Goal: Information Seeking & Learning: Learn about a topic

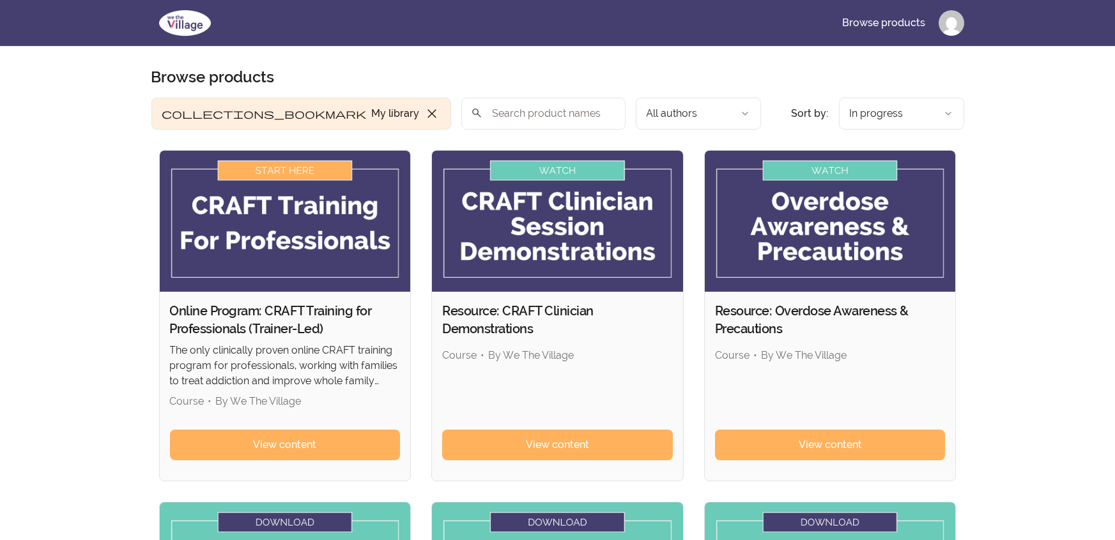
click at [956, 27] on html "Skip to main content Main menu Includes navigation links and user settings Brow…" at bounding box center [557, 473] width 1115 height 947
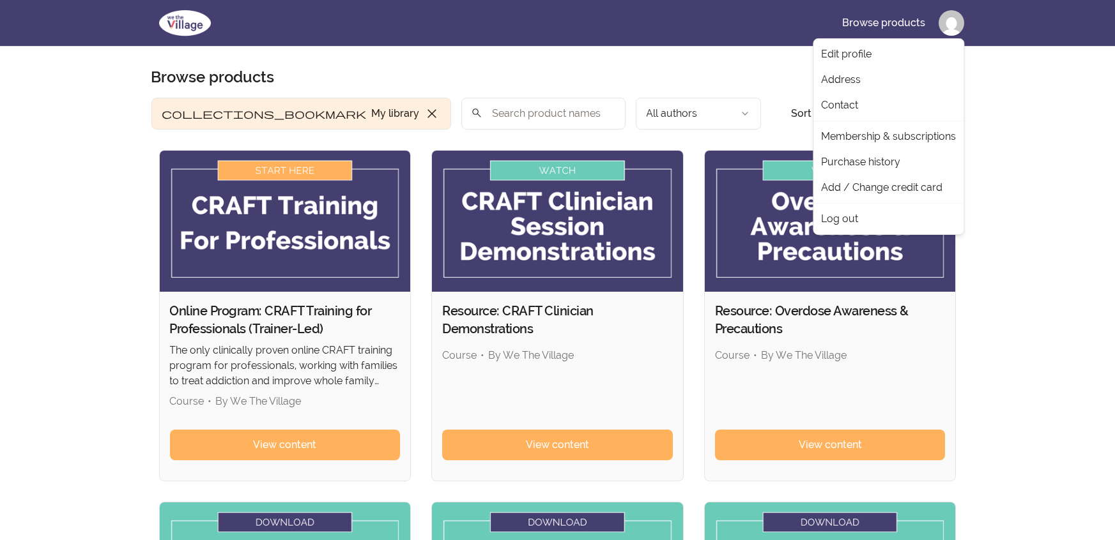
click at [1022, 112] on html "Skip to main content Main menu Includes navigation links and user settings Brow…" at bounding box center [557, 473] width 1115 height 947
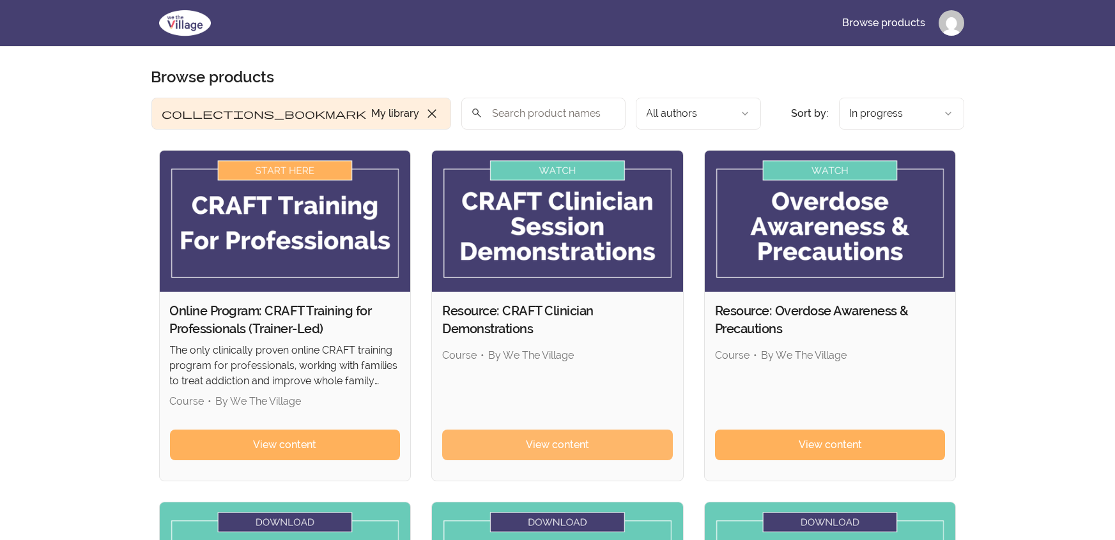
click at [528, 454] on link "View content" at bounding box center [557, 445] width 231 height 31
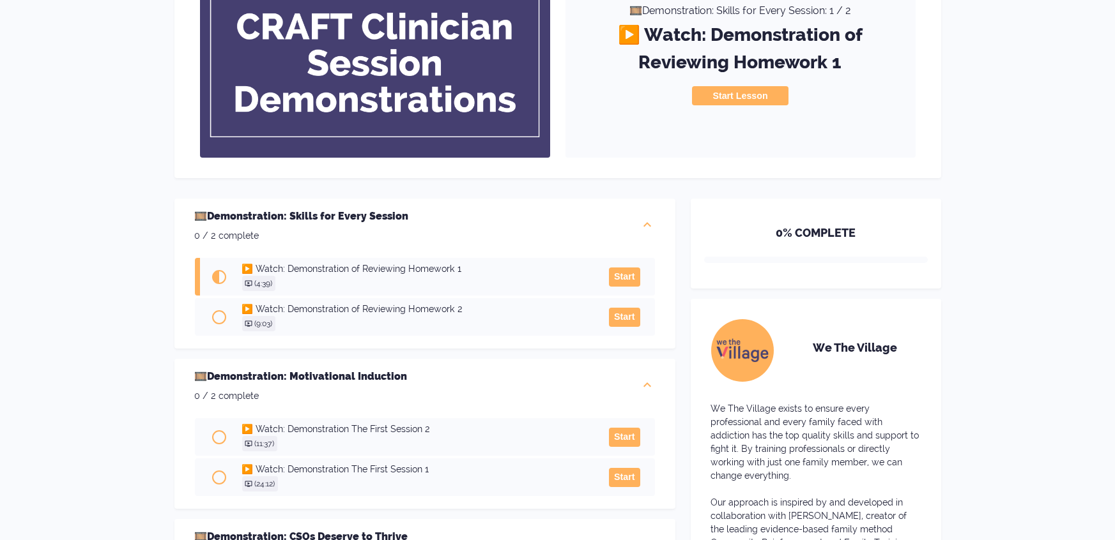
scroll to position [197, 0]
click at [629, 273] on button "Start" at bounding box center [624, 276] width 31 height 19
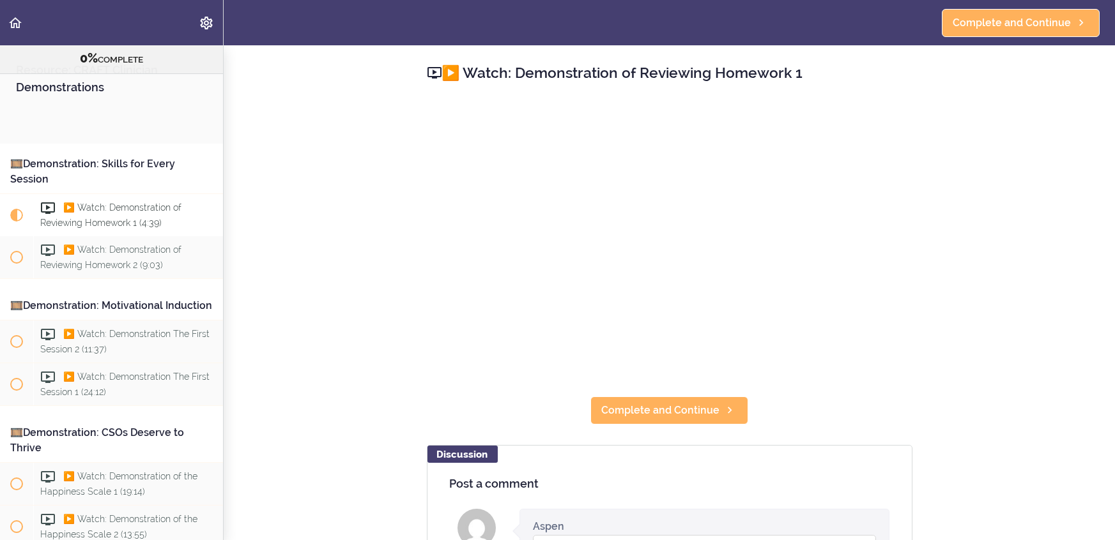
scroll to position [102, 0]
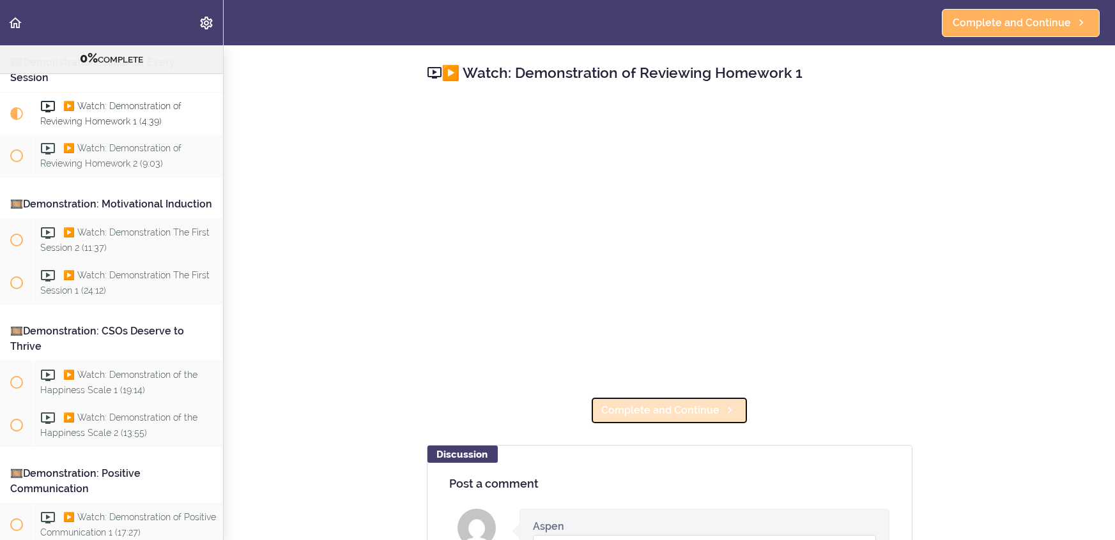
click at [730, 412] on icon at bounding box center [729, 410] width 15 height 13
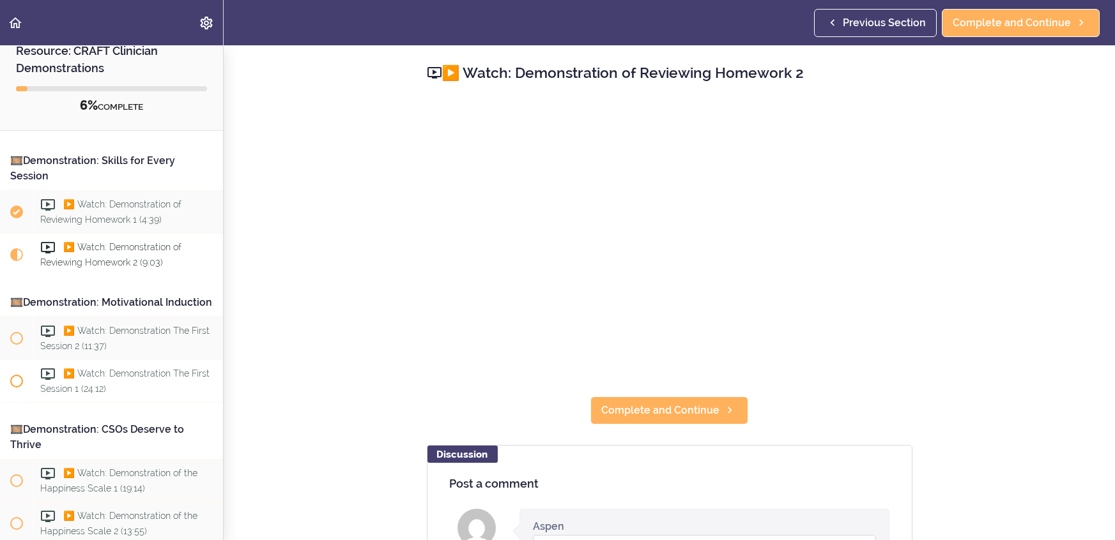
scroll to position [19, 0]
click at [722, 421] on link "Complete and Continue" at bounding box center [669, 411] width 158 height 28
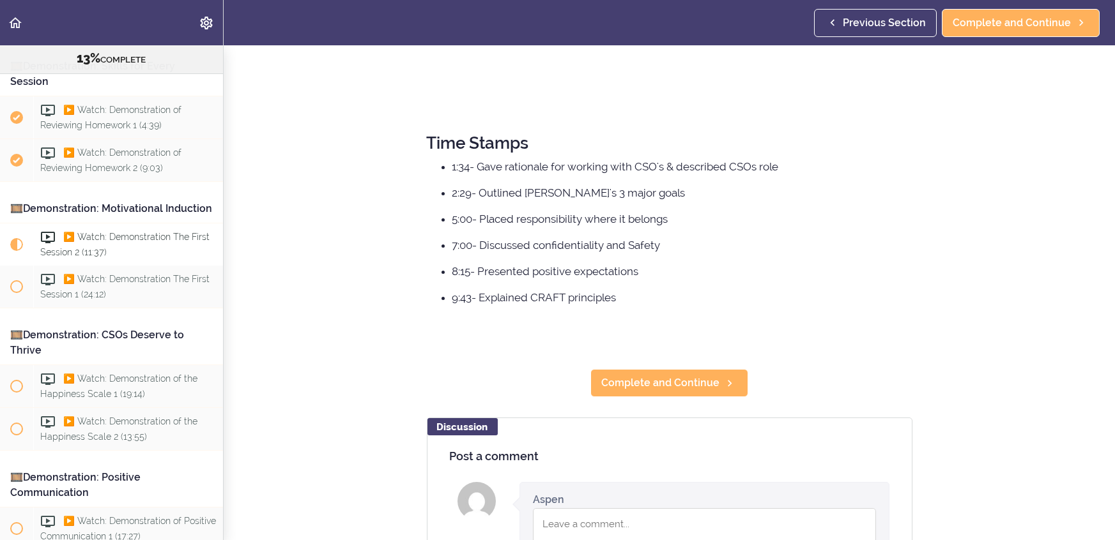
scroll to position [383, 0]
click at [690, 376] on span "Complete and Continue" at bounding box center [660, 383] width 118 height 15
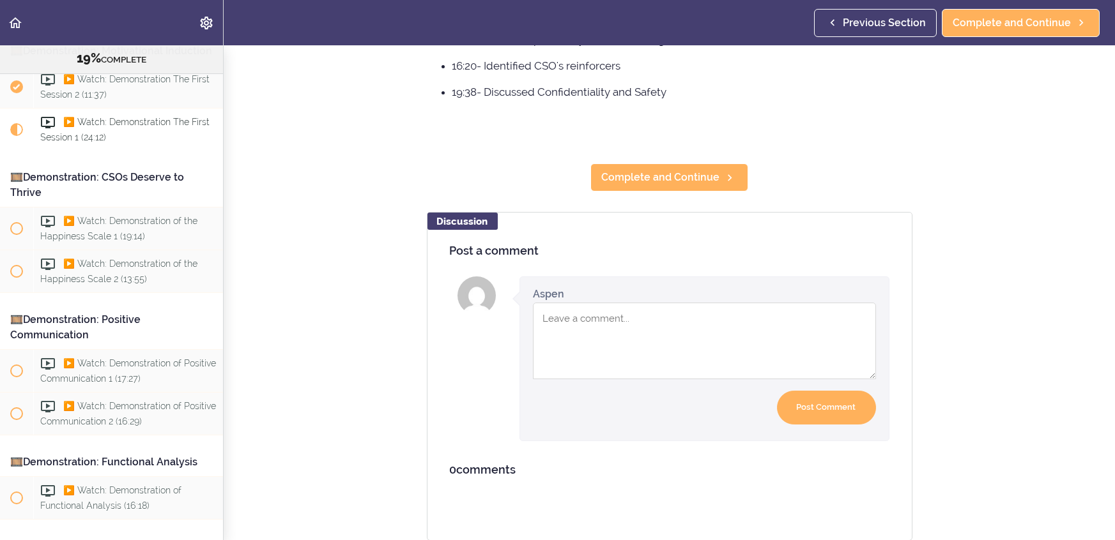
scroll to position [647, 0]
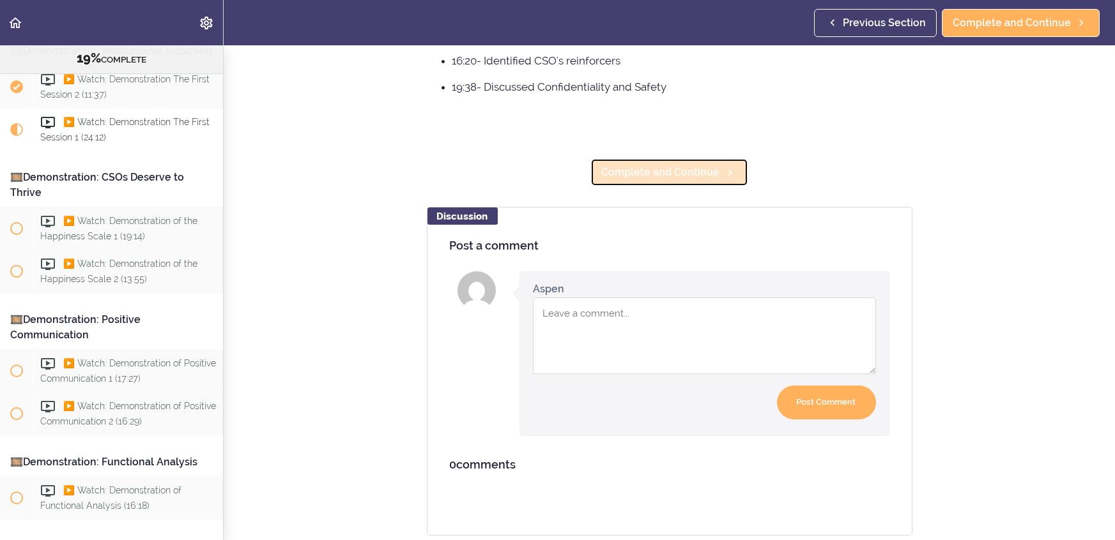
click at [678, 167] on span "Complete and Continue" at bounding box center [660, 172] width 118 height 15
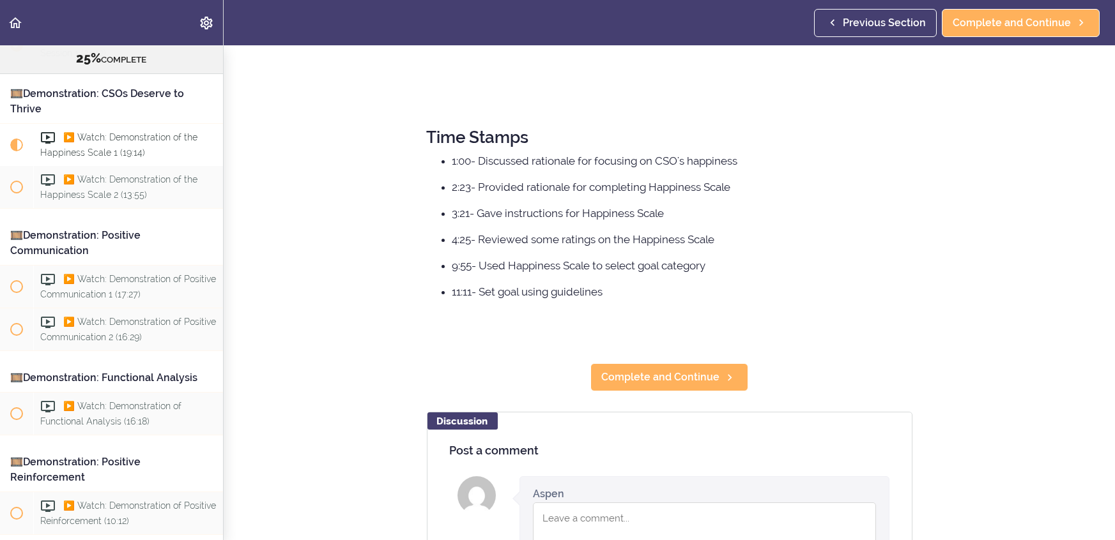
scroll to position [458, 0]
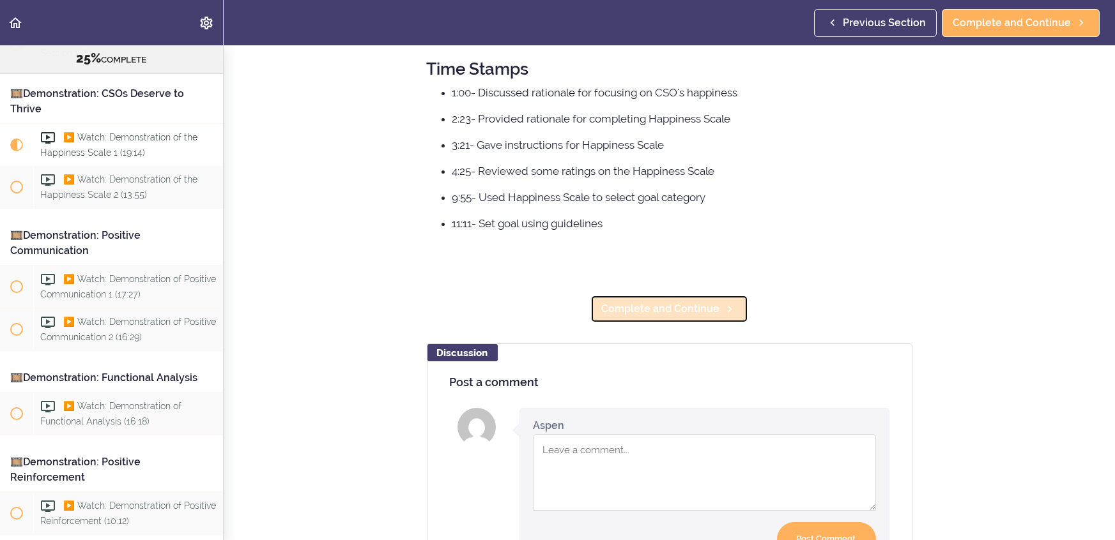
click at [661, 303] on span "Complete and Continue" at bounding box center [660, 309] width 118 height 15
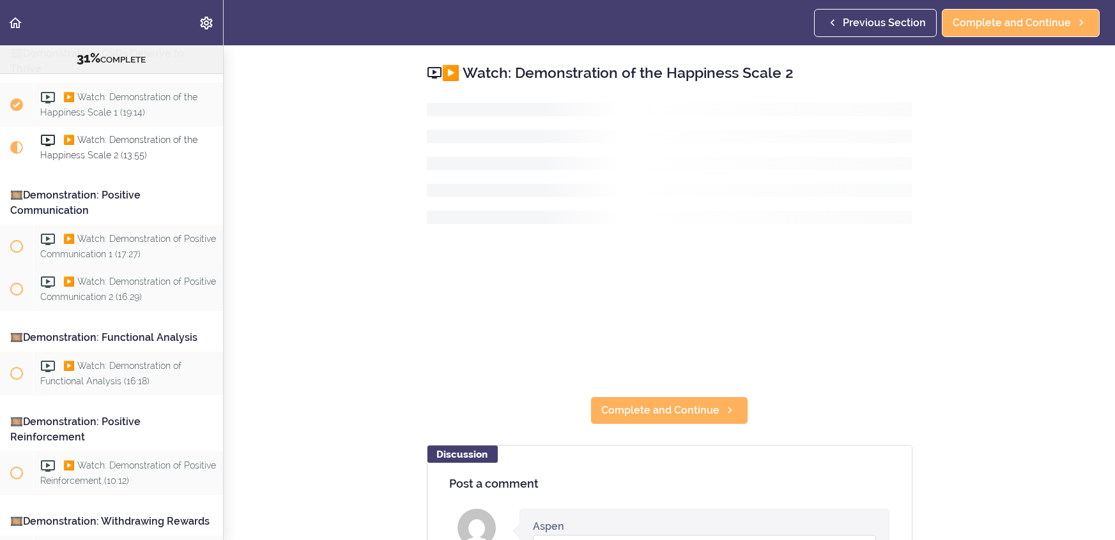
scroll to position [383, 0]
click at [661, 388] on div "▶️ Watch: Demonstration of the Happiness Scale 2 Complete and Continue Discussi…" at bounding box center [669, 420] width 537 height 751
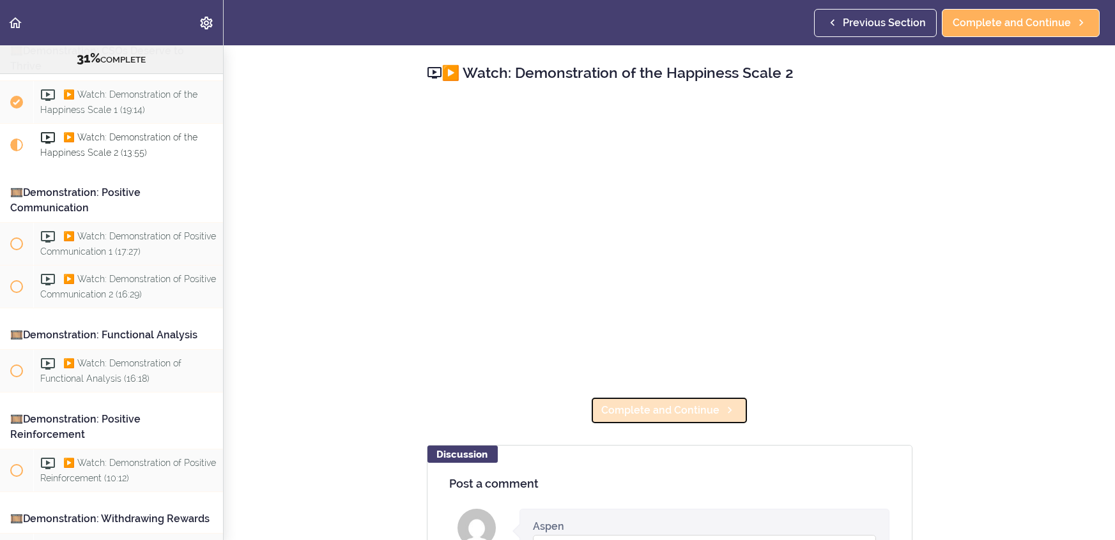
click at [663, 399] on link "Complete and Continue" at bounding box center [669, 411] width 158 height 28
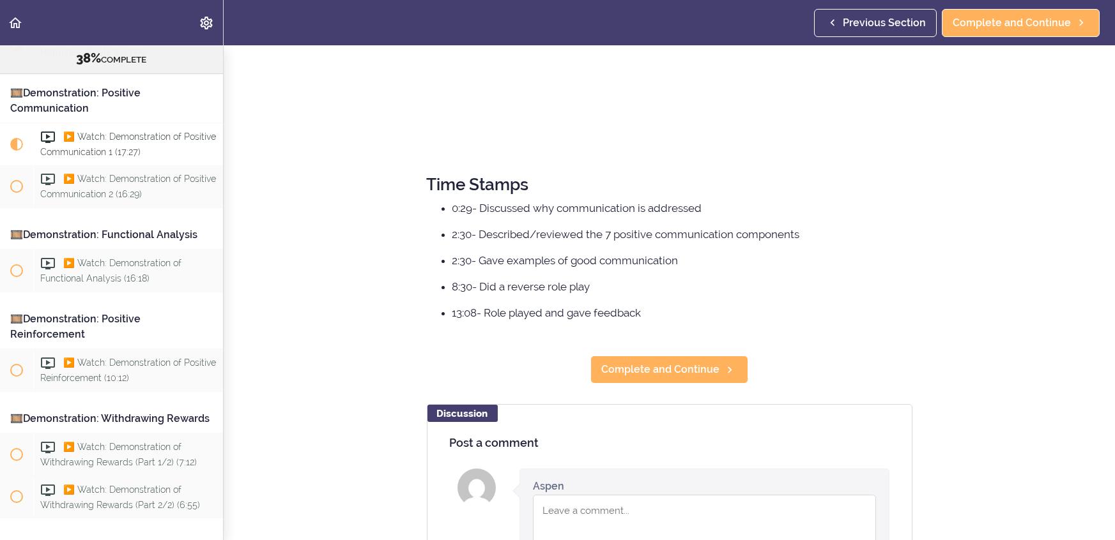
scroll to position [350, 0]
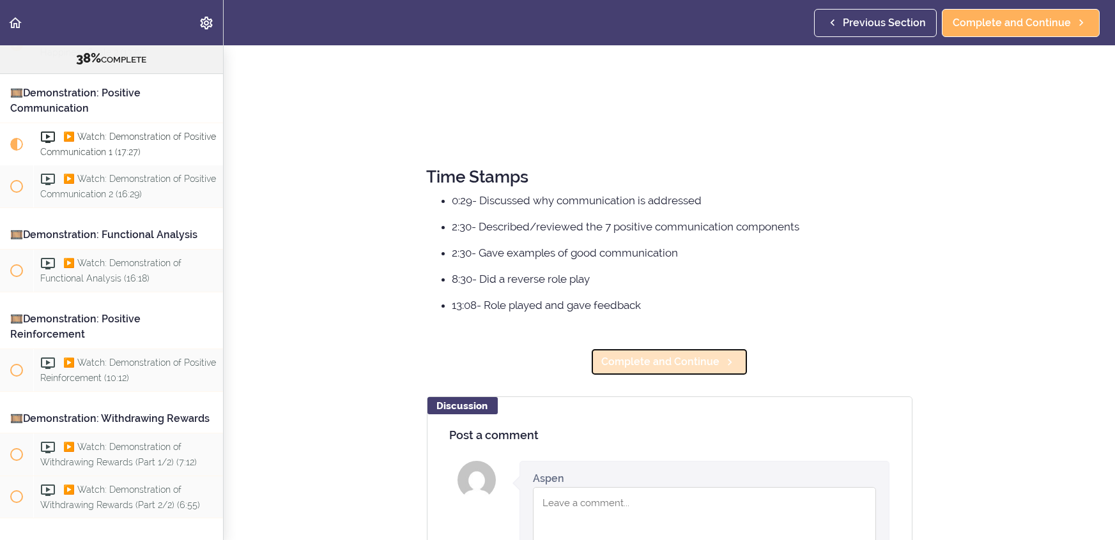
click at [662, 349] on link "Complete and Continue" at bounding box center [669, 362] width 158 height 28
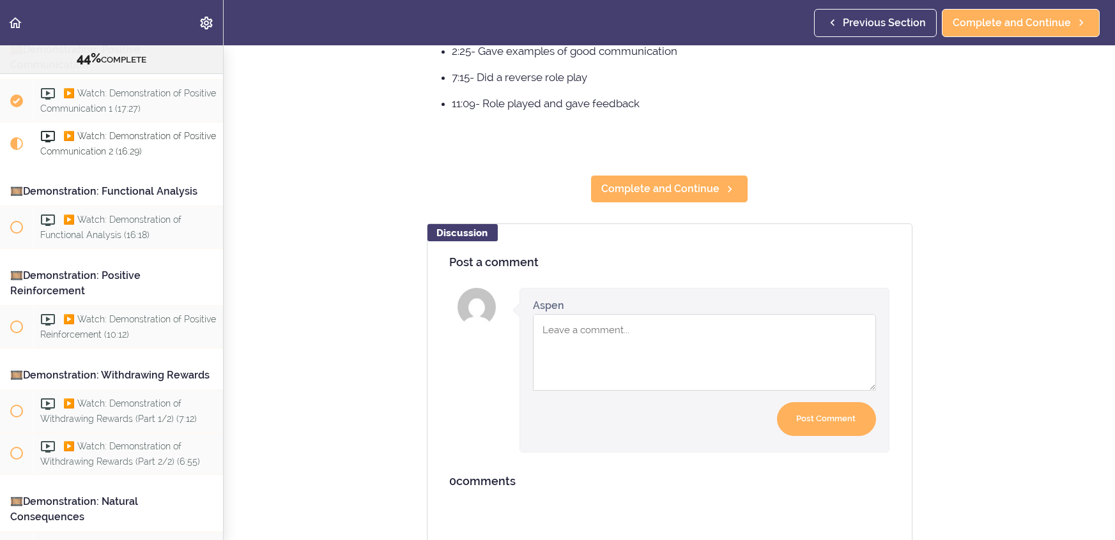
scroll to position [553, 0]
click at [733, 187] on icon at bounding box center [729, 188] width 15 height 13
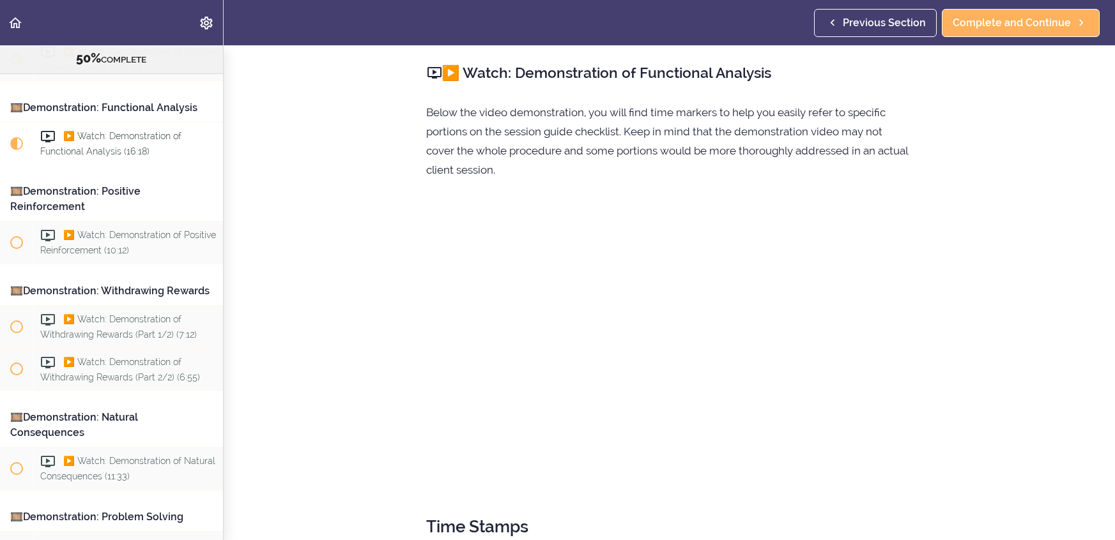
scroll to position [268, 0]
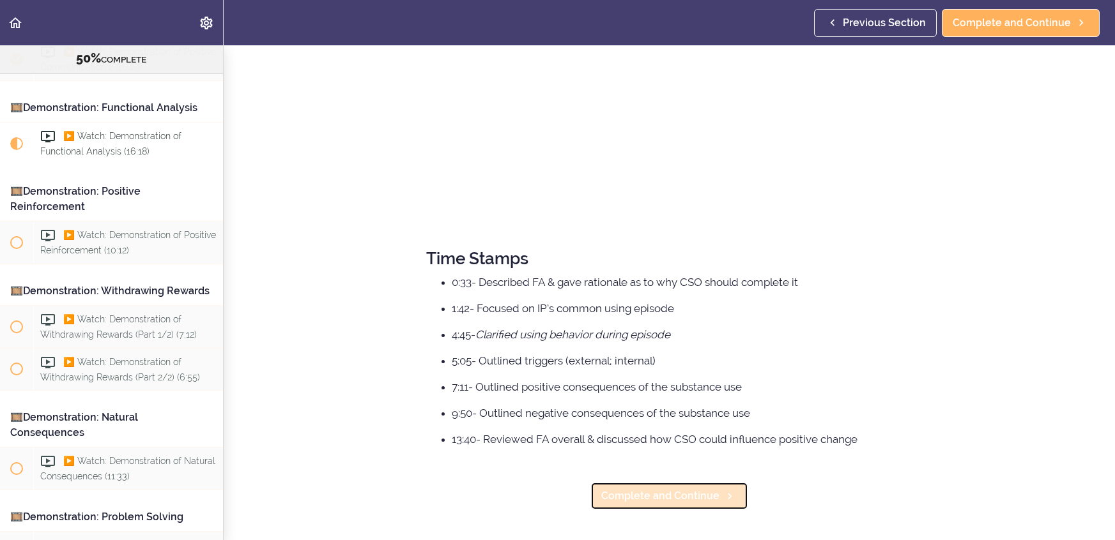
click at [705, 493] on span "Complete and Continue" at bounding box center [660, 496] width 118 height 15
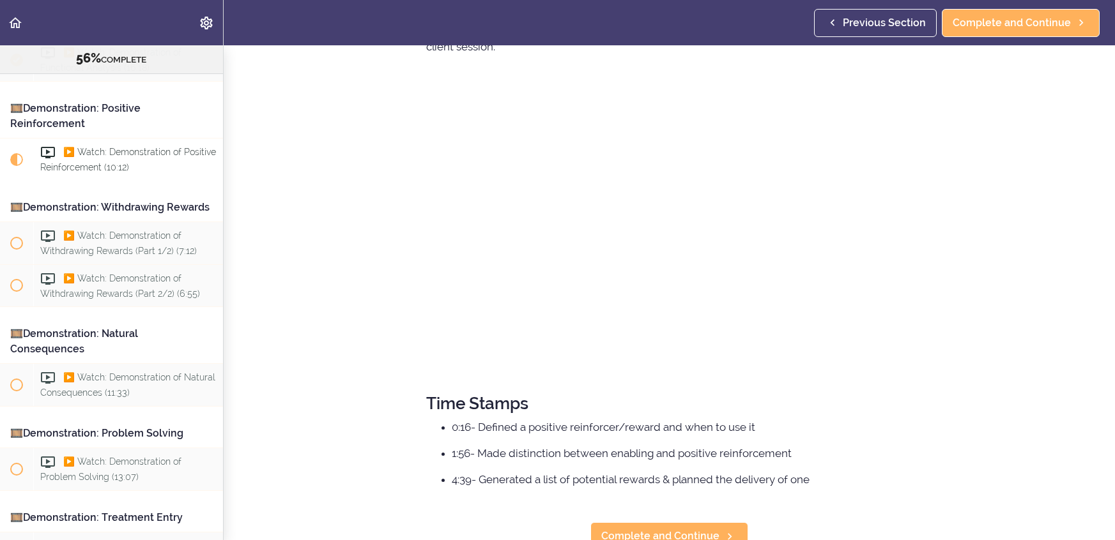
scroll to position [164, 0]
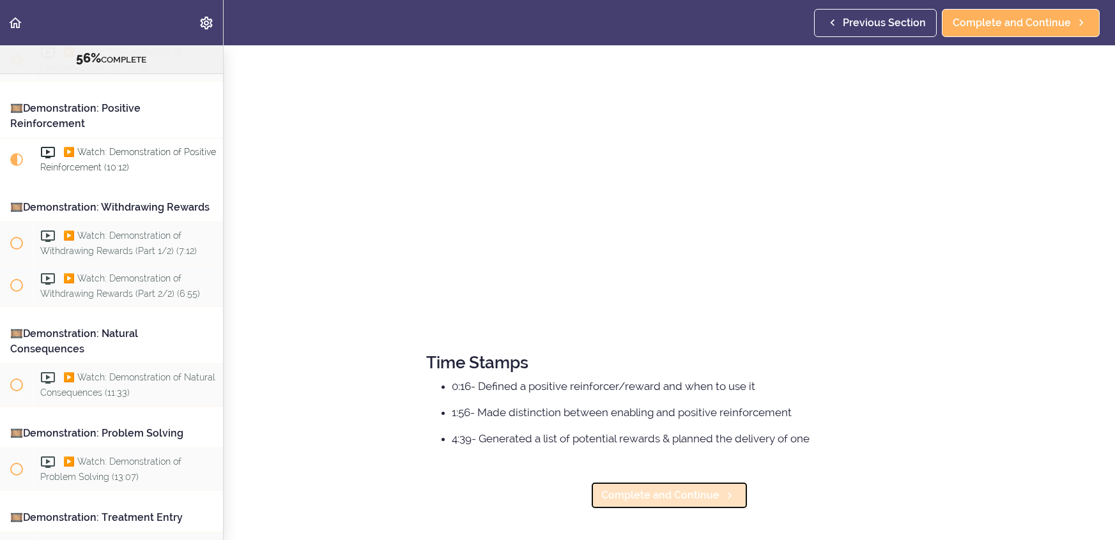
click at [662, 495] on span "Complete and Continue" at bounding box center [660, 495] width 118 height 15
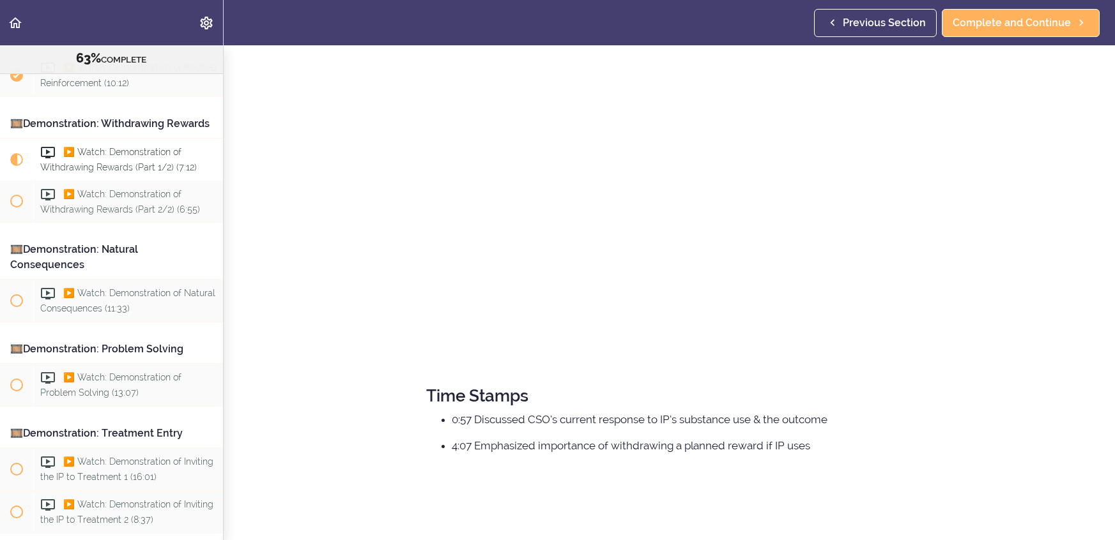
scroll to position [194, 0]
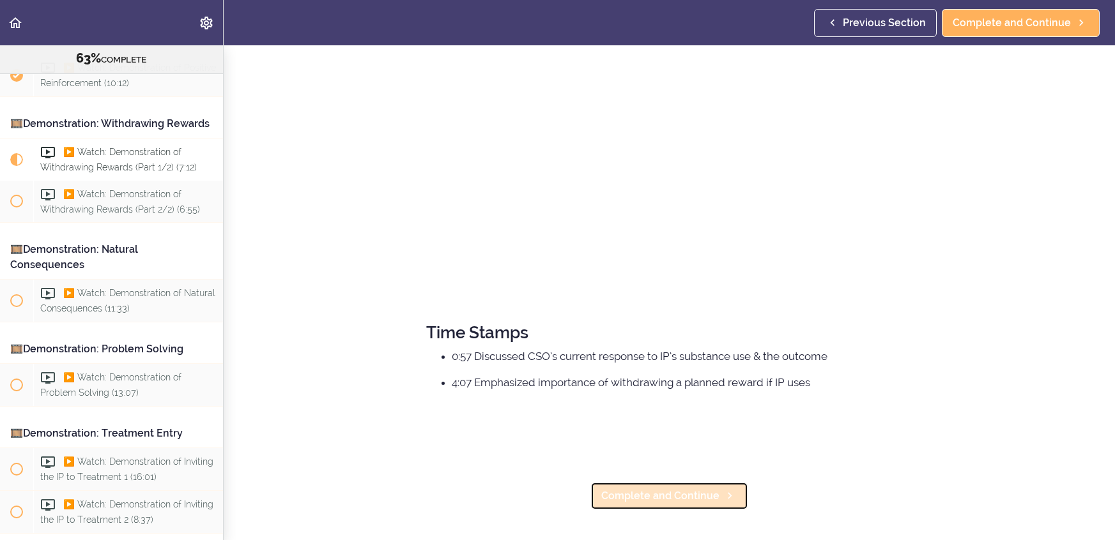
click at [694, 501] on span "Complete and Continue" at bounding box center [660, 496] width 118 height 15
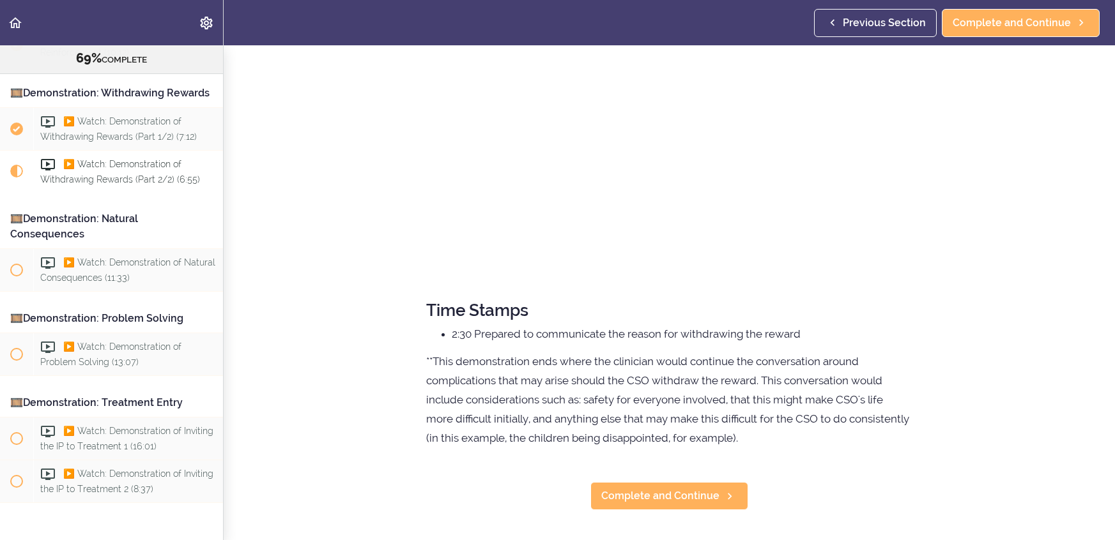
scroll to position [217, 0]
click at [682, 500] on span "Complete and Continue" at bounding box center [660, 496] width 118 height 15
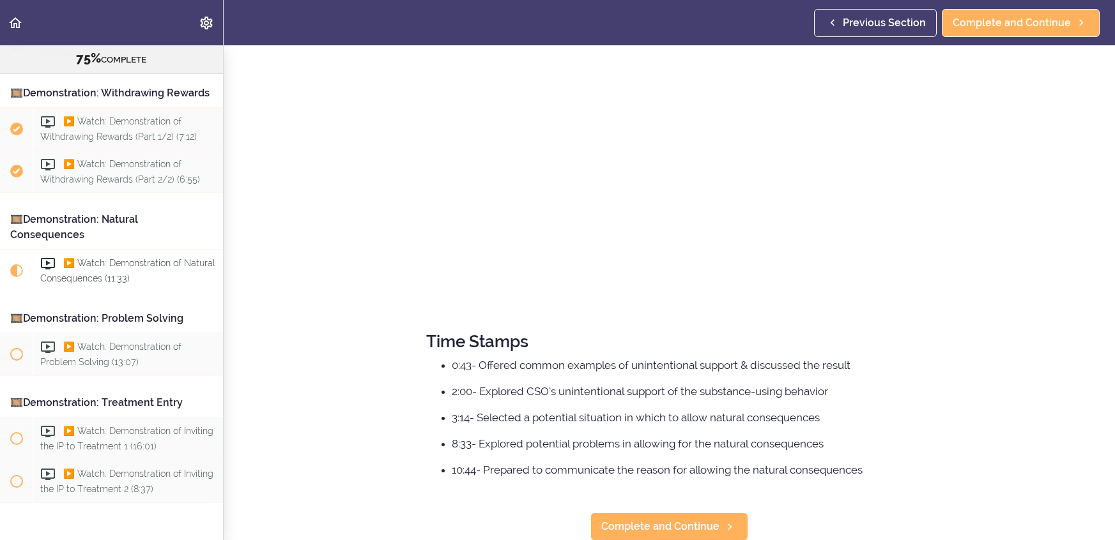
scroll to position [217, 0]
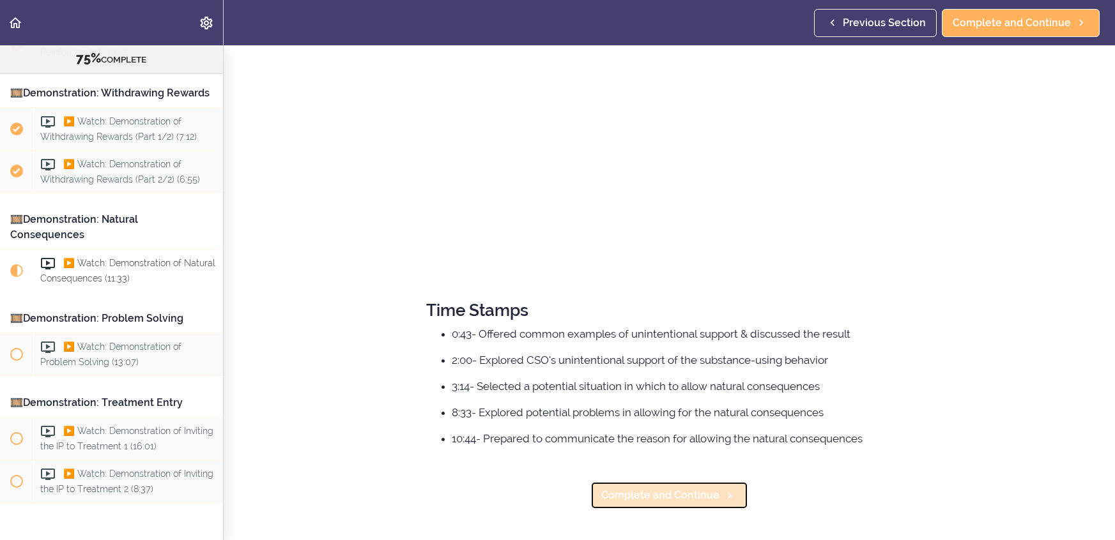
click at [721, 503] on link "Complete and Continue" at bounding box center [669, 496] width 158 height 28
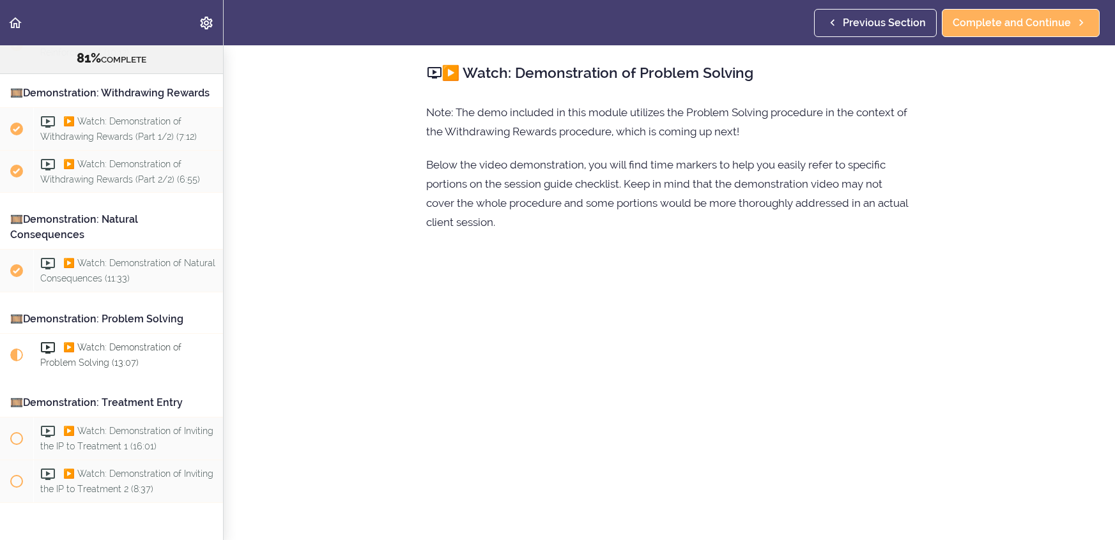
scroll to position [190, 0]
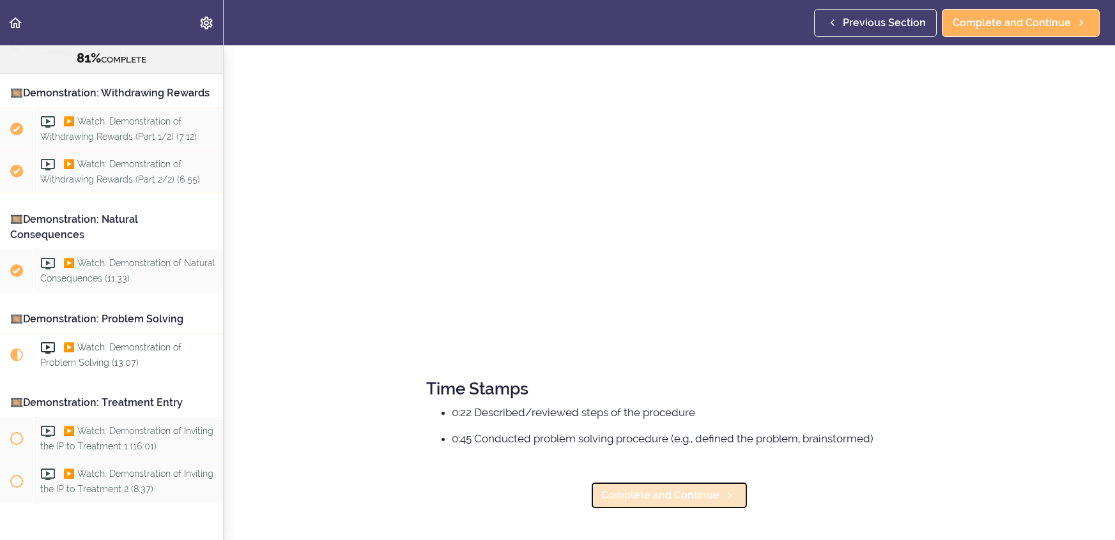
click at [697, 493] on span "Complete and Continue" at bounding box center [660, 495] width 118 height 15
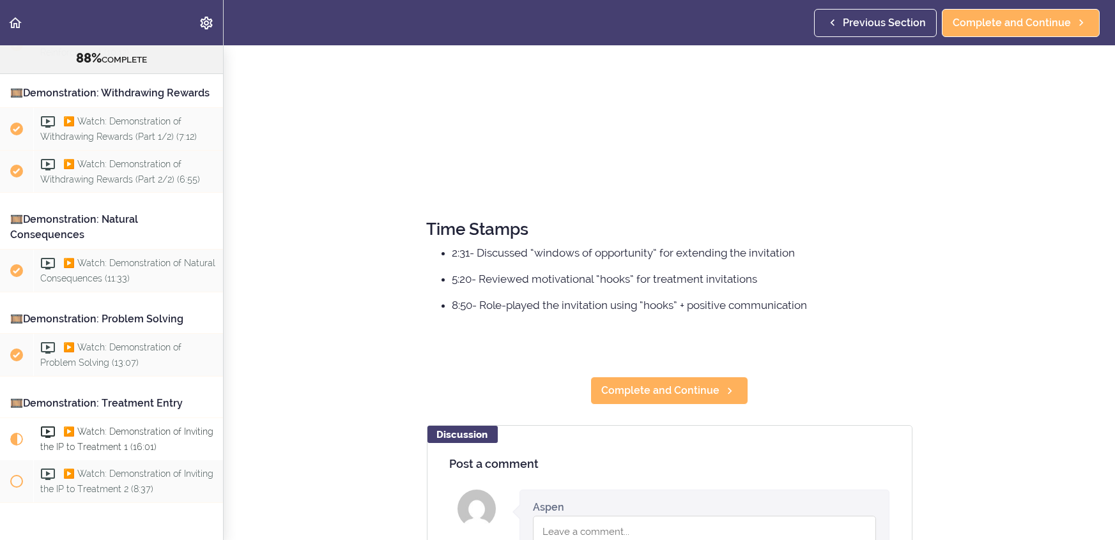
scroll to position [305, 0]
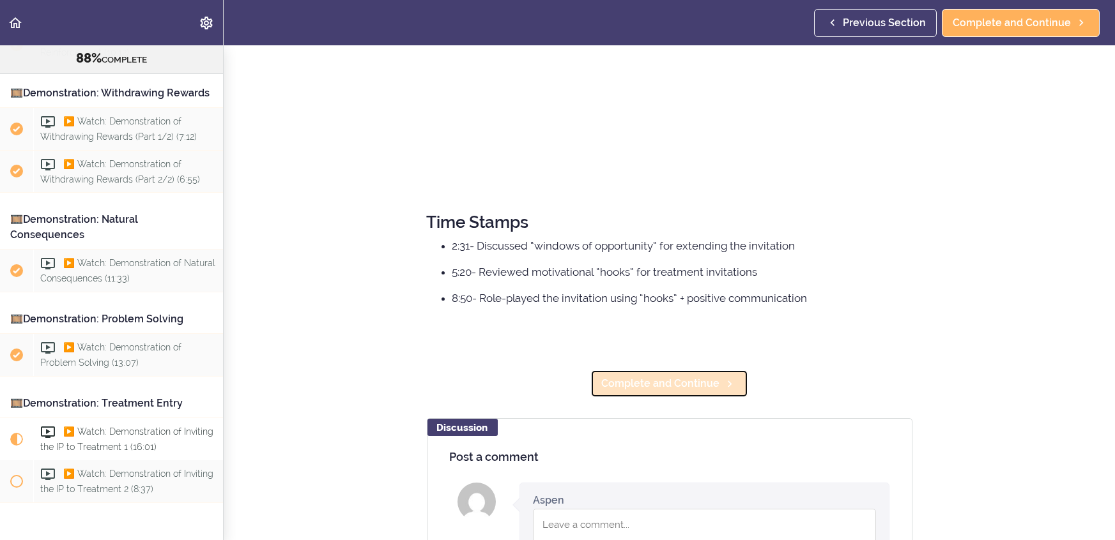
click at [738, 388] on link "Complete and Continue" at bounding box center [669, 384] width 158 height 28
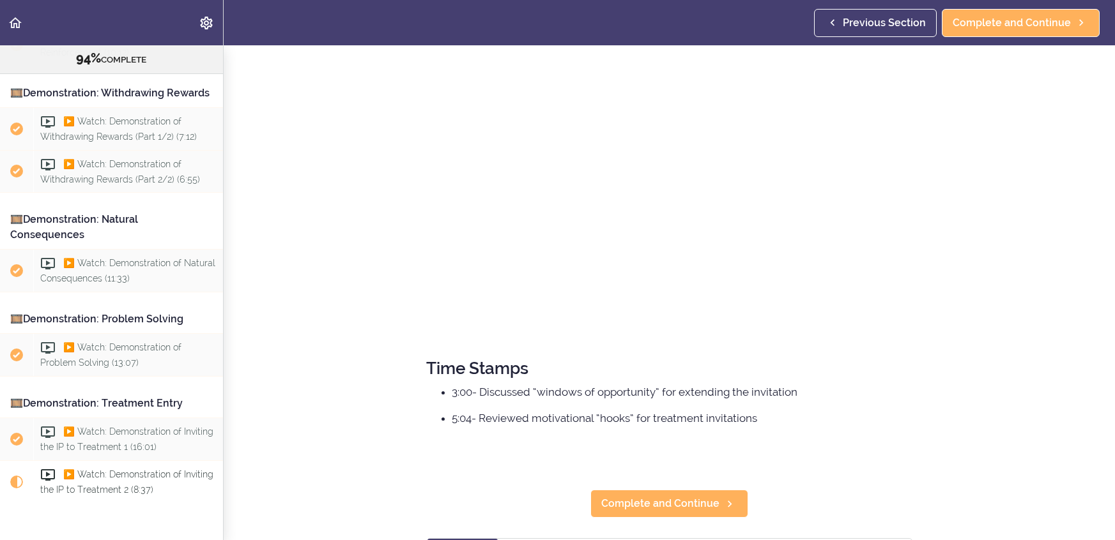
scroll to position [157, 0]
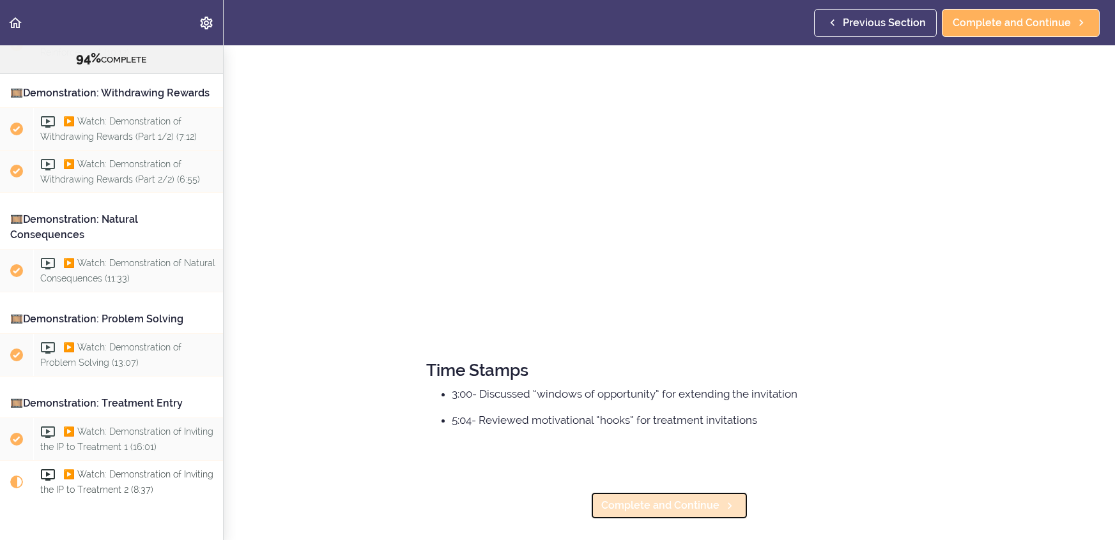
click at [710, 498] on span "Complete and Continue" at bounding box center [660, 505] width 118 height 15
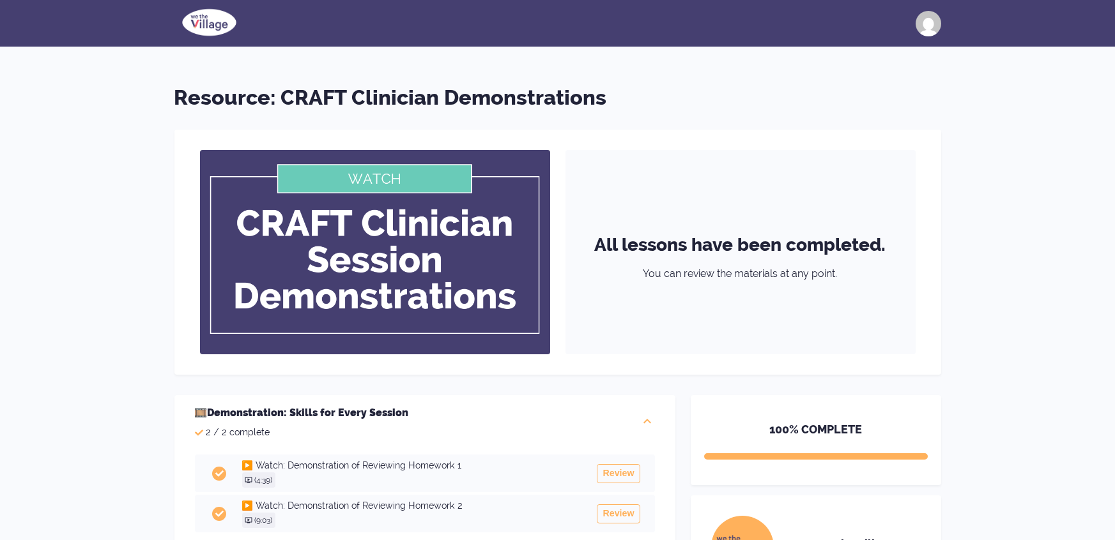
click at [921, 29] on div at bounding box center [928, 24] width 26 height 26
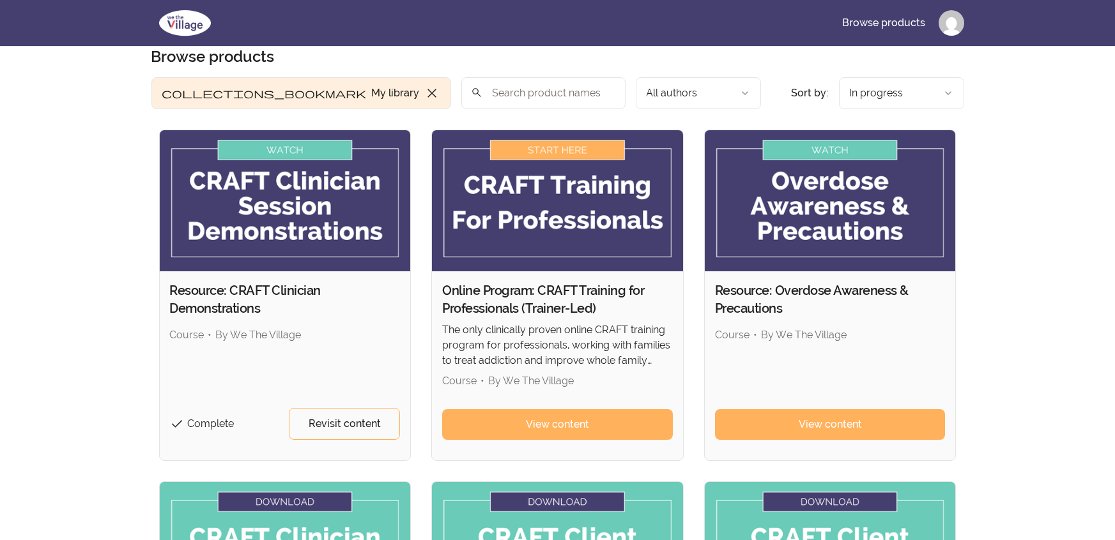
scroll to position [20, 0]
click at [549, 418] on span "View content" at bounding box center [557, 425] width 63 height 15
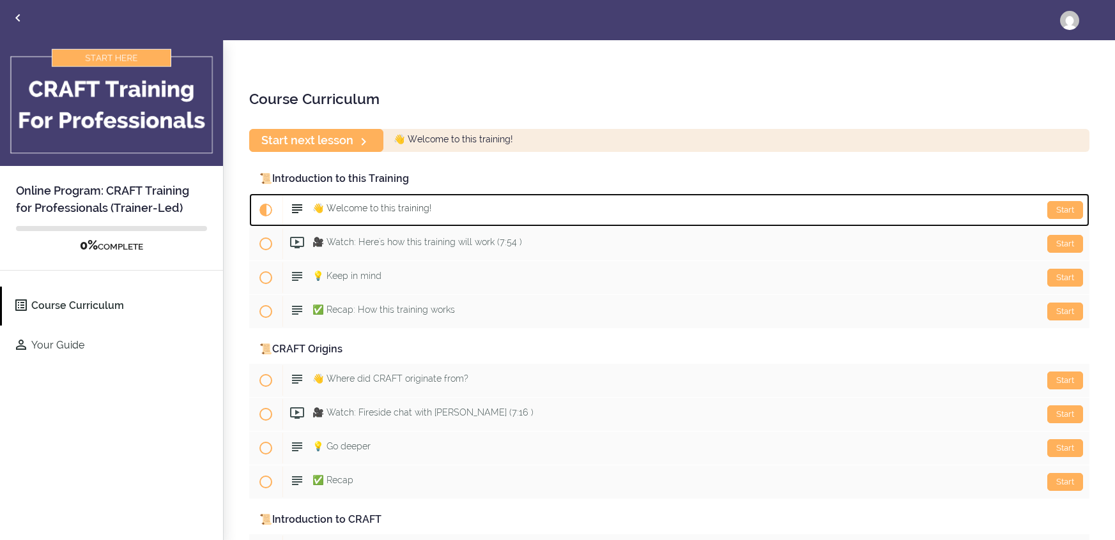
click at [1062, 219] on div "Start 👋 Welcome to this training!" at bounding box center [685, 210] width 807 height 31
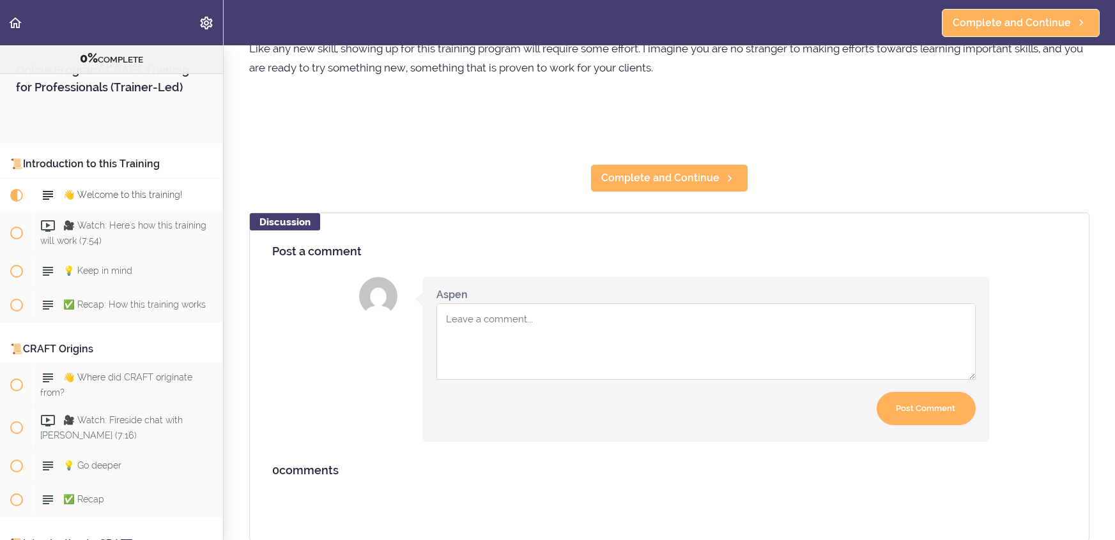
scroll to position [102, 0]
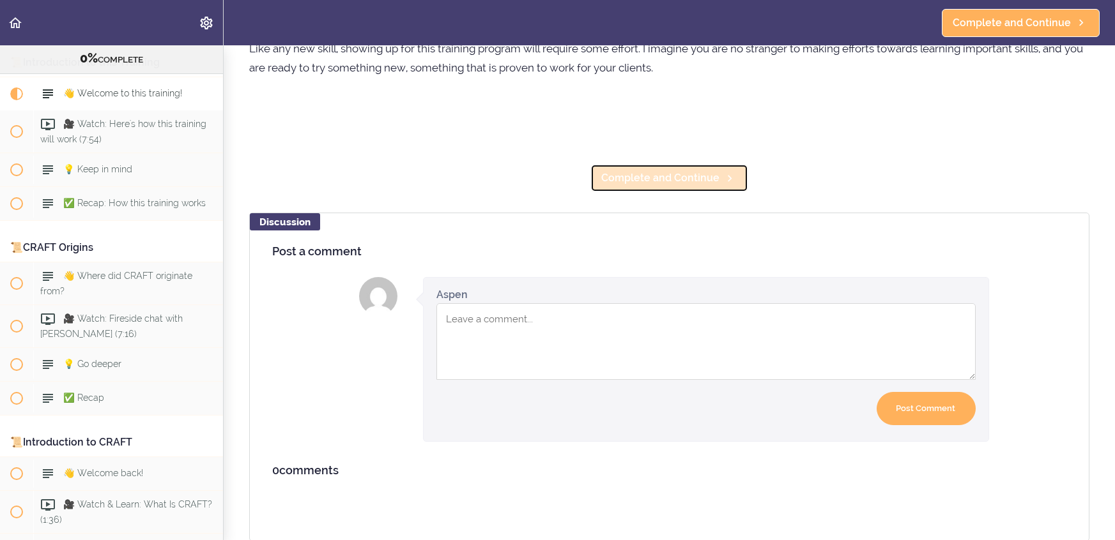
click at [733, 173] on icon at bounding box center [729, 178] width 15 height 13
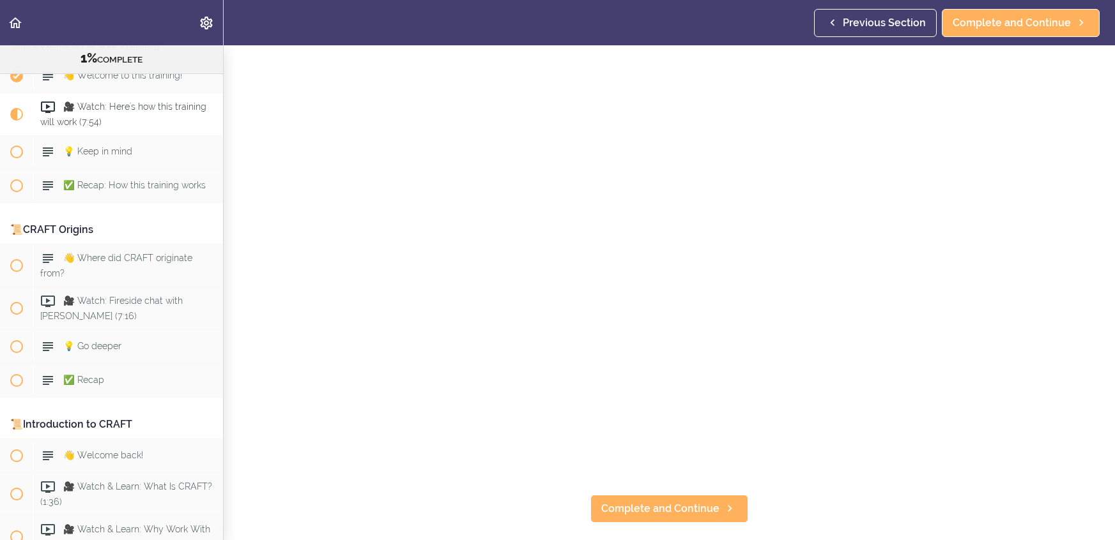
scroll to position [130, 0]
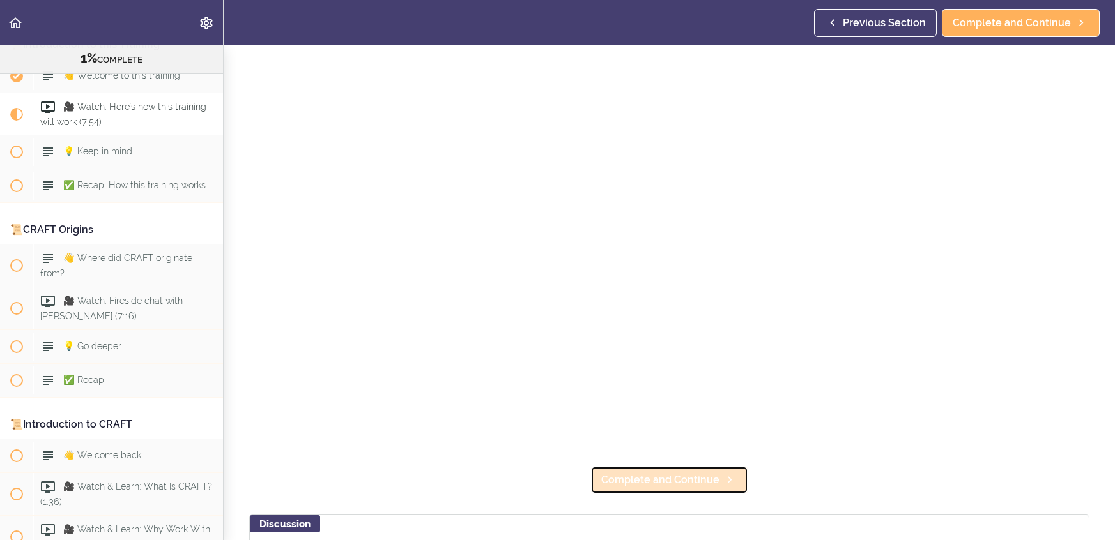
click at [673, 476] on span "Complete and Continue" at bounding box center [660, 480] width 118 height 15
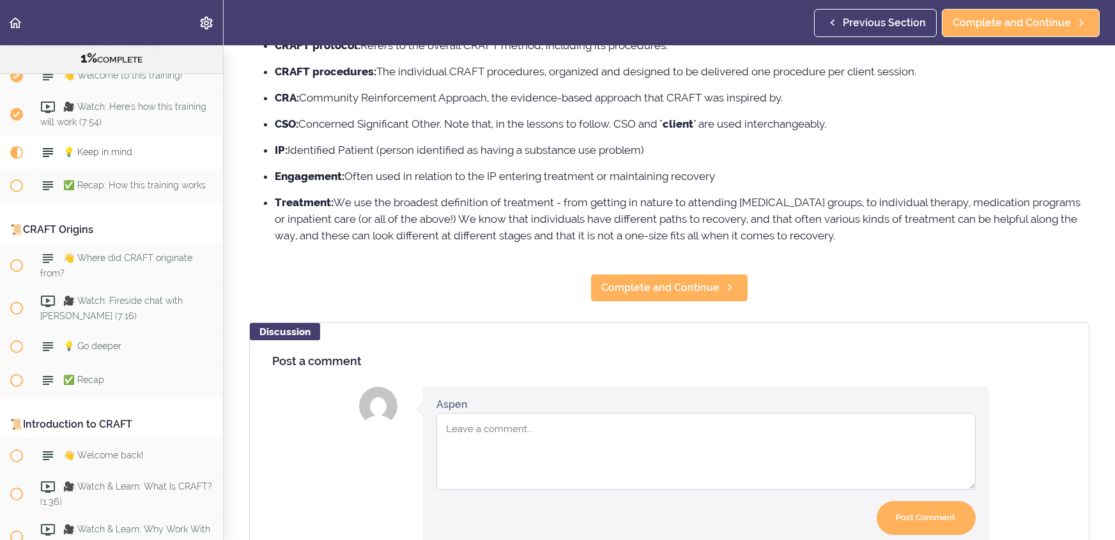
scroll to position [162, 0]
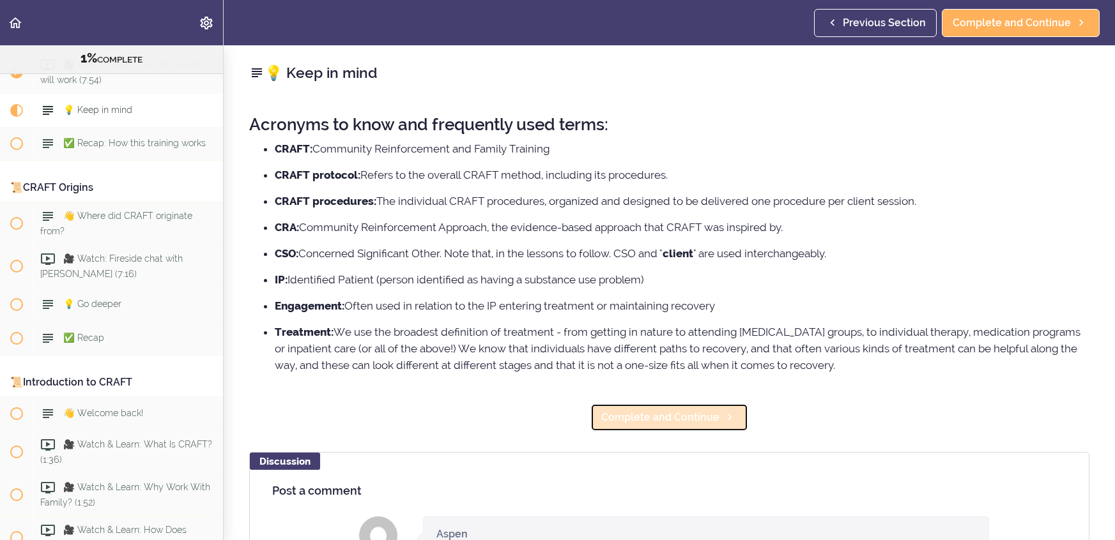
click at [669, 425] on link "Complete and Continue" at bounding box center [669, 418] width 158 height 28
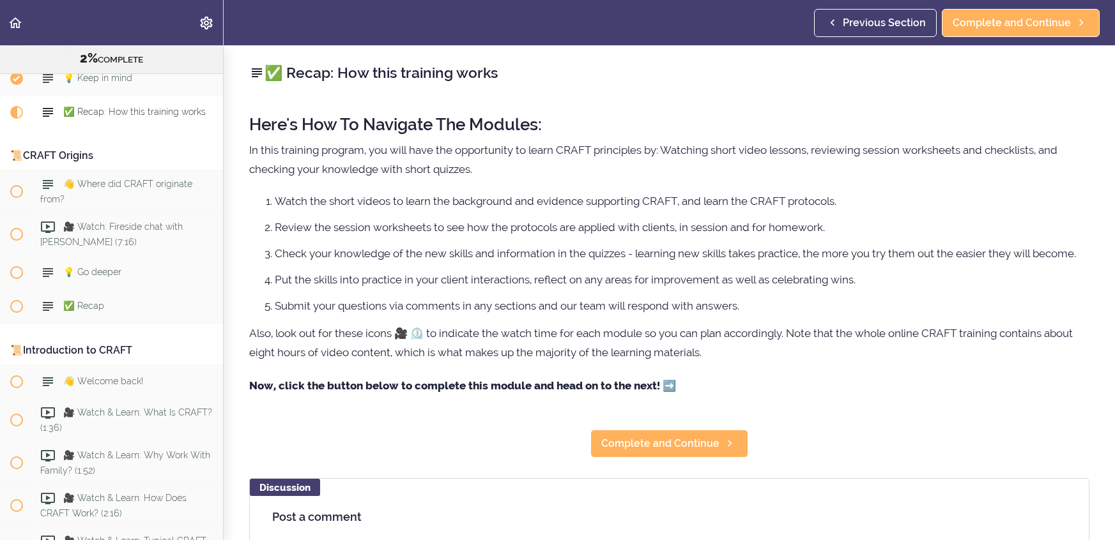
scroll to position [196, 0]
click at [672, 447] on span "Complete and Continue" at bounding box center [660, 443] width 118 height 15
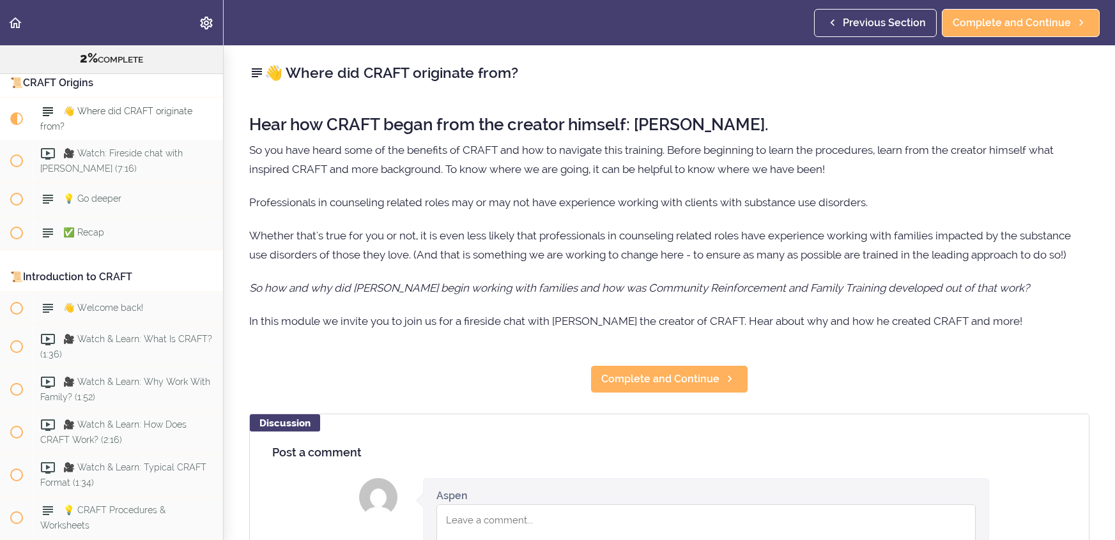
scroll to position [271, 0]
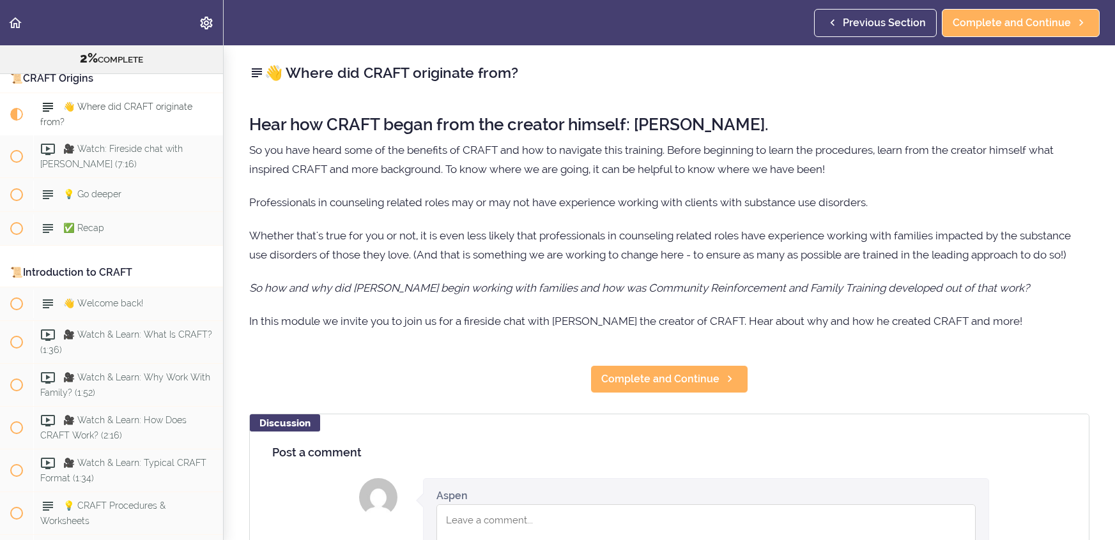
click at [672, 447] on h4 "Post a comment" at bounding box center [669, 453] width 794 height 13
click at [678, 388] on link "Complete and Continue" at bounding box center [669, 379] width 158 height 28
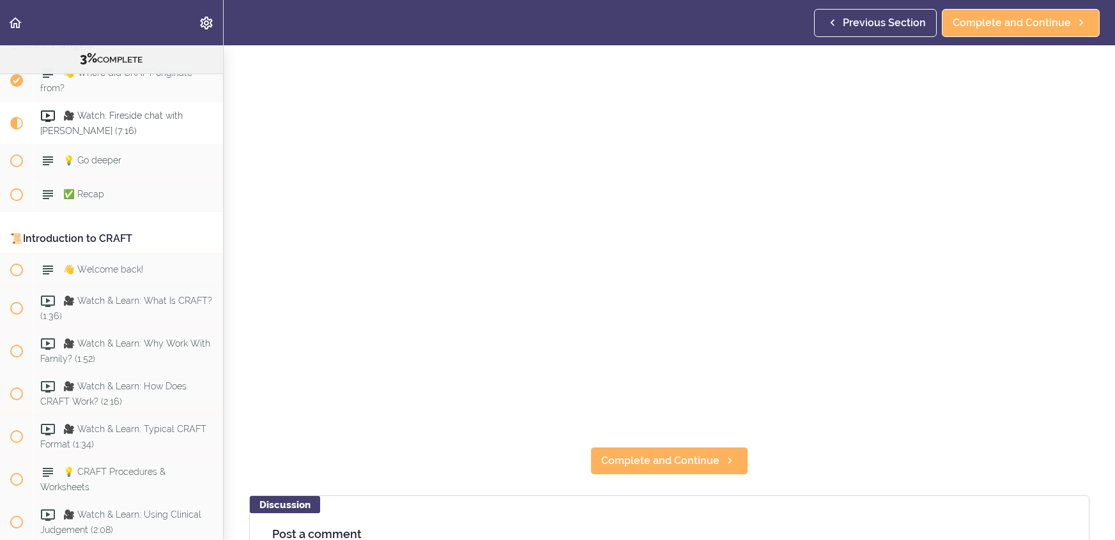
scroll to position [155, 0]
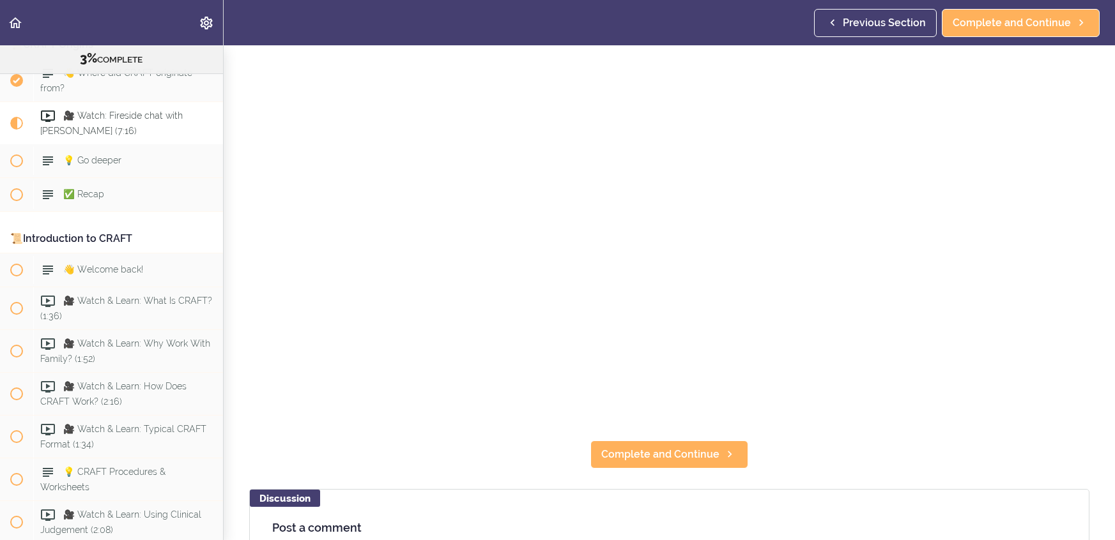
click at [710, 475] on section "Online Program: CRAFT Training for Professionals (Trainer-Led) 3% COMPLETE 📜Int…" at bounding box center [557, 292] width 1115 height 495
click at [721, 426] on section "Online Program: CRAFT Training for Professionals (Trainer-Led) 3% COMPLETE 📜Int…" at bounding box center [557, 292] width 1115 height 495
click at [715, 447] on span "Complete and Continue" at bounding box center [660, 454] width 118 height 15
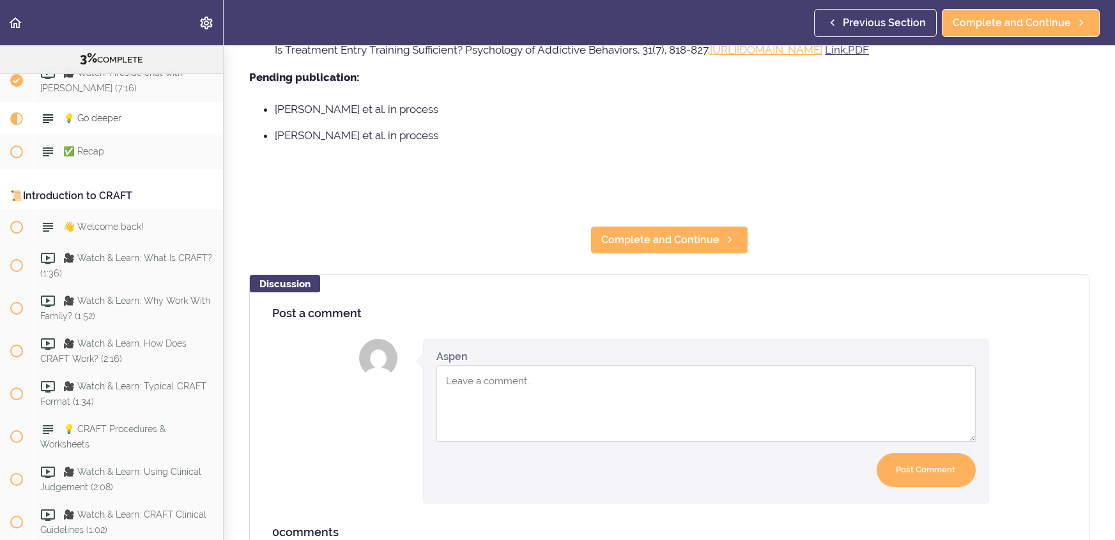
scroll to position [1171, 0]
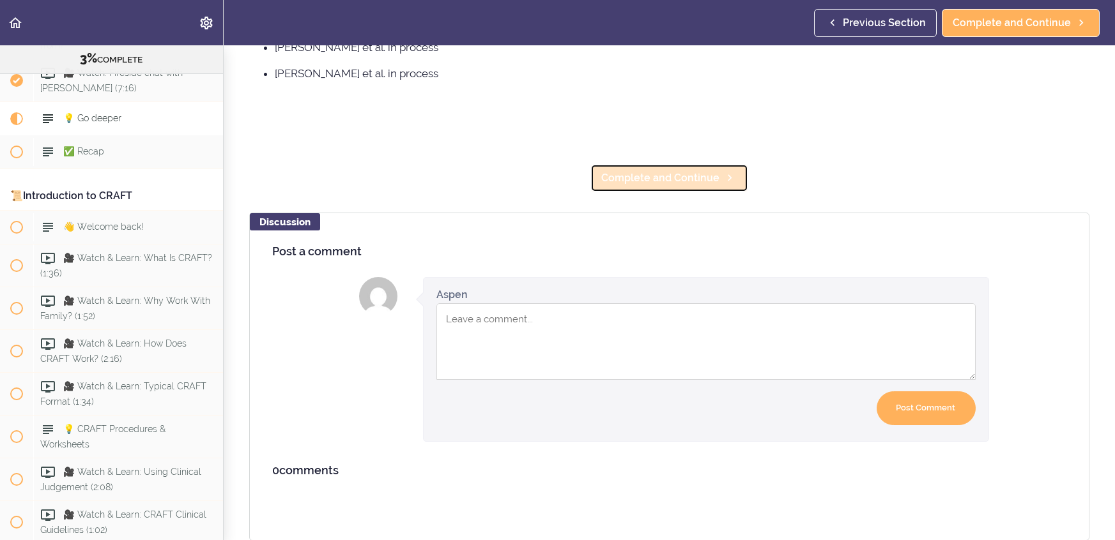
click at [704, 180] on span "Complete and Continue" at bounding box center [660, 178] width 118 height 15
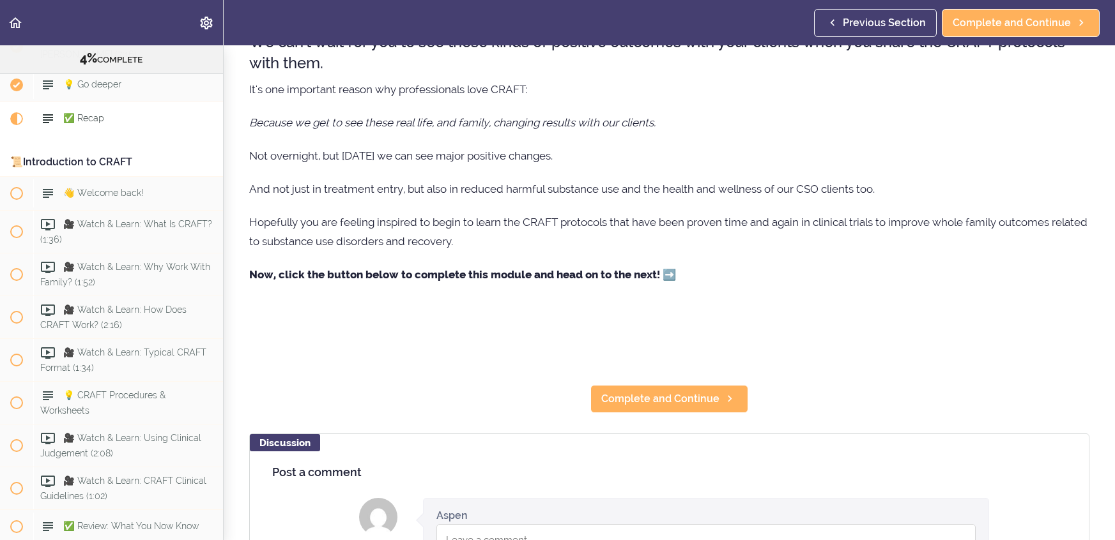
scroll to position [143, 0]
click at [702, 377] on div "✅ Recap Now you have gained insight into where CRAFT came from. And you've also…" at bounding box center [669, 149] width 891 height 495
click at [699, 405] on span "Complete and Continue" at bounding box center [660, 398] width 118 height 15
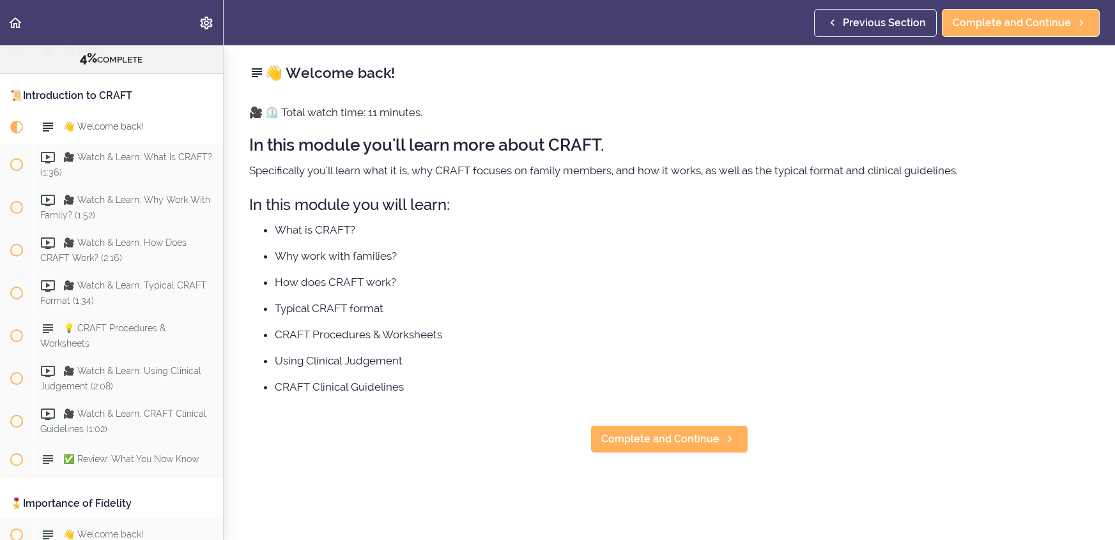
scroll to position [457, 0]
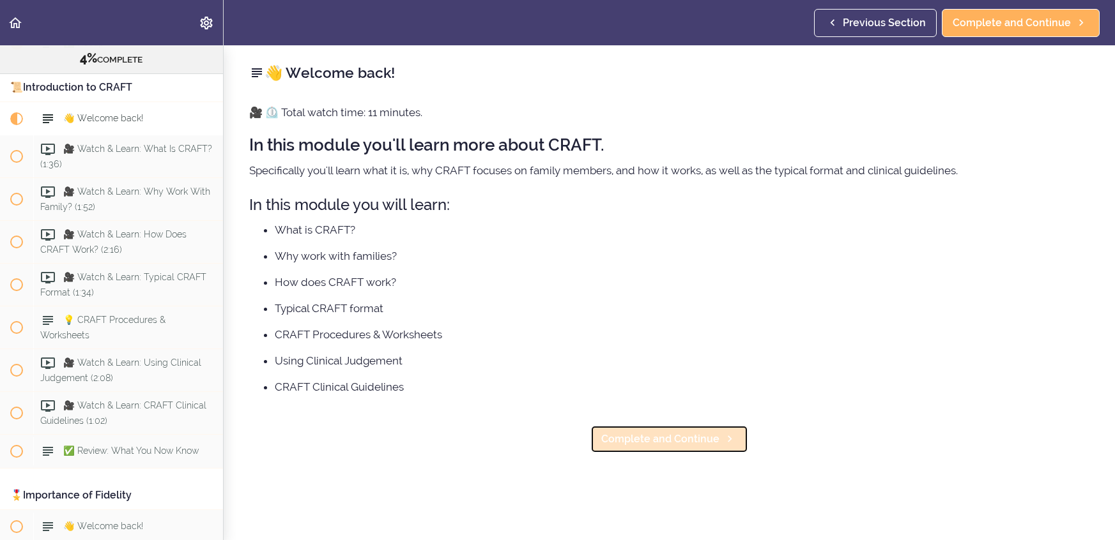
click at [703, 429] on link "Complete and Continue" at bounding box center [669, 439] width 158 height 28
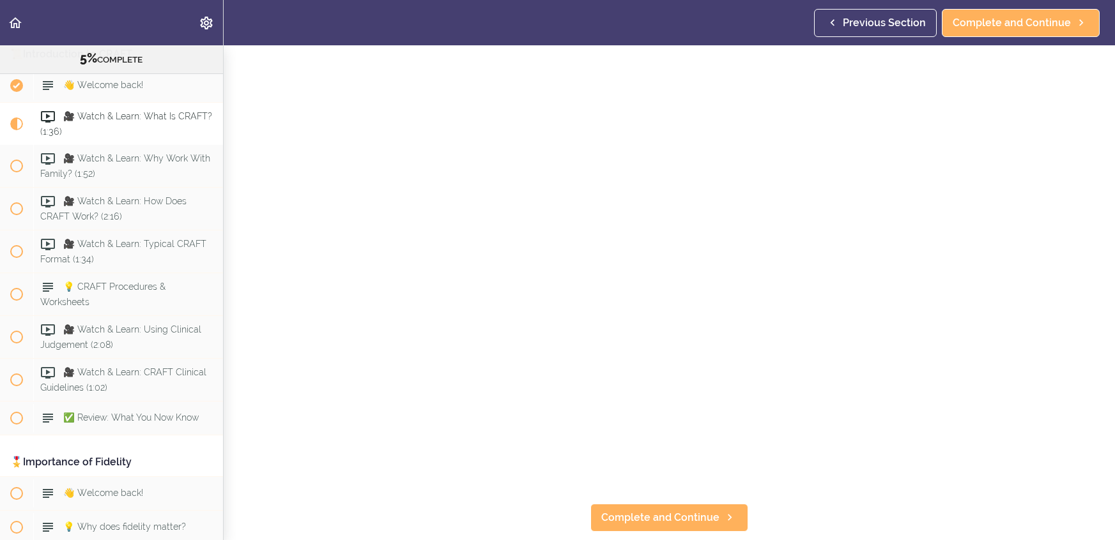
scroll to position [93, 0]
click at [742, 514] on link "Complete and Continue" at bounding box center [669, 517] width 158 height 28
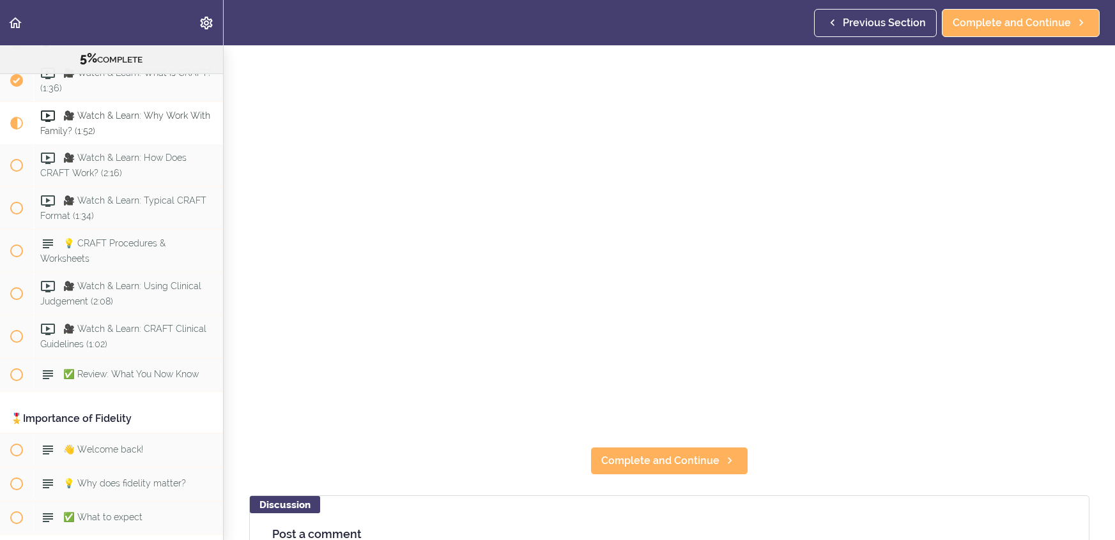
scroll to position [153, 0]
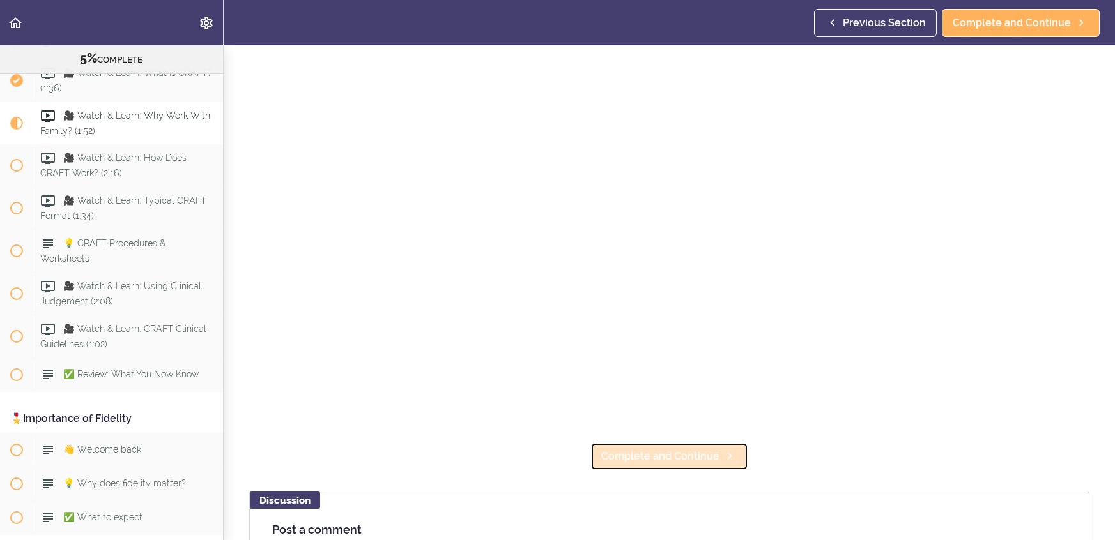
click at [692, 457] on span "Complete and Continue" at bounding box center [660, 456] width 118 height 15
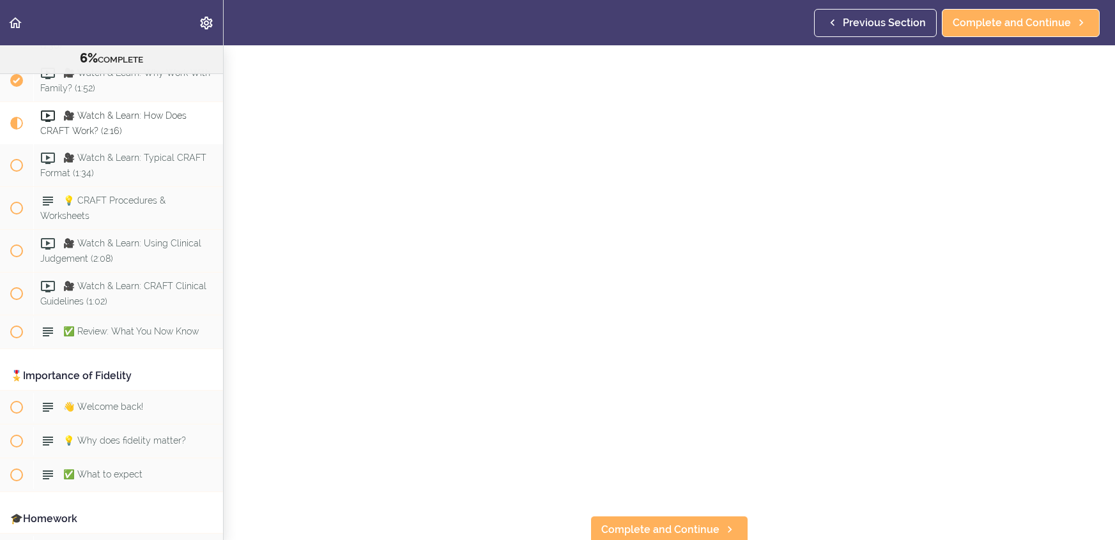
scroll to position [80, 0]
click at [720, 521] on link "Complete and Continue" at bounding box center [669, 530] width 158 height 28
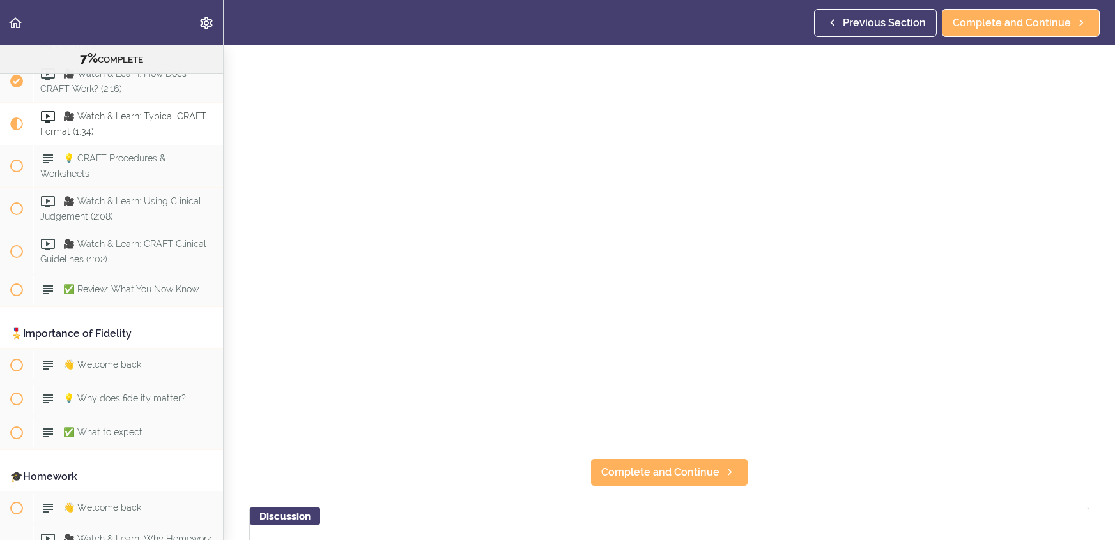
scroll to position [138, 0]
click at [734, 468] on icon at bounding box center [729, 471] width 15 height 13
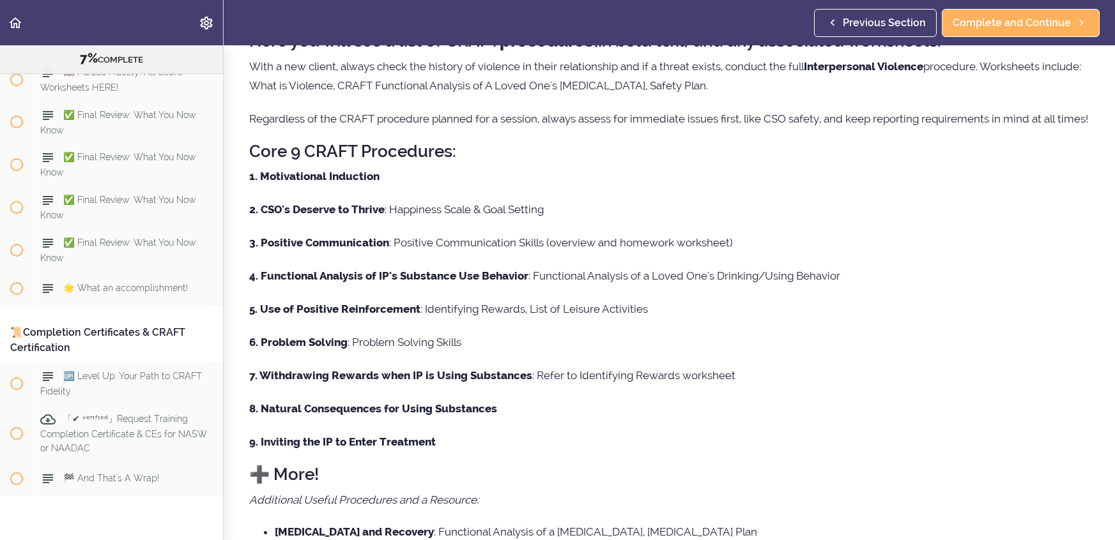
scroll to position [348, 0]
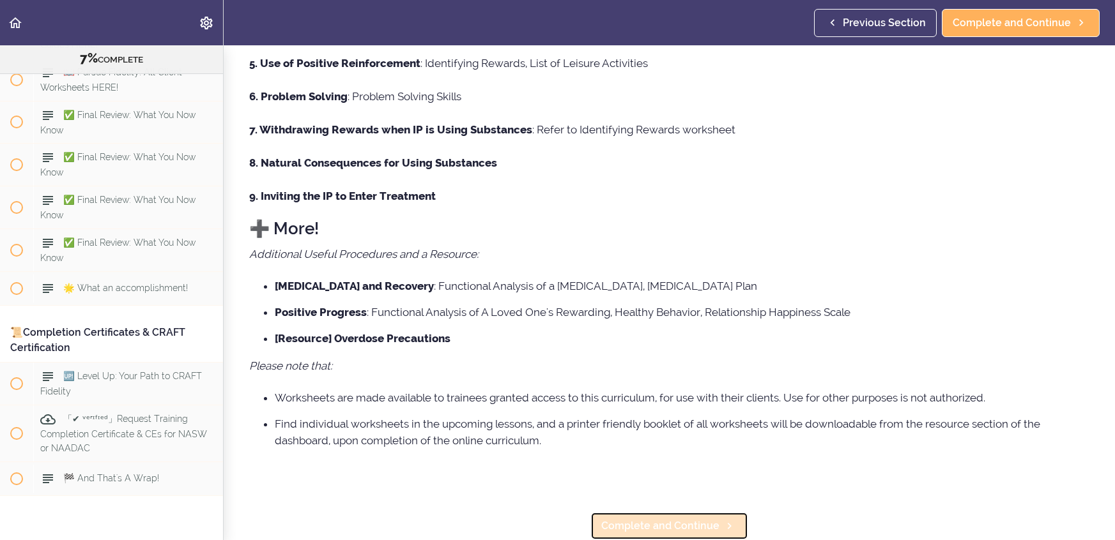
click at [684, 537] on link "Complete and Continue" at bounding box center [669, 526] width 158 height 28
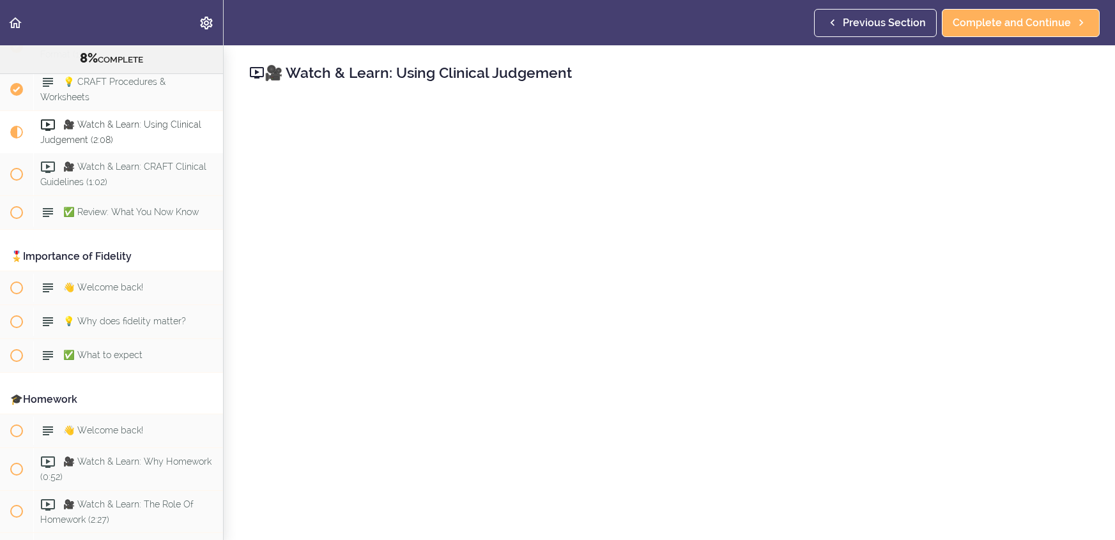
scroll to position [432, 0]
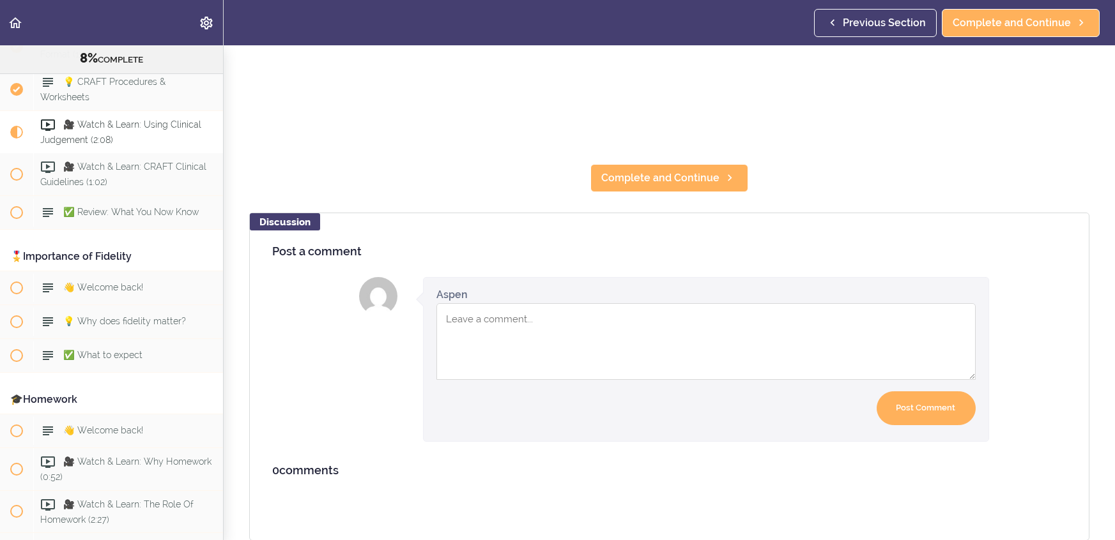
click at [692, 155] on section "Online Program: CRAFT Training for Professionals (Trainer-Led) 8% COMPLETE 📜Int…" at bounding box center [557, 292] width 1115 height 495
click at [693, 178] on span "Complete and Continue" at bounding box center [660, 178] width 118 height 15
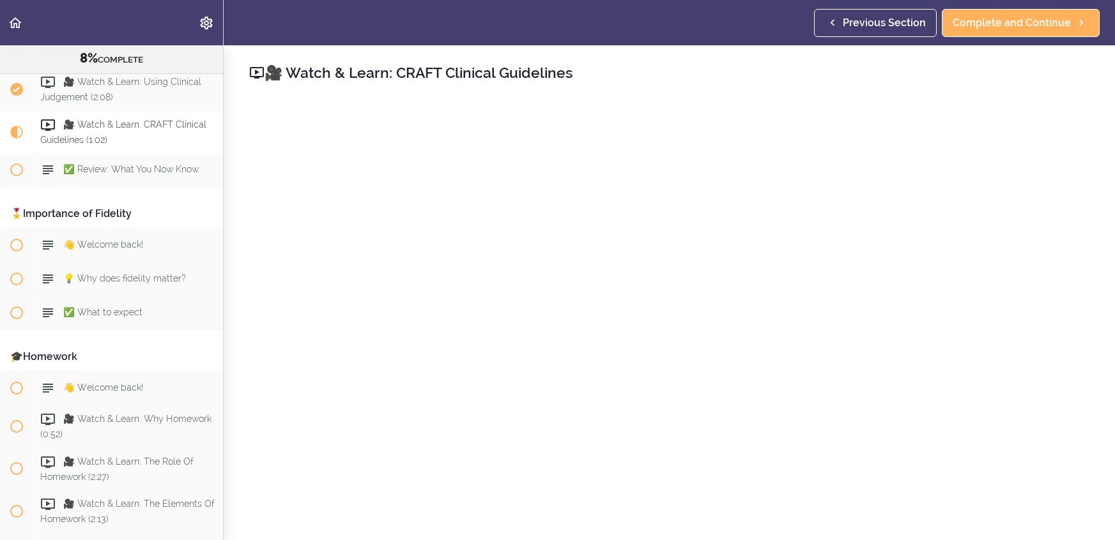
scroll to position [432, 0]
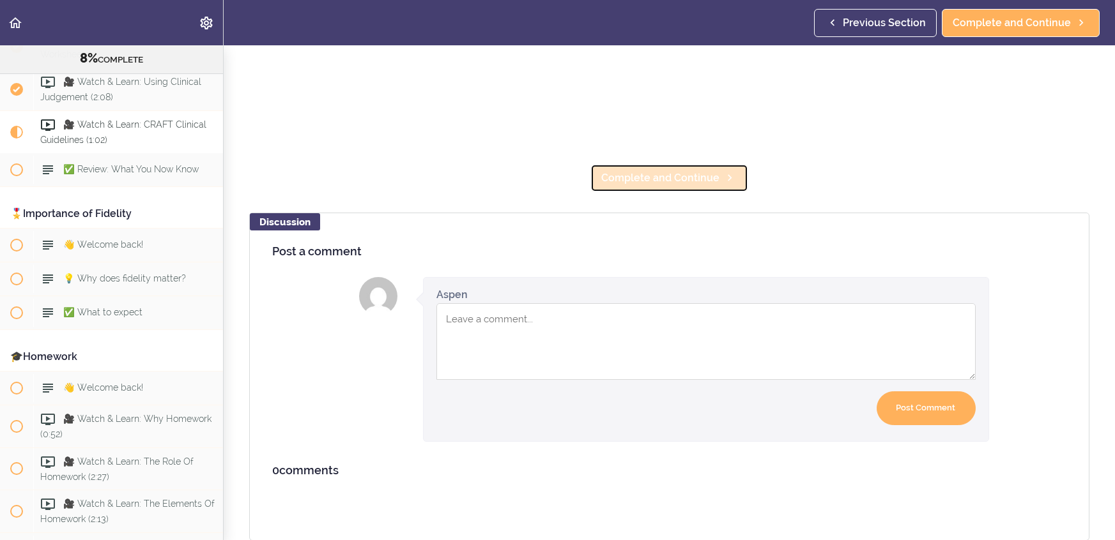
click at [698, 179] on span "Complete and Continue" at bounding box center [660, 178] width 118 height 15
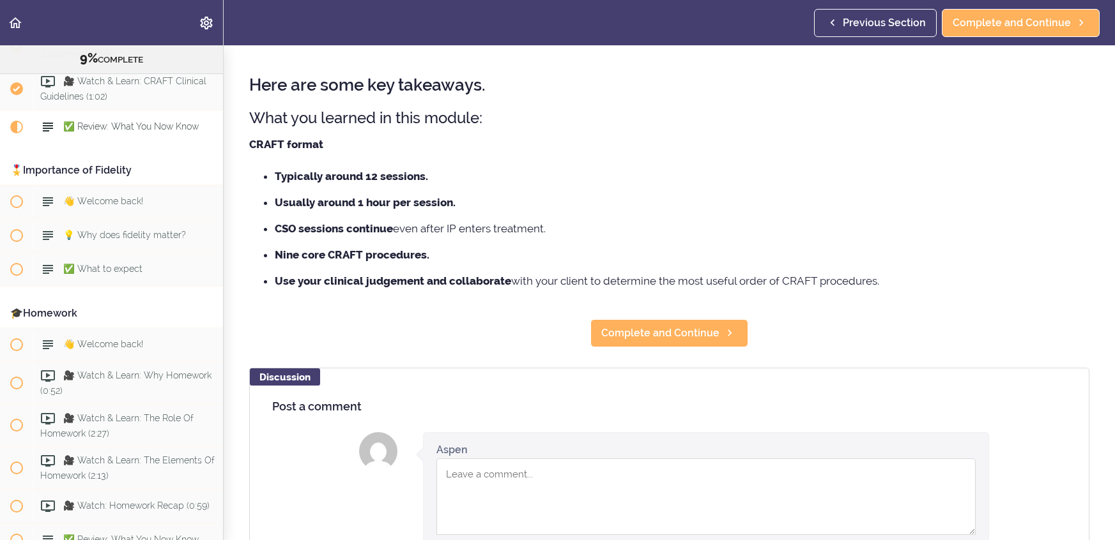
scroll to position [42, 0]
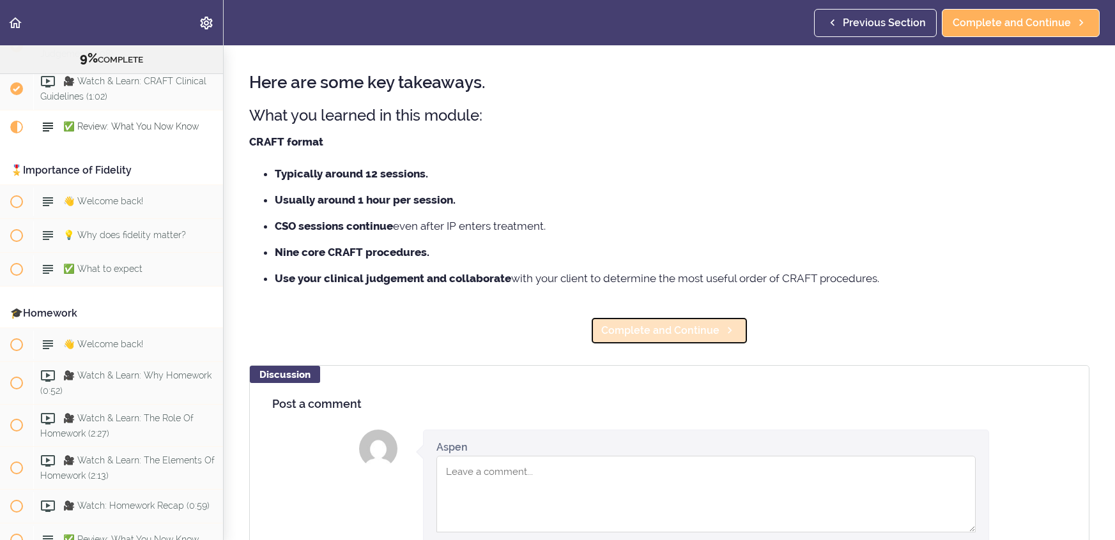
click at [692, 321] on link "Complete and Continue" at bounding box center [669, 331] width 158 height 28
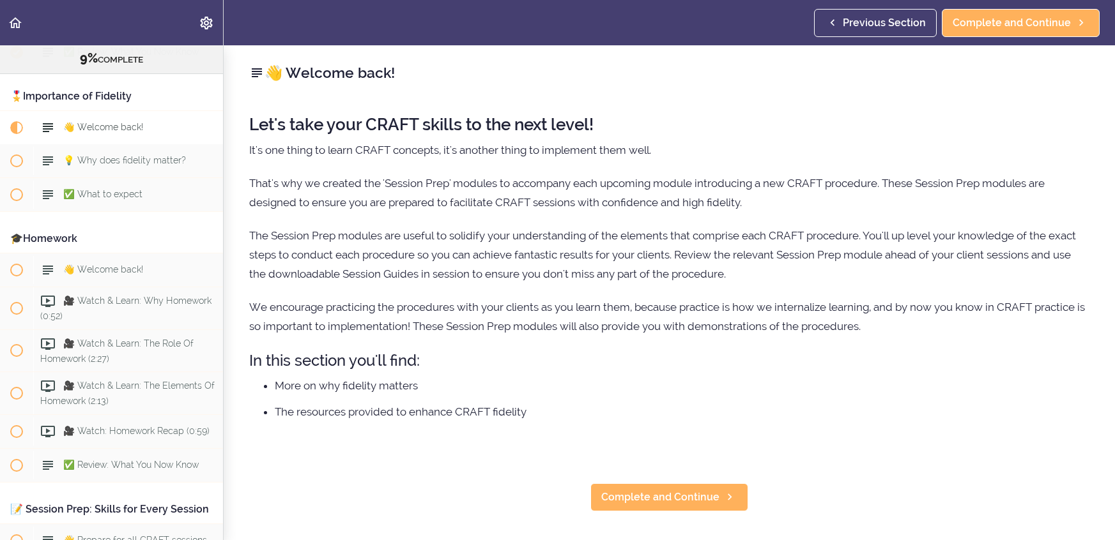
scroll to position [858, 0]
click at [681, 514] on div "👋 Welcome back! Let's take your CRAFT skills to the next level! It's one thing …" at bounding box center [669, 292] width 891 height 495
click at [683, 498] on span "Complete and Continue" at bounding box center [660, 497] width 118 height 15
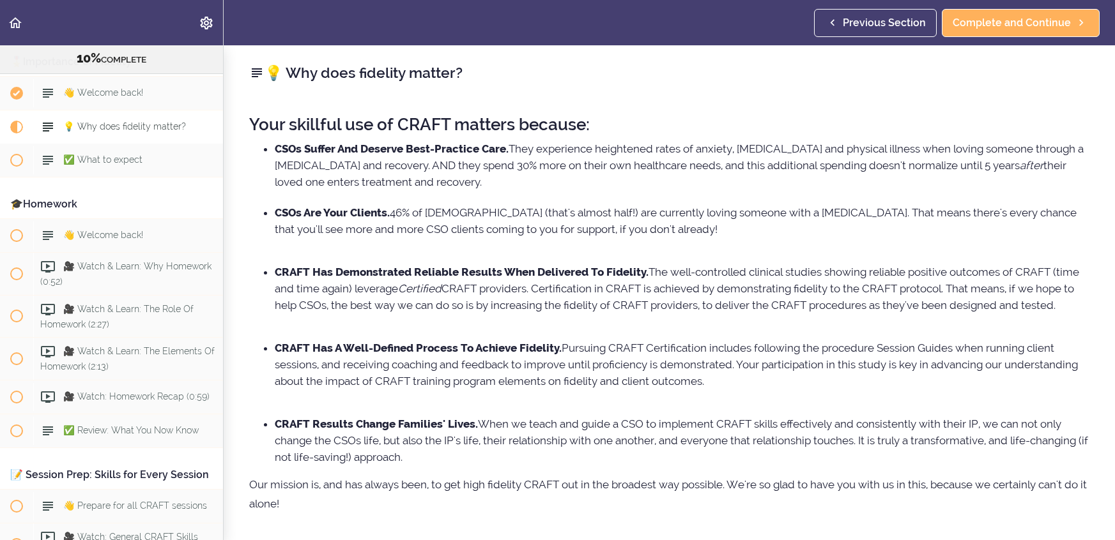
scroll to position [35, 0]
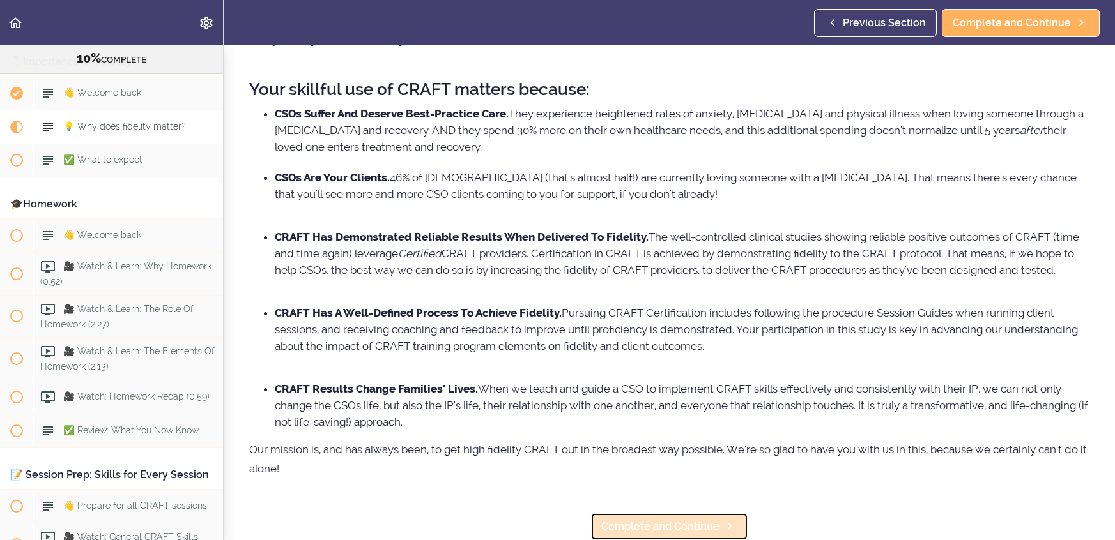
click at [683, 517] on link "Complete and Continue" at bounding box center [669, 527] width 158 height 28
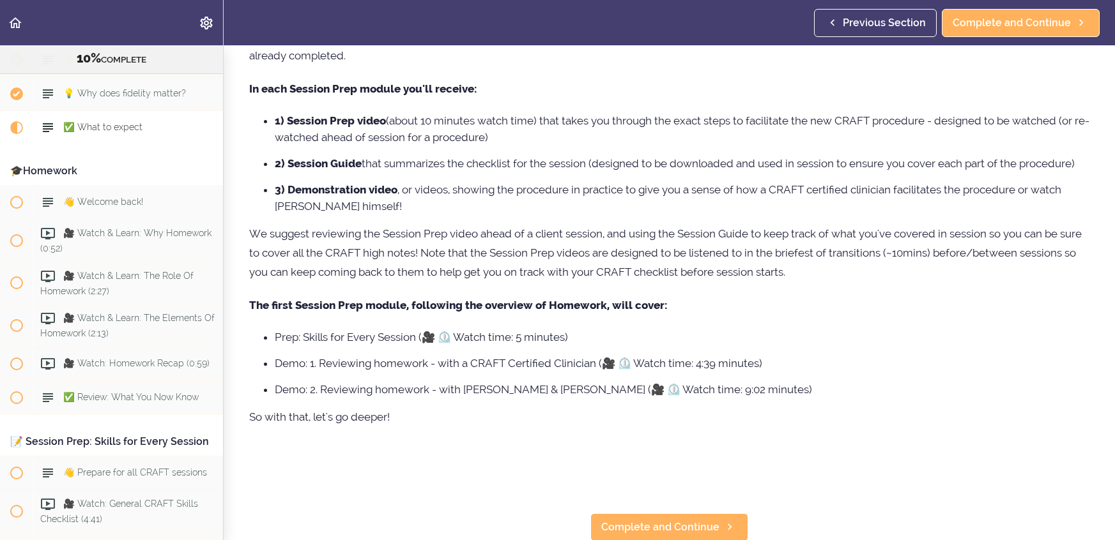
scroll to position [113, 0]
click at [683, 519] on link "Complete and Continue" at bounding box center [669, 528] width 158 height 28
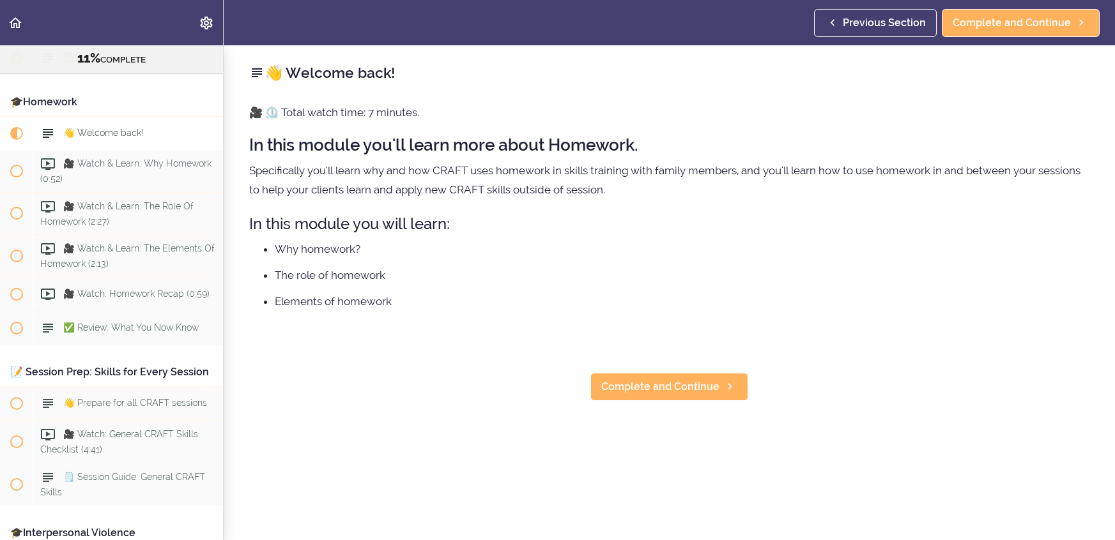
scroll to position [1000, 0]
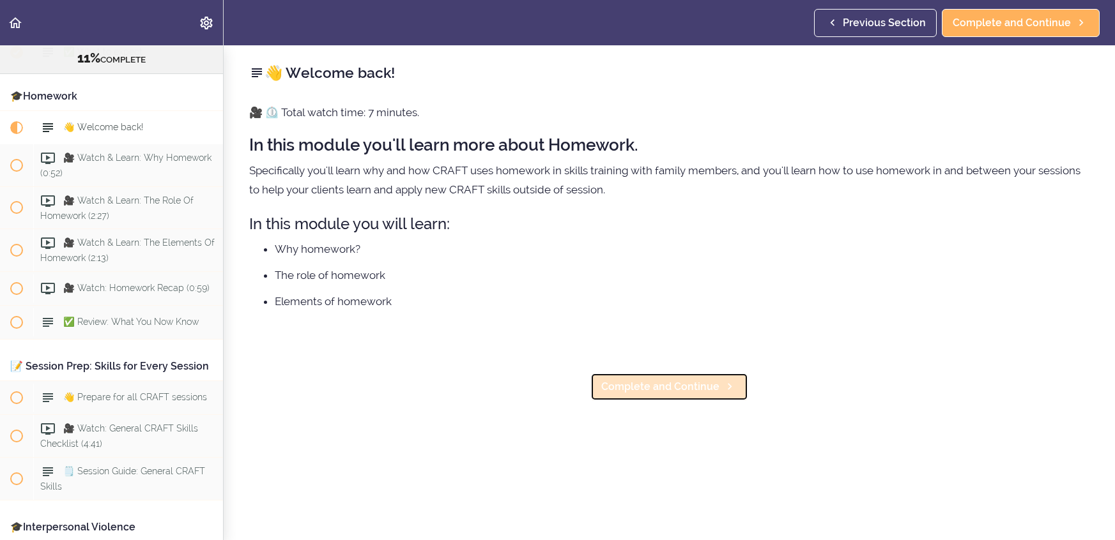
click at [704, 392] on span "Complete and Continue" at bounding box center [660, 386] width 118 height 15
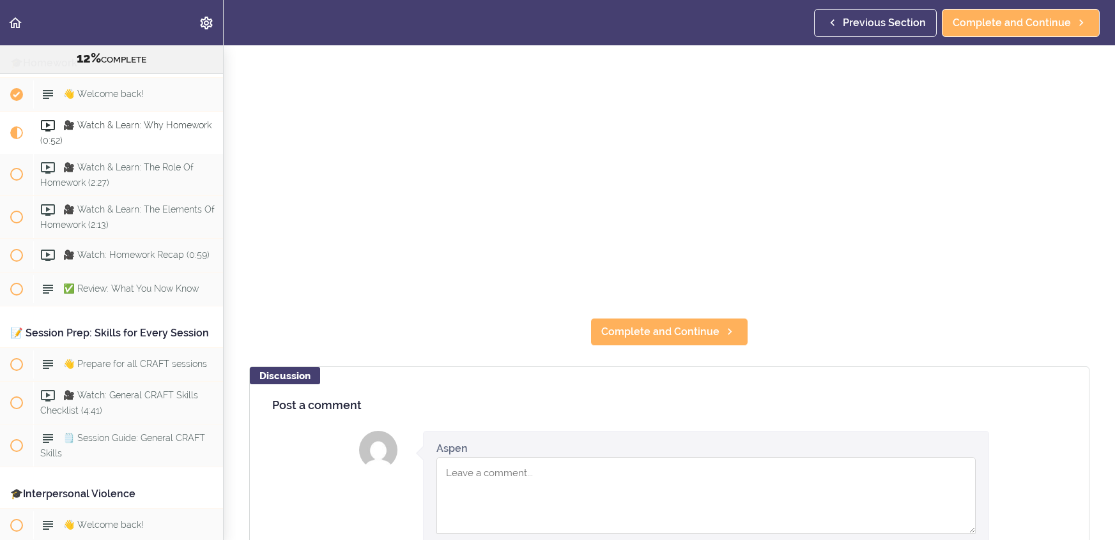
scroll to position [432, 0]
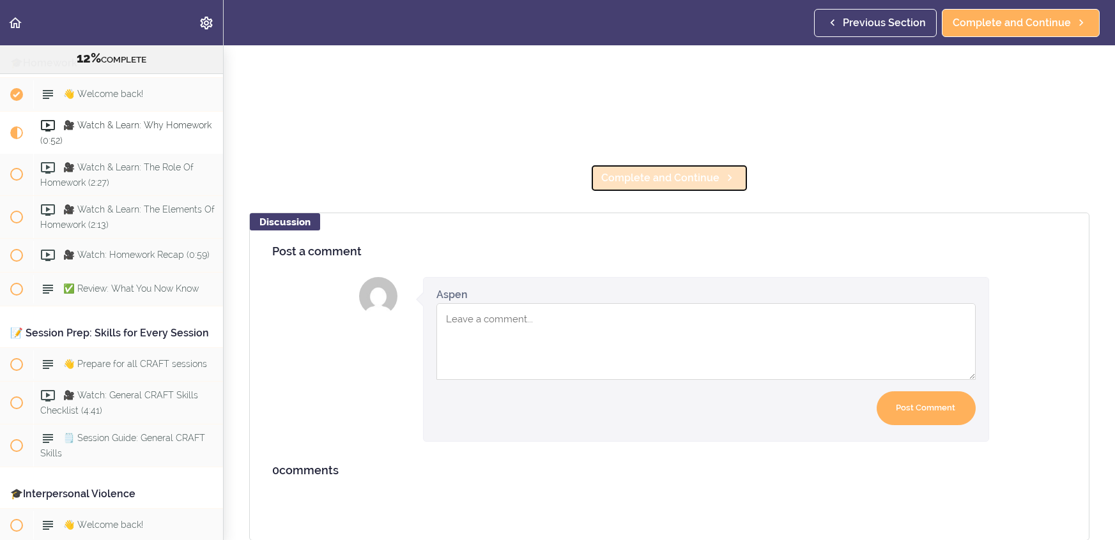
click at [676, 190] on link "Complete and Continue" at bounding box center [669, 178] width 158 height 28
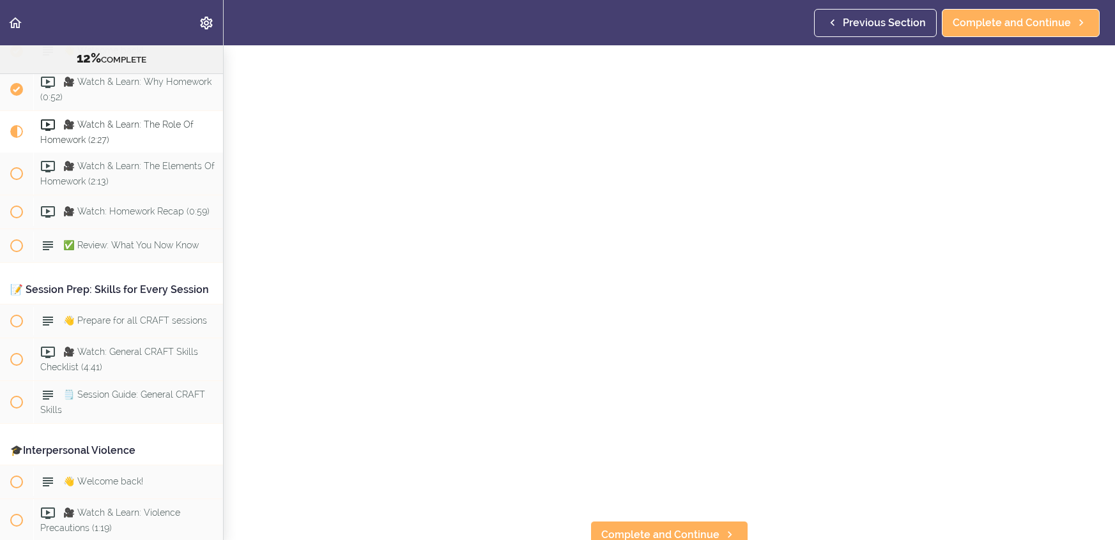
scroll to position [81, 0]
click at [627, 518] on link "Complete and Continue" at bounding box center [669, 529] width 158 height 28
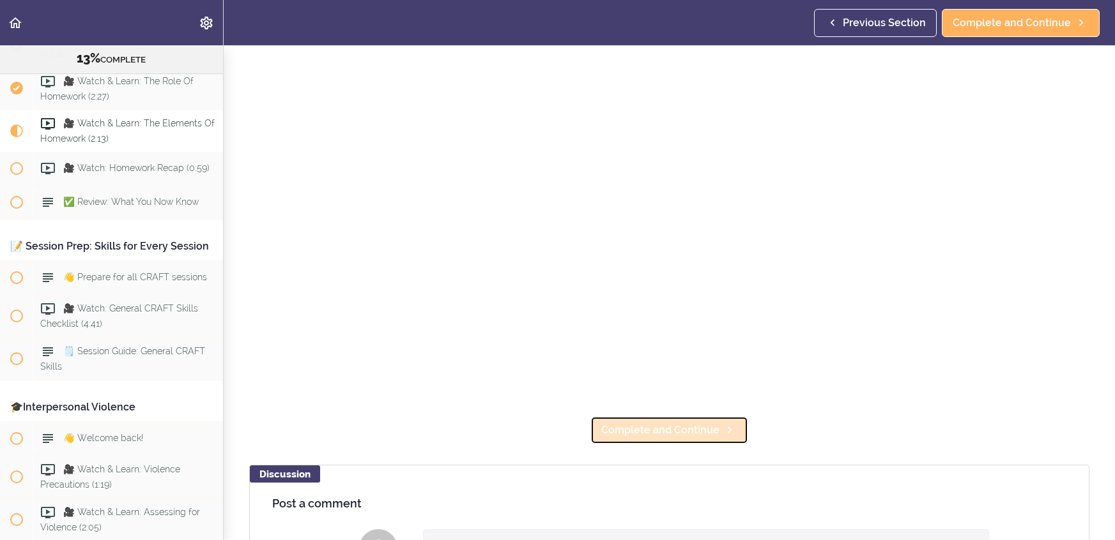
click at [657, 423] on span "Complete and Continue" at bounding box center [660, 430] width 118 height 15
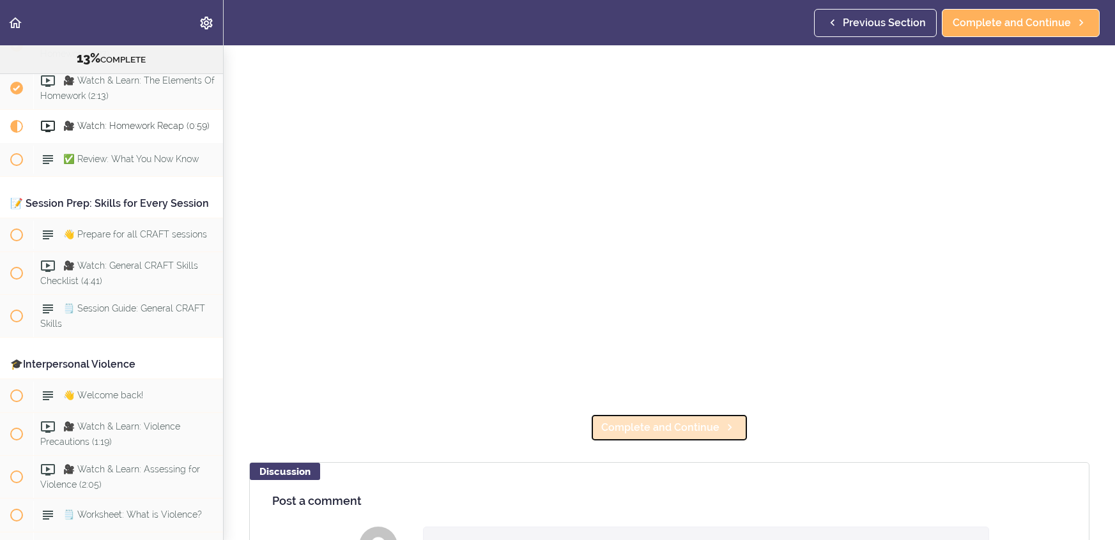
click at [669, 418] on link "Complete and Continue" at bounding box center [669, 428] width 158 height 28
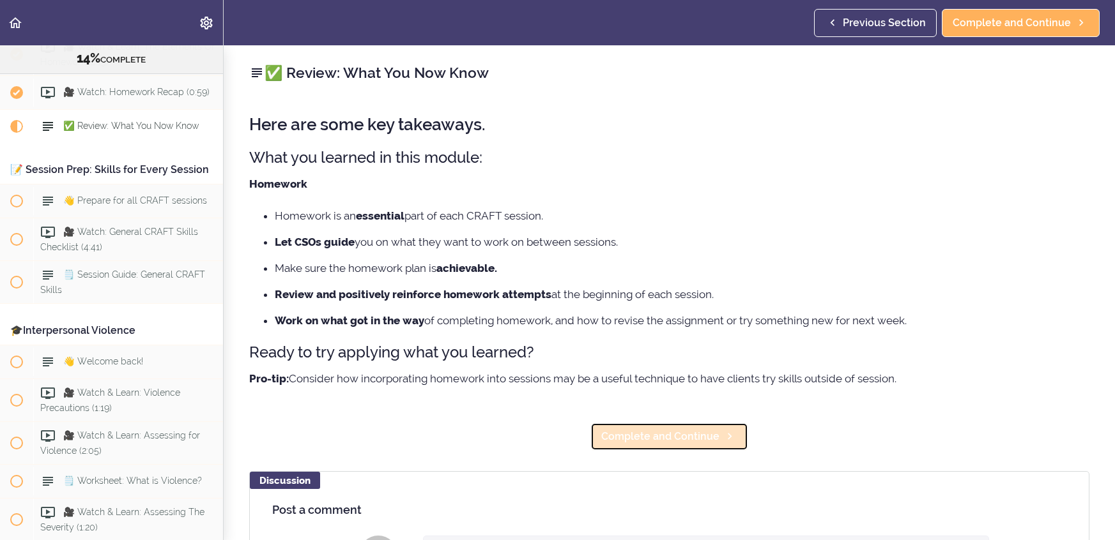
click at [670, 436] on span "Complete and Continue" at bounding box center [660, 436] width 118 height 15
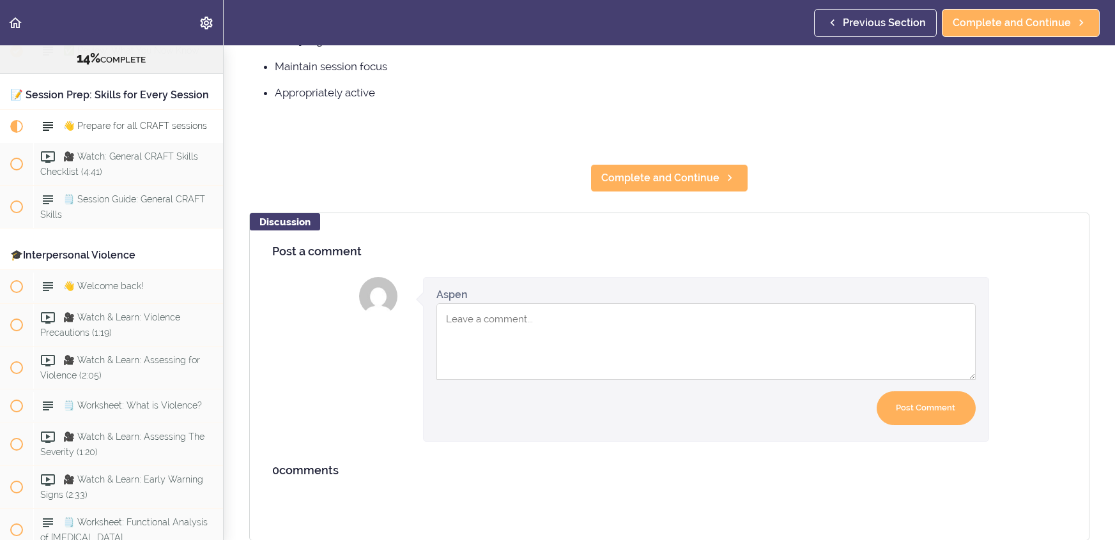
click at [685, 223] on div "Discussion Post a comment Instructor Aspen now Your comment was posted. Your co…" at bounding box center [669, 377] width 840 height 329
click at [726, 165] on link "Complete and Continue" at bounding box center [669, 178] width 158 height 28
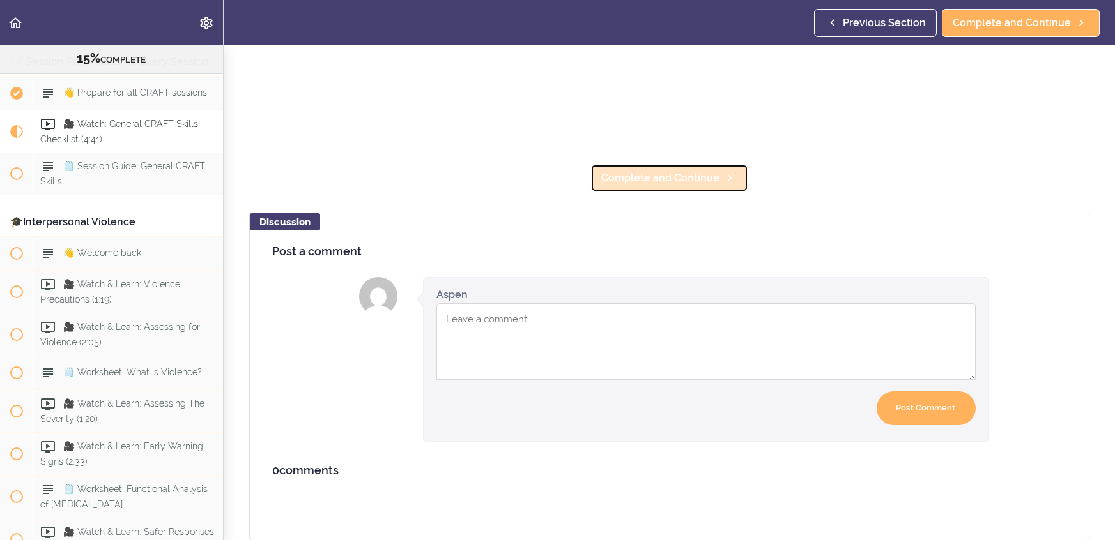
click at [714, 182] on span "Complete and Continue" at bounding box center [660, 178] width 118 height 15
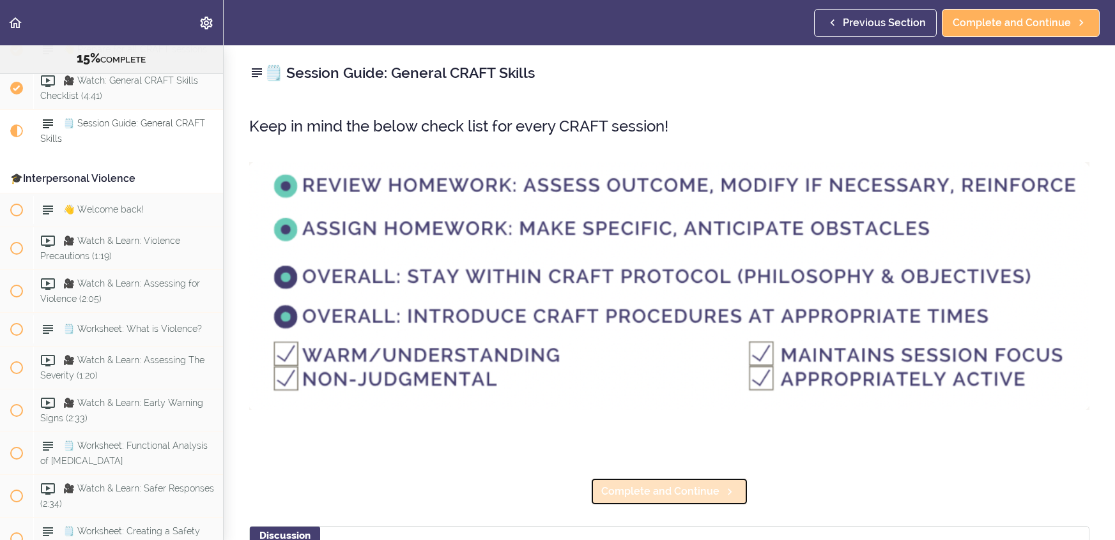
click at [659, 489] on span "Complete and Continue" at bounding box center [660, 491] width 118 height 15
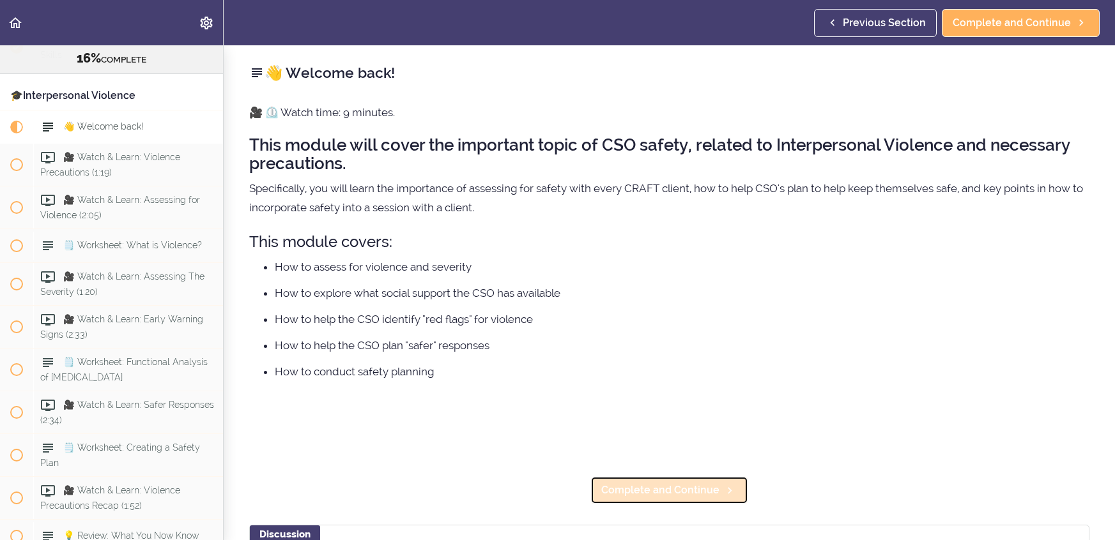
click at [662, 489] on span "Complete and Continue" at bounding box center [660, 490] width 118 height 15
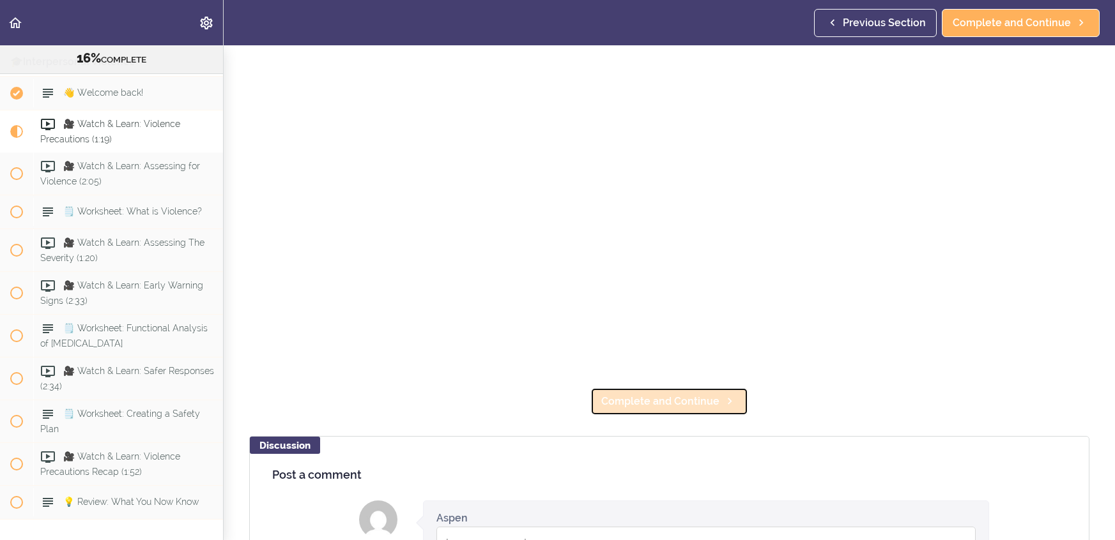
click at [643, 402] on span "Complete and Continue" at bounding box center [660, 401] width 118 height 15
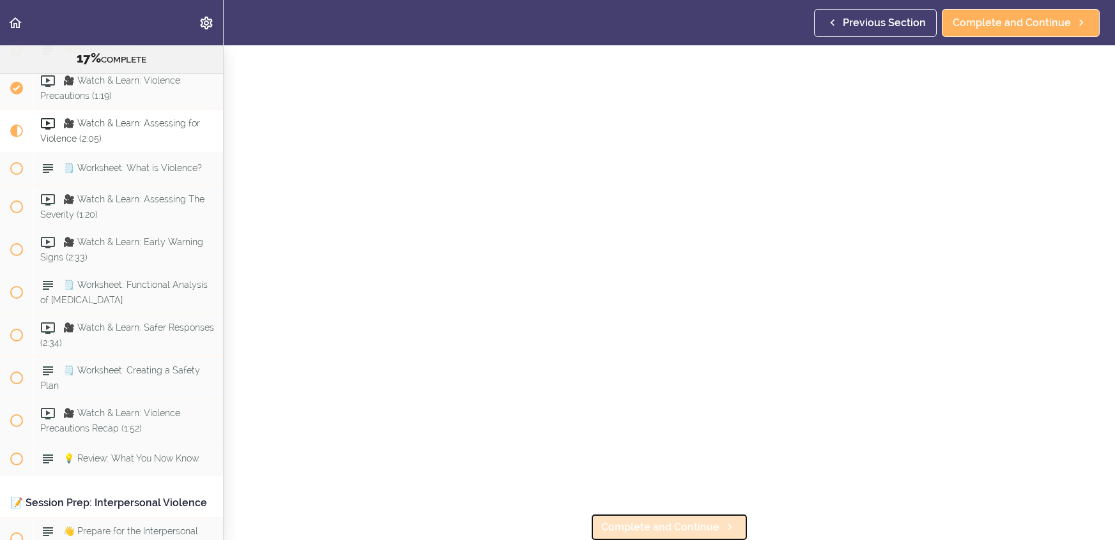
click at [652, 533] on span "Complete and Continue" at bounding box center [660, 527] width 118 height 15
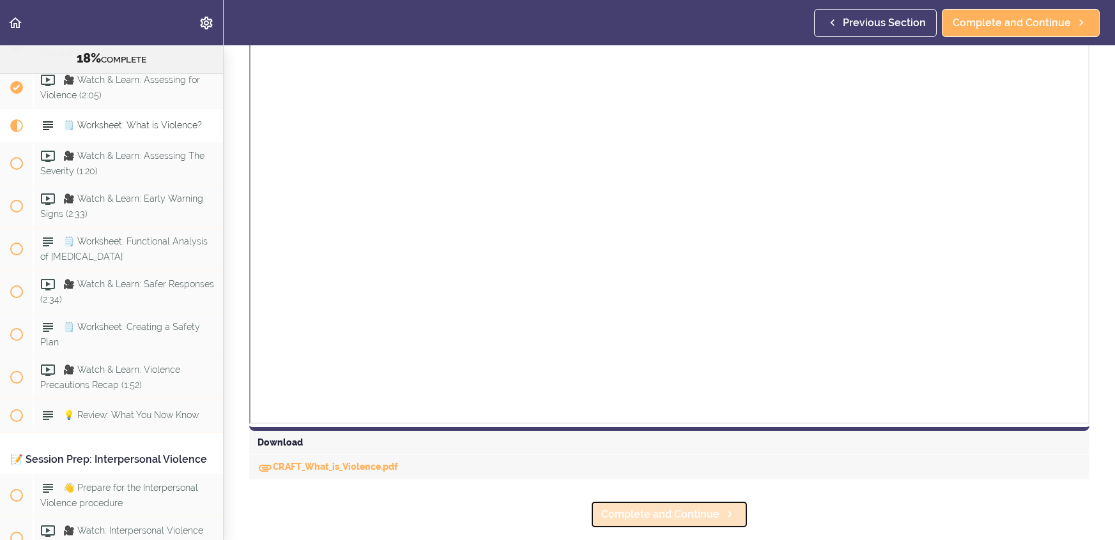
click at [679, 507] on span "Complete and Continue" at bounding box center [660, 514] width 118 height 15
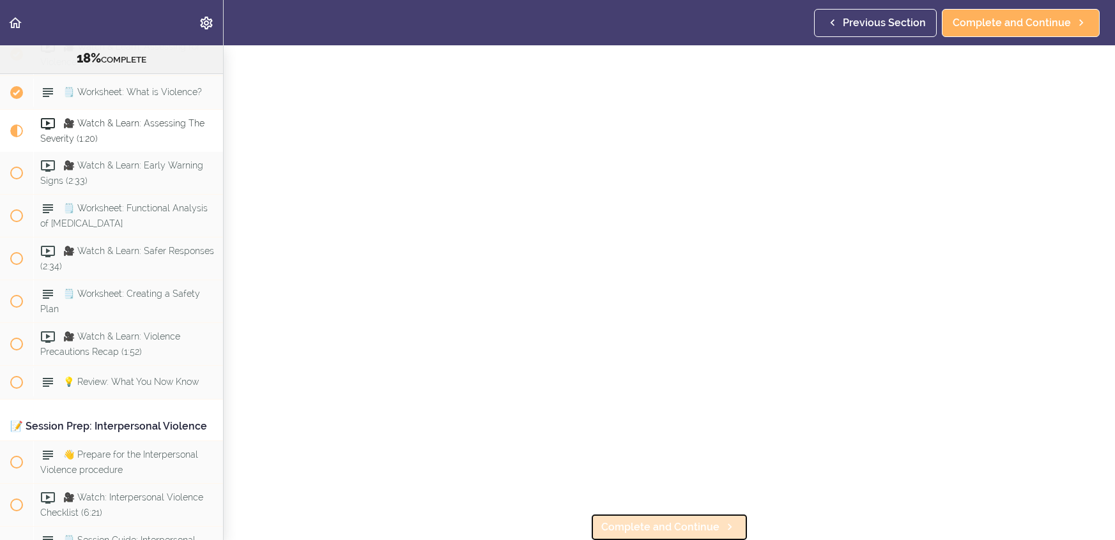
click at [691, 523] on span "Complete and Continue" at bounding box center [660, 527] width 118 height 15
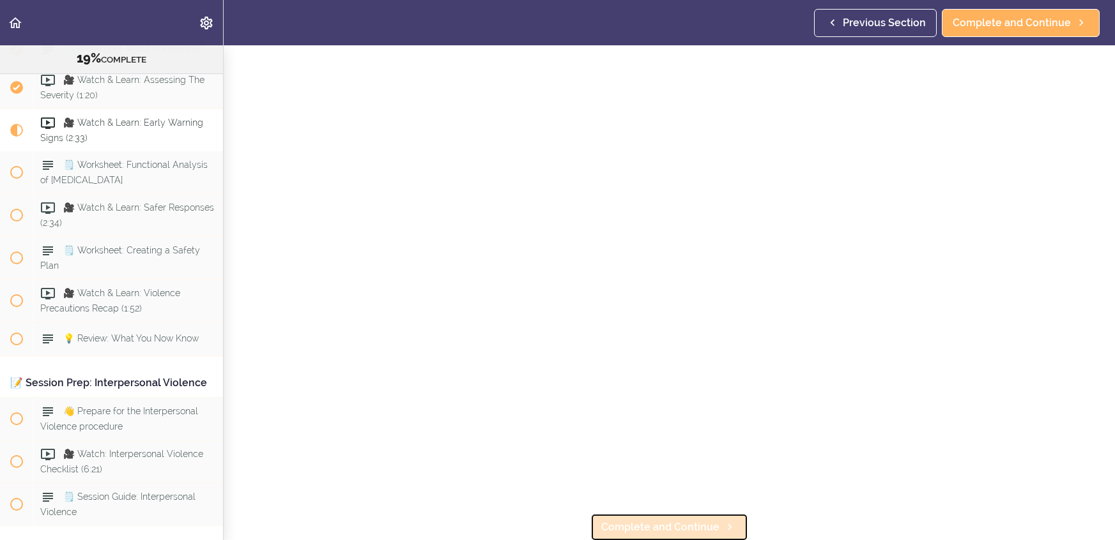
click at [678, 523] on span "Complete and Continue" at bounding box center [660, 527] width 118 height 15
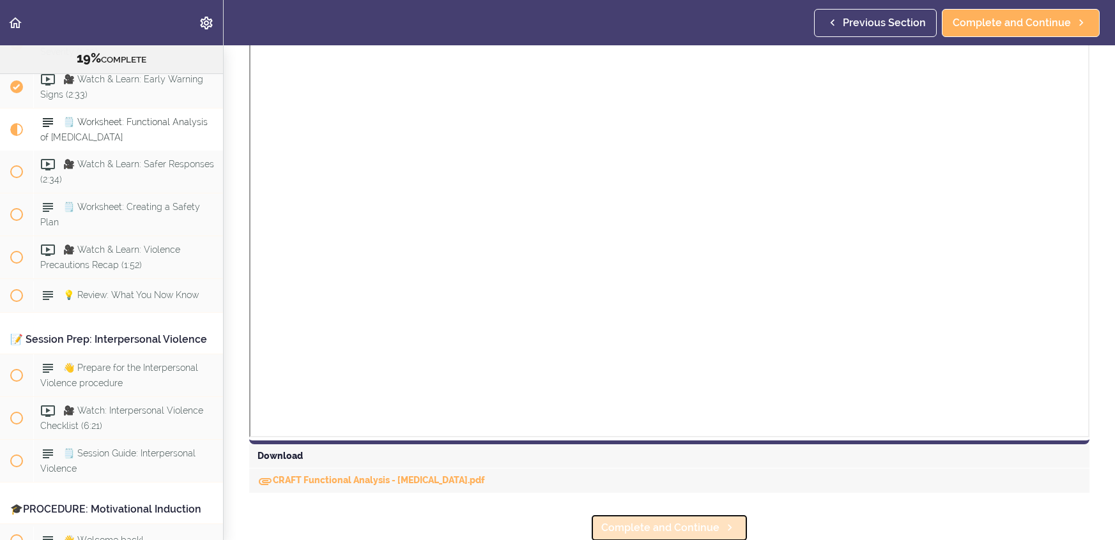
click at [684, 533] on span "Complete and Continue" at bounding box center [660, 528] width 118 height 15
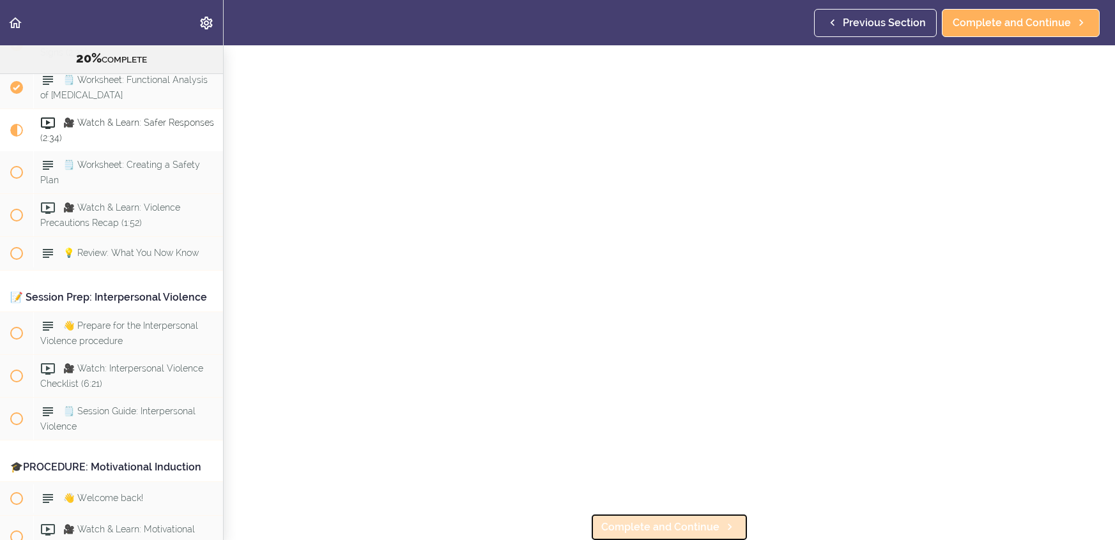
click at [672, 520] on span "Complete and Continue" at bounding box center [660, 527] width 118 height 15
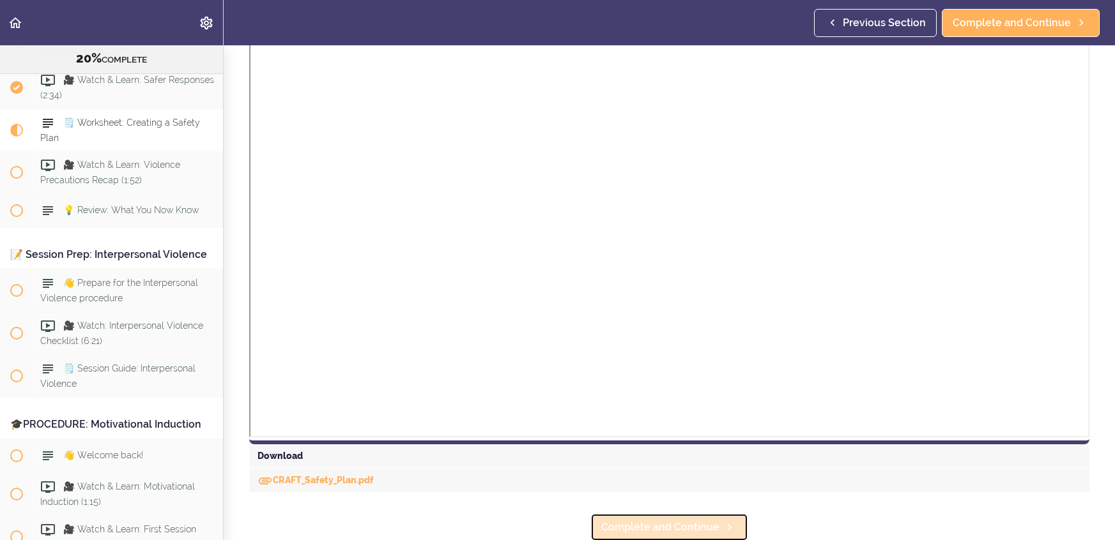
click at [680, 520] on span "Complete and Continue" at bounding box center [660, 527] width 118 height 15
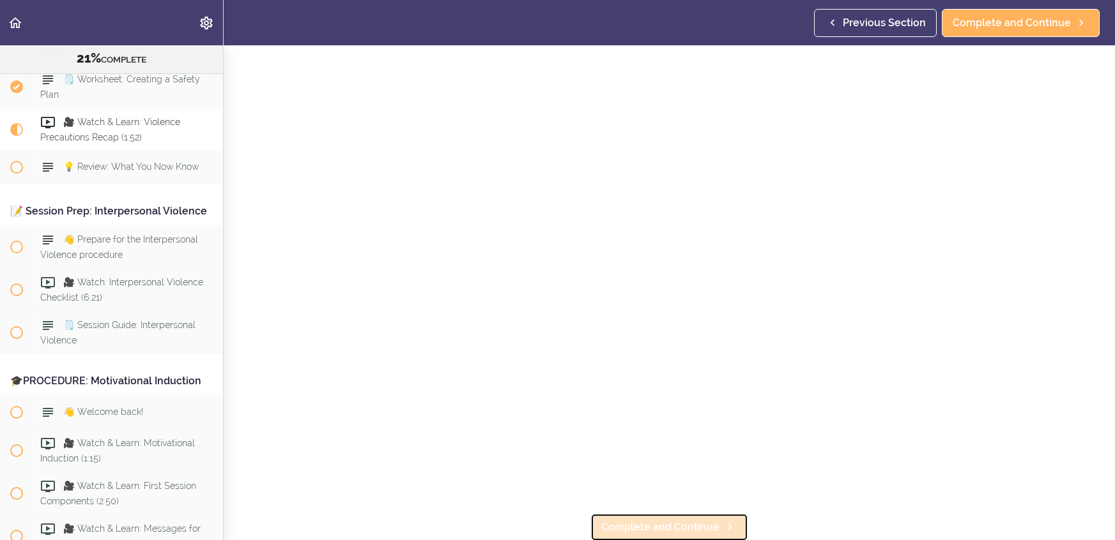
click at [676, 530] on span "Complete and Continue" at bounding box center [660, 527] width 118 height 15
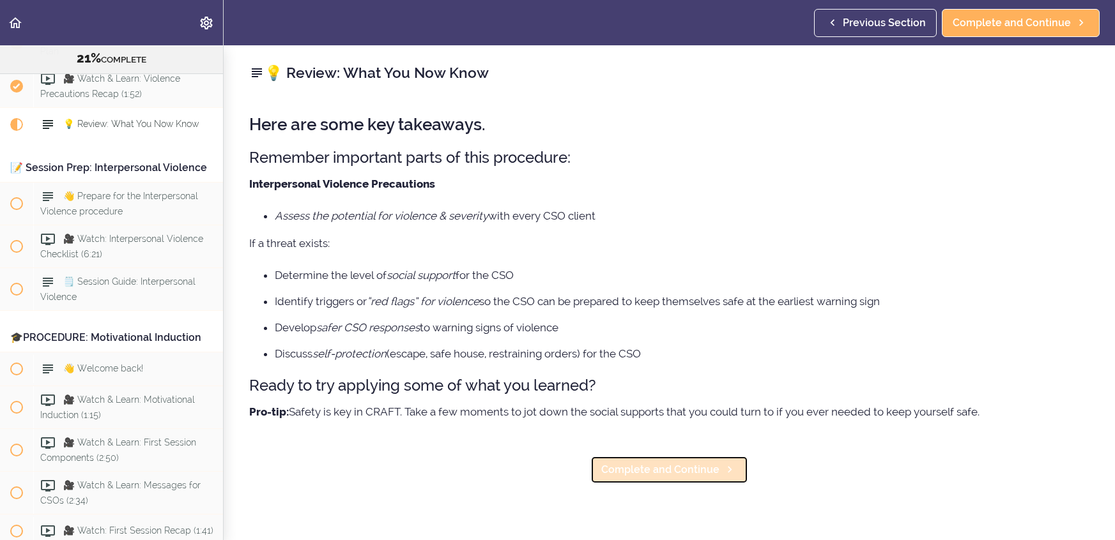
click at [704, 462] on span "Complete and Continue" at bounding box center [660, 469] width 118 height 15
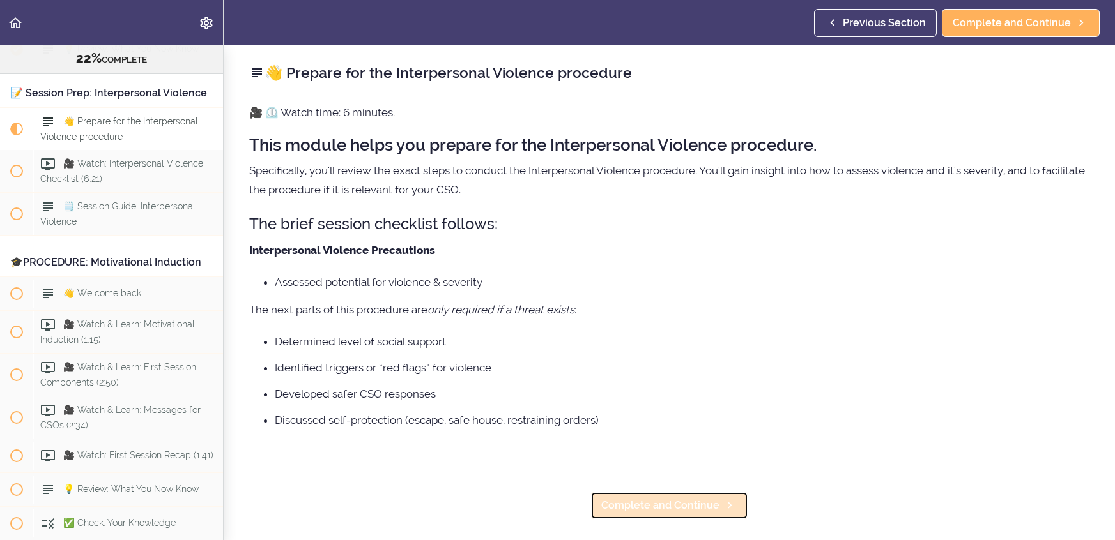
click at [717, 494] on link "Complete and Continue" at bounding box center [669, 506] width 158 height 28
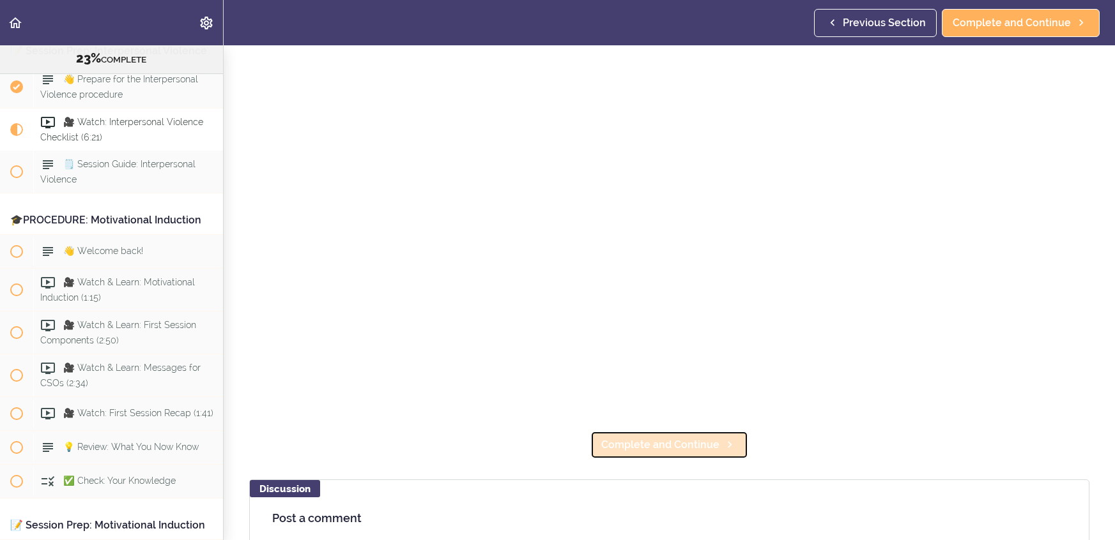
click at [717, 454] on link "Complete and Continue" at bounding box center [669, 445] width 158 height 28
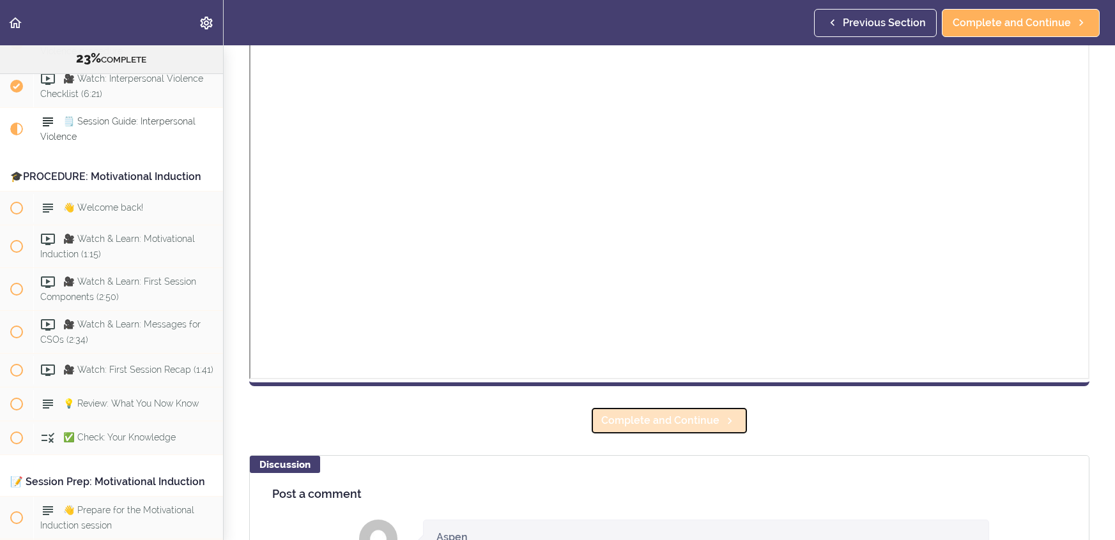
click at [709, 420] on span "Complete and Continue" at bounding box center [660, 420] width 118 height 15
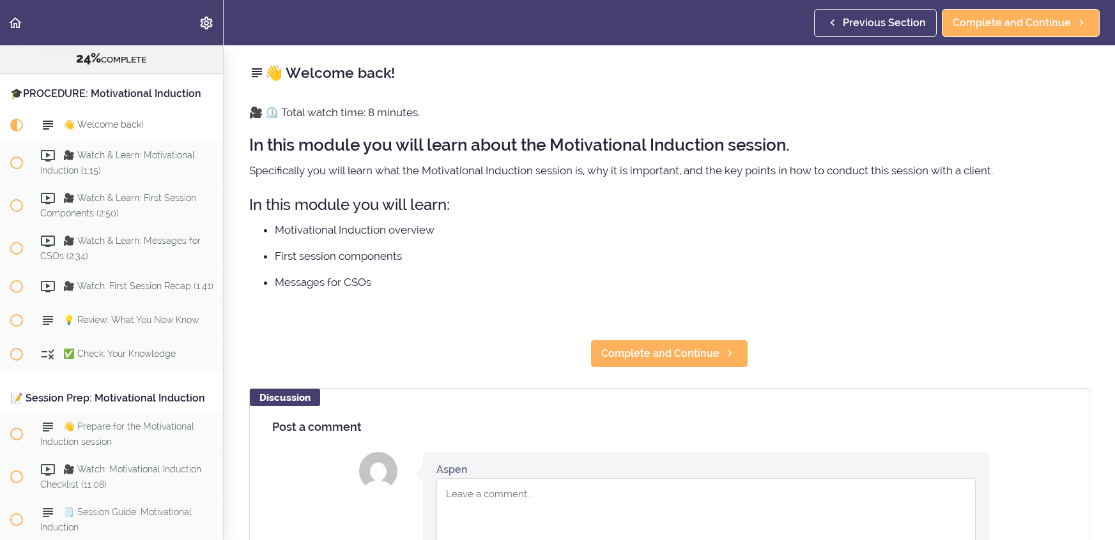
click at [708, 339] on div "👋 Welcome back! 🎥 ⏲️ Total watch time: 8 minutes. In this module you will learn…" at bounding box center [669, 292] width 891 height 495
click at [714, 346] on span "Complete and Continue" at bounding box center [660, 353] width 118 height 15
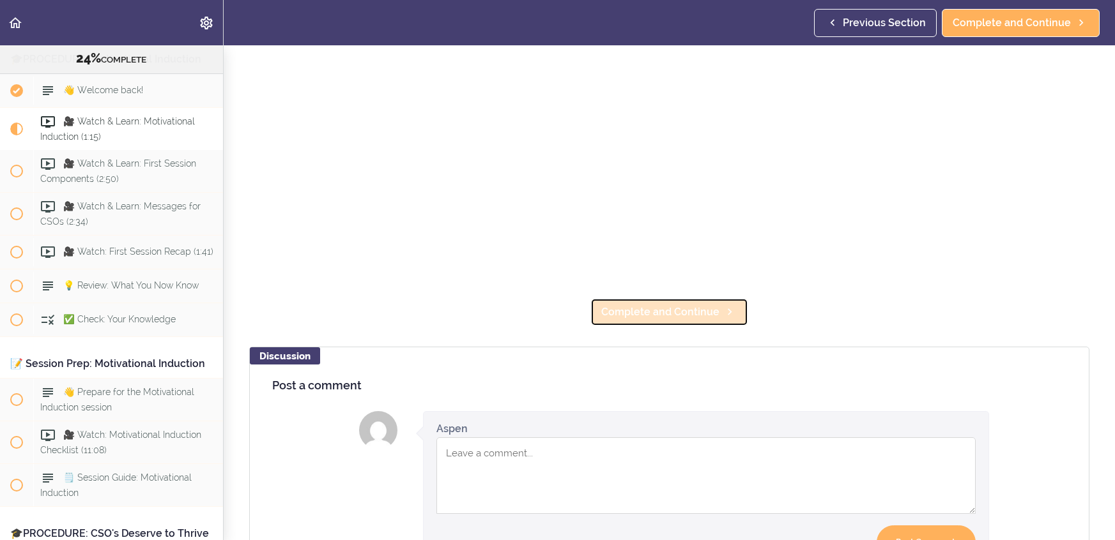
click at [695, 303] on link "Complete and Continue" at bounding box center [669, 312] width 158 height 28
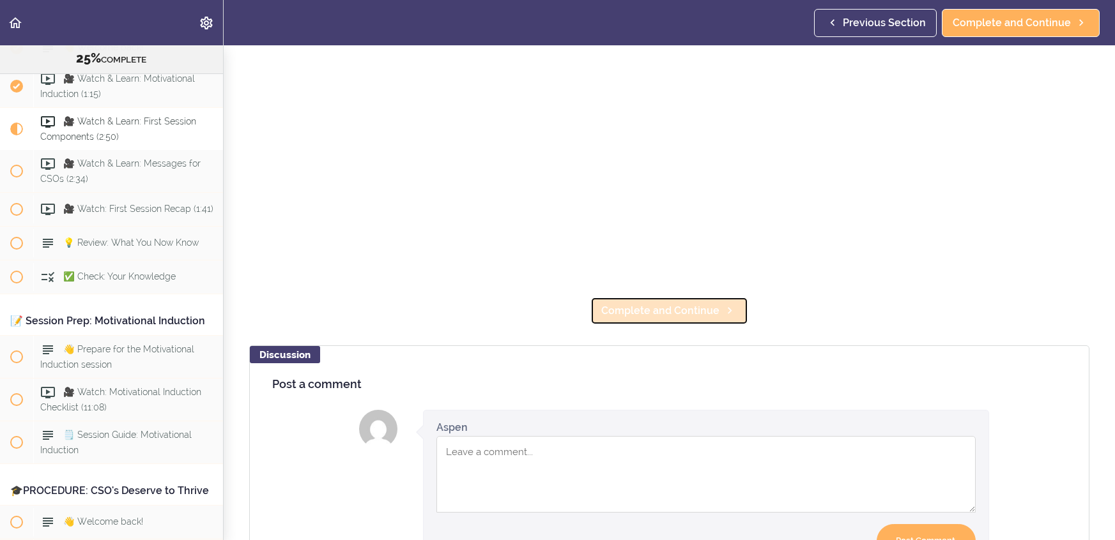
click at [692, 312] on span "Complete and Continue" at bounding box center [660, 310] width 118 height 15
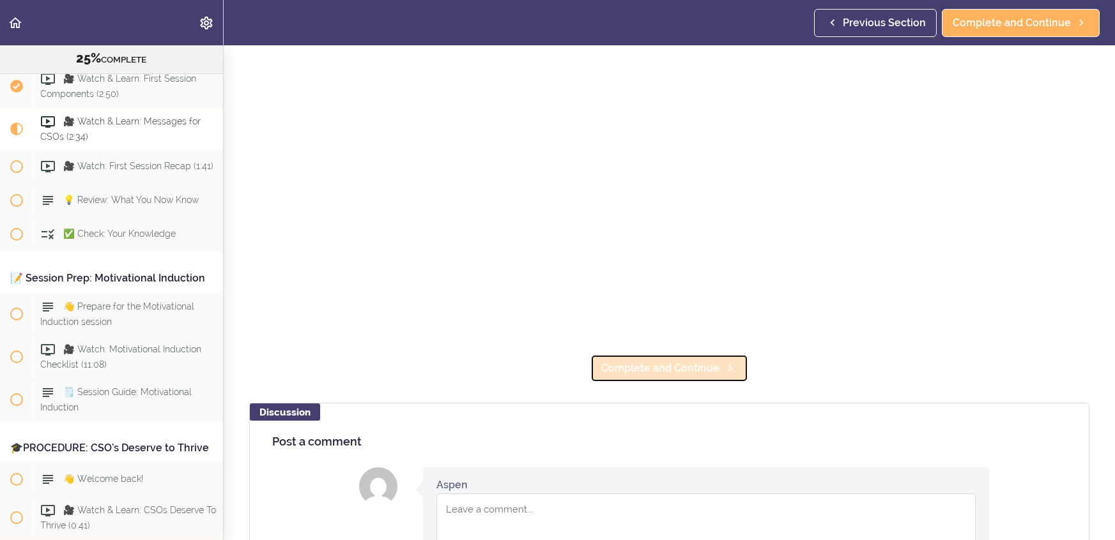
click at [705, 361] on span "Complete and Continue" at bounding box center [660, 368] width 118 height 15
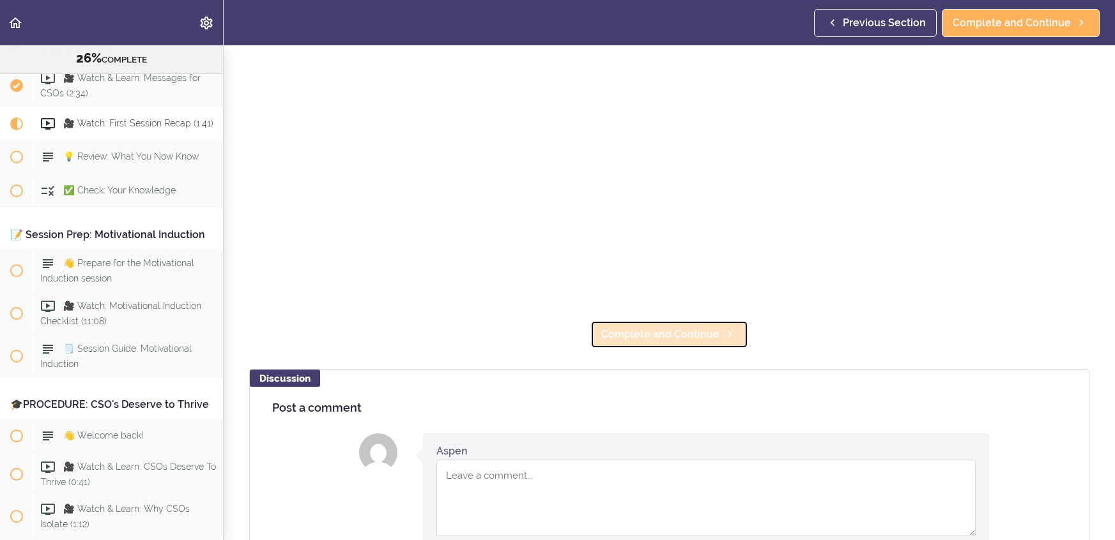
click at [700, 339] on span "Complete and Continue" at bounding box center [660, 334] width 118 height 15
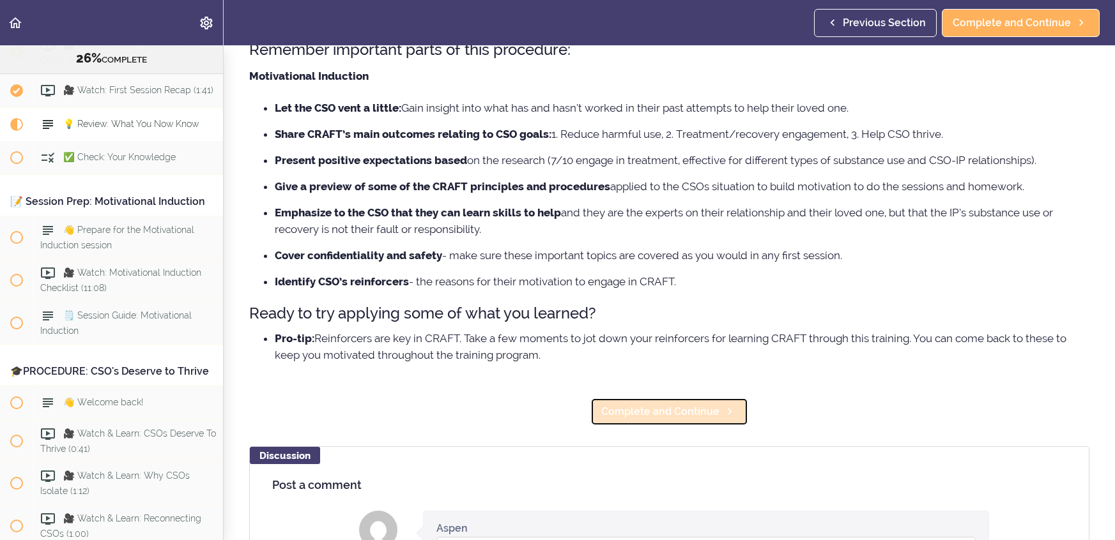
click at [684, 406] on span "Complete and Continue" at bounding box center [660, 411] width 118 height 15
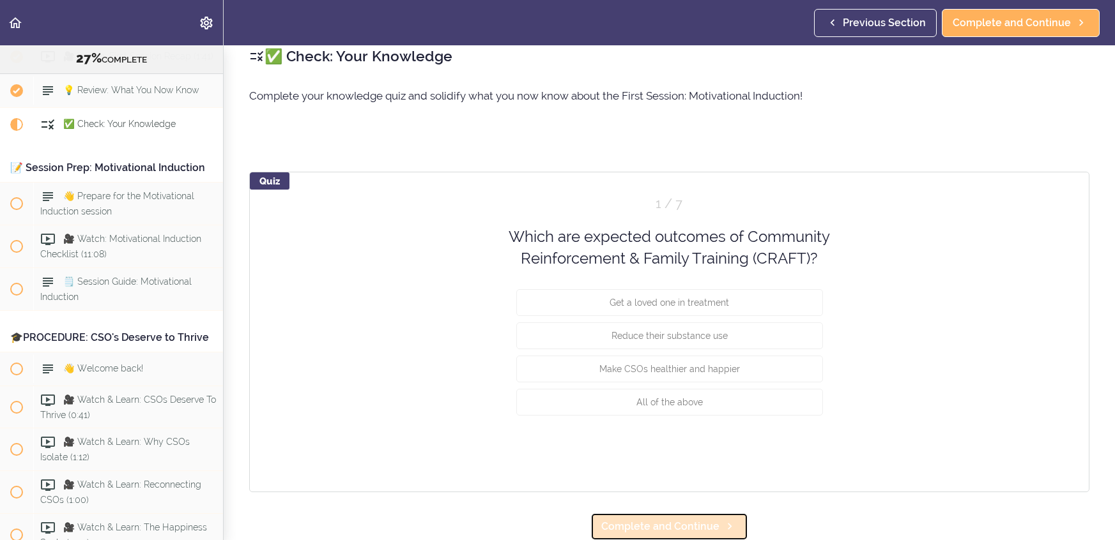
click at [696, 519] on span "Complete and Continue" at bounding box center [660, 526] width 118 height 15
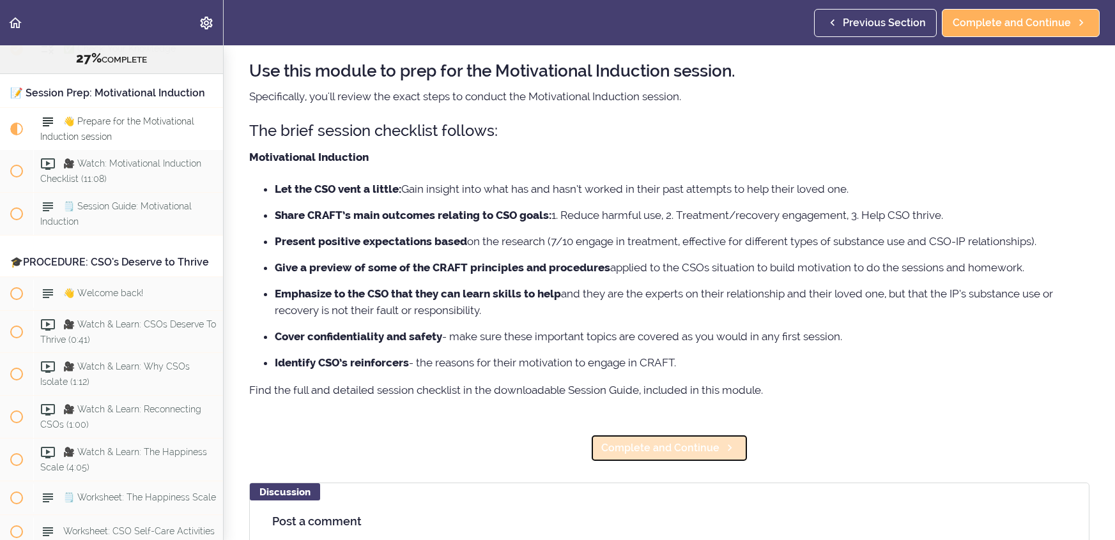
click at [719, 442] on link "Complete and Continue" at bounding box center [669, 448] width 158 height 28
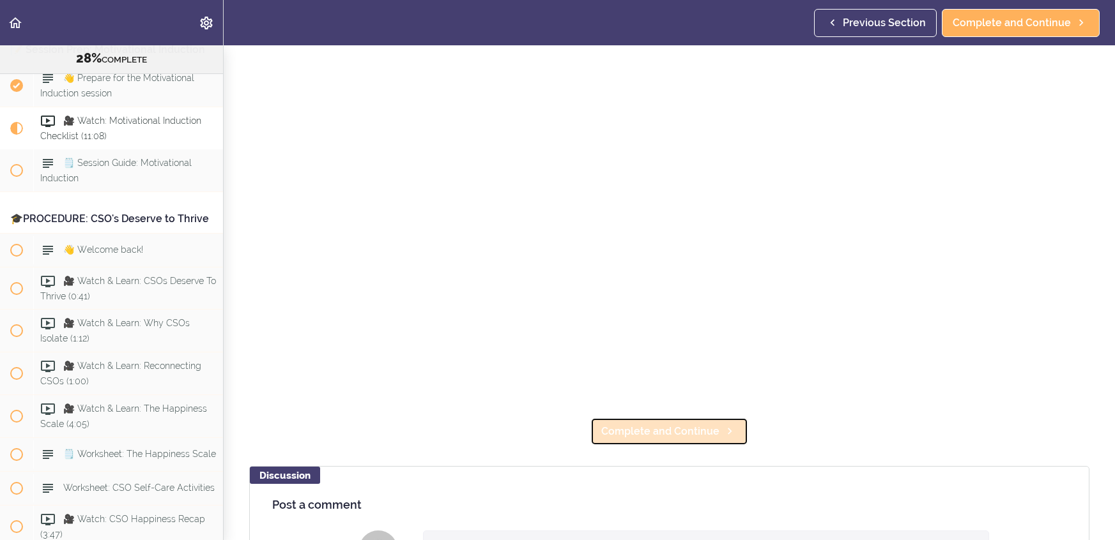
click at [707, 434] on span "Complete and Continue" at bounding box center [660, 431] width 118 height 15
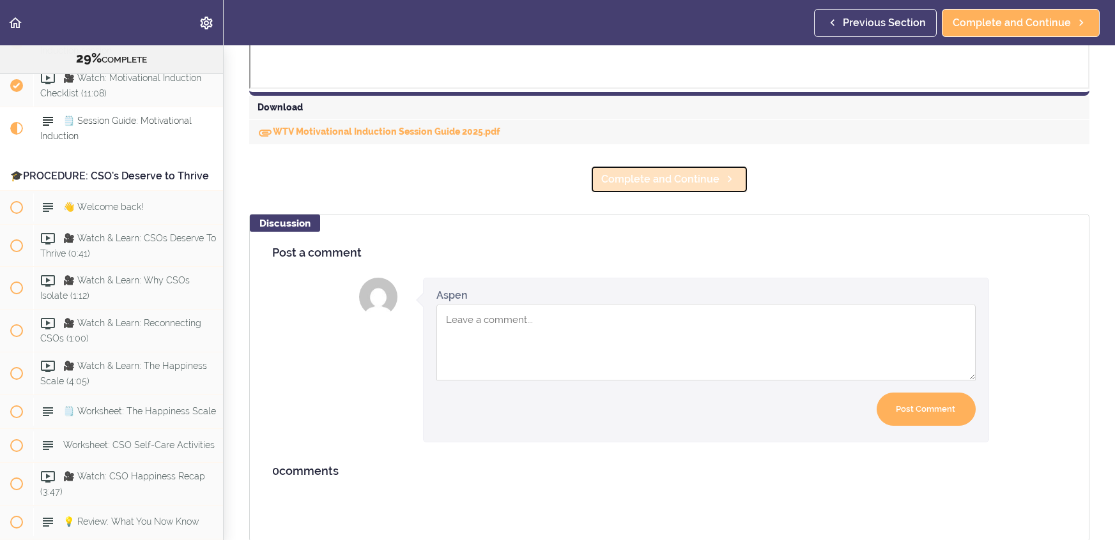
click at [646, 174] on span "Complete and Continue" at bounding box center [660, 179] width 118 height 15
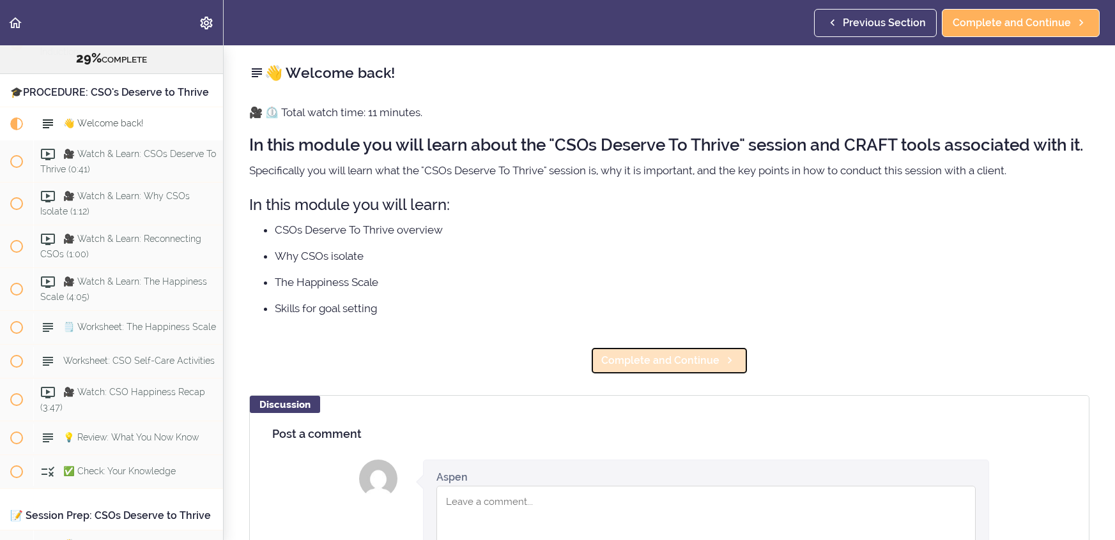
click at [661, 375] on link "Complete and Continue" at bounding box center [669, 361] width 158 height 28
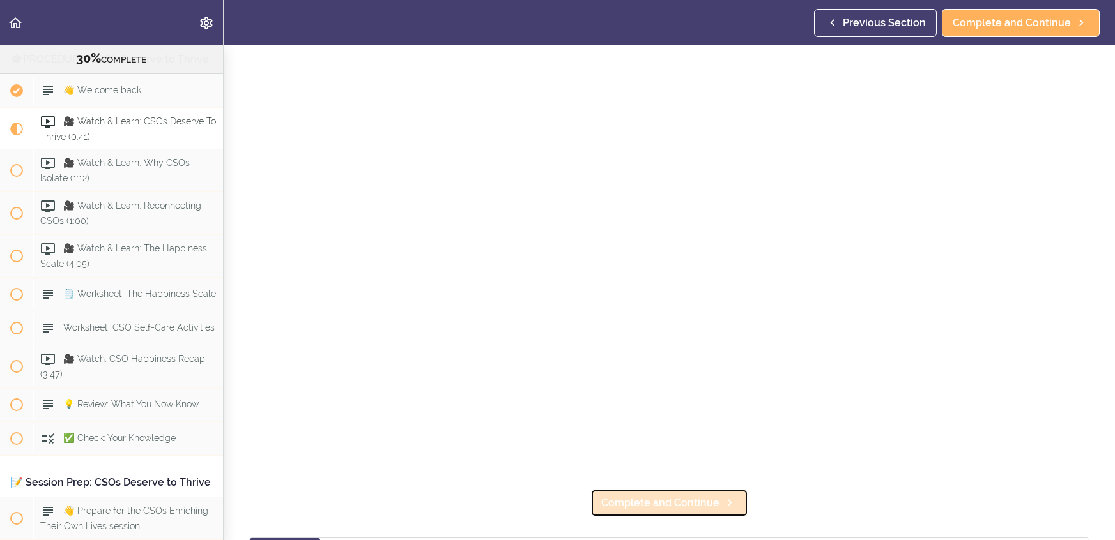
click at [662, 494] on link "Complete and Continue" at bounding box center [669, 503] width 158 height 28
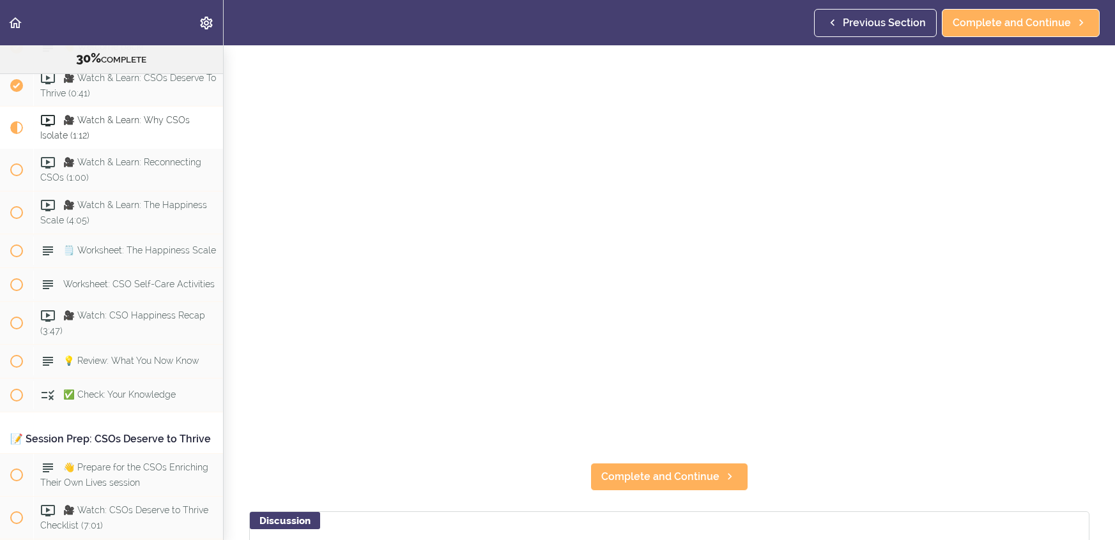
click at [662, 494] on section "Online Program: CRAFT Training for Professionals (Trainer-Led) 30% COMPLETE 📜In…" at bounding box center [557, 292] width 1115 height 495
click at [664, 484] on span "Complete and Continue" at bounding box center [660, 477] width 118 height 15
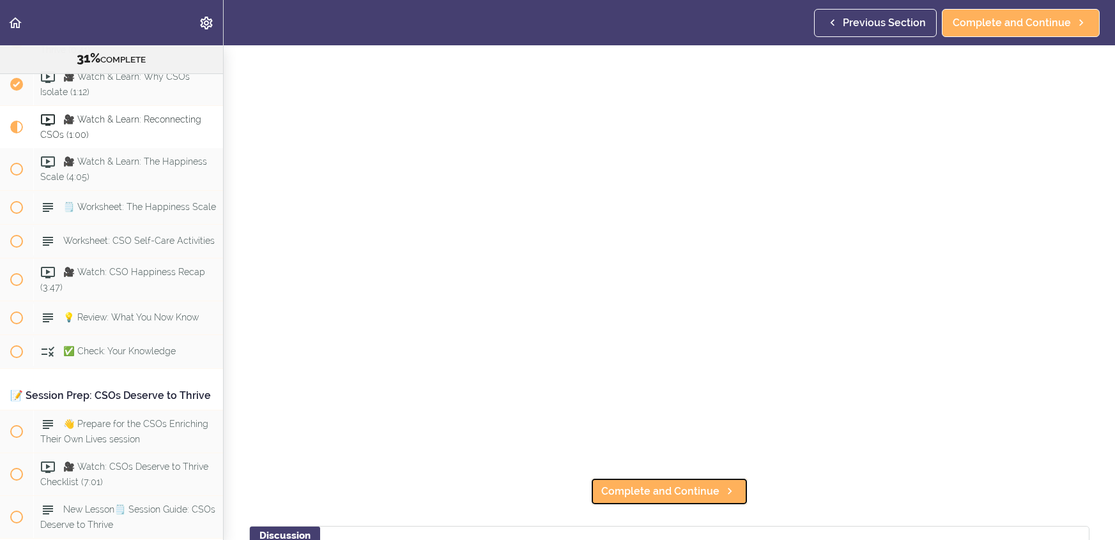
click at [664, 484] on span "Complete and Continue" at bounding box center [660, 491] width 118 height 15
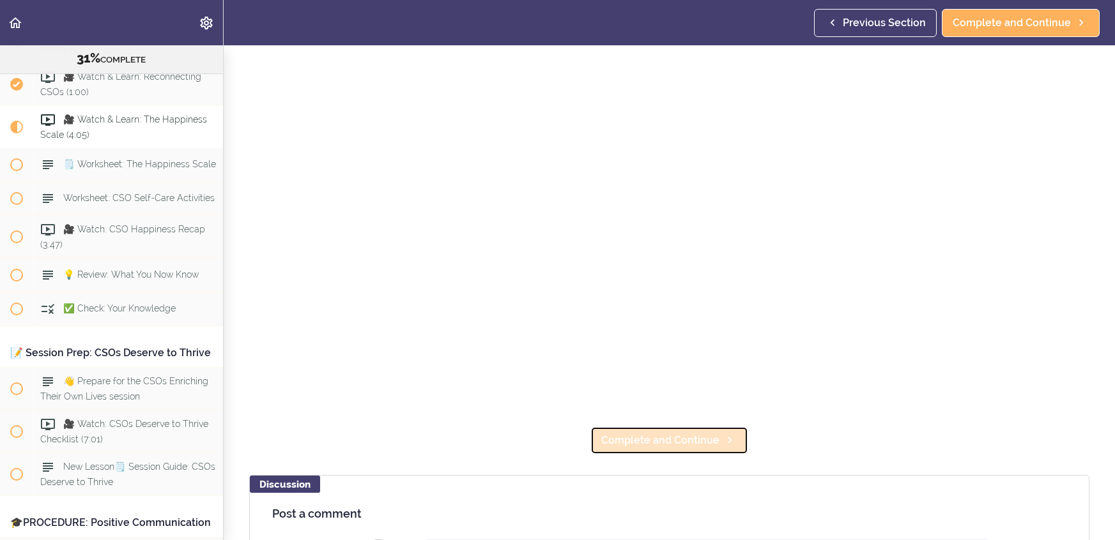
click at [666, 451] on link "Complete and Continue" at bounding box center [669, 441] width 158 height 28
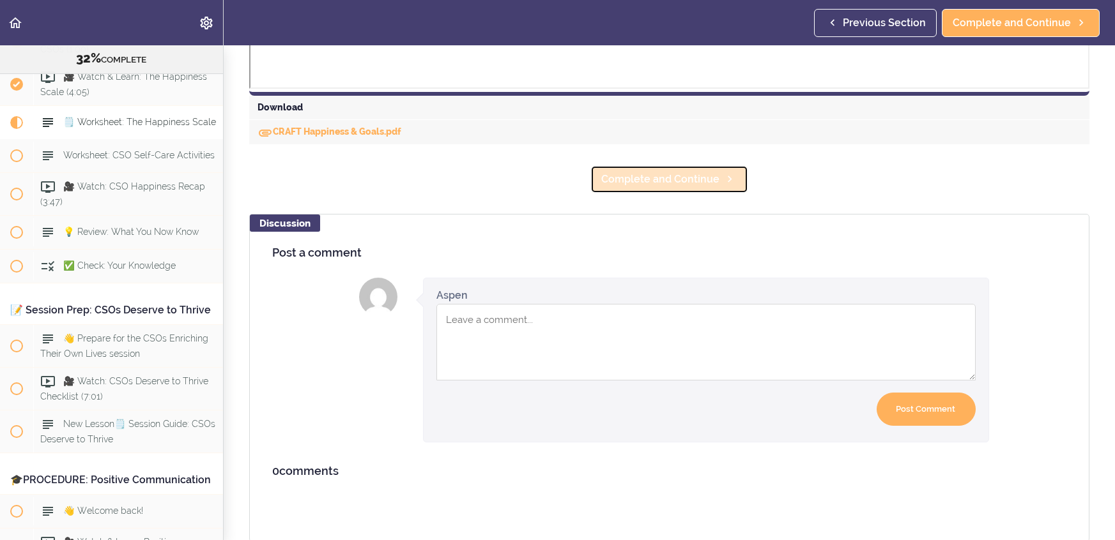
click at [662, 177] on span "Complete and Continue" at bounding box center [660, 179] width 118 height 15
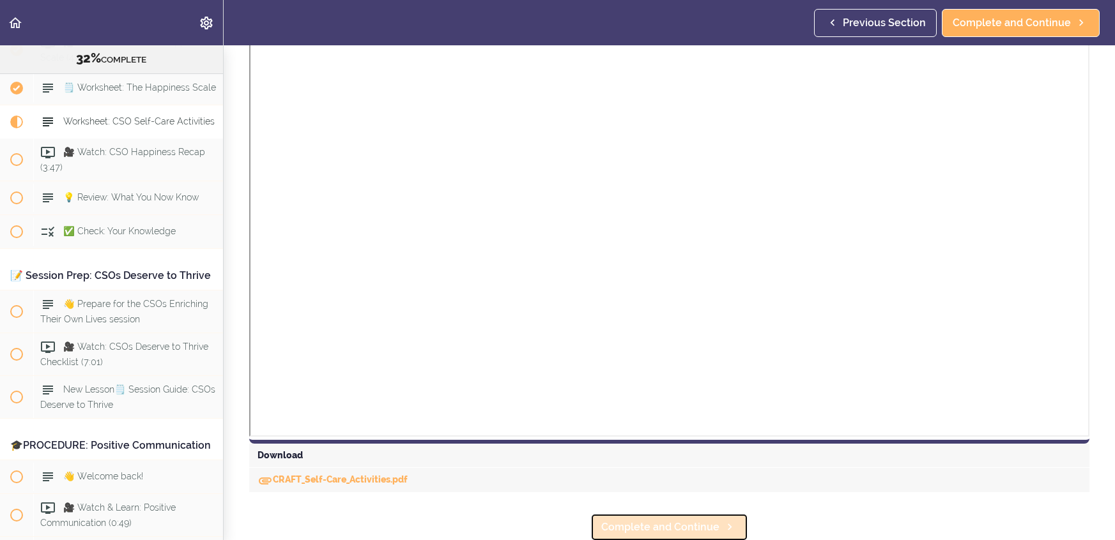
click at [613, 523] on span "Complete and Continue" at bounding box center [660, 527] width 118 height 15
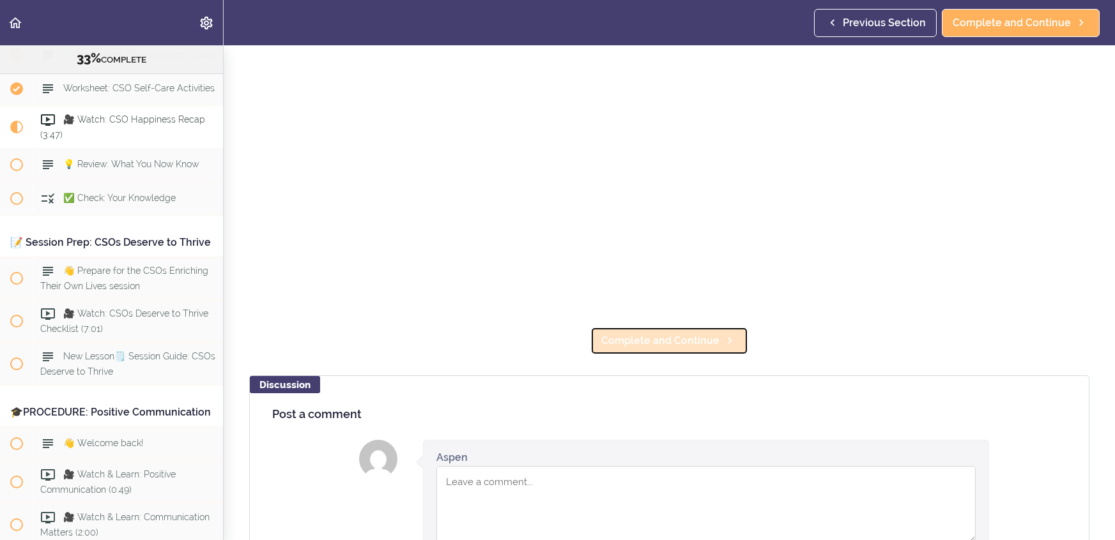
click at [699, 351] on link "Complete and Continue" at bounding box center [669, 341] width 158 height 28
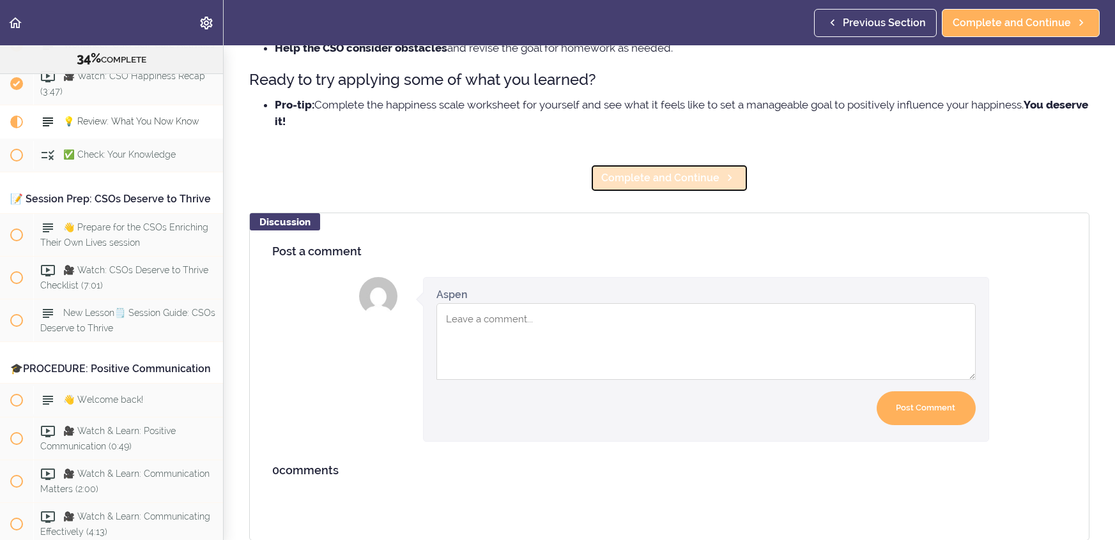
click at [691, 176] on span "Complete and Continue" at bounding box center [660, 178] width 118 height 15
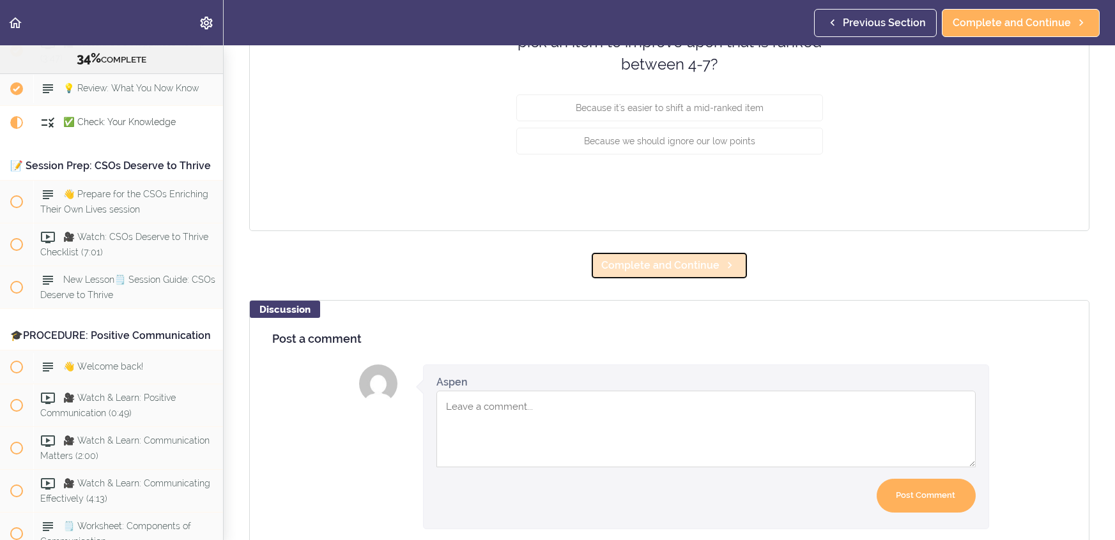
click at [707, 271] on span "Complete and Continue" at bounding box center [660, 265] width 118 height 15
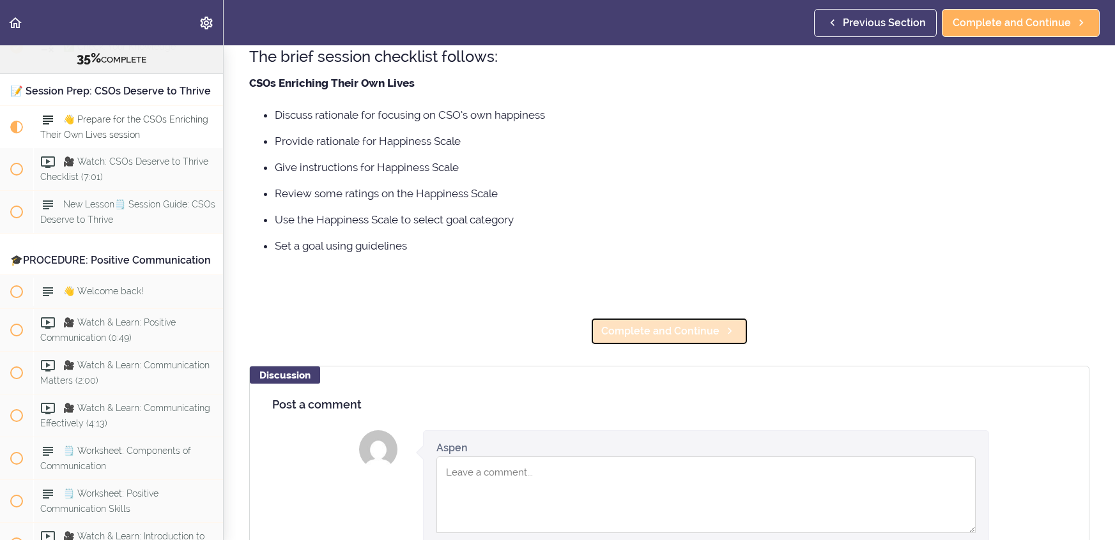
click at [712, 324] on span "Complete and Continue" at bounding box center [660, 331] width 118 height 15
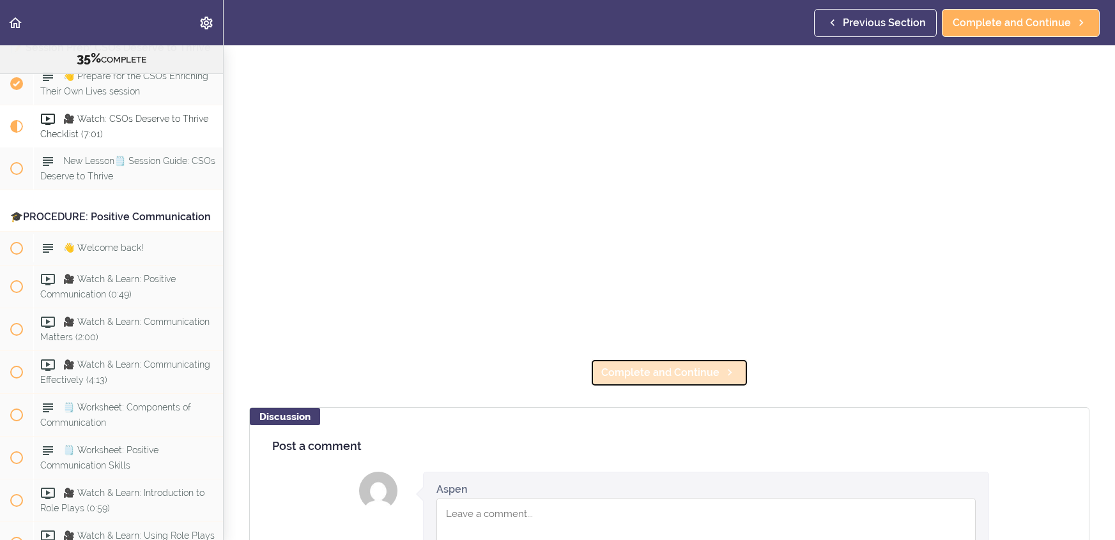
click at [704, 371] on span "Complete and Continue" at bounding box center [660, 372] width 118 height 15
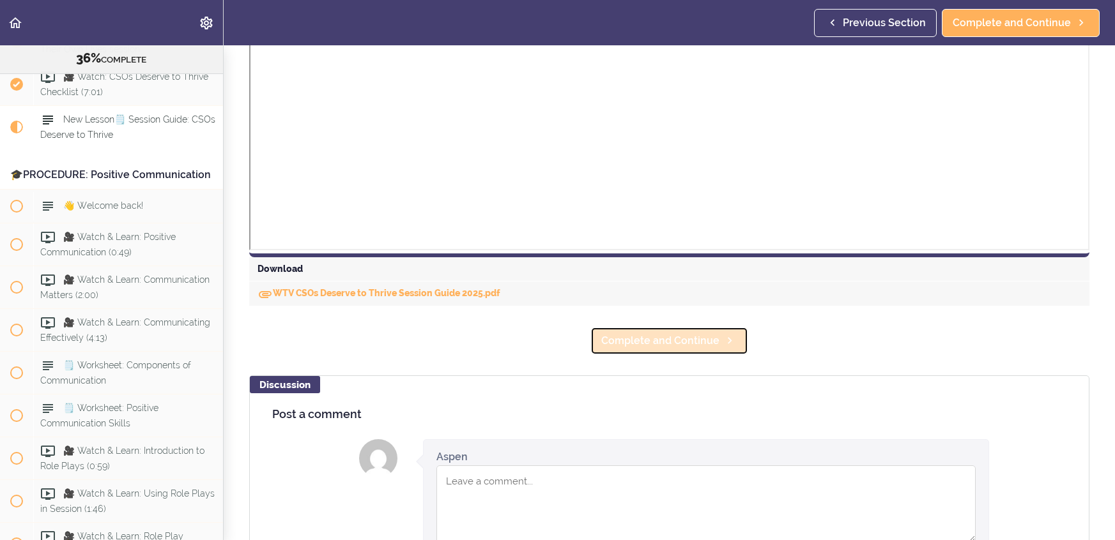
click at [700, 345] on span "Complete and Continue" at bounding box center [660, 340] width 118 height 15
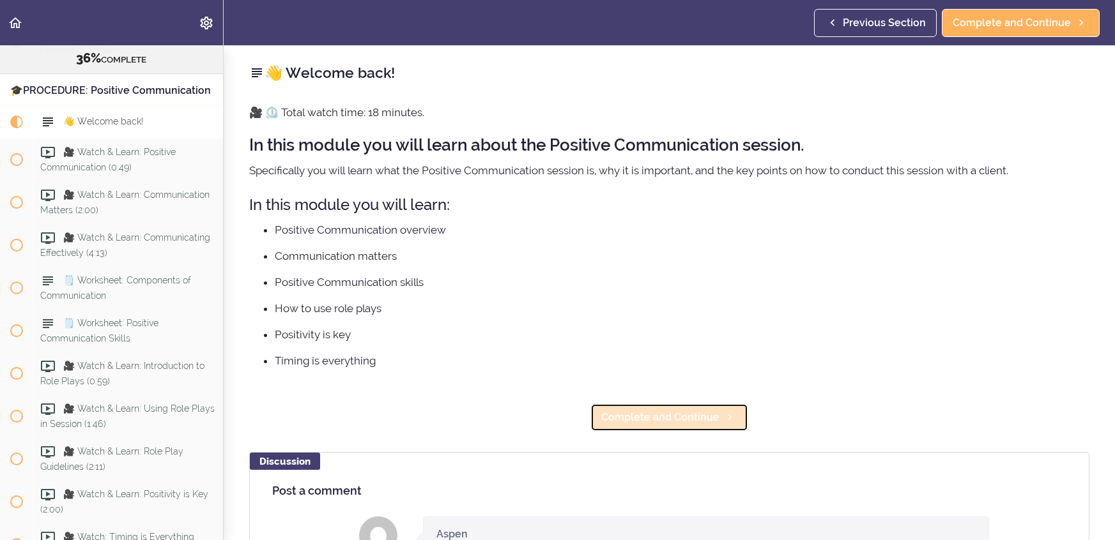
click at [709, 418] on span "Complete and Continue" at bounding box center [660, 417] width 118 height 15
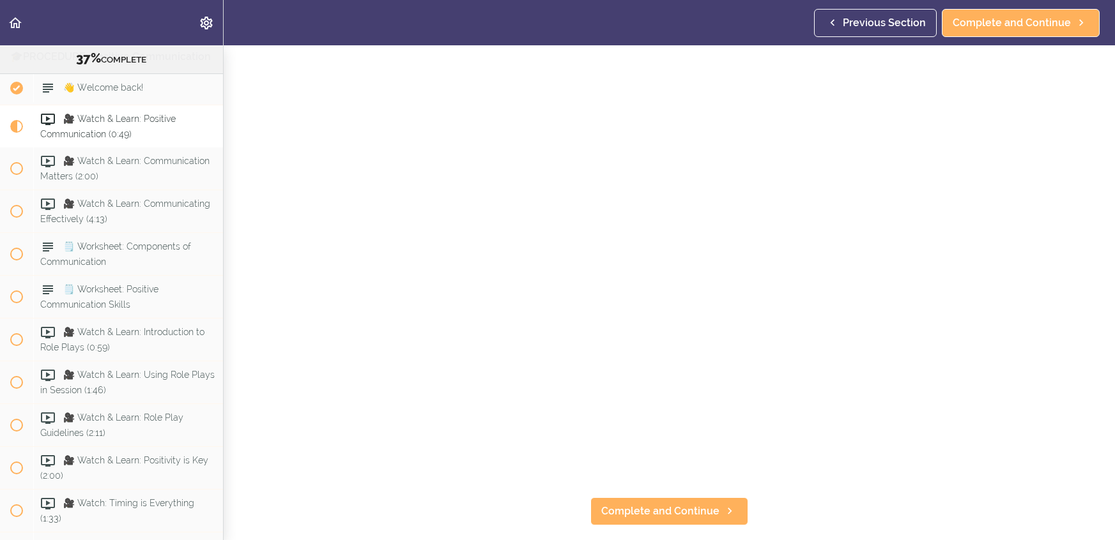
click at [716, 526] on section "Online Program: CRAFT Training for Professionals (Trainer-Led) 37% COMPLETE 📜In…" at bounding box center [557, 292] width 1115 height 495
click at [720, 501] on link "Complete and Continue" at bounding box center [669, 512] width 158 height 28
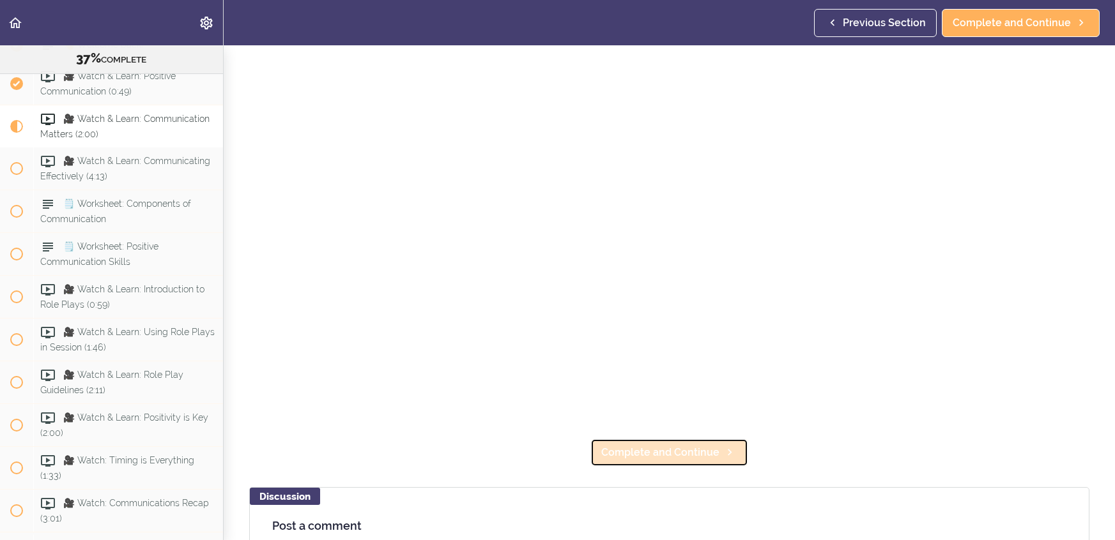
click at [719, 462] on link "Complete and Continue" at bounding box center [669, 453] width 158 height 28
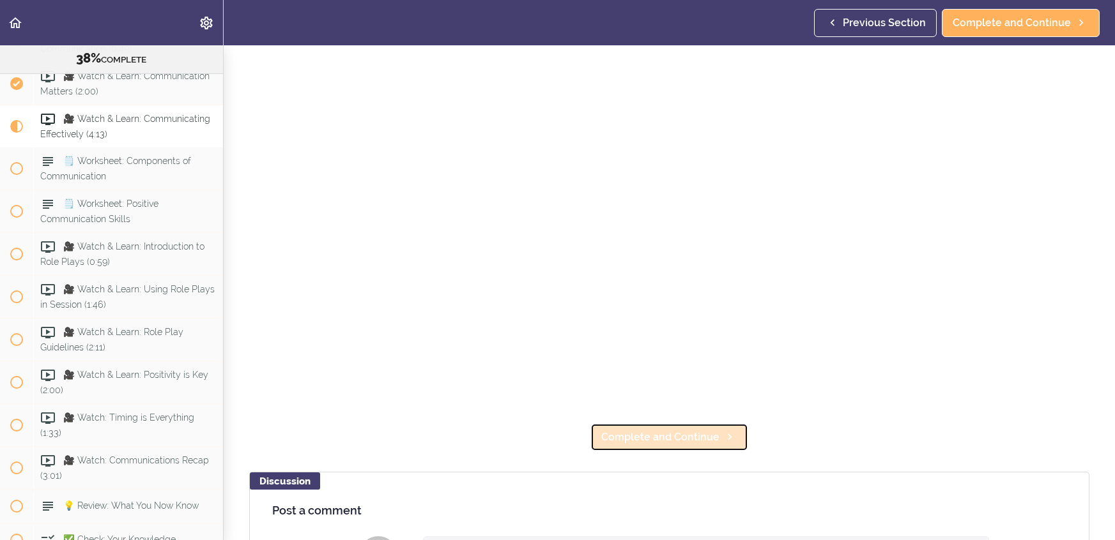
click at [709, 431] on span "Complete and Continue" at bounding box center [660, 437] width 118 height 15
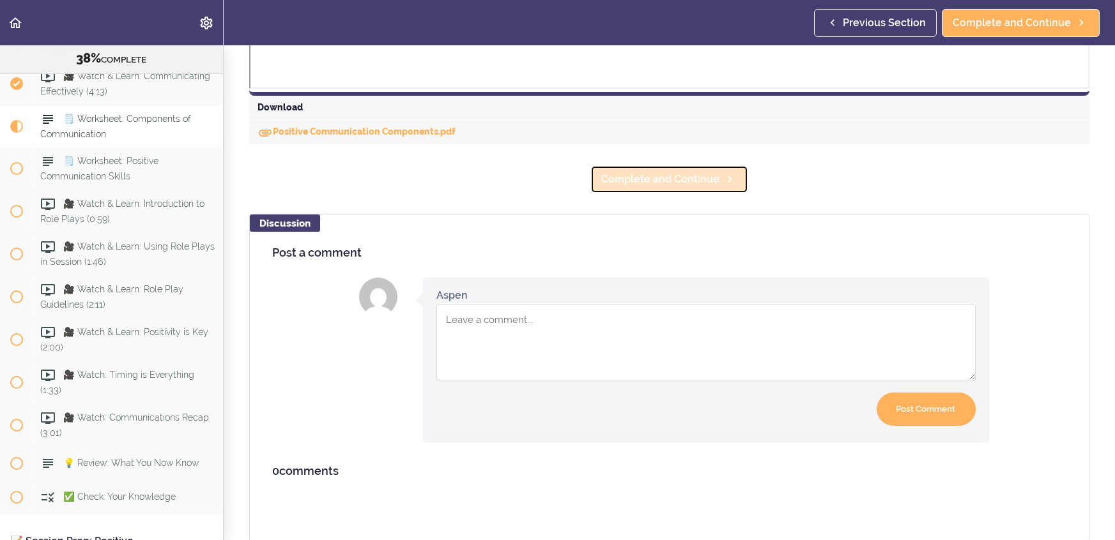
click at [726, 169] on link "Complete and Continue" at bounding box center [669, 179] width 158 height 28
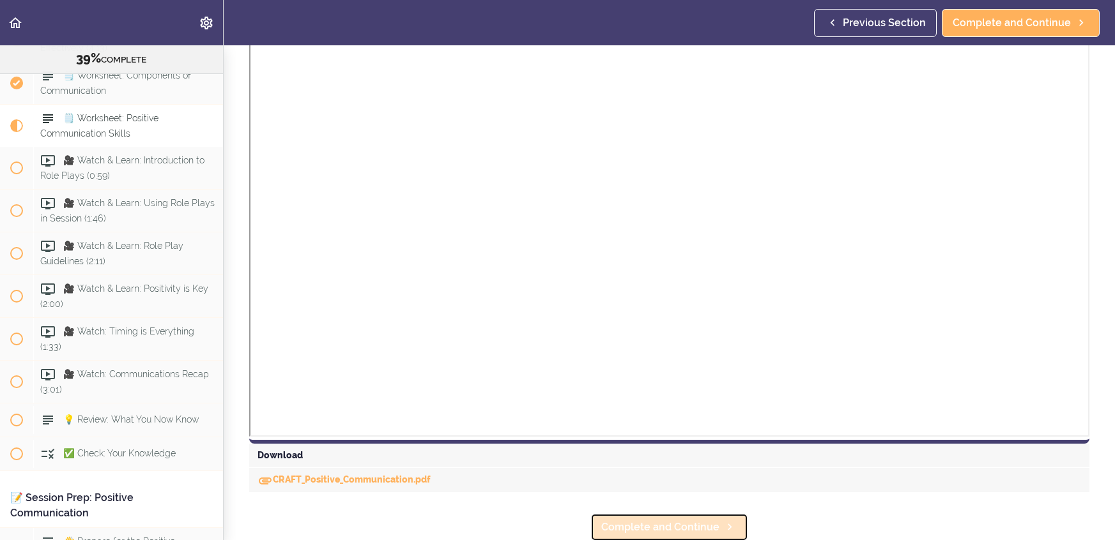
click at [666, 531] on span "Complete and Continue" at bounding box center [660, 527] width 118 height 15
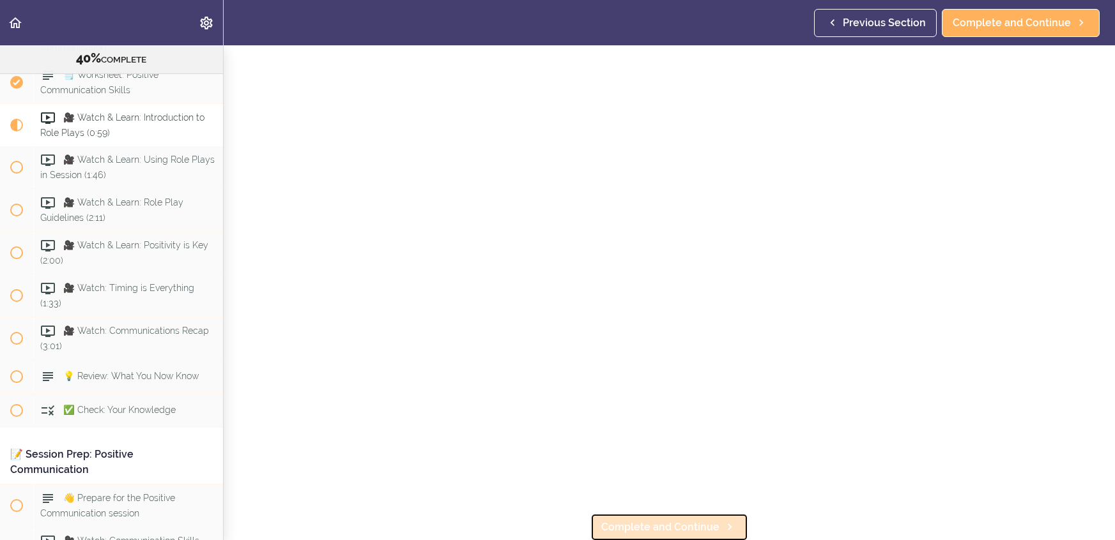
click at [686, 524] on span "Complete and Continue" at bounding box center [660, 527] width 118 height 15
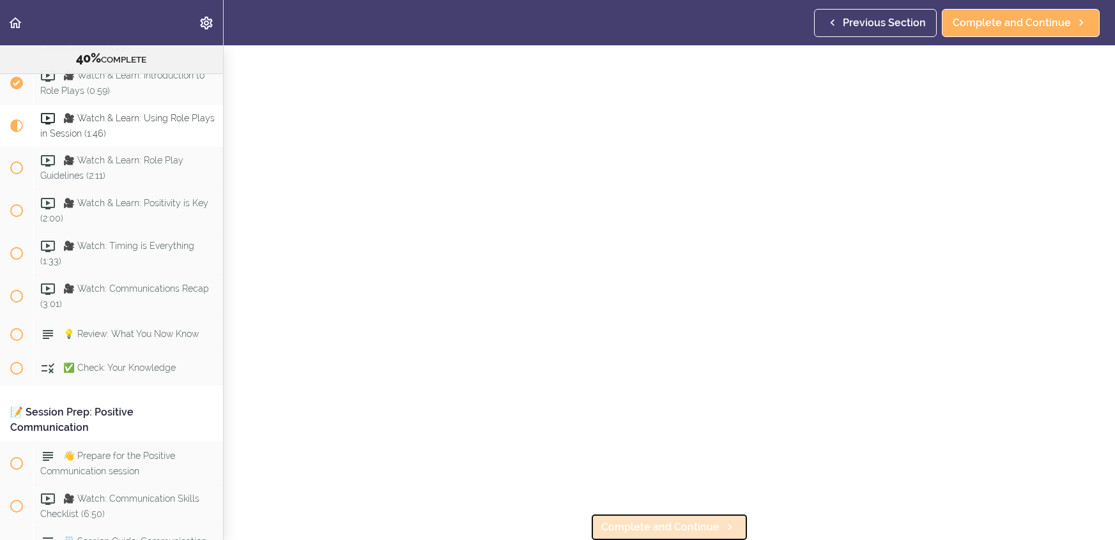
click at [711, 530] on span "Complete and Continue" at bounding box center [660, 527] width 118 height 15
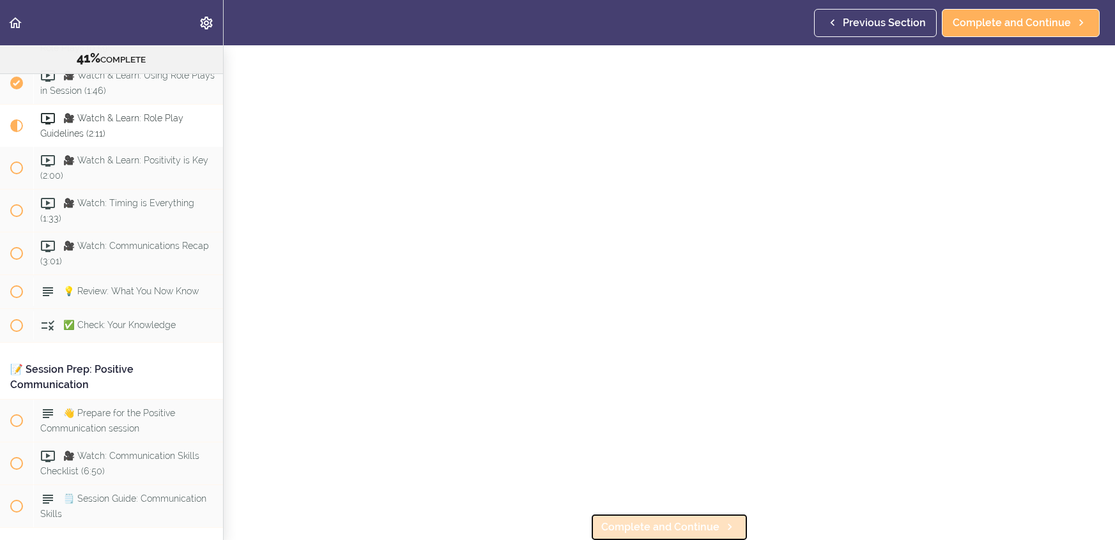
click at [727, 522] on icon at bounding box center [729, 527] width 15 height 13
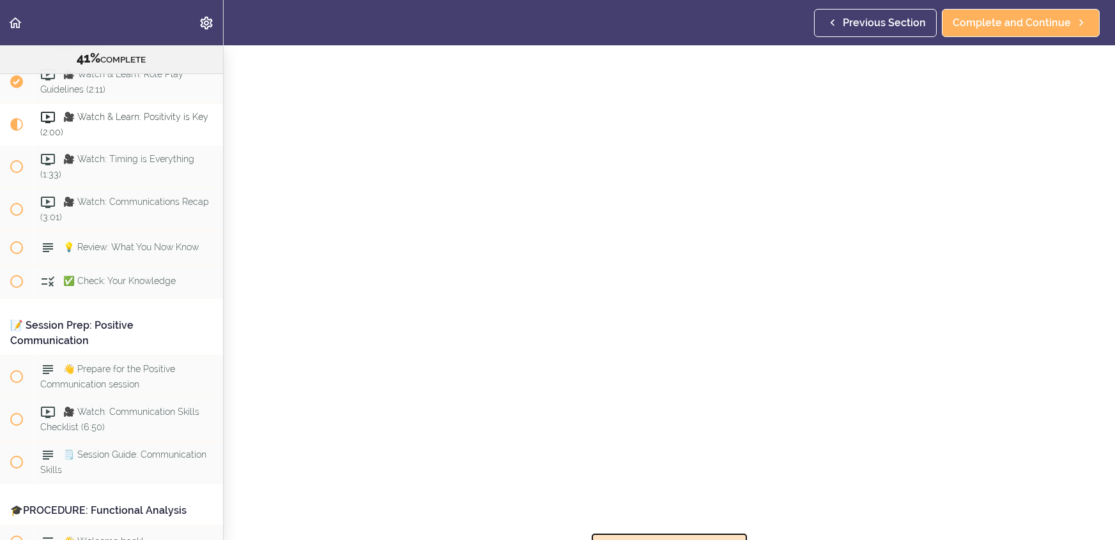
click at [720, 536] on link "Complete and Continue" at bounding box center [669, 547] width 158 height 28
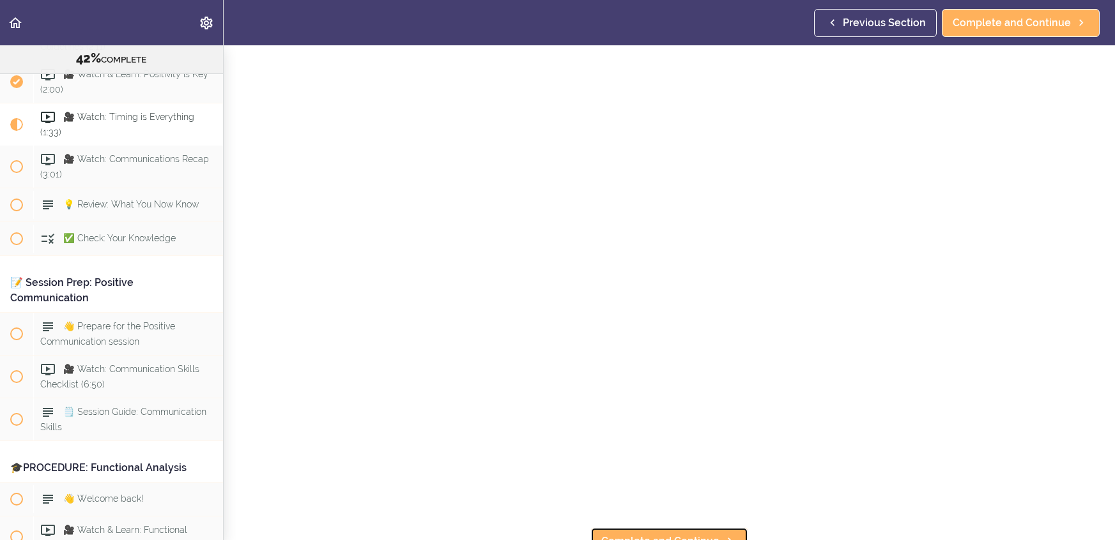
click at [722, 536] on icon at bounding box center [729, 541] width 15 height 13
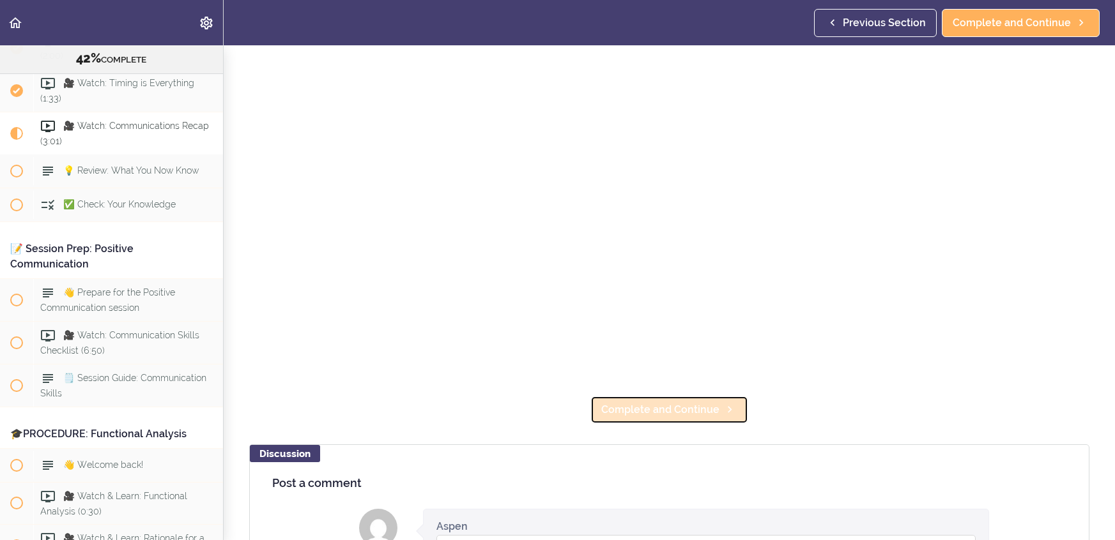
click at [705, 408] on span "Complete and Continue" at bounding box center [660, 409] width 118 height 15
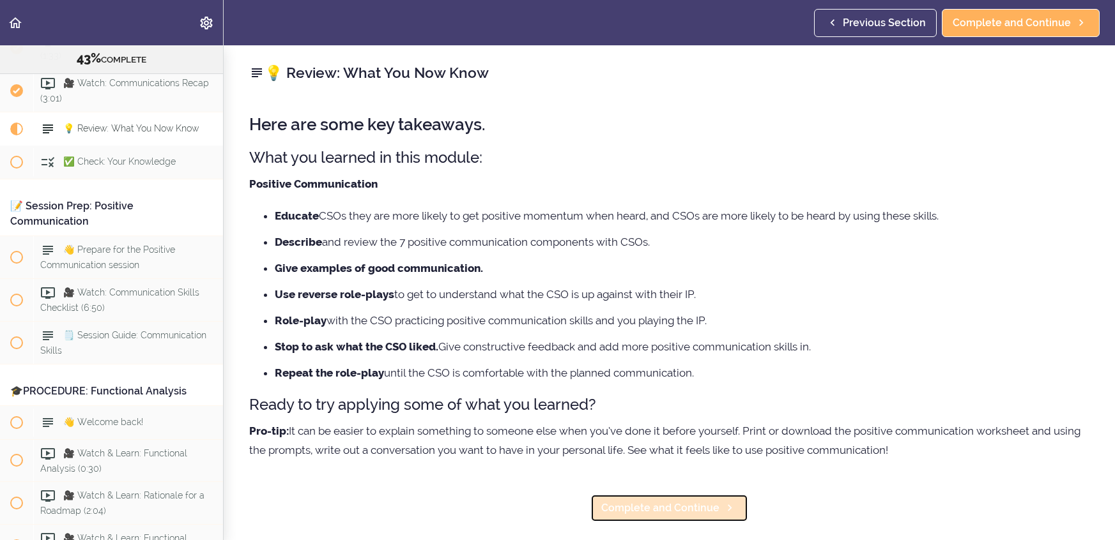
click at [716, 498] on link "Complete and Continue" at bounding box center [669, 508] width 158 height 28
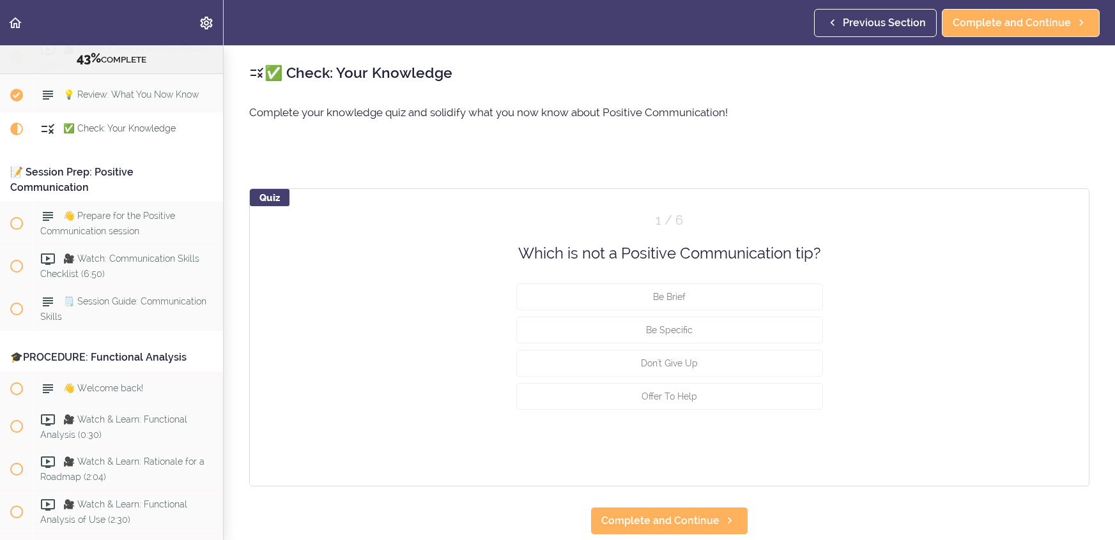
click at [719, 505] on div "✅ Check: Your Knowledge Complete your knowledge quiz and solidify what you now …" at bounding box center [669, 292] width 891 height 495
click at [717, 533] on link "Complete and Continue" at bounding box center [669, 521] width 158 height 28
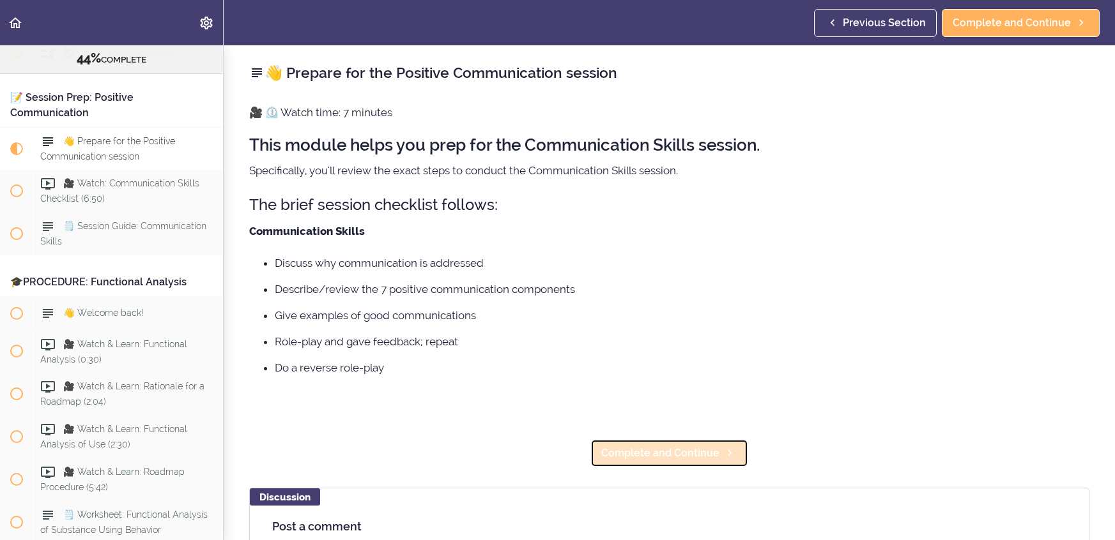
click at [714, 442] on link "Complete and Continue" at bounding box center [669, 453] width 158 height 28
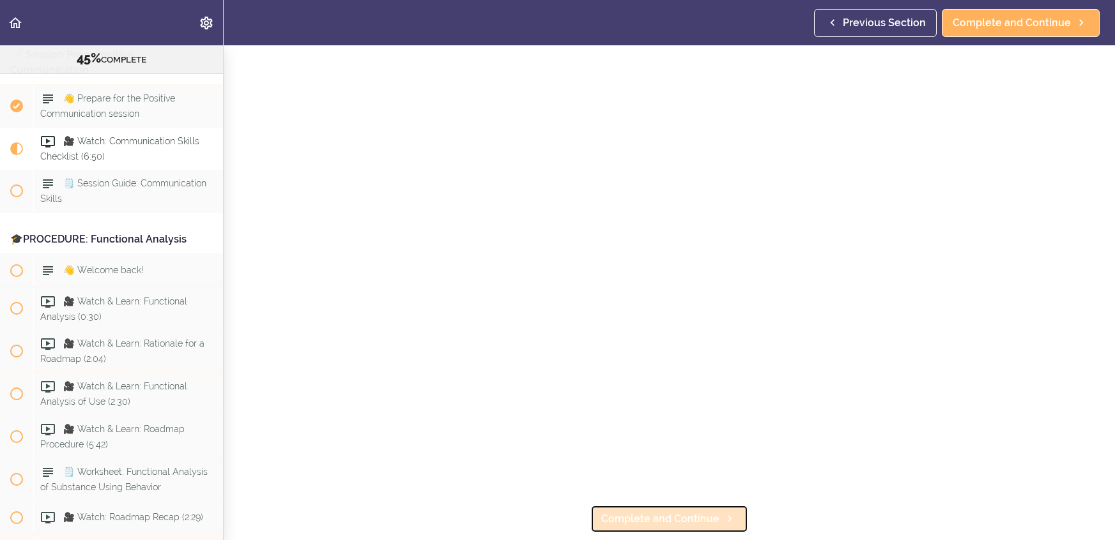
click at [710, 529] on link "Complete and Continue" at bounding box center [669, 519] width 158 height 28
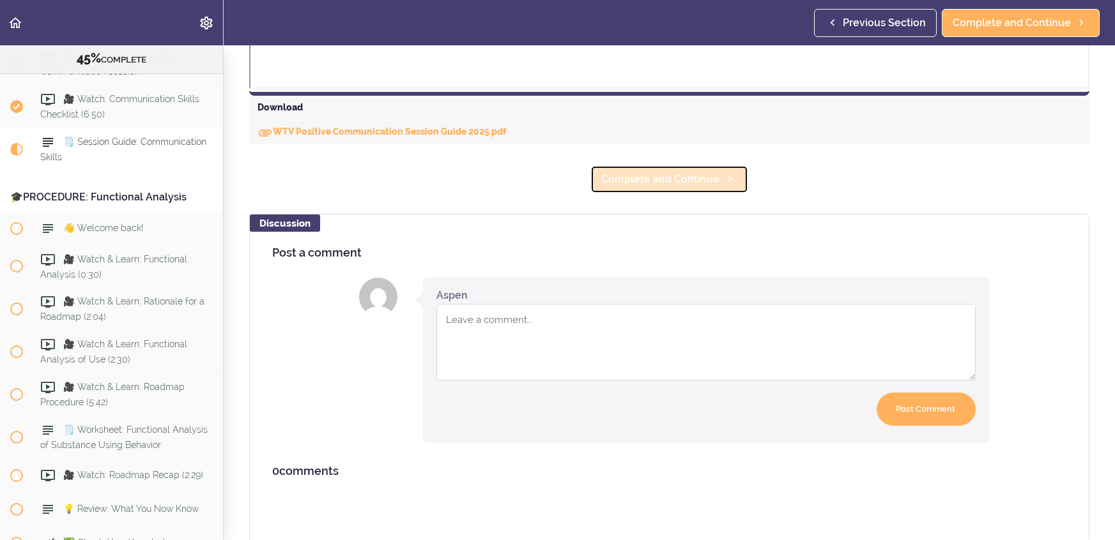
click at [657, 172] on span "Complete and Continue" at bounding box center [660, 179] width 118 height 15
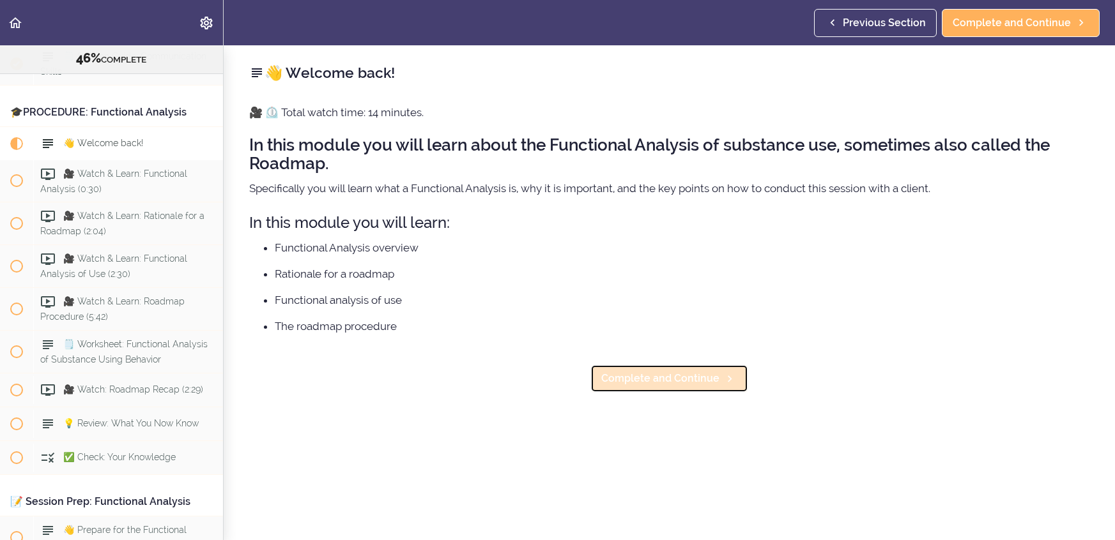
click at [696, 380] on span "Complete and Continue" at bounding box center [660, 378] width 118 height 15
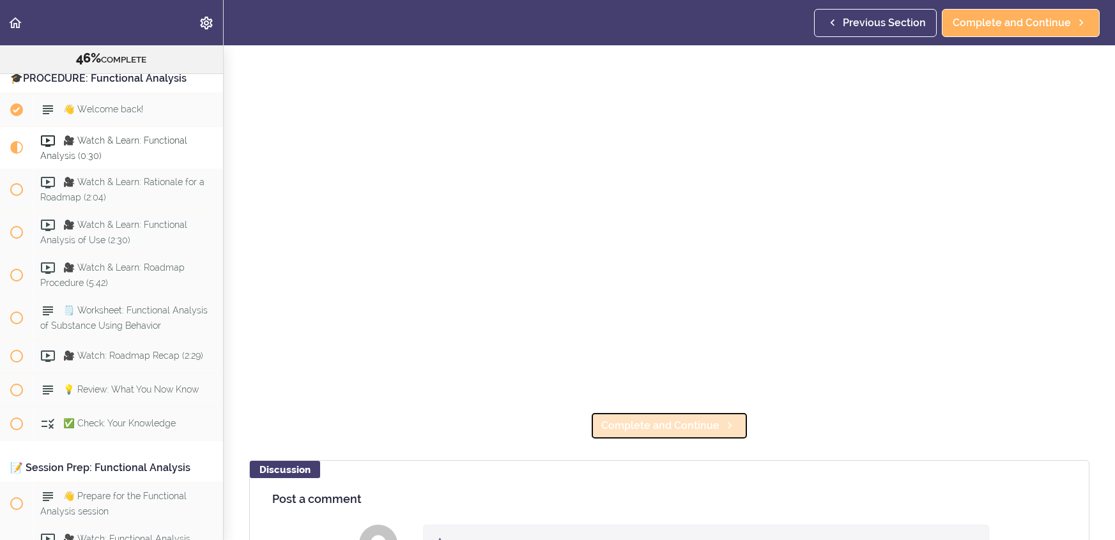
click at [703, 422] on span "Complete and Continue" at bounding box center [660, 425] width 118 height 15
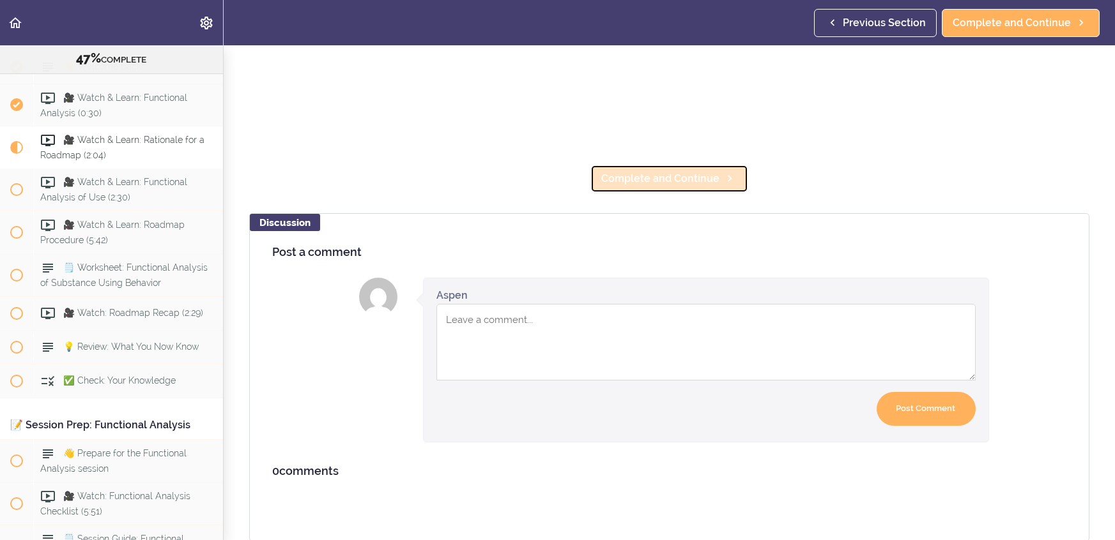
click at [676, 178] on span "Complete and Continue" at bounding box center [660, 178] width 118 height 15
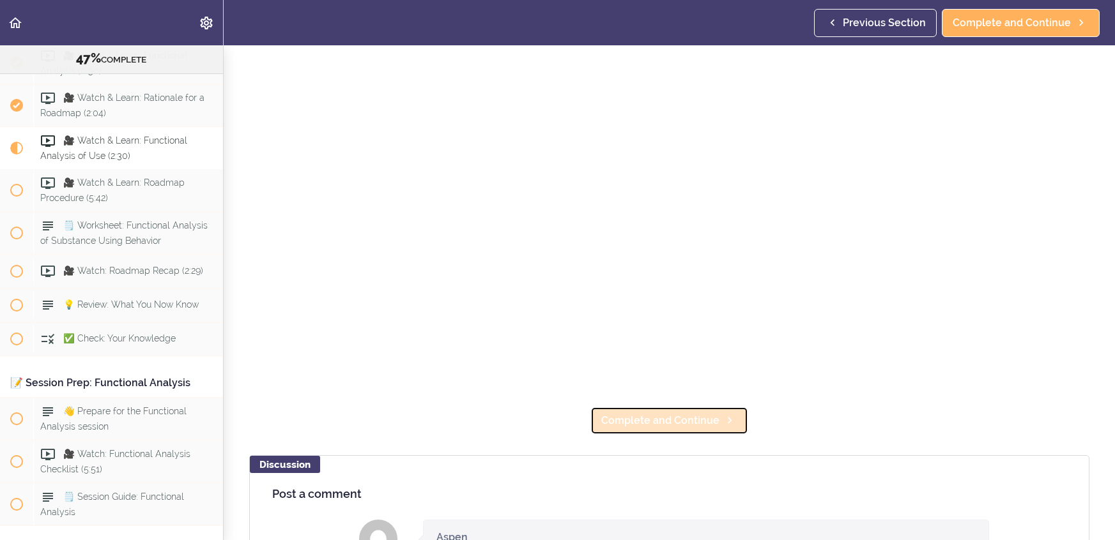
click at [697, 417] on span "Complete and Continue" at bounding box center [660, 420] width 118 height 15
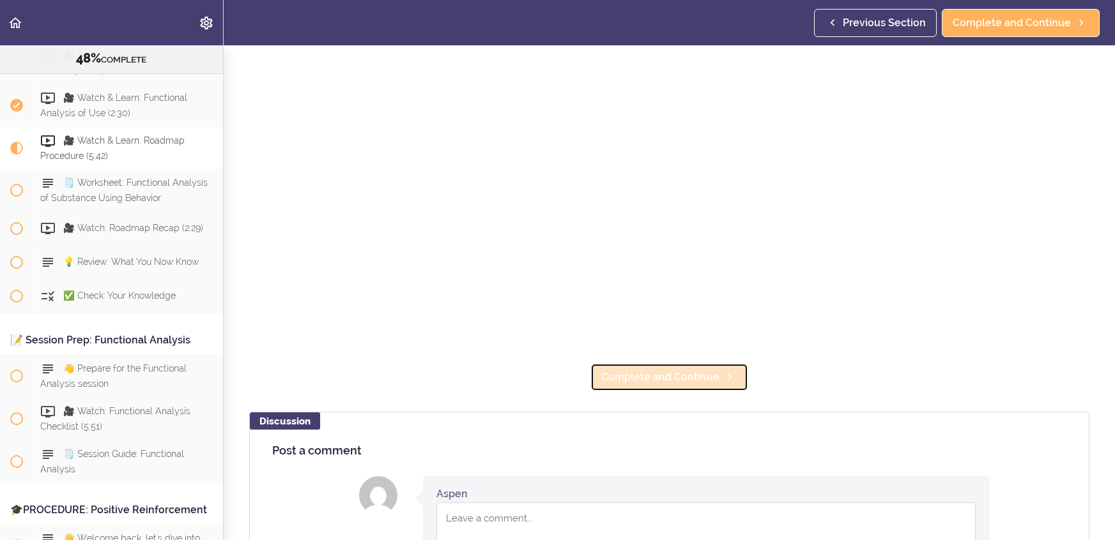
click at [691, 383] on span "Complete and Continue" at bounding box center [660, 377] width 118 height 15
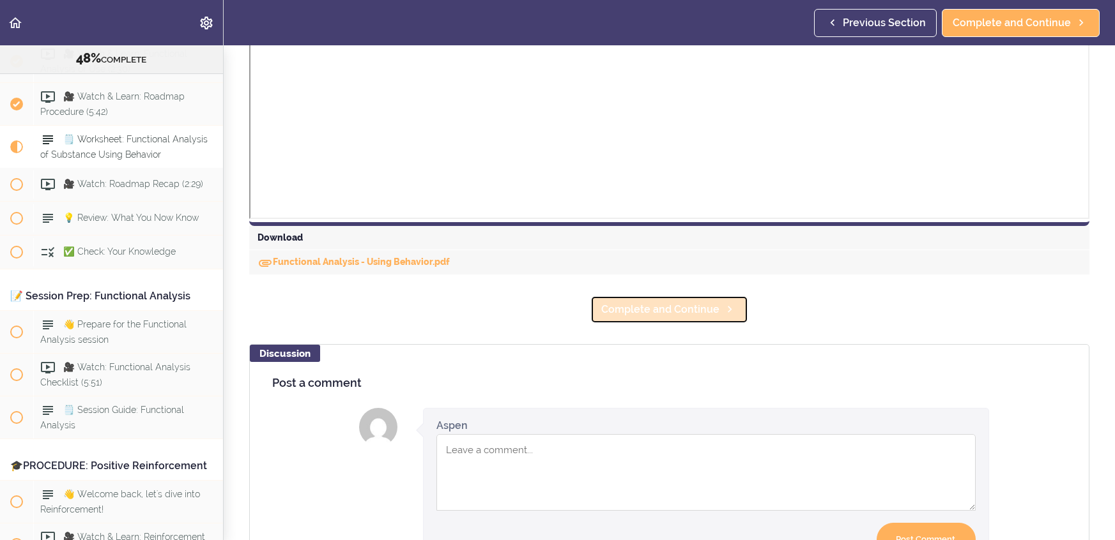
click at [678, 303] on span "Complete and Continue" at bounding box center [660, 309] width 118 height 15
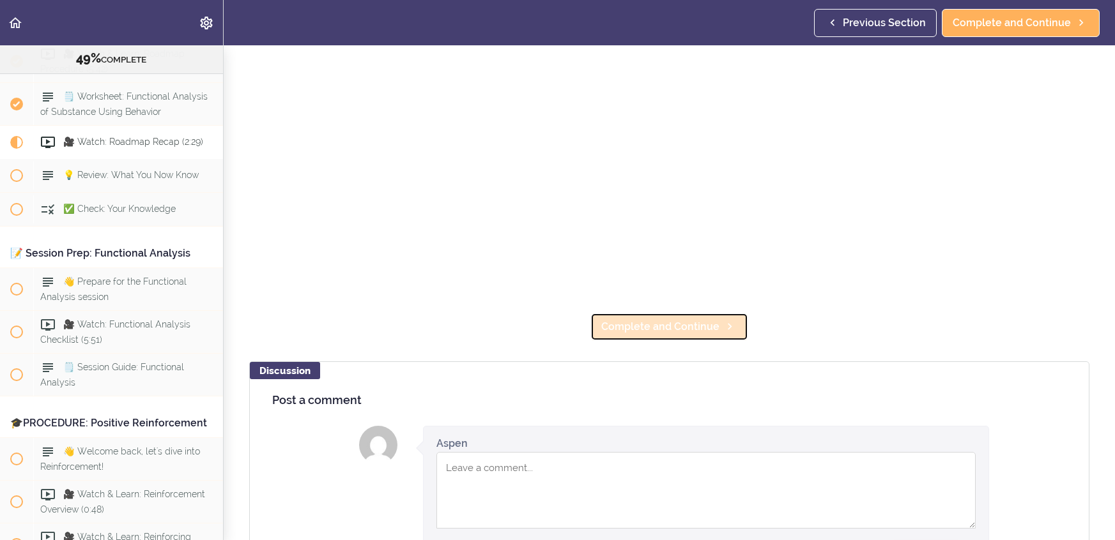
click at [679, 323] on span "Complete and Continue" at bounding box center [660, 326] width 118 height 15
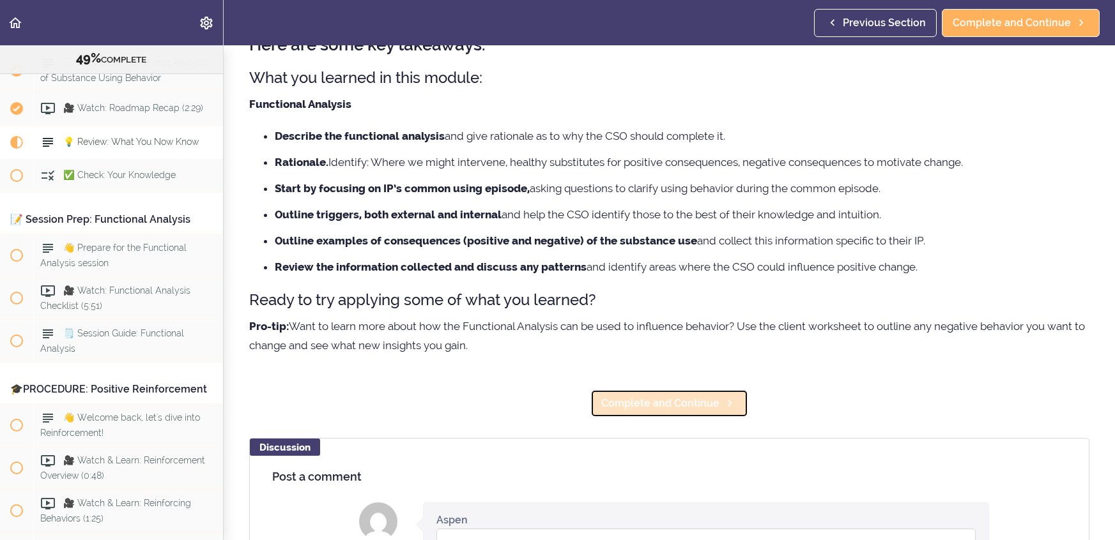
click at [692, 406] on span "Complete and Continue" at bounding box center [660, 403] width 118 height 15
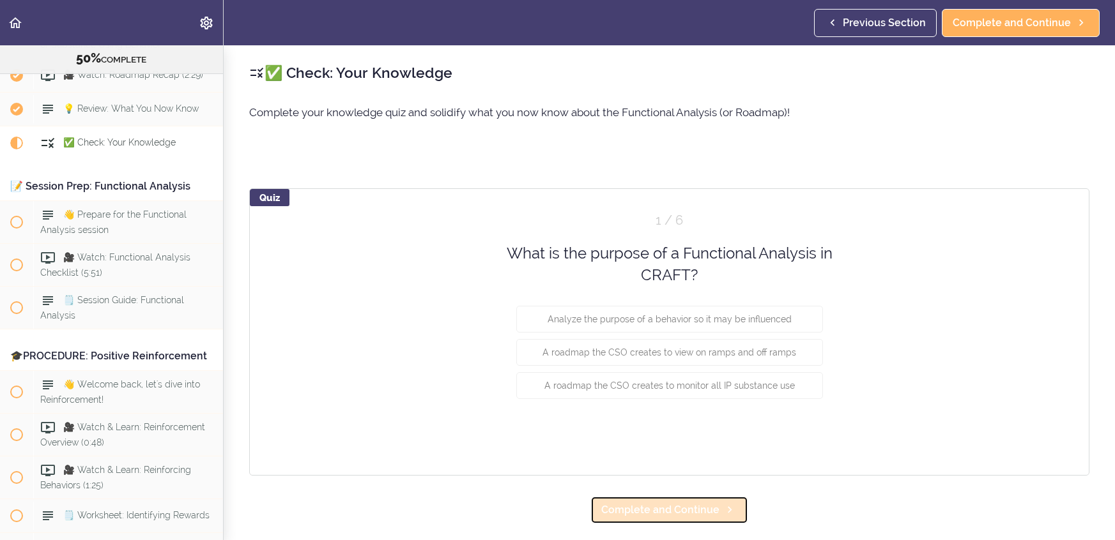
click at [689, 507] on span "Complete and Continue" at bounding box center [660, 510] width 118 height 15
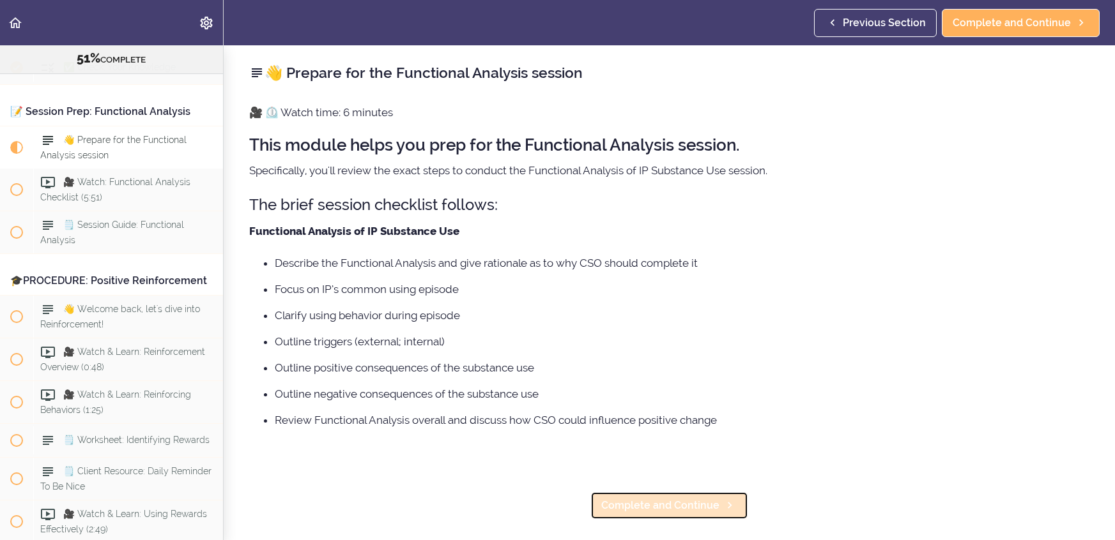
click at [692, 507] on span "Complete and Continue" at bounding box center [660, 505] width 118 height 15
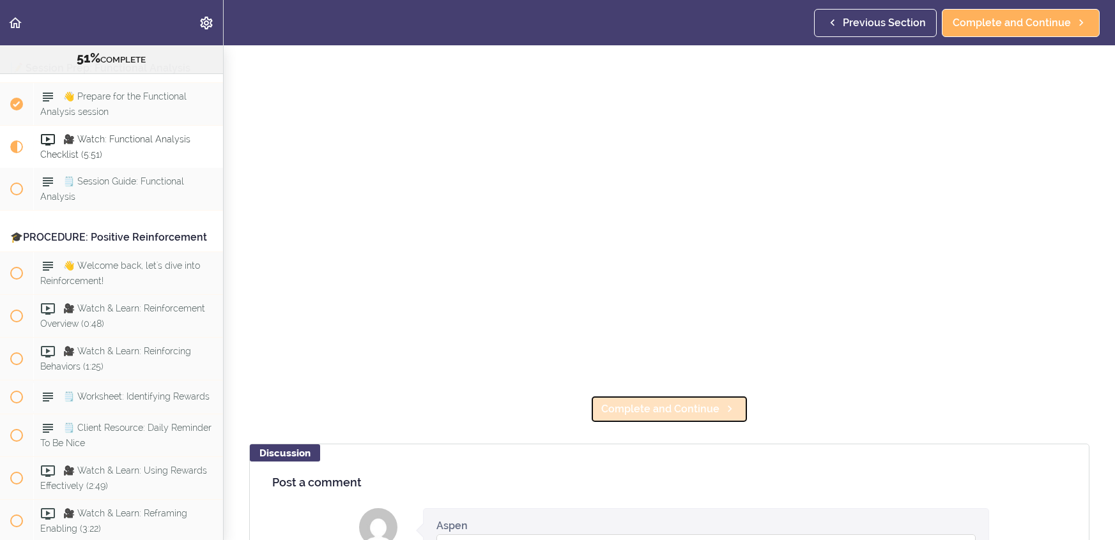
click at [694, 405] on span "Complete and Continue" at bounding box center [660, 409] width 118 height 15
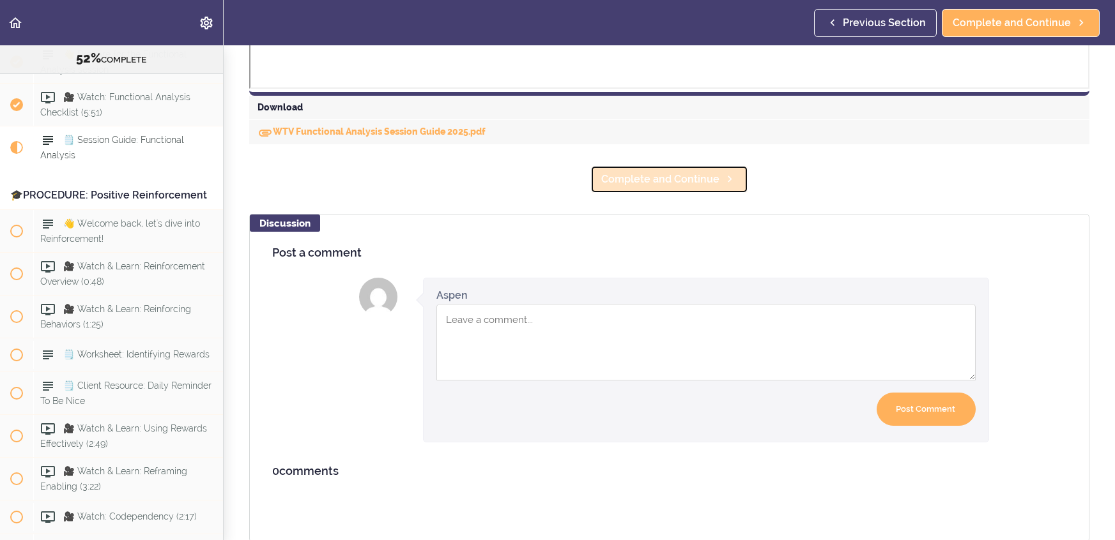
click at [673, 172] on span "Complete and Continue" at bounding box center [660, 179] width 118 height 15
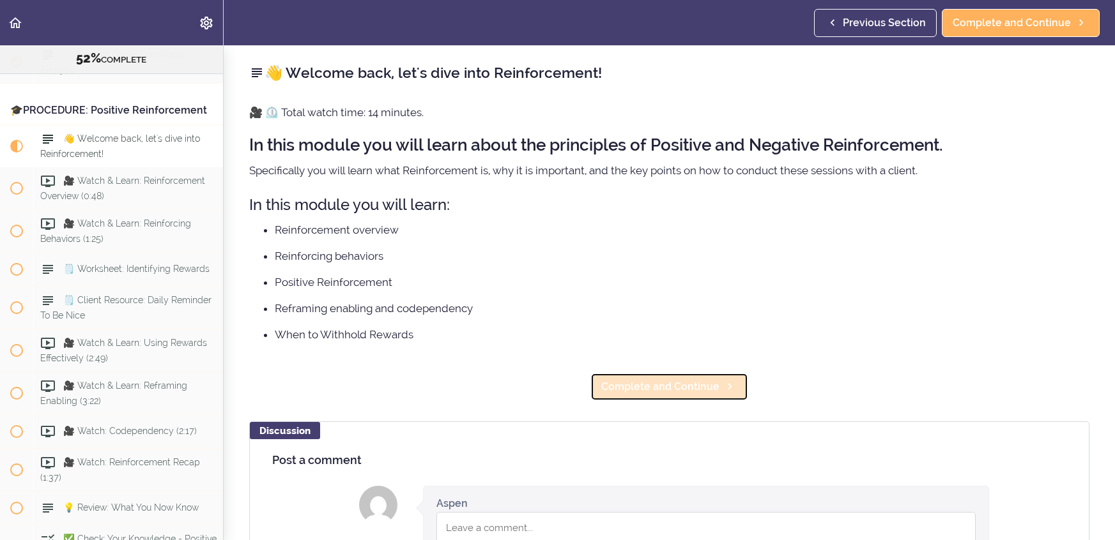
click at [691, 392] on span "Complete and Continue" at bounding box center [660, 386] width 118 height 15
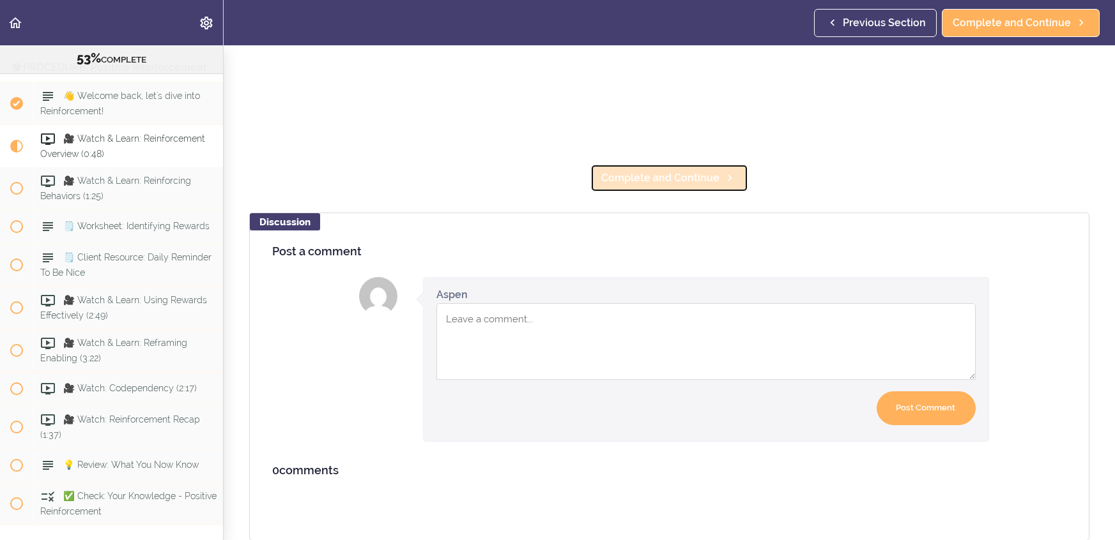
click at [682, 176] on span "Complete and Continue" at bounding box center [660, 178] width 118 height 15
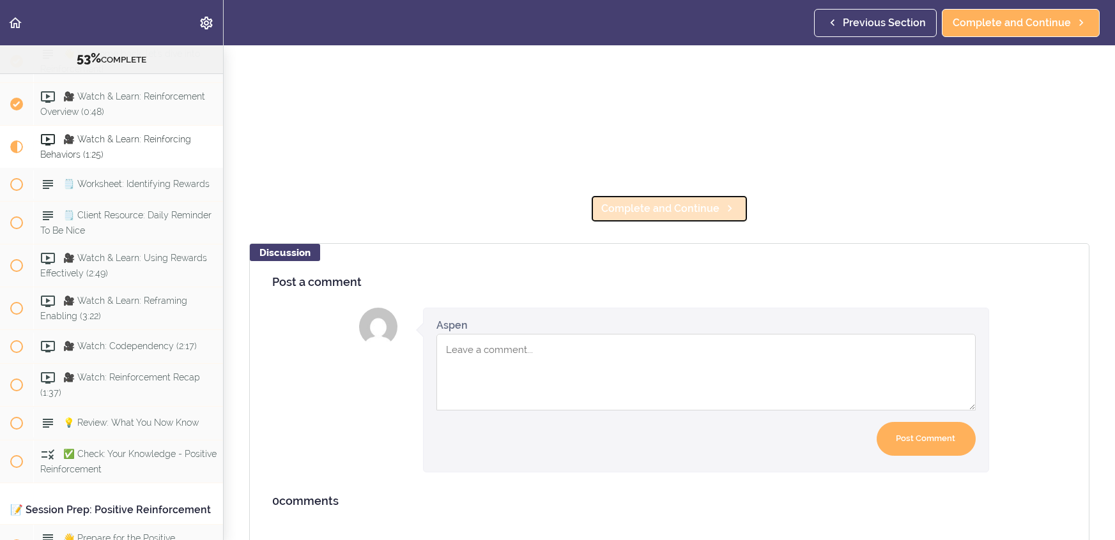
click at [679, 204] on span "Complete and Continue" at bounding box center [660, 208] width 118 height 15
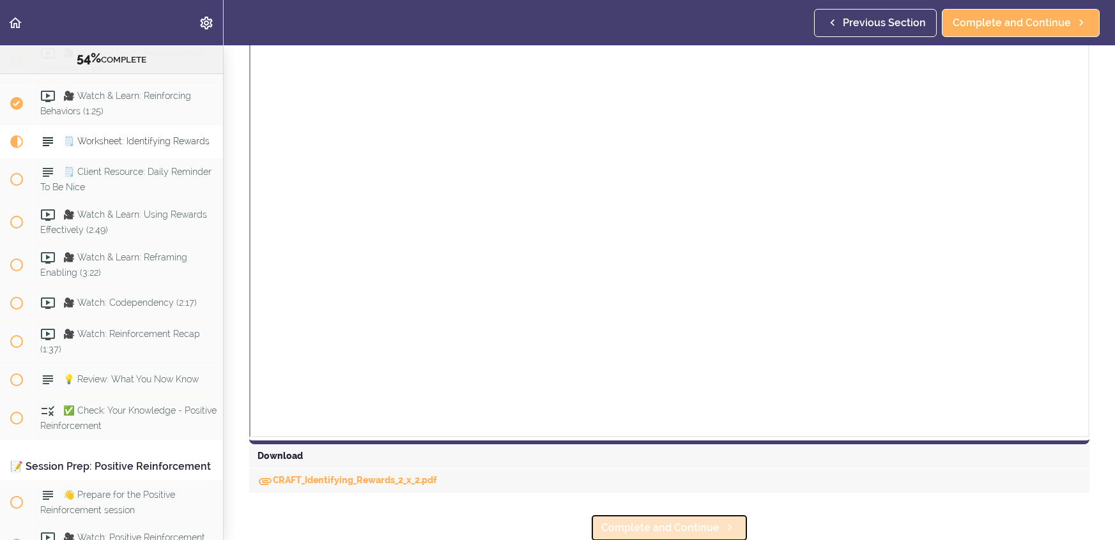
click at [673, 521] on span "Complete and Continue" at bounding box center [660, 528] width 118 height 15
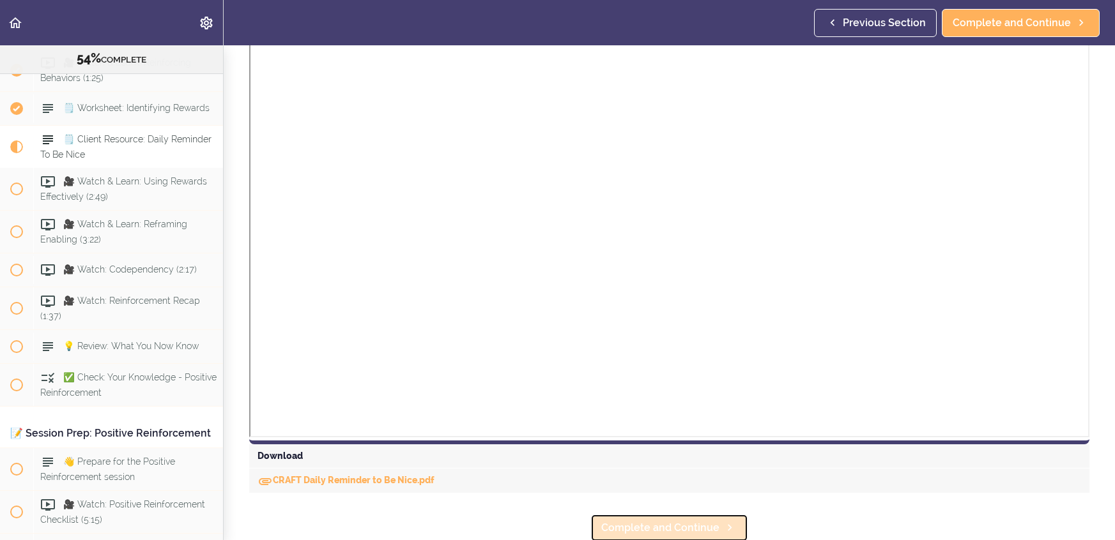
click at [689, 515] on link "Complete and Continue" at bounding box center [669, 528] width 158 height 28
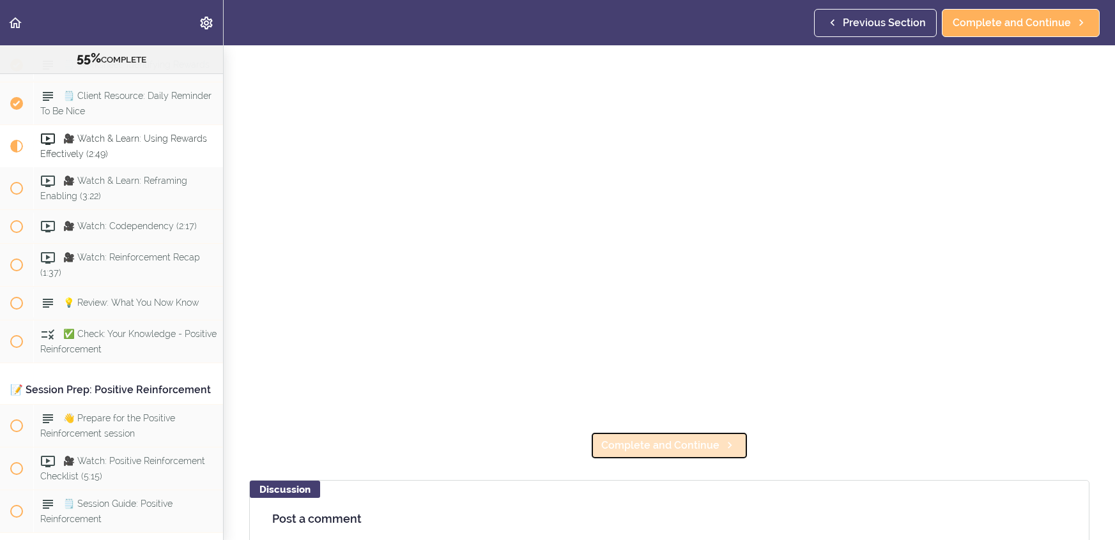
click at [678, 438] on span "Complete and Continue" at bounding box center [660, 445] width 118 height 15
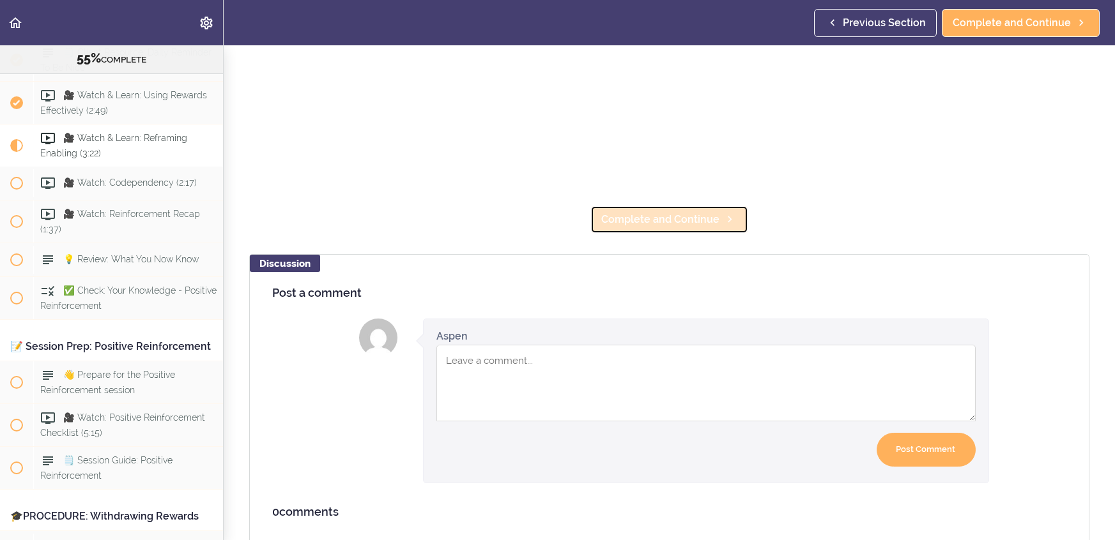
click at [704, 224] on span "Complete and Continue" at bounding box center [660, 219] width 118 height 15
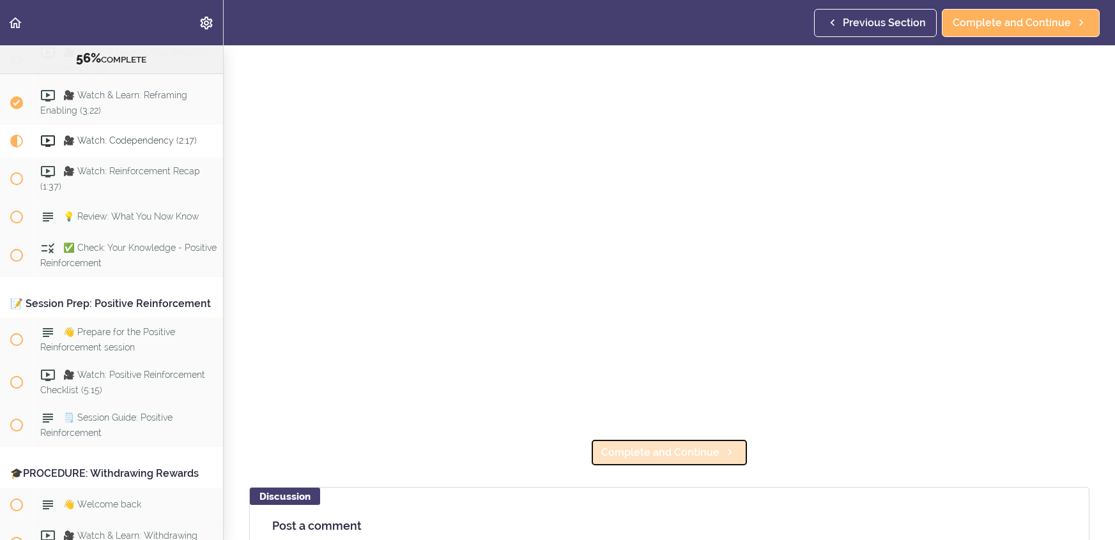
click at [680, 459] on span "Complete and Continue" at bounding box center [660, 452] width 118 height 15
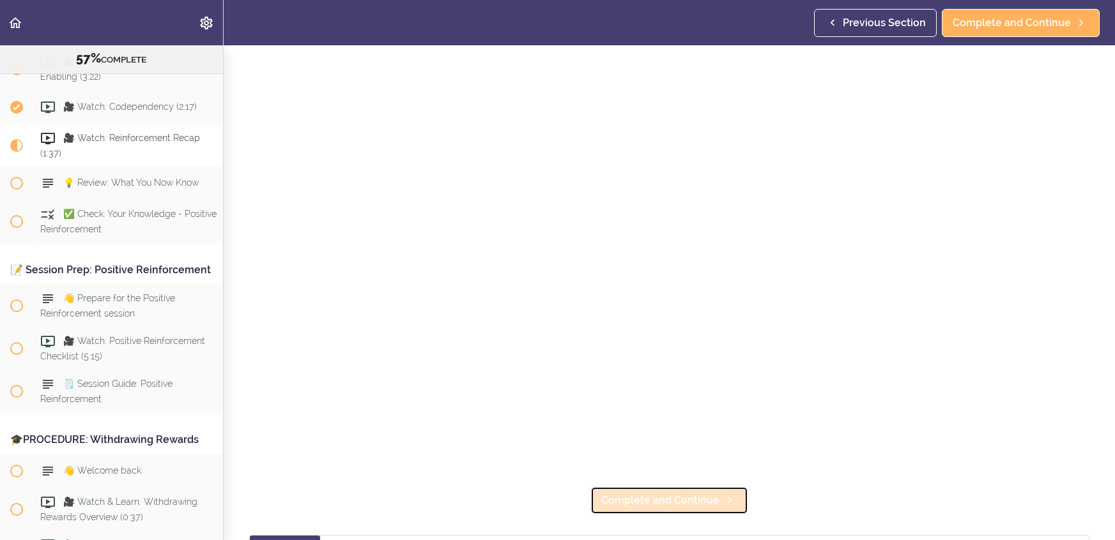
click at [681, 494] on span "Complete and Continue" at bounding box center [660, 500] width 118 height 15
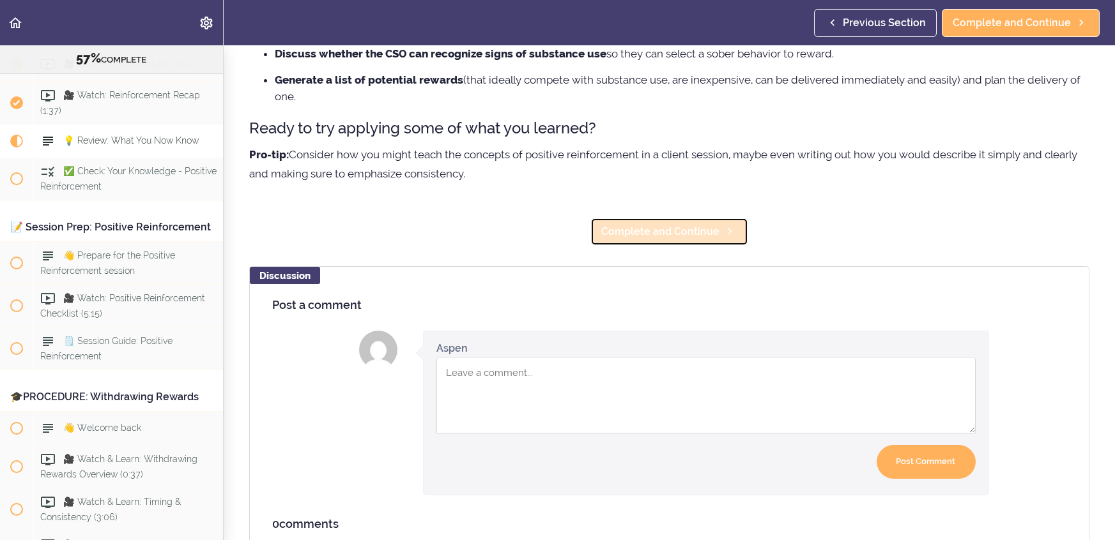
click at [698, 230] on span "Complete and Continue" at bounding box center [660, 231] width 118 height 15
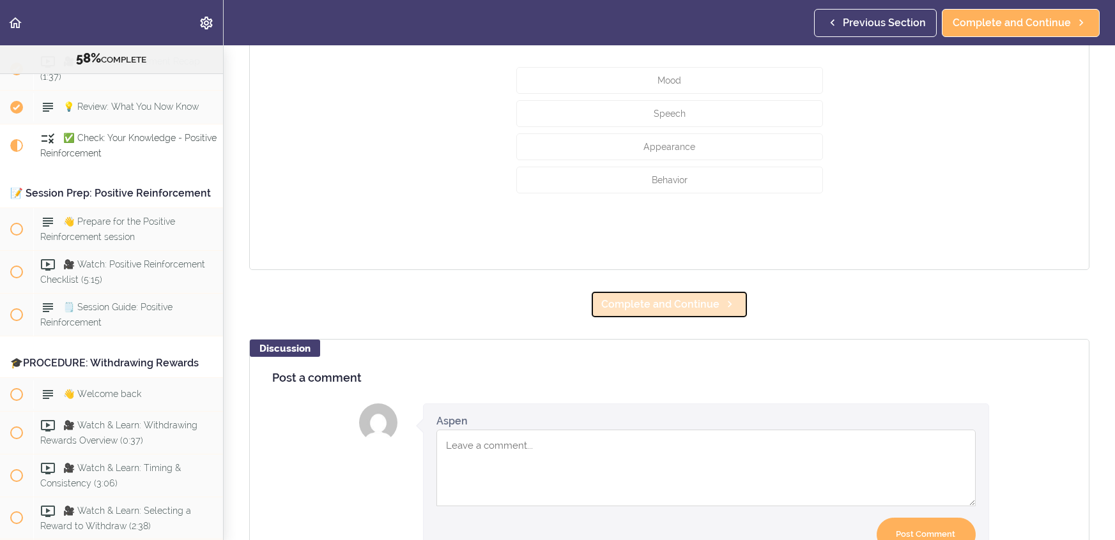
click at [722, 310] on link "Complete and Continue" at bounding box center [669, 305] width 158 height 28
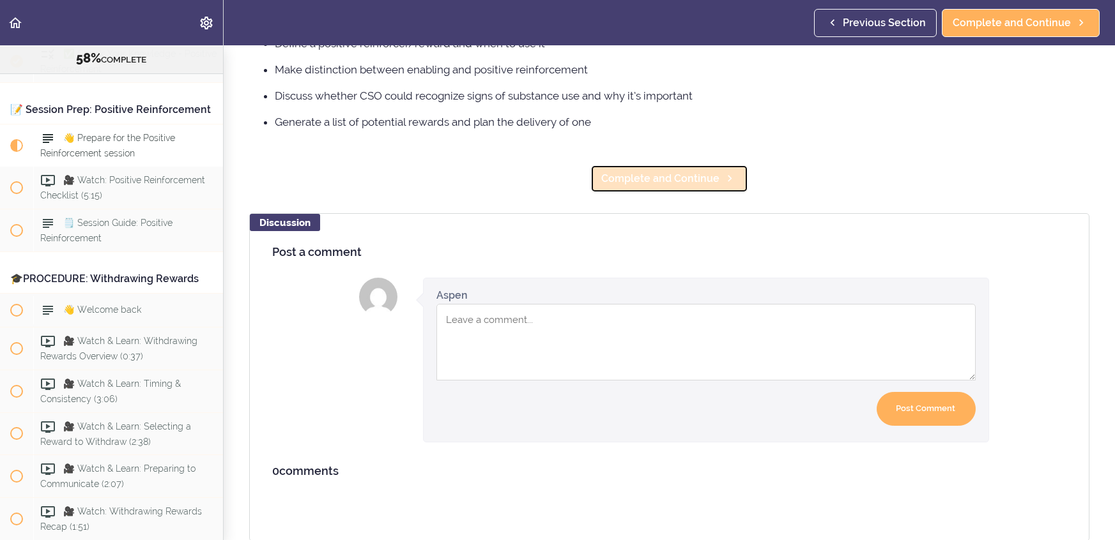
click at [715, 172] on span "Complete and Continue" at bounding box center [660, 178] width 118 height 15
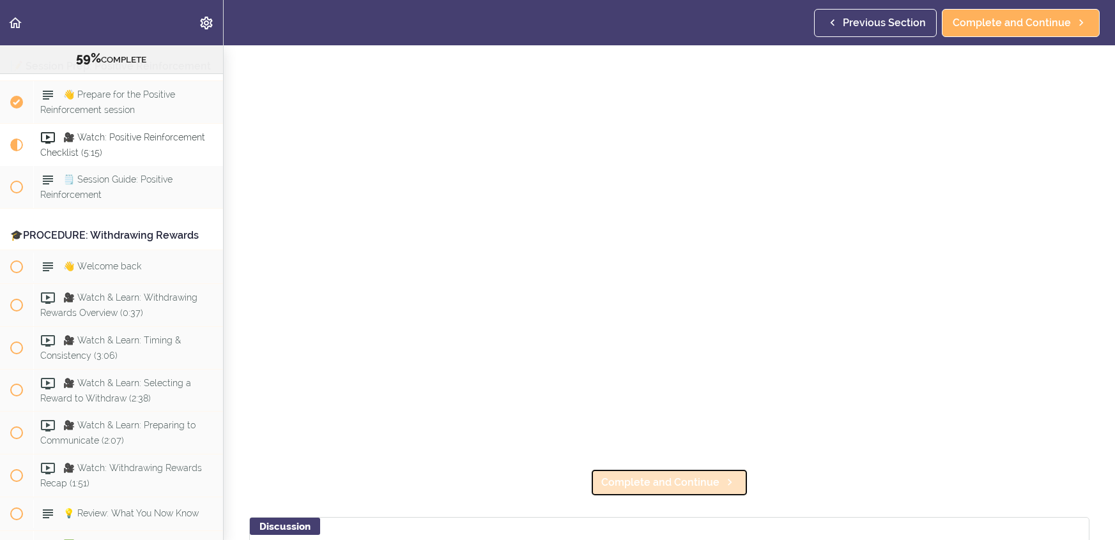
click at [707, 471] on link "Complete and Continue" at bounding box center [669, 483] width 158 height 28
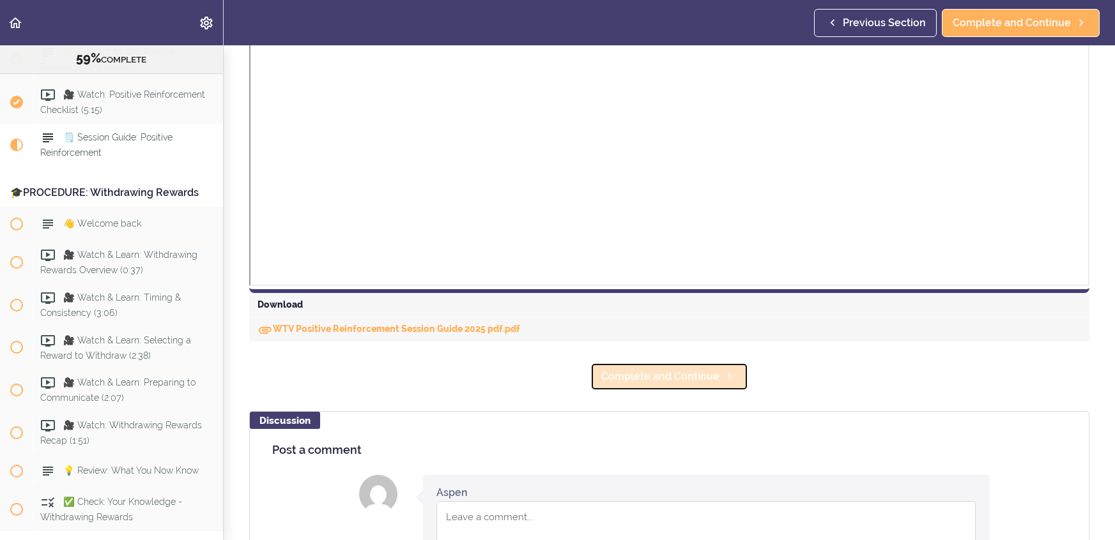
click at [719, 371] on link "Complete and Continue" at bounding box center [669, 377] width 158 height 28
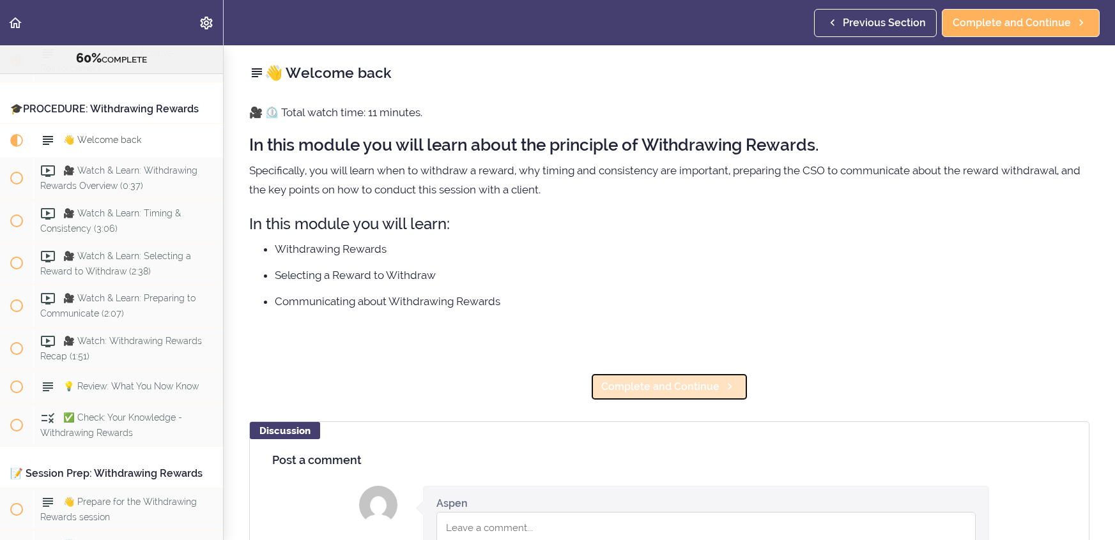
click at [687, 395] on link "Complete and Continue" at bounding box center [669, 387] width 158 height 28
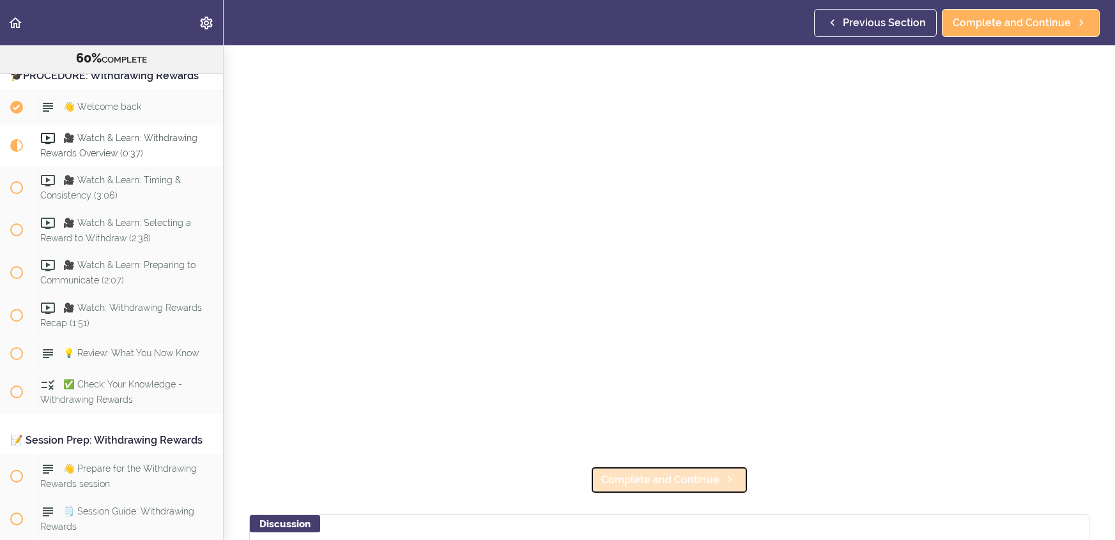
click at [695, 480] on span "Complete and Continue" at bounding box center [660, 480] width 118 height 15
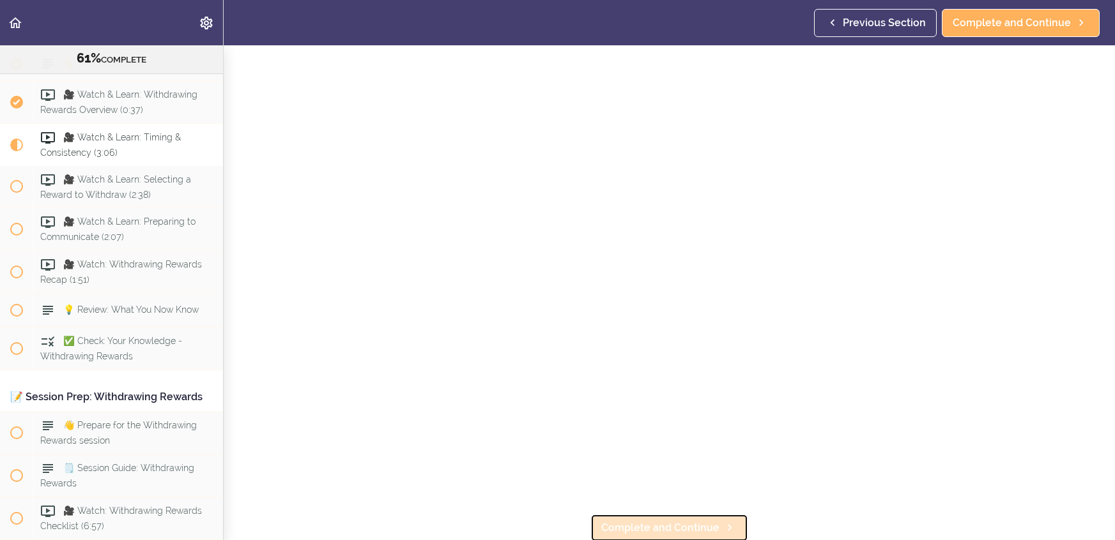
click at [701, 521] on span "Complete and Continue" at bounding box center [660, 528] width 118 height 15
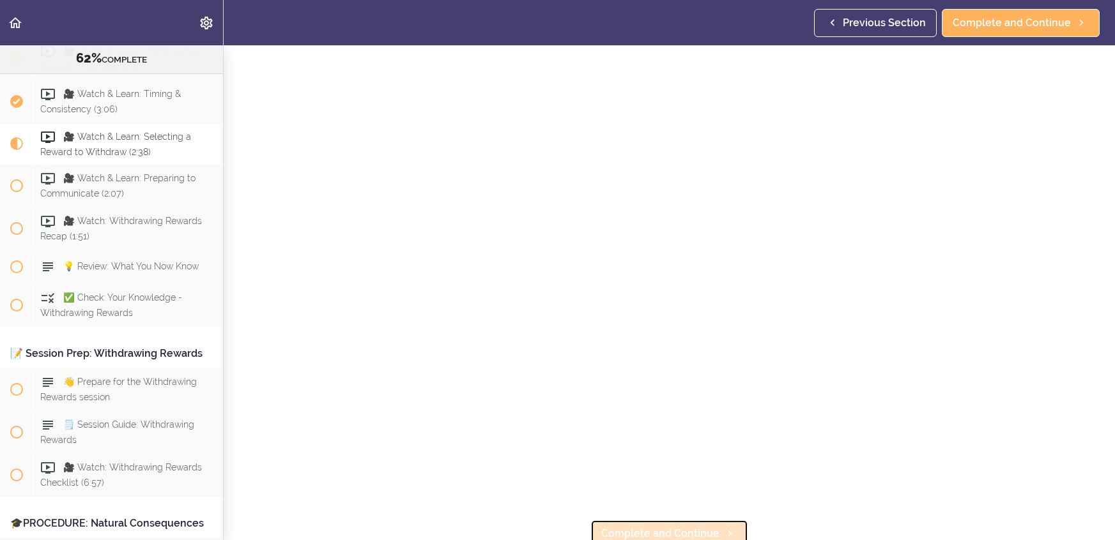
click at [703, 520] on link "Complete and Continue" at bounding box center [669, 534] width 158 height 28
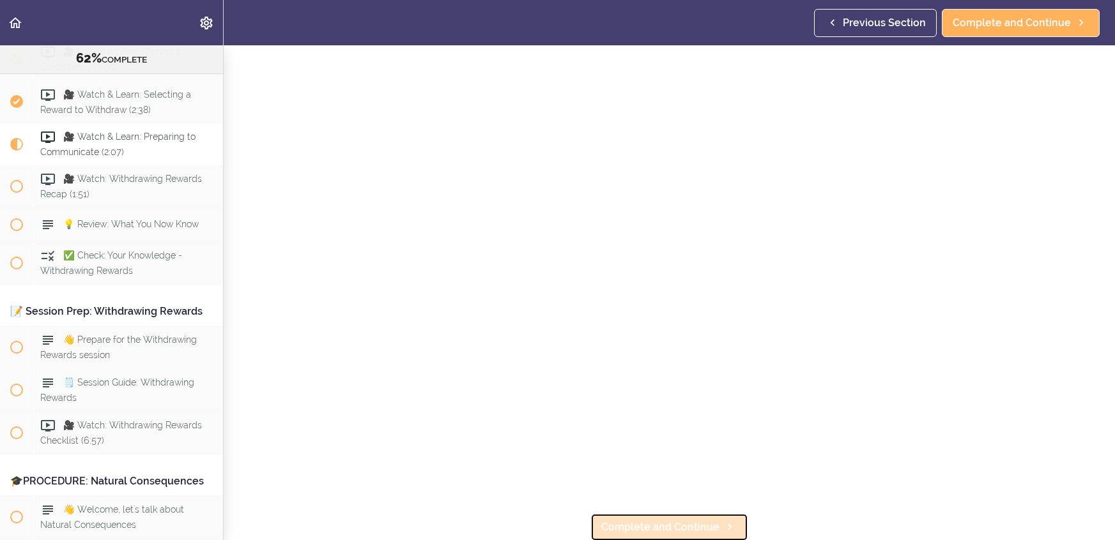
click at [716, 517] on link "Complete and Continue" at bounding box center [669, 528] width 158 height 28
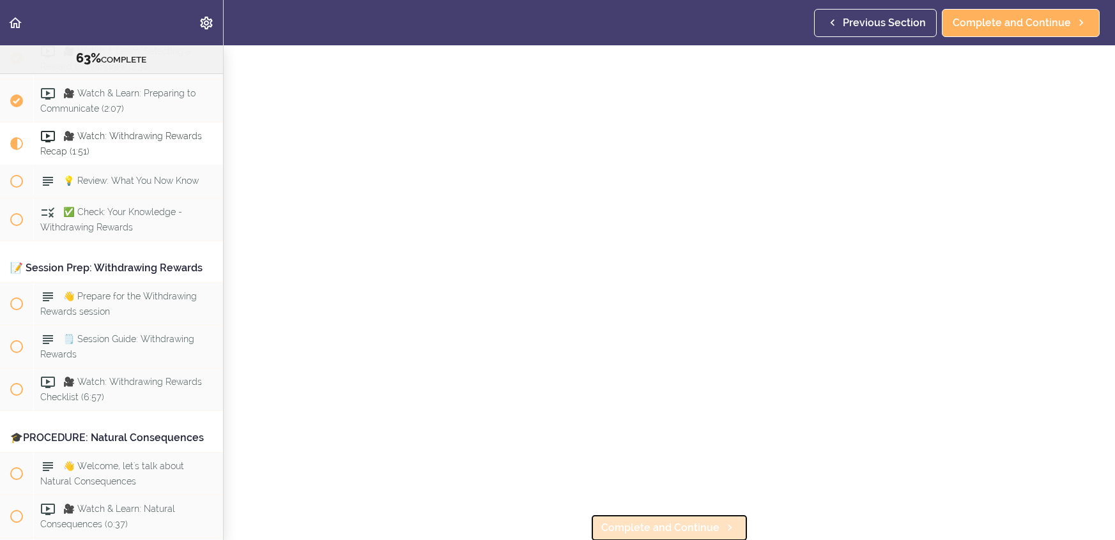
click at [717, 518] on link "Complete and Continue" at bounding box center [669, 528] width 158 height 28
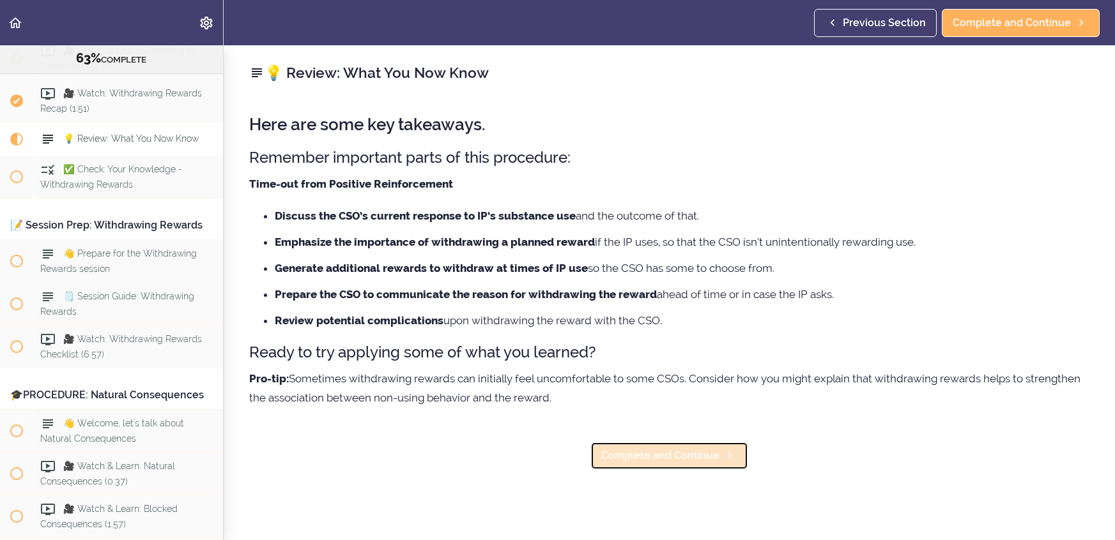
click at [719, 456] on link "Complete and Continue" at bounding box center [669, 456] width 158 height 28
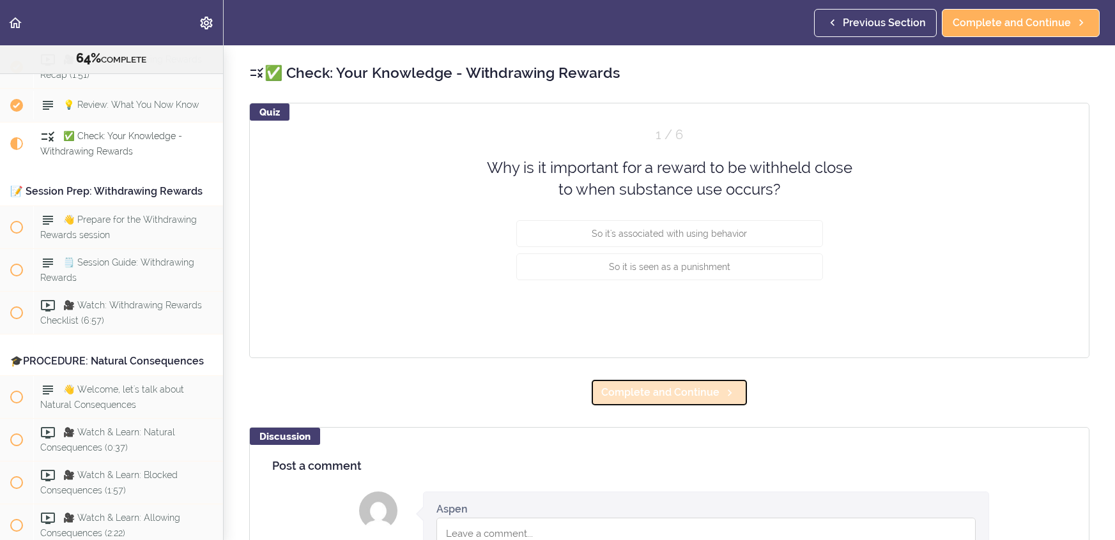
click at [710, 406] on link "Complete and Continue" at bounding box center [669, 393] width 158 height 28
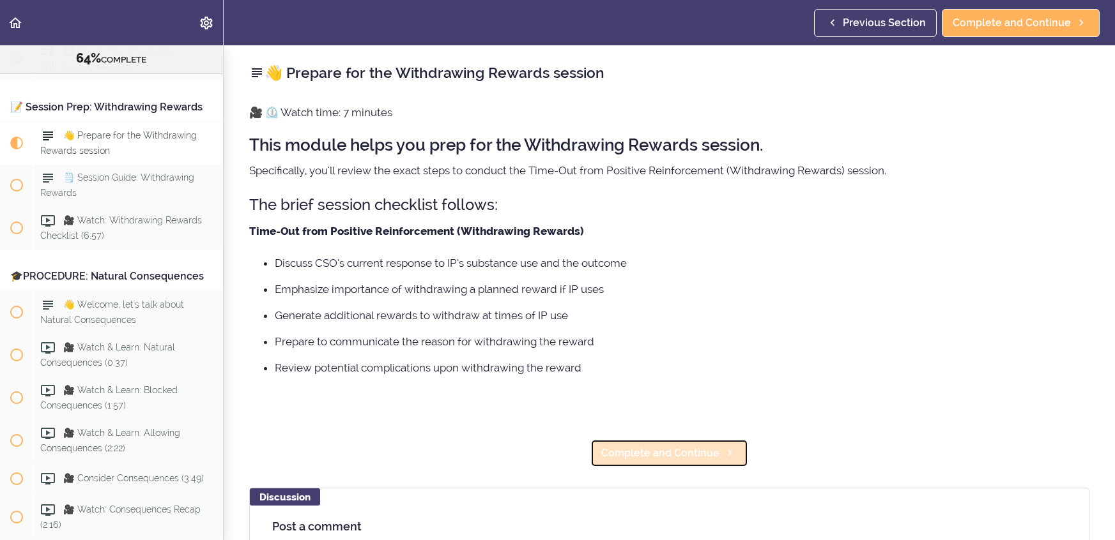
click at [722, 449] on icon at bounding box center [729, 453] width 15 height 13
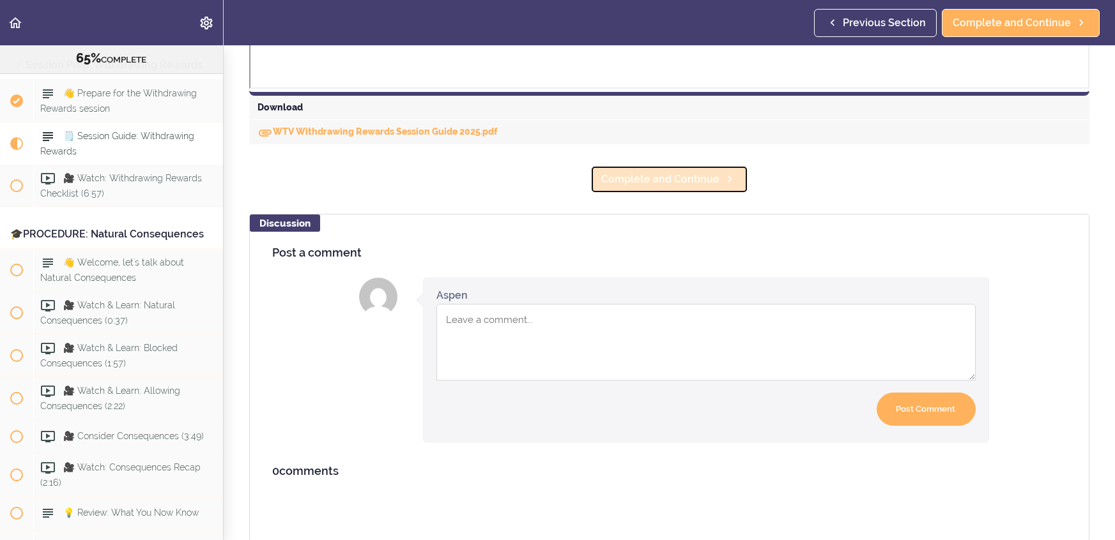
click at [725, 180] on icon at bounding box center [729, 178] width 15 height 13
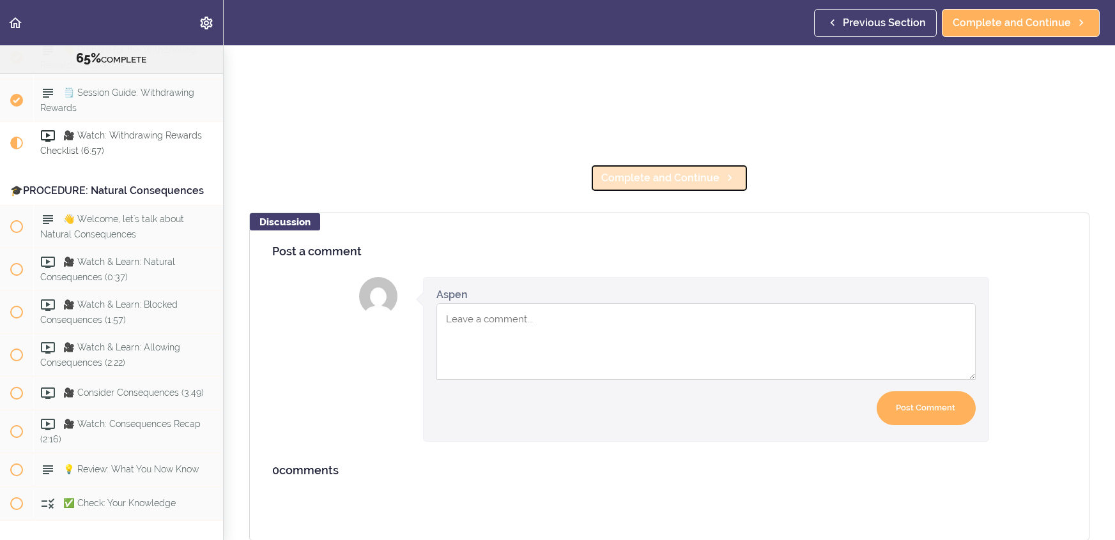
click at [703, 182] on span "Complete and Continue" at bounding box center [660, 178] width 118 height 15
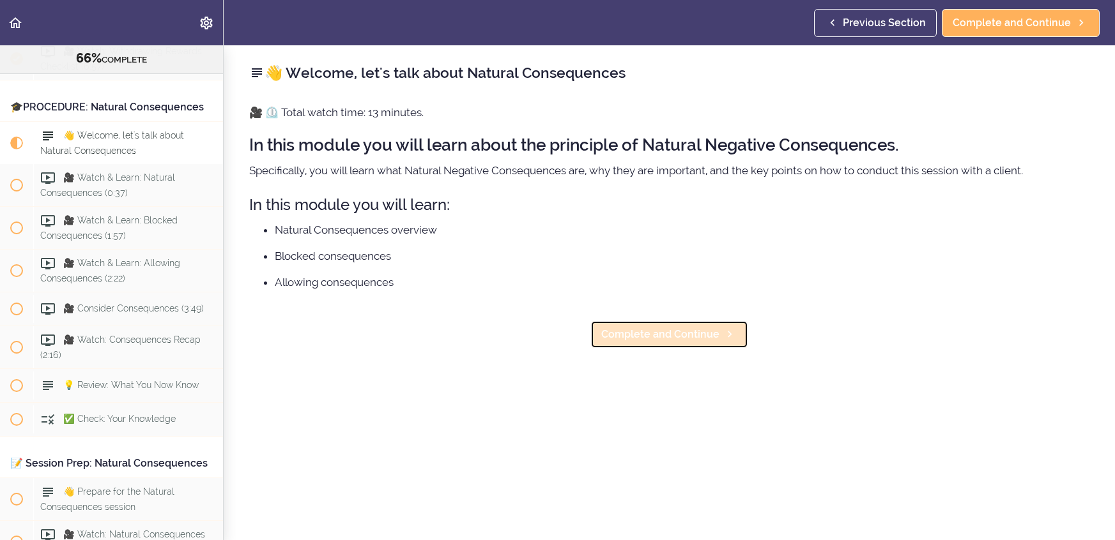
click at [712, 330] on span "Complete and Continue" at bounding box center [660, 334] width 118 height 15
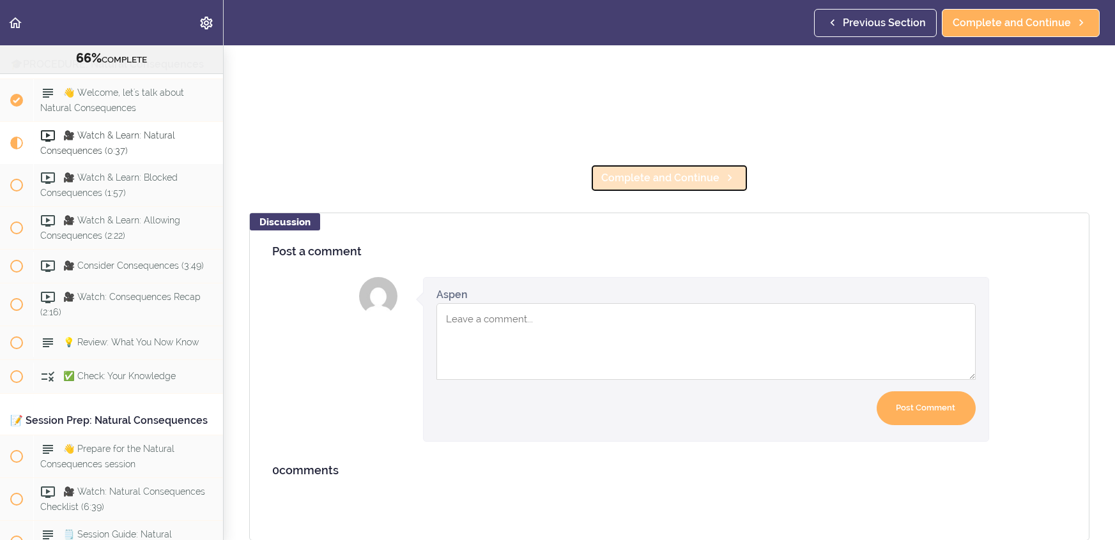
click at [676, 190] on link "Complete and Continue" at bounding box center [669, 178] width 158 height 28
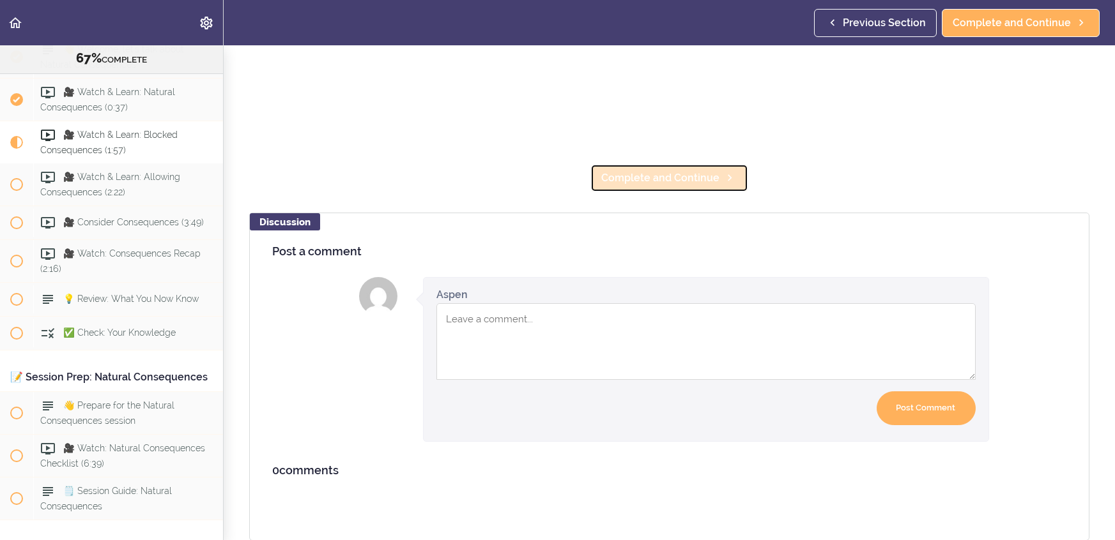
click at [669, 188] on link "Complete and Continue" at bounding box center [669, 178] width 158 height 28
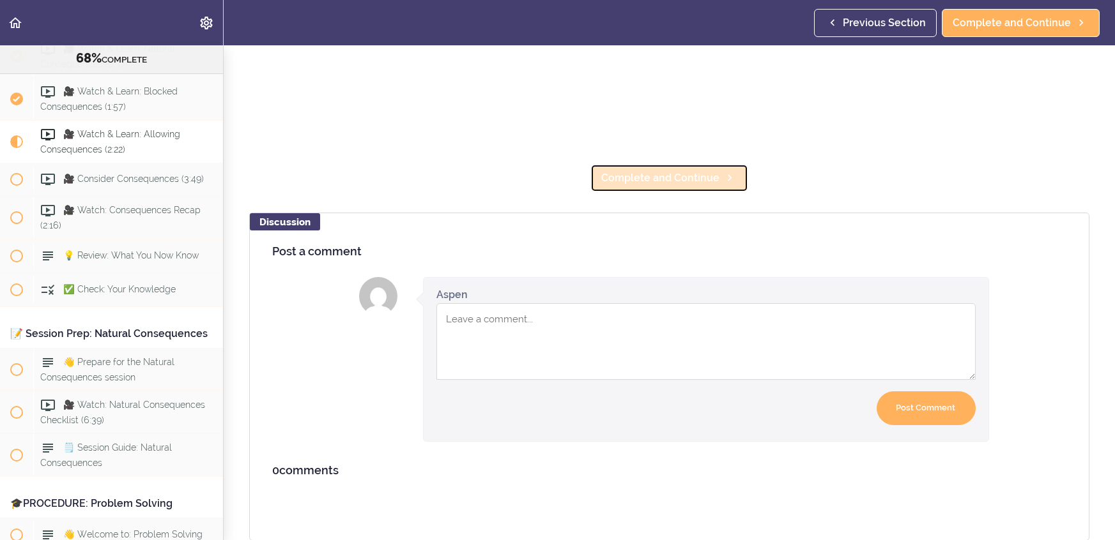
click at [662, 173] on span "Complete and Continue" at bounding box center [660, 178] width 118 height 15
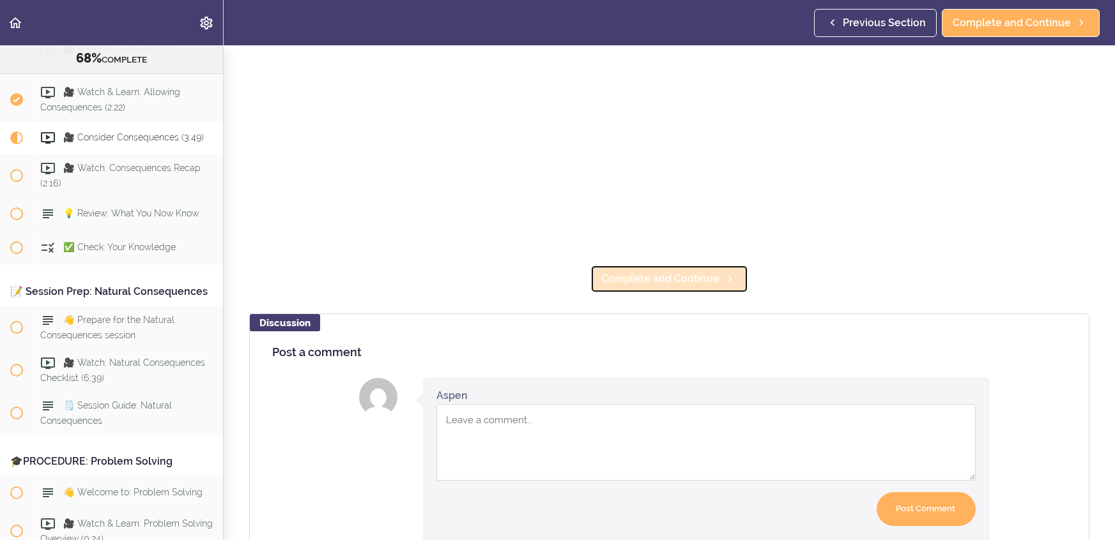
click at [684, 272] on span "Complete and Continue" at bounding box center [660, 278] width 118 height 15
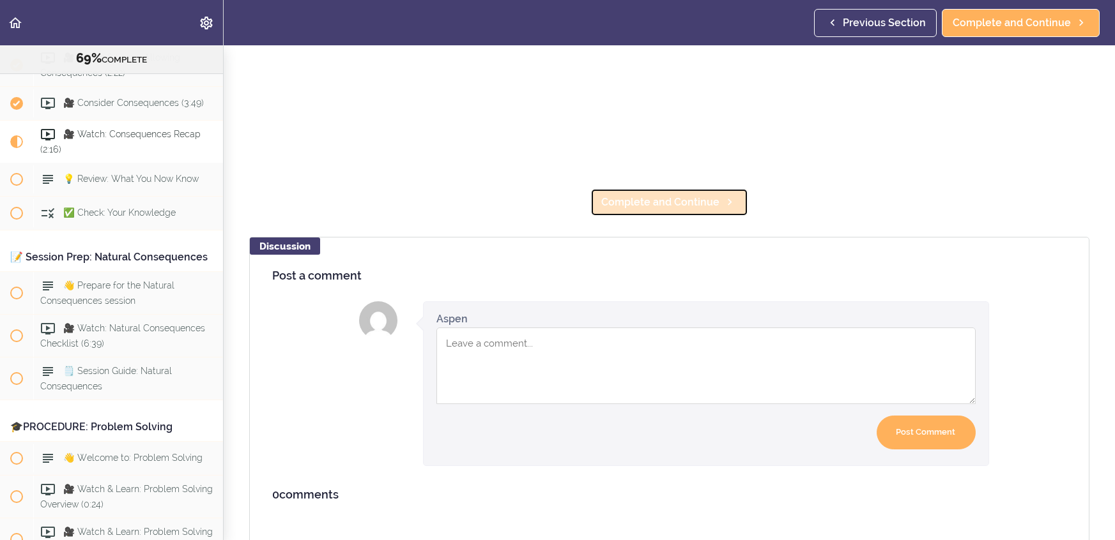
click at [682, 207] on span "Complete and Continue" at bounding box center [660, 202] width 118 height 15
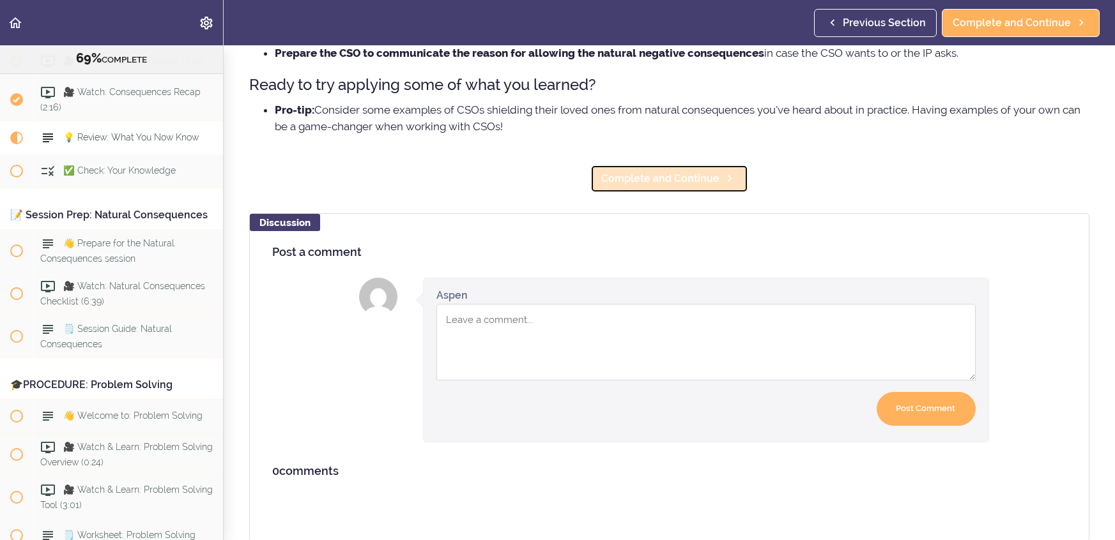
click at [682, 176] on span "Complete and Continue" at bounding box center [660, 178] width 118 height 15
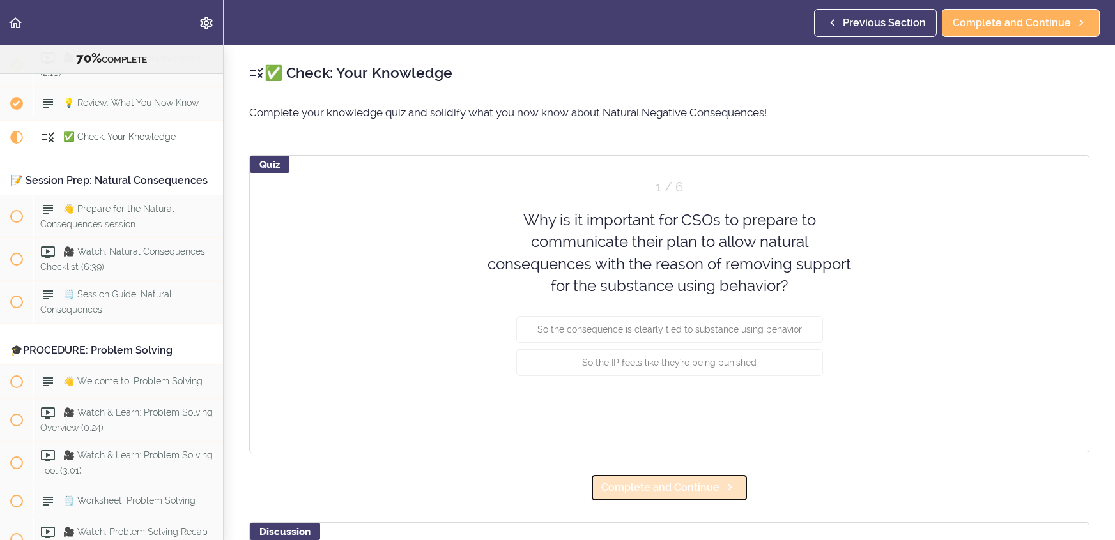
click at [703, 489] on span "Complete and Continue" at bounding box center [660, 487] width 118 height 15
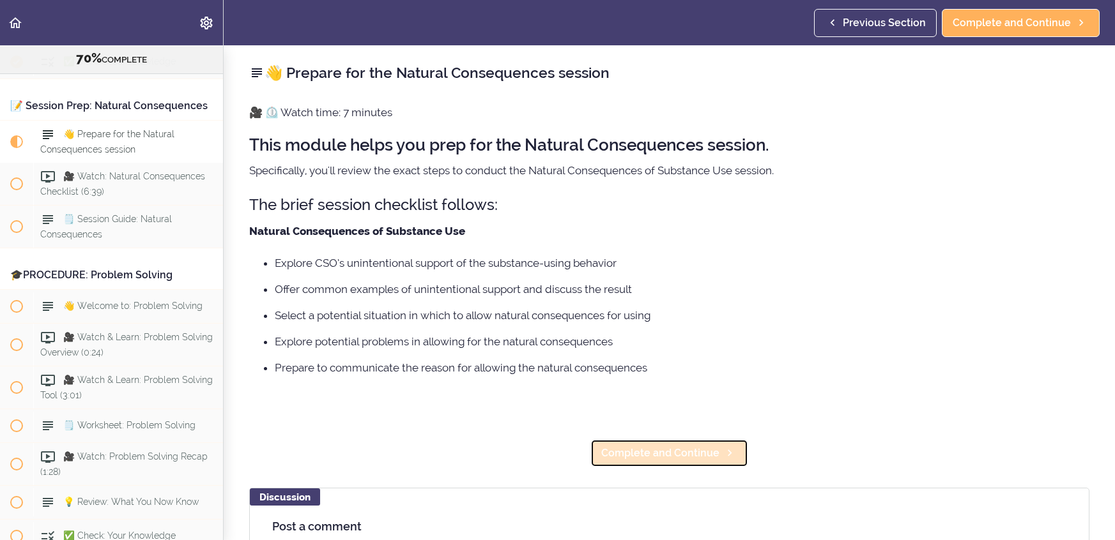
click at [701, 464] on link "Complete and Continue" at bounding box center [669, 453] width 158 height 28
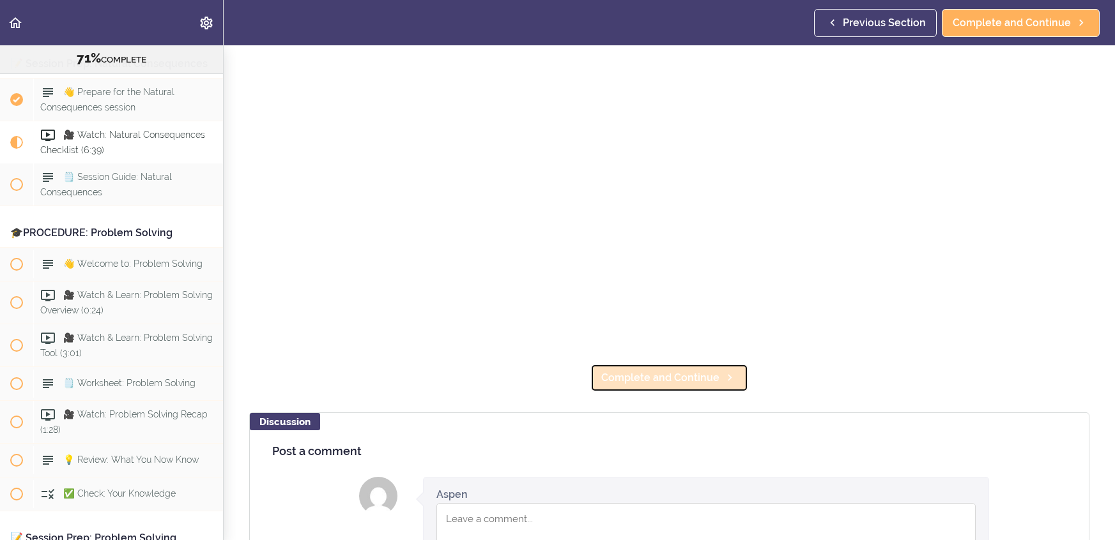
click at [696, 385] on link "Complete and Continue" at bounding box center [669, 378] width 158 height 28
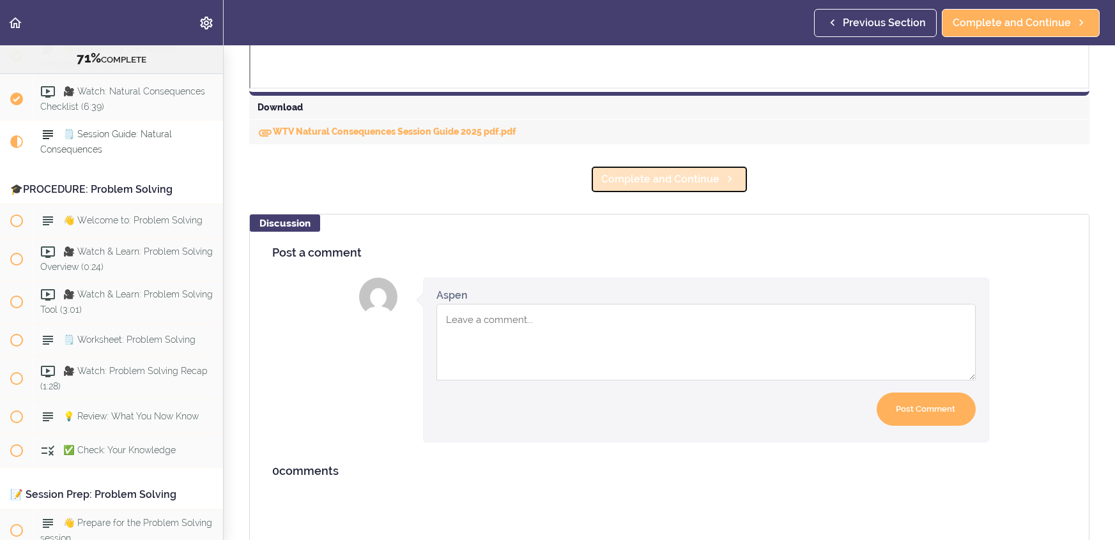
click at [710, 185] on span "Complete and Continue" at bounding box center [660, 179] width 118 height 15
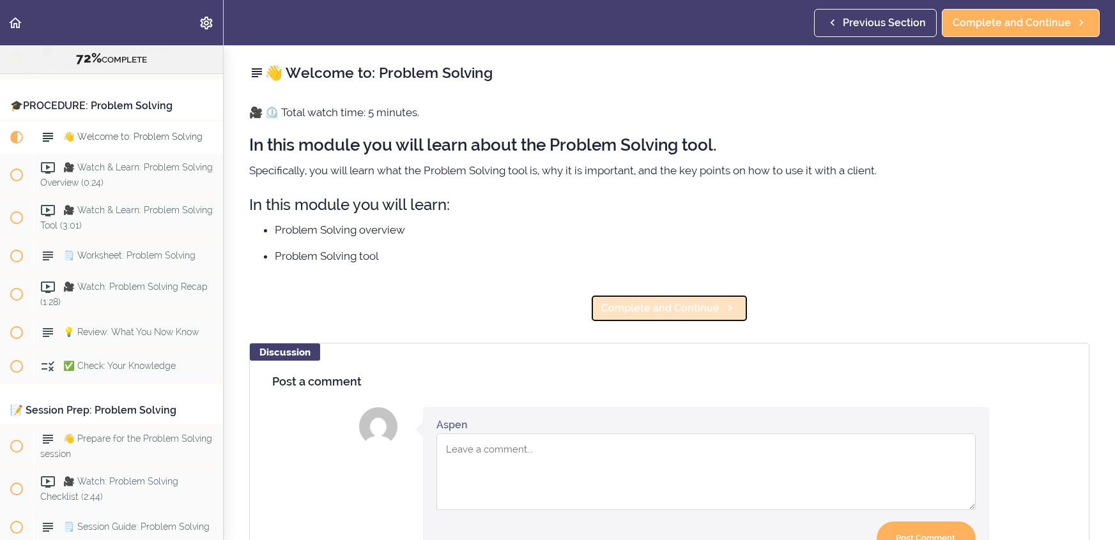
click at [726, 304] on icon at bounding box center [729, 308] width 15 height 13
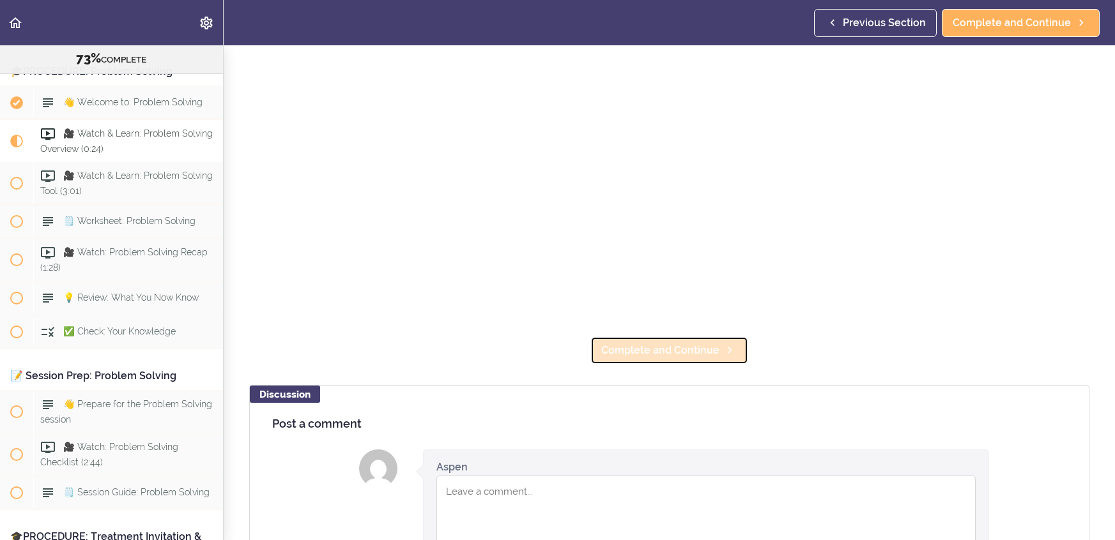
click at [706, 350] on span "Complete and Continue" at bounding box center [660, 350] width 118 height 15
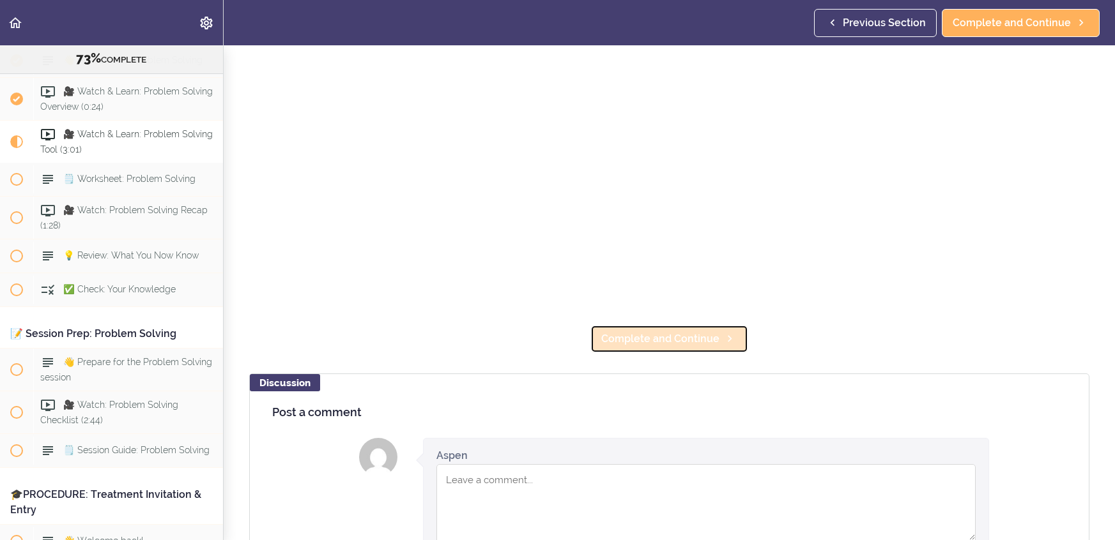
click at [707, 346] on link "Complete and Continue" at bounding box center [669, 339] width 158 height 28
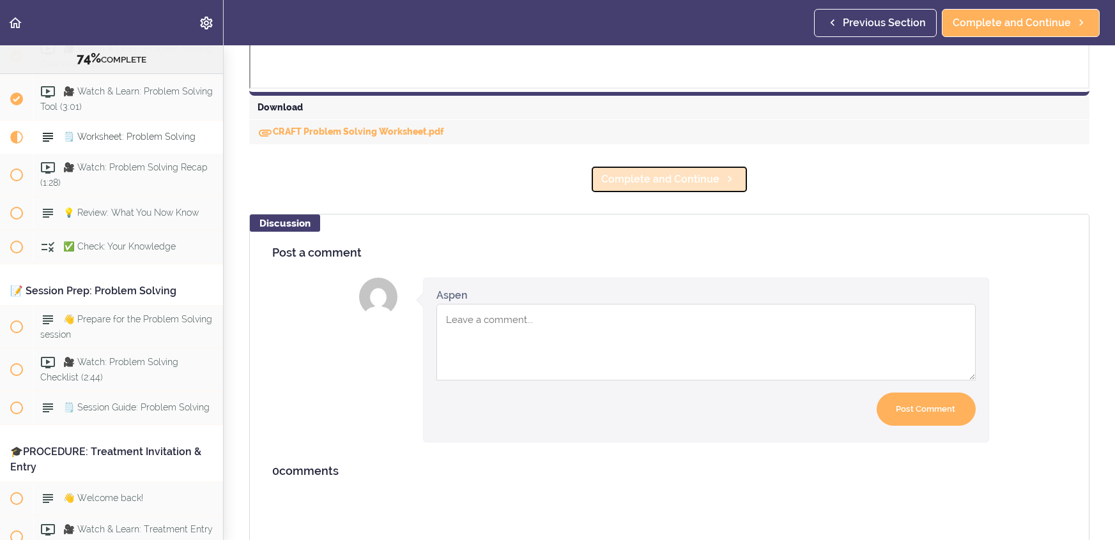
click at [673, 180] on span "Complete and Continue" at bounding box center [660, 179] width 118 height 15
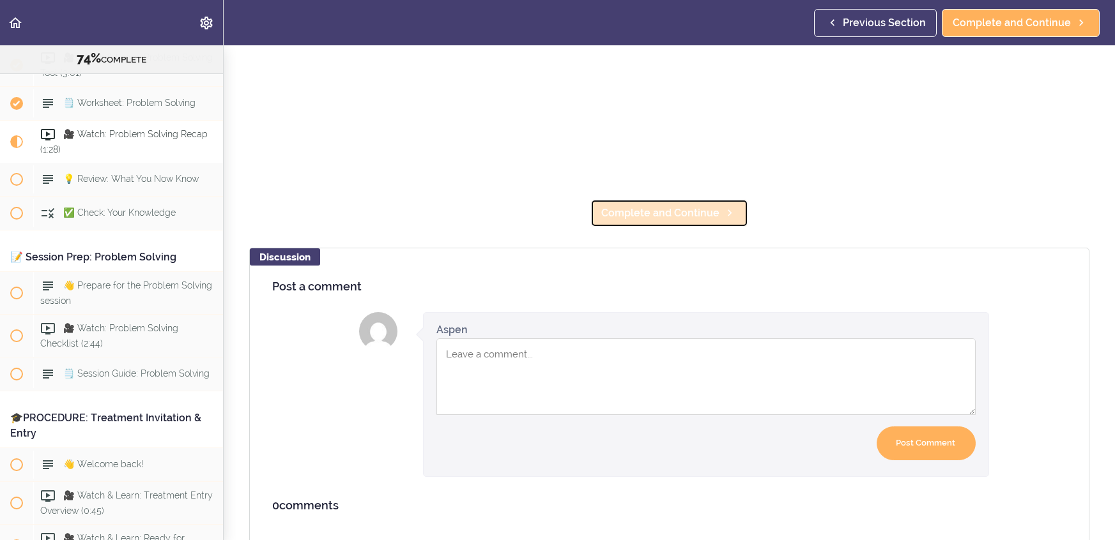
click at [667, 200] on link "Complete and Continue" at bounding box center [669, 213] width 158 height 28
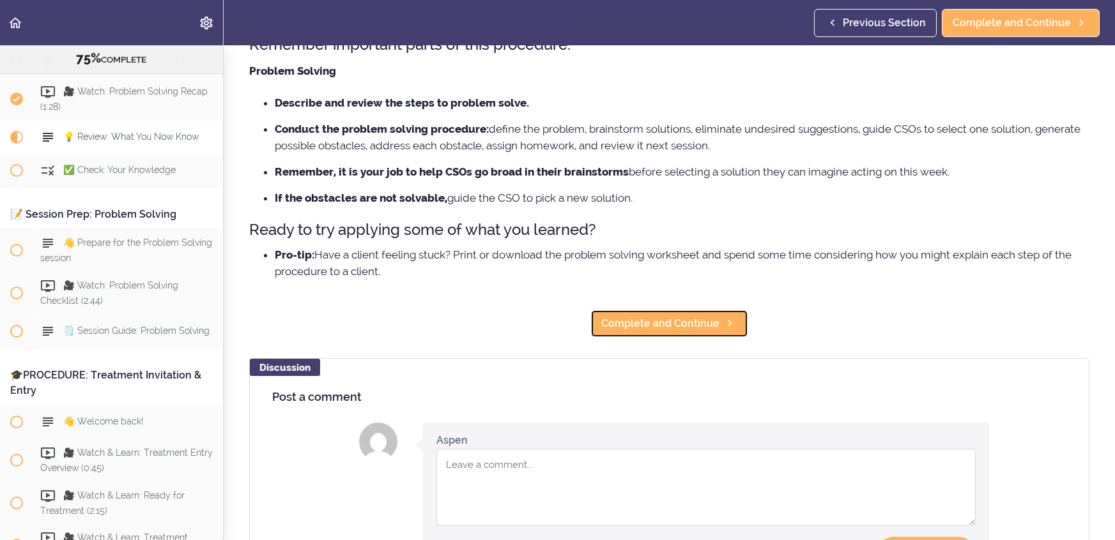
click at [661, 327] on span "Complete and Continue" at bounding box center [660, 323] width 118 height 15
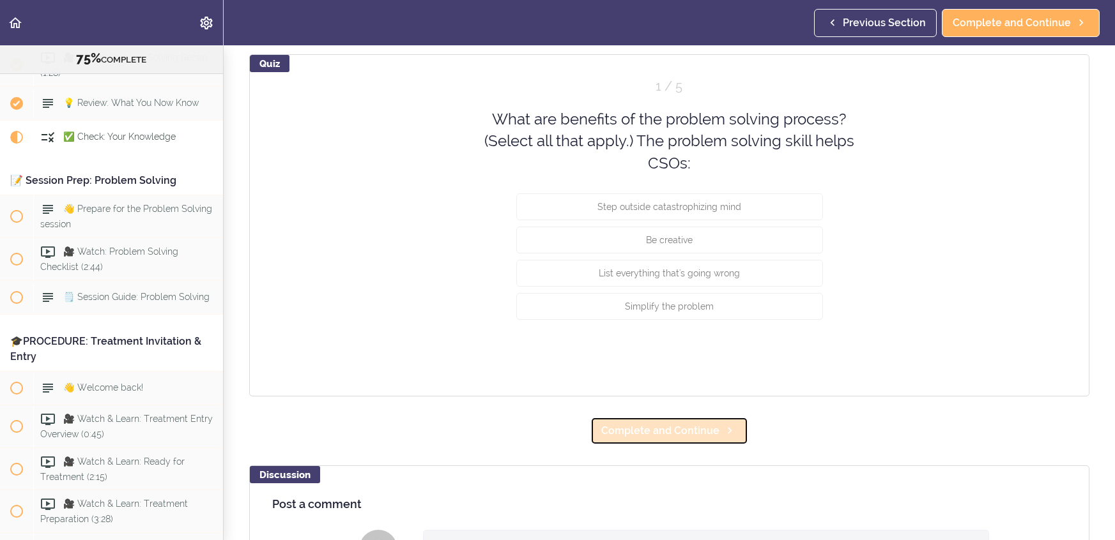
click at [694, 436] on span "Complete and Continue" at bounding box center [660, 431] width 118 height 15
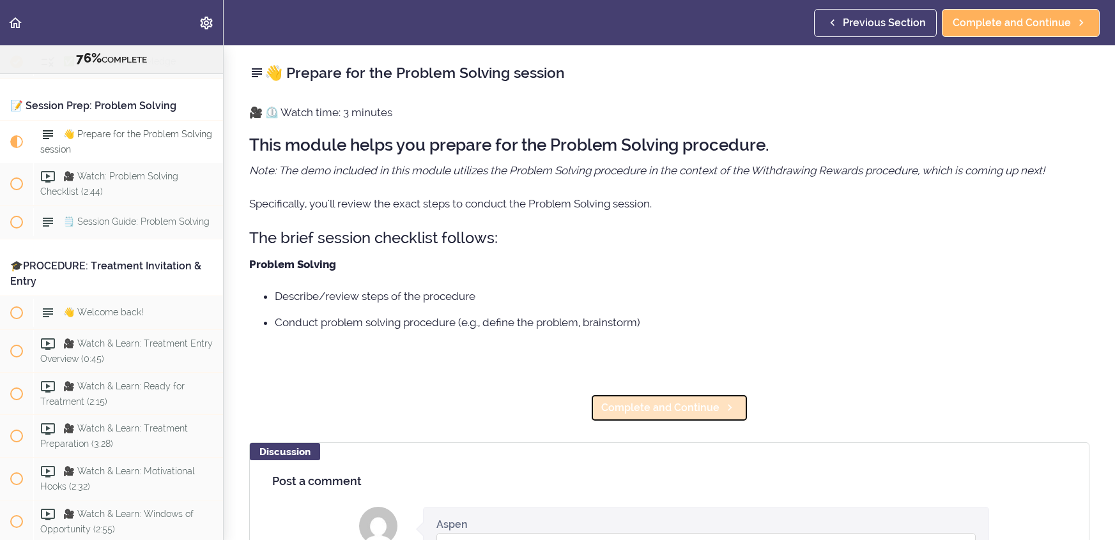
click at [700, 405] on span "Complete and Continue" at bounding box center [660, 408] width 118 height 15
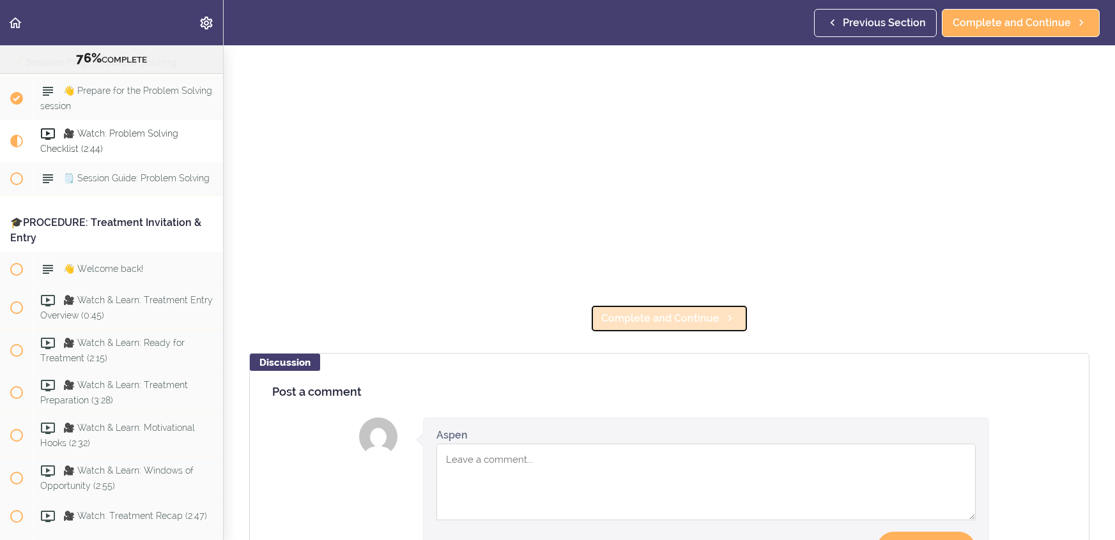
click at [688, 318] on span "Complete and Continue" at bounding box center [660, 318] width 118 height 15
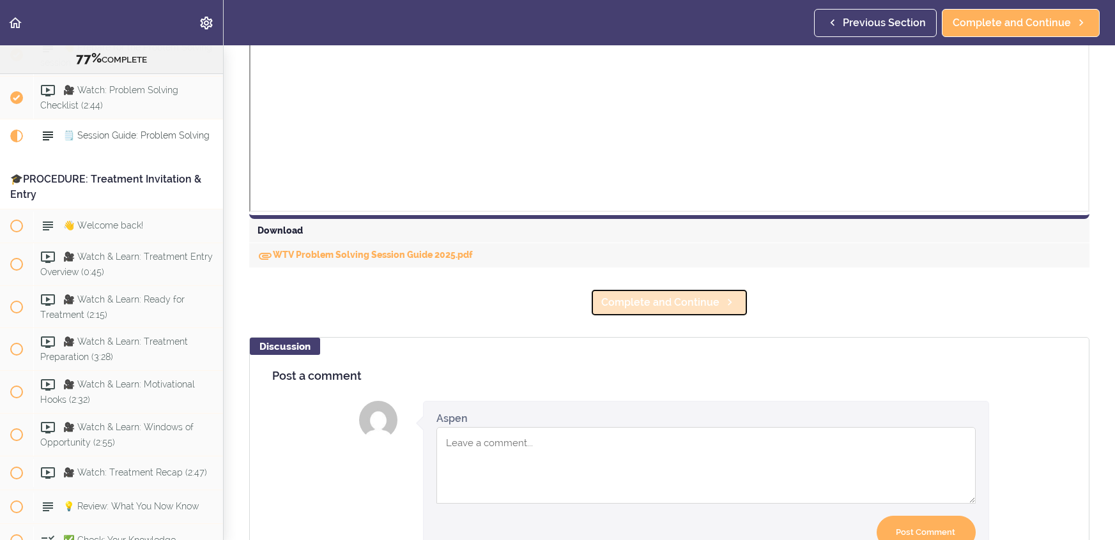
click at [687, 312] on link "Complete and Continue" at bounding box center [669, 303] width 158 height 28
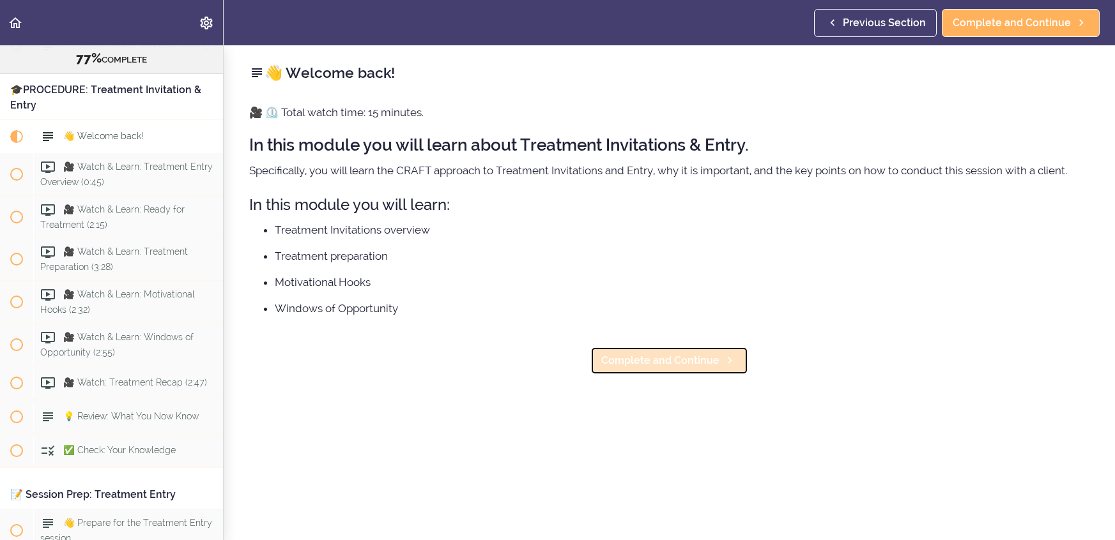
click at [696, 352] on link "Complete and Continue" at bounding box center [669, 361] width 158 height 28
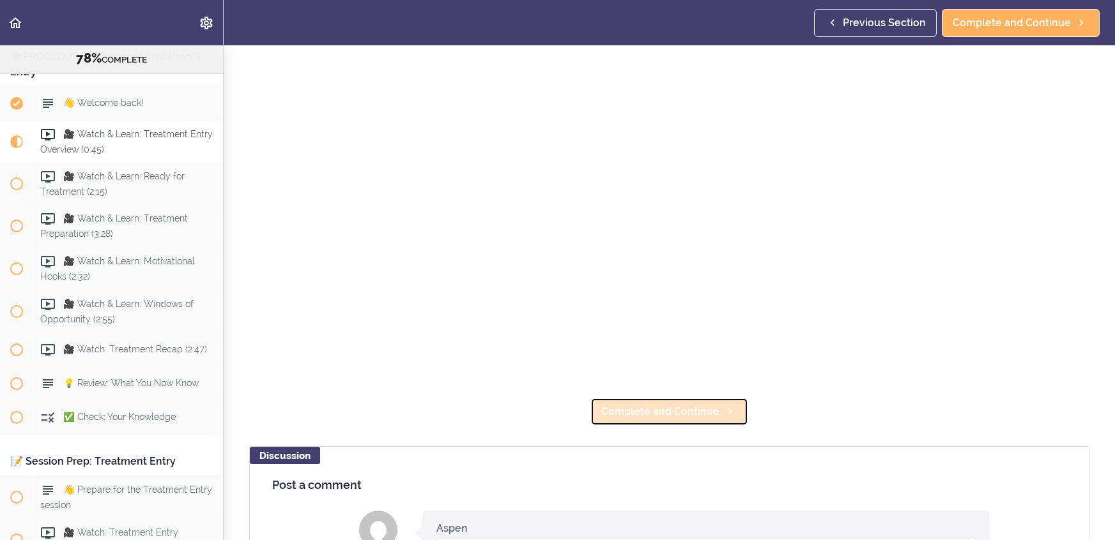
click at [717, 408] on link "Complete and Continue" at bounding box center [669, 412] width 158 height 28
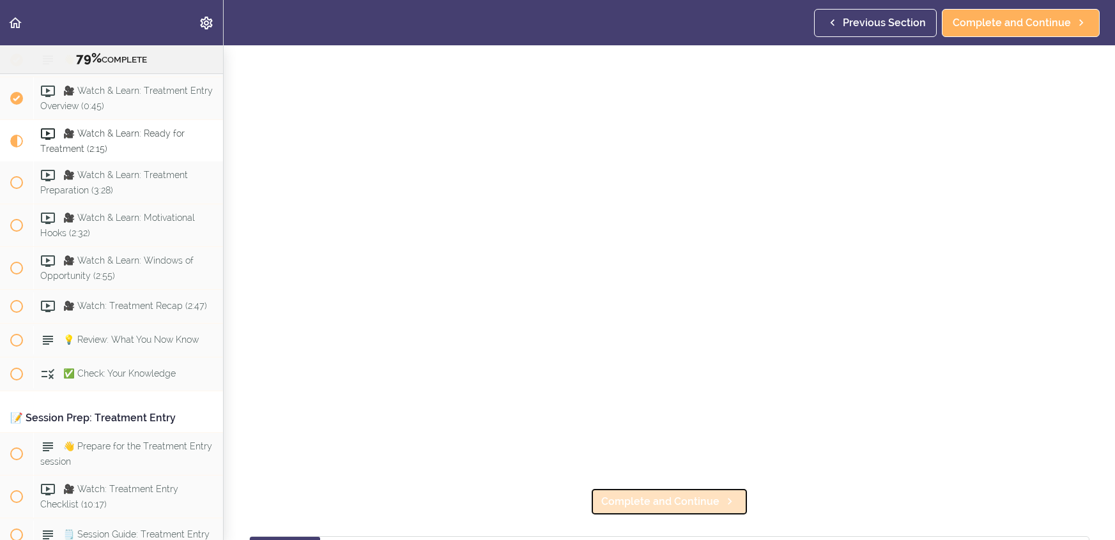
click at [701, 513] on link "Complete and Continue" at bounding box center [669, 502] width 158 height 28
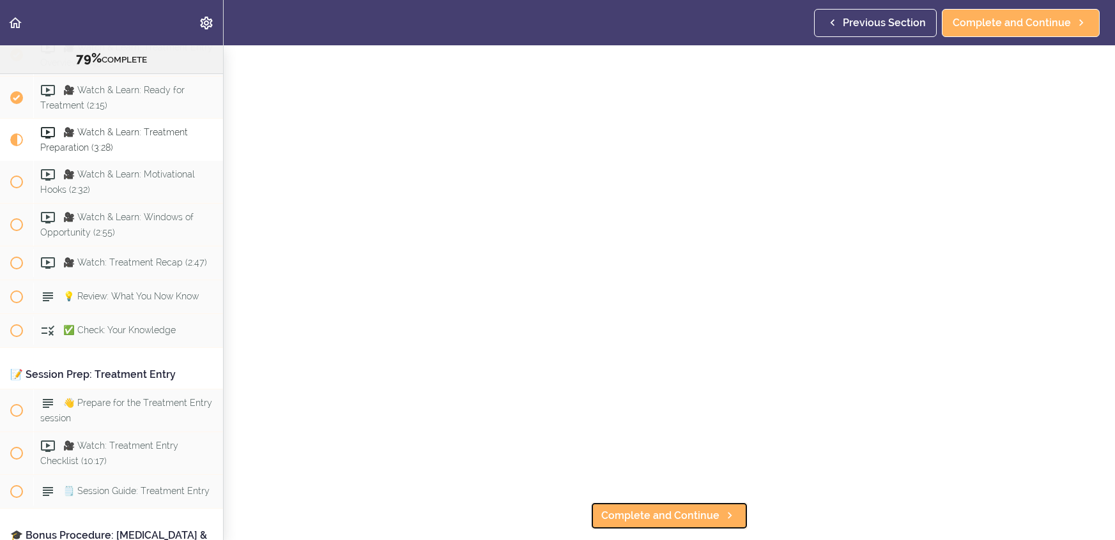
click at [701, 513] on span "Complete and Continue" at bounding box center [660, 515] width 118 height 15
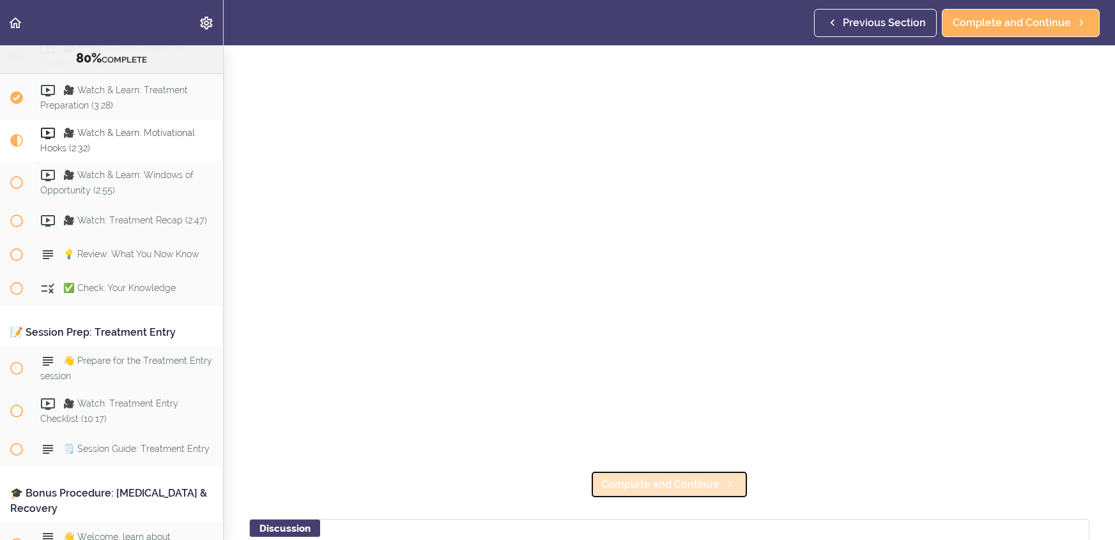
click at [698, 493] on link "Complete and Continue" at bounding box center [669, 485] width 158 height 28
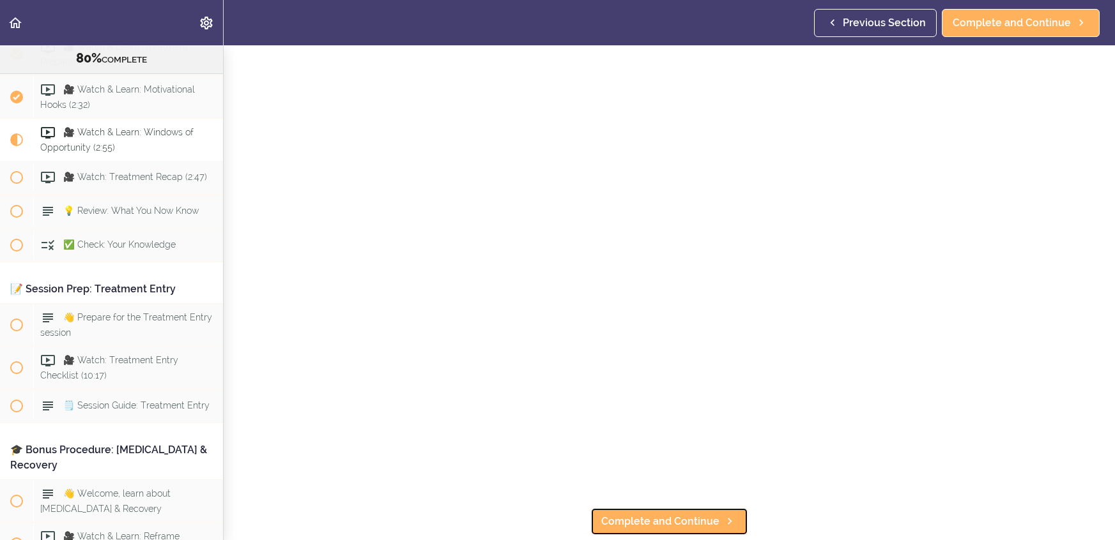
click at [698, 516] on span "Complete and Continue" at bounding box center [660, 521] width 118 height 15
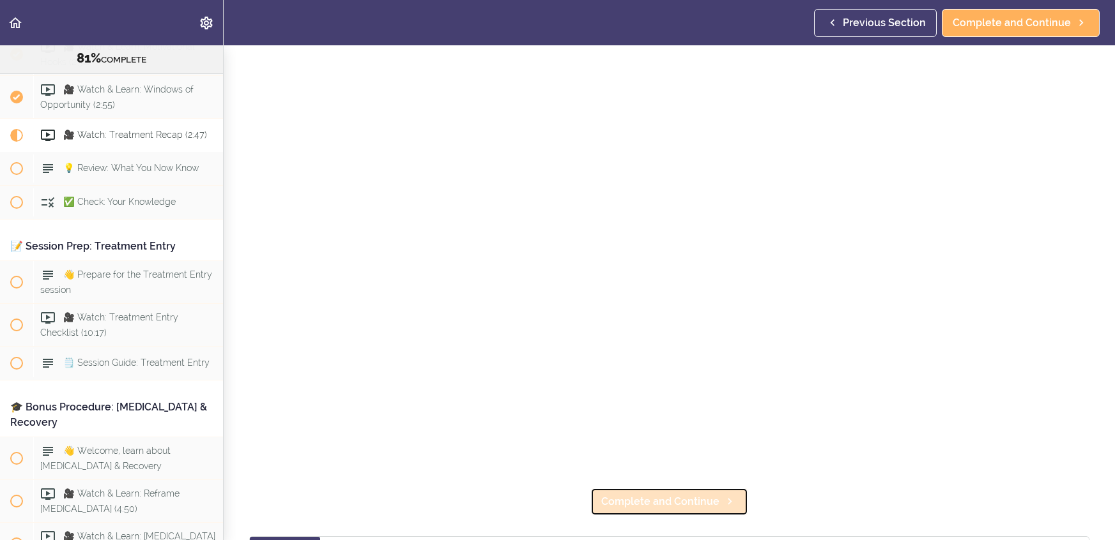
click at [693, 497] on span "Complete and Continue" at bounding box center [660, 501] width 118 height 15
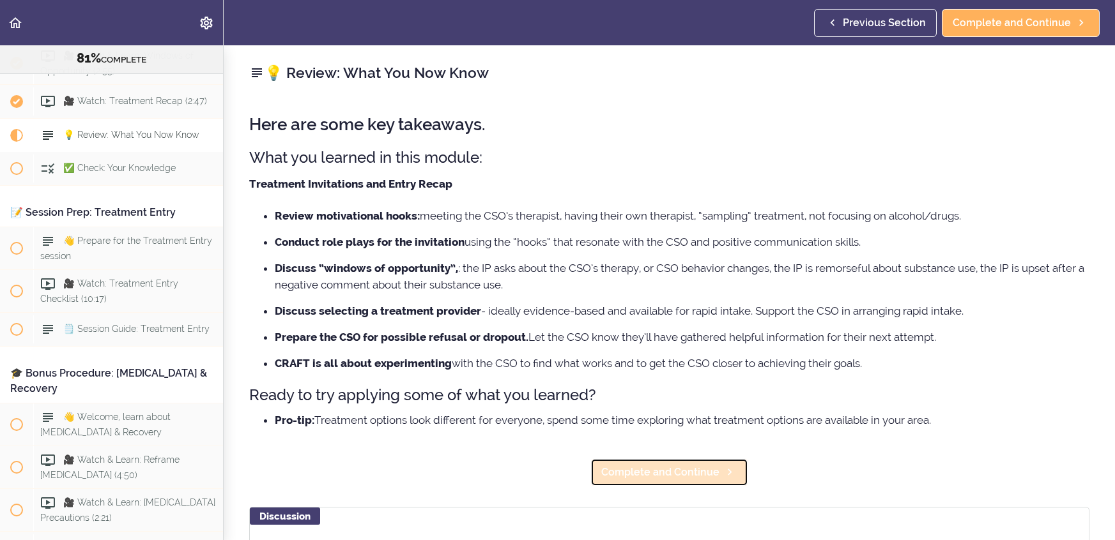
click at [691, 478] on span "Complete and Continue" at bounding box center [660, 472] width 118 height 15
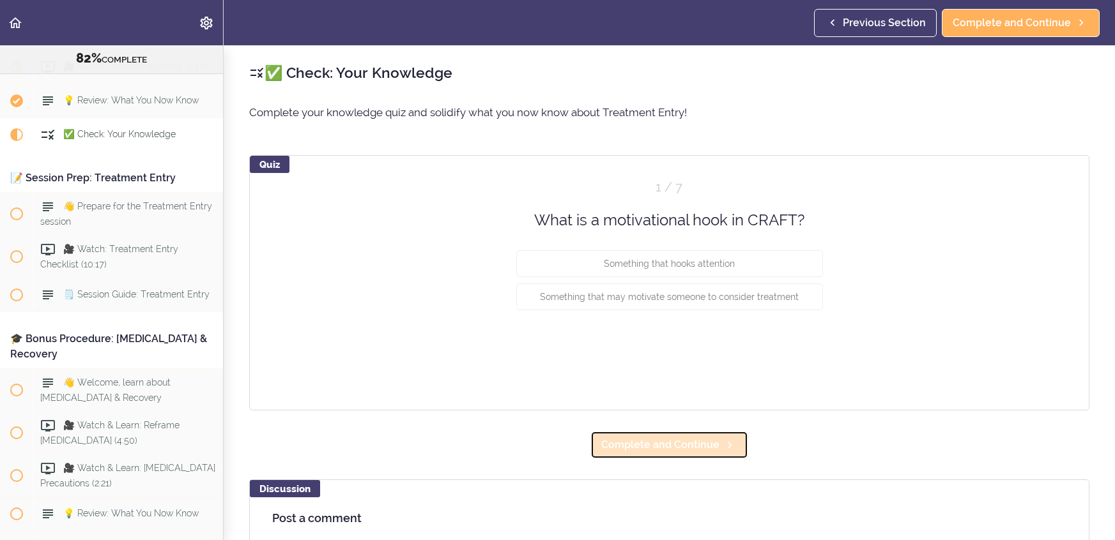
click at [689, 444] on span "Complete and Continue" at bounding box center [660, 445] width 118 height 15
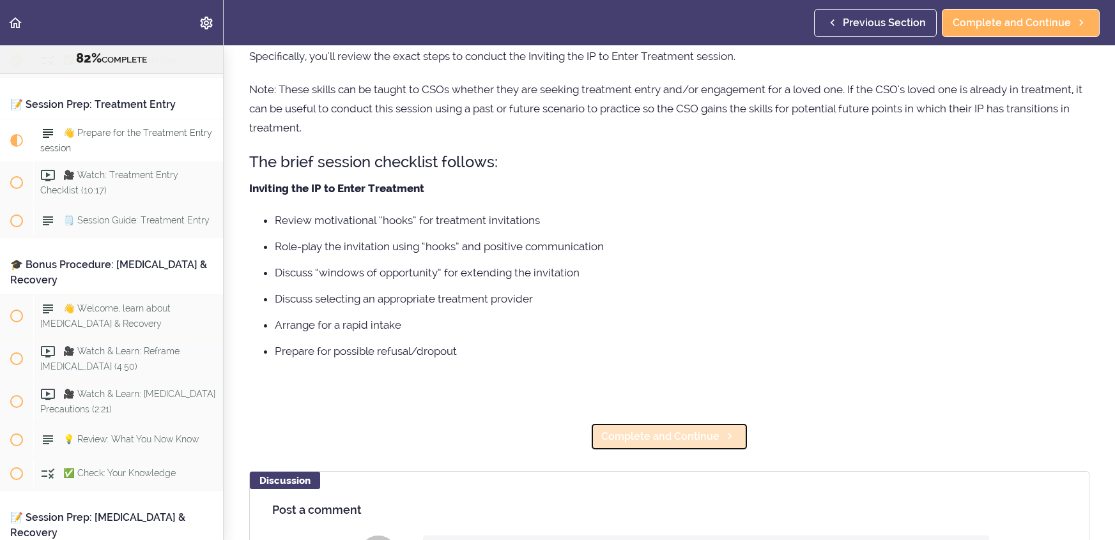
click at [689, 445] on link "Complete and Continue" at bounding box center [669, 437] width 158 height 28
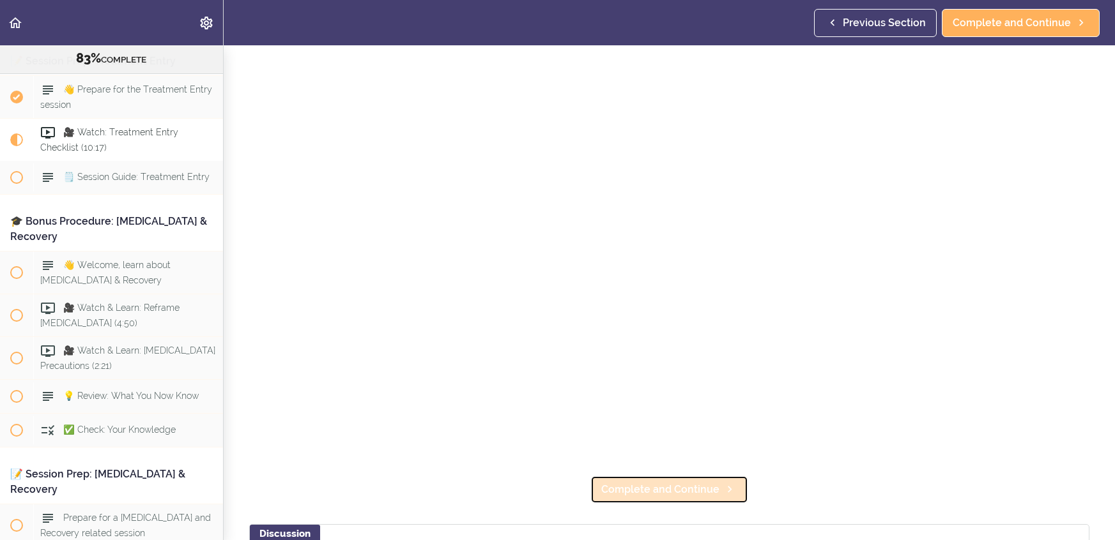
click at [694, 483] on span "Complete and Continue" at bounding box center [660, 489] width 118 height 15
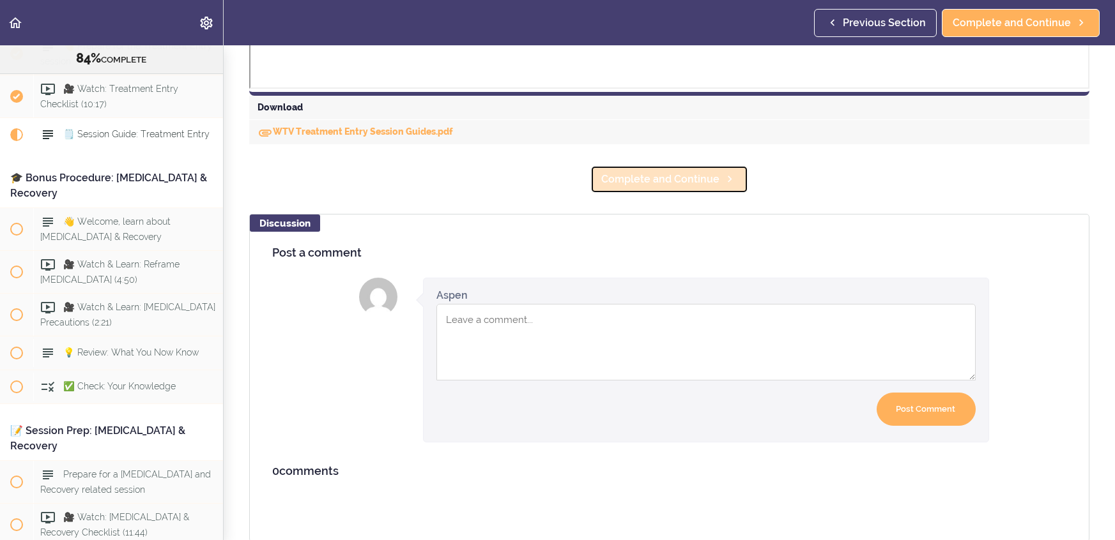
click at [676, 185] on link "Complete and Continue" at bounding box center [669, 179] width 158 height 28
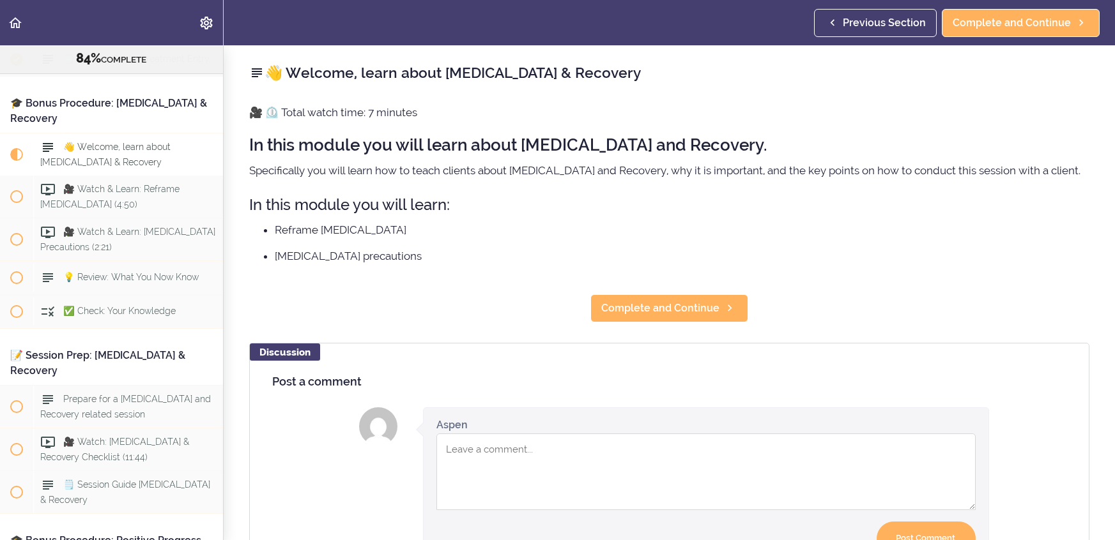
click at [689, 286] on div "👋 Welcome, learn about Relapse & Recovery 🎥 ⏲️ Total watch time: 7 minutes In t…" at bounding box center [669, 292] width 891 height 495
click at [684, 310] on span "Complete and Continue" at bounding box center [660, 308] width 118 height 15
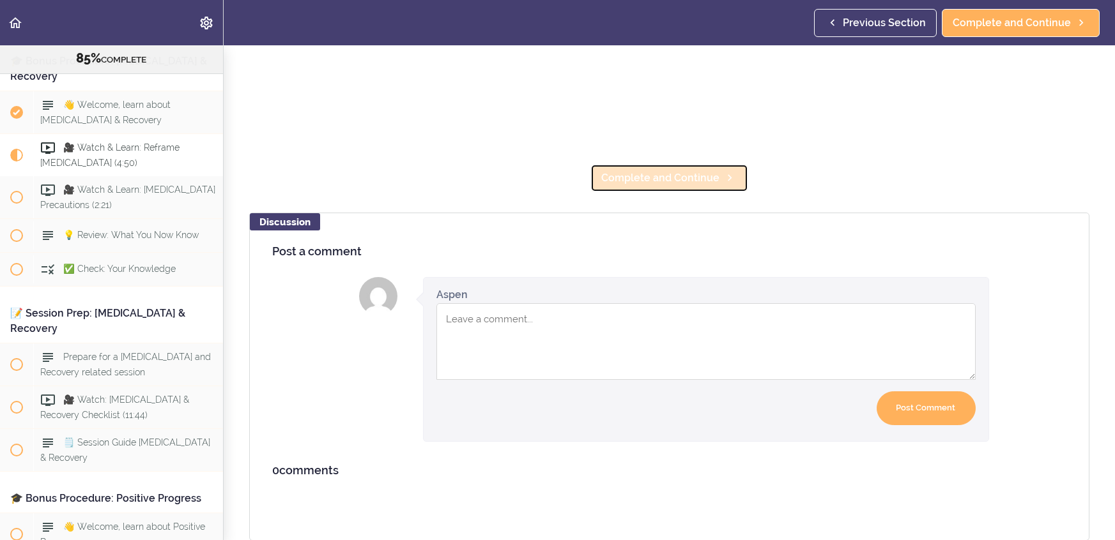
click at [677, 174] on span "Complete and Continue" at bounding box center [660, 178] width 118 height 15
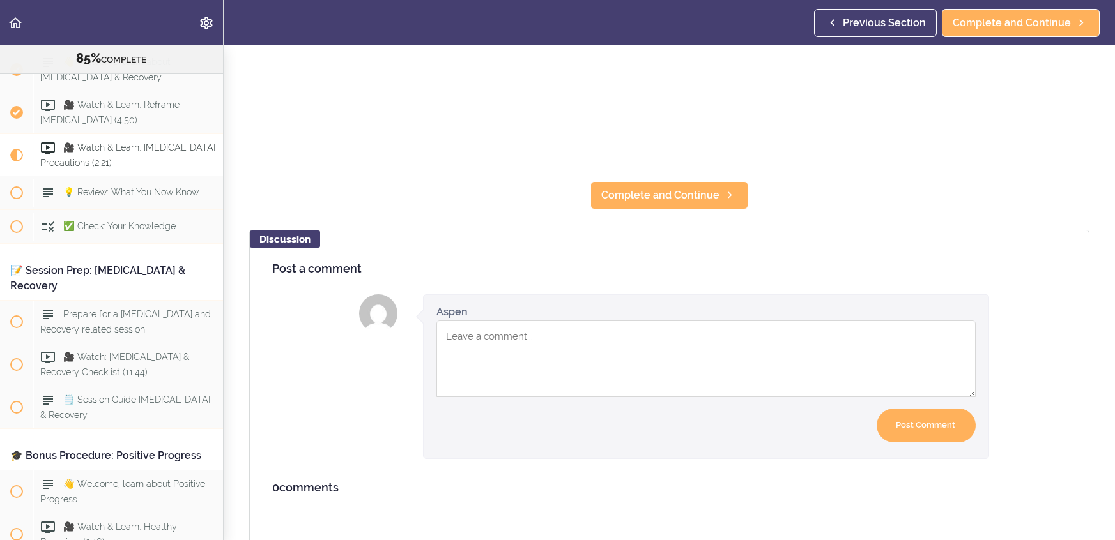
scroll to position [432, 0]
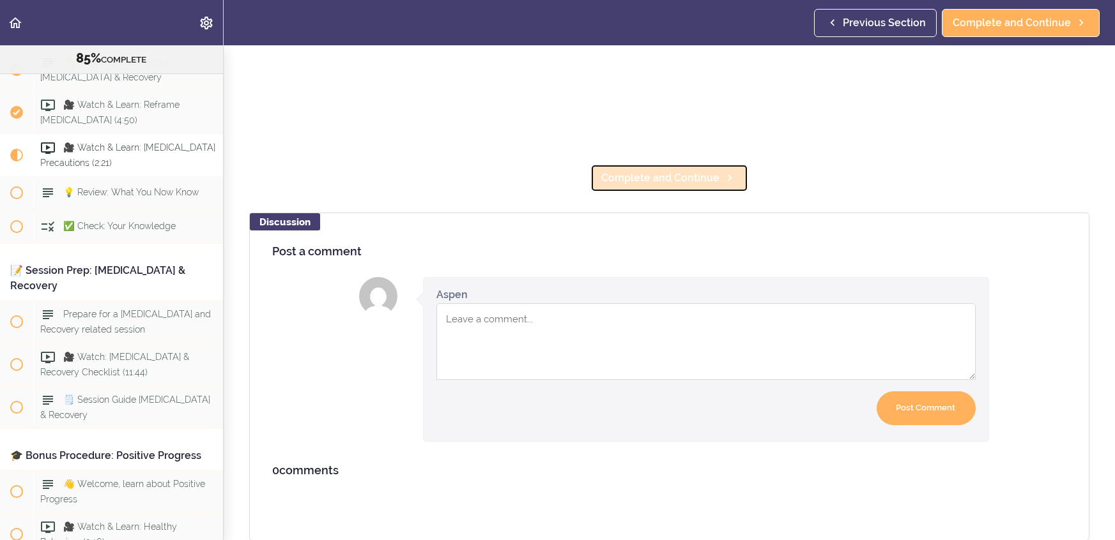
click at [641, 174] on span "Complete and Continue" at bounding box center [660, 178] width 118 height 15
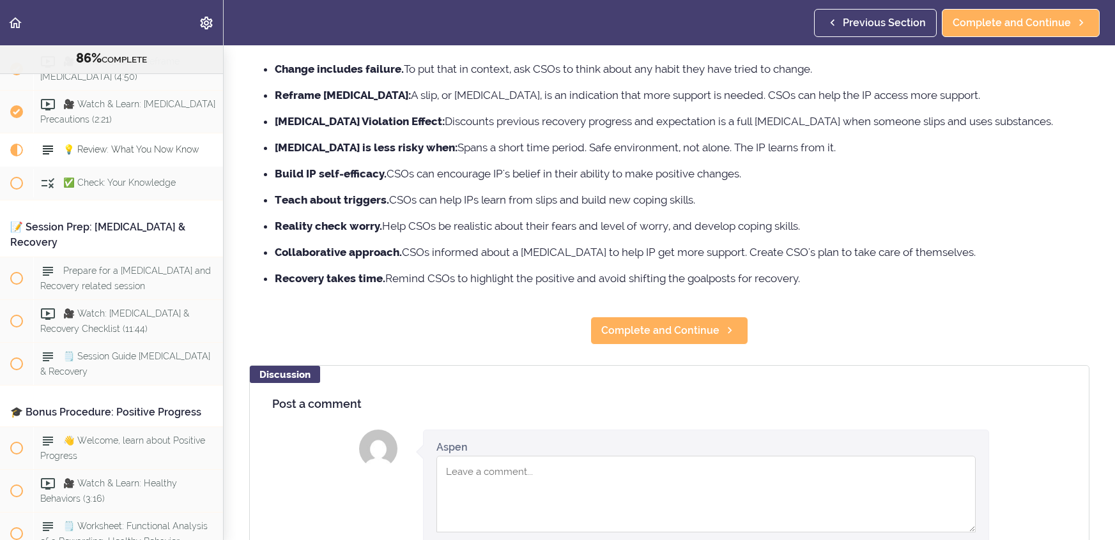
scroll to position [146, 0]
click at [675, 328] on span "Complete and Continue" at bounding box center [660, 331] width 118 height 15
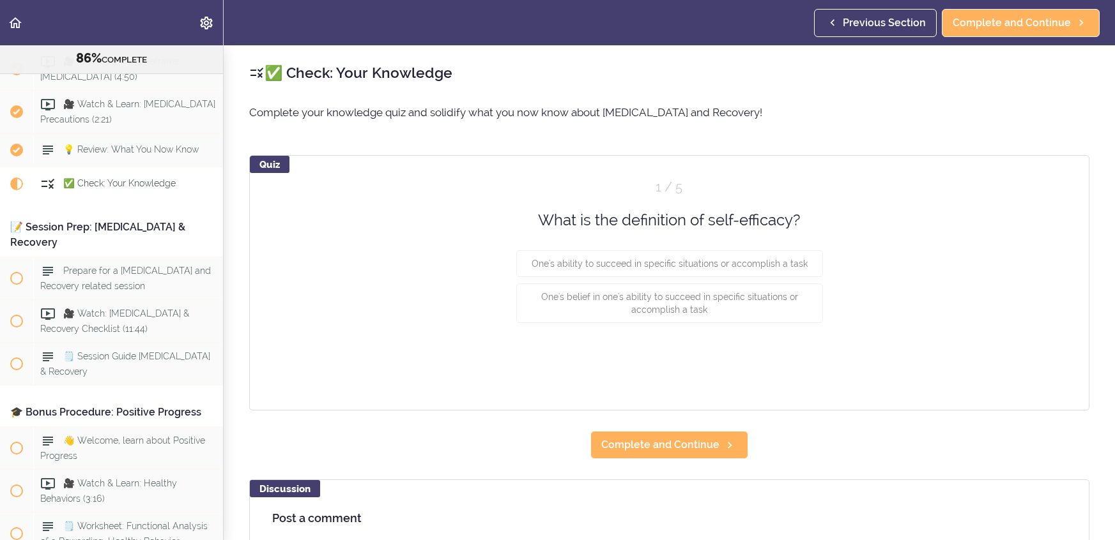
scroll to position [7422, 0]
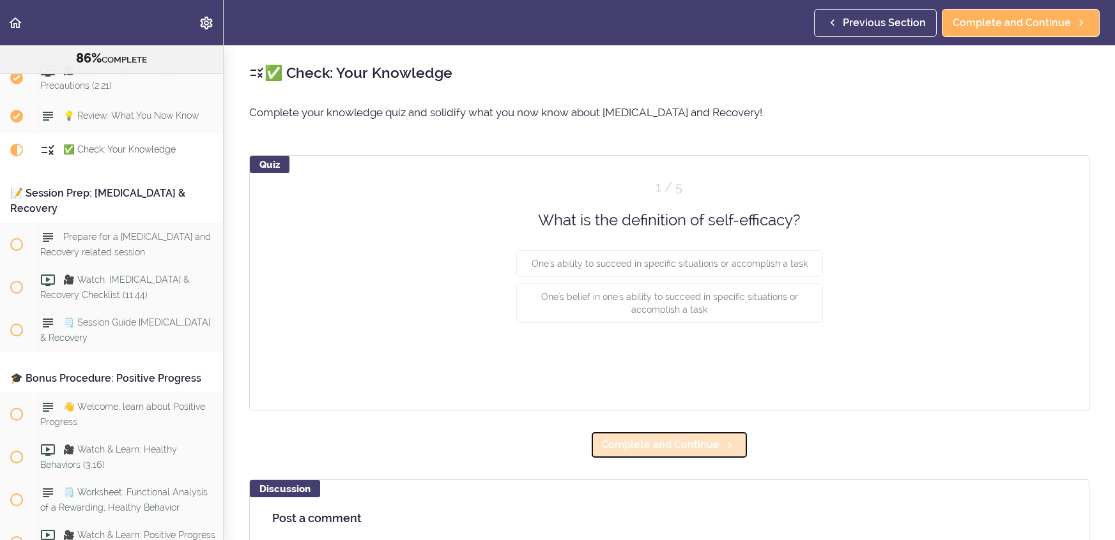
click at [693, 441] on span "Complete and Continue" at bounding box center [660, 445] width 118 height 15
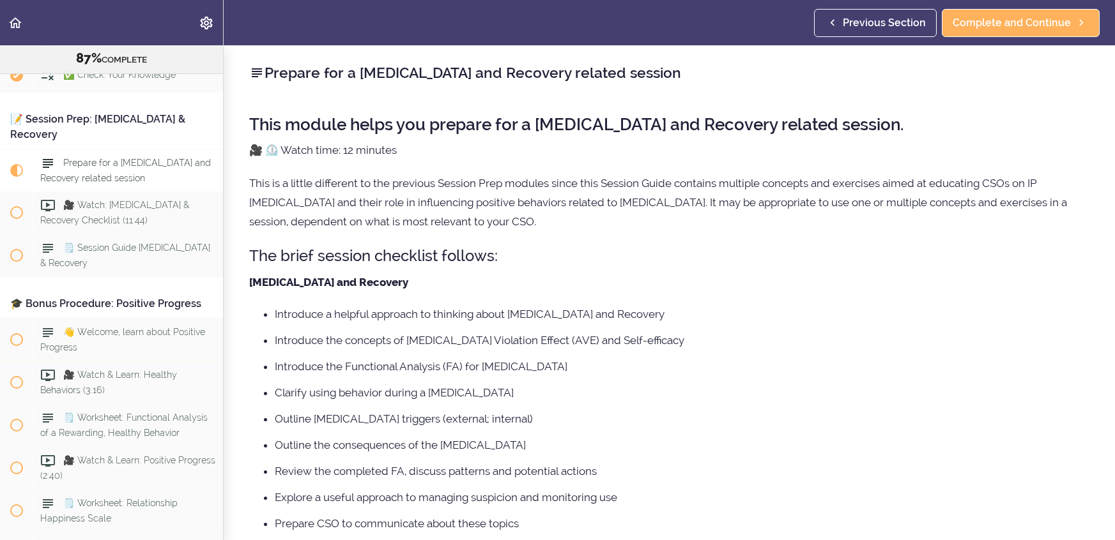
scroll to position [54, 0]
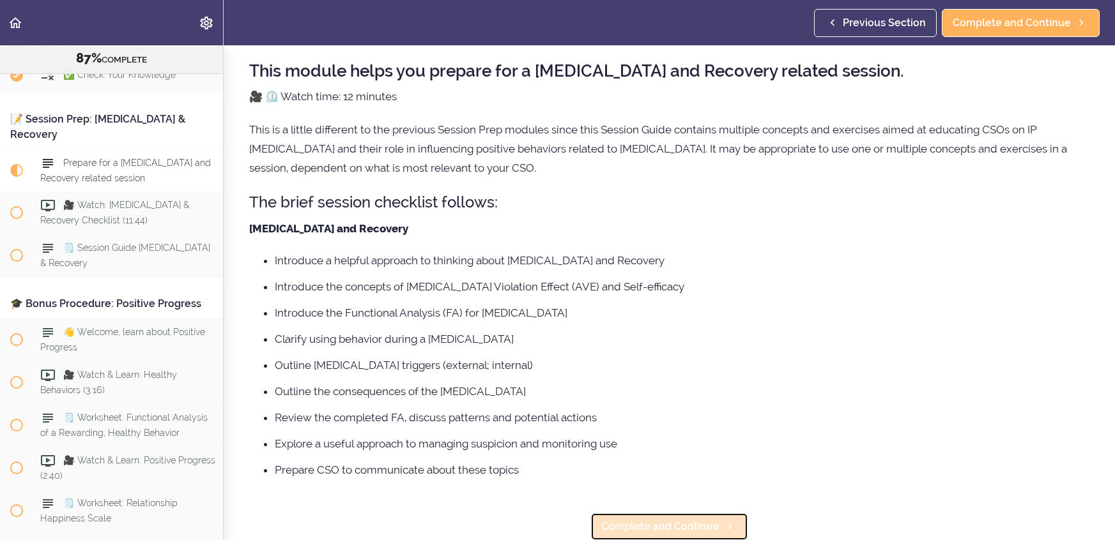
click at [694, 519] on span "Complete and Continue" at bounding box center [660, 526] width 118 height 15
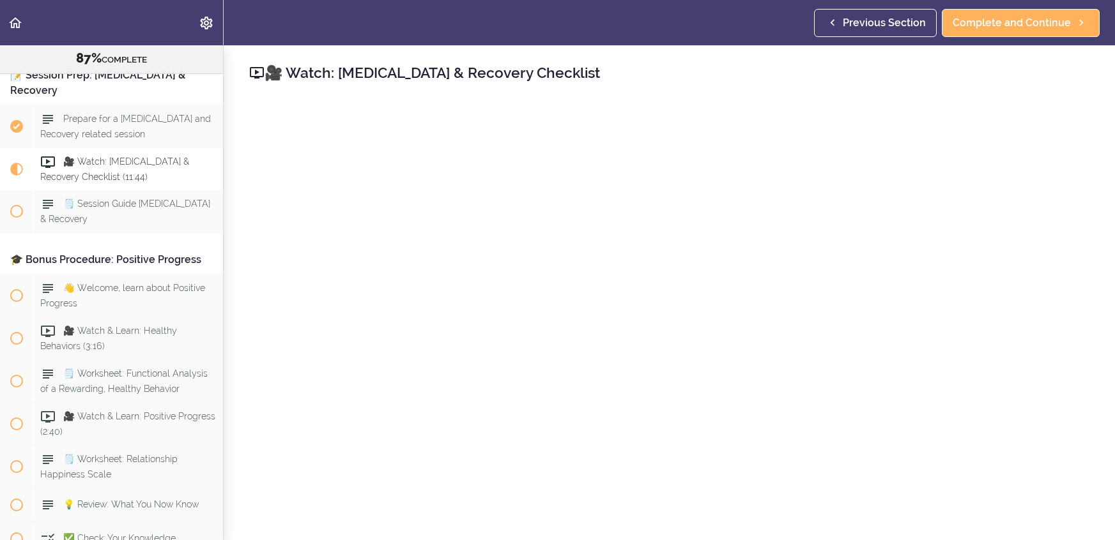
scroll to position [82, 0]
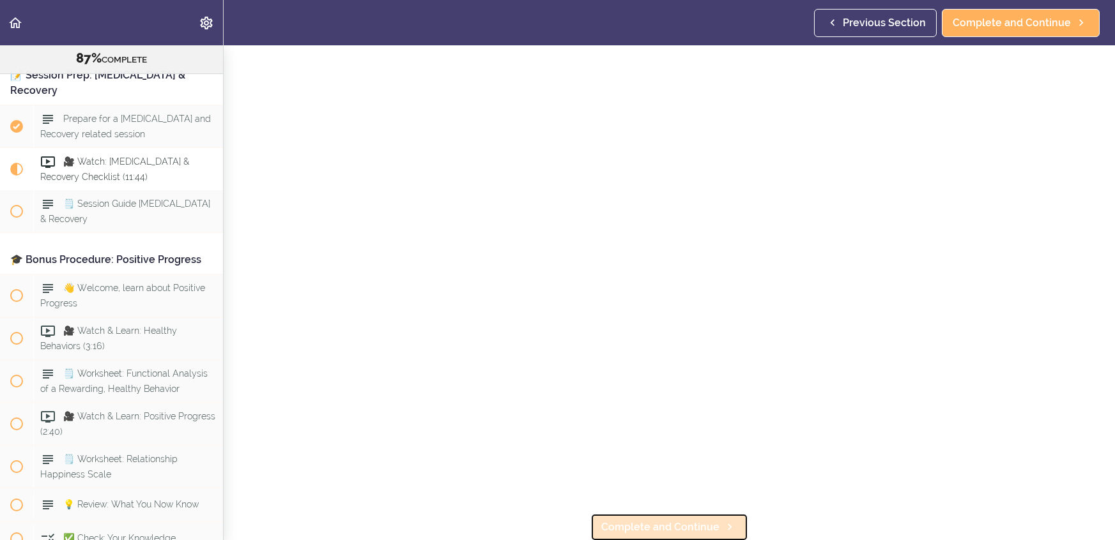
click at [691, 531] on span "Complete and Continue" at bounding box center [660, 527] width 118 height 15
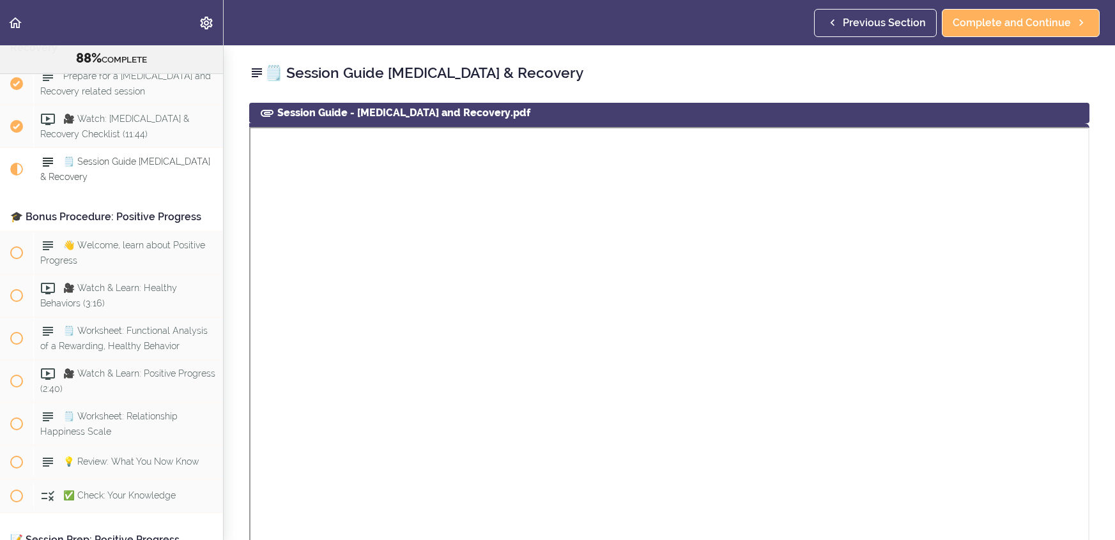
scroll to position [613, 0]
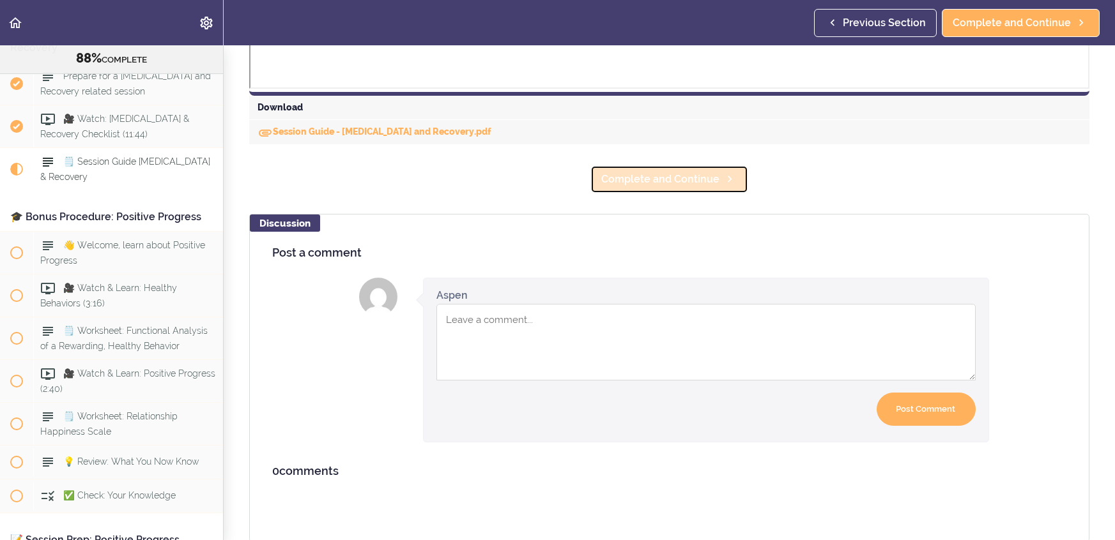
click at [663, 182] on span "Complete and Continue" at bounding box center [660, 179] width 118 height 15
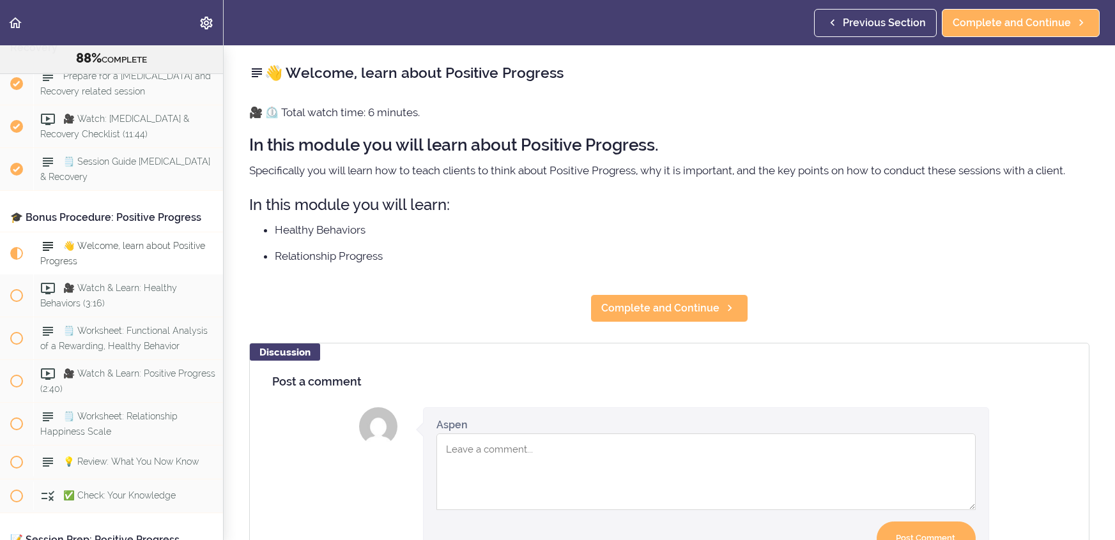
scroll to position [7668, 0]
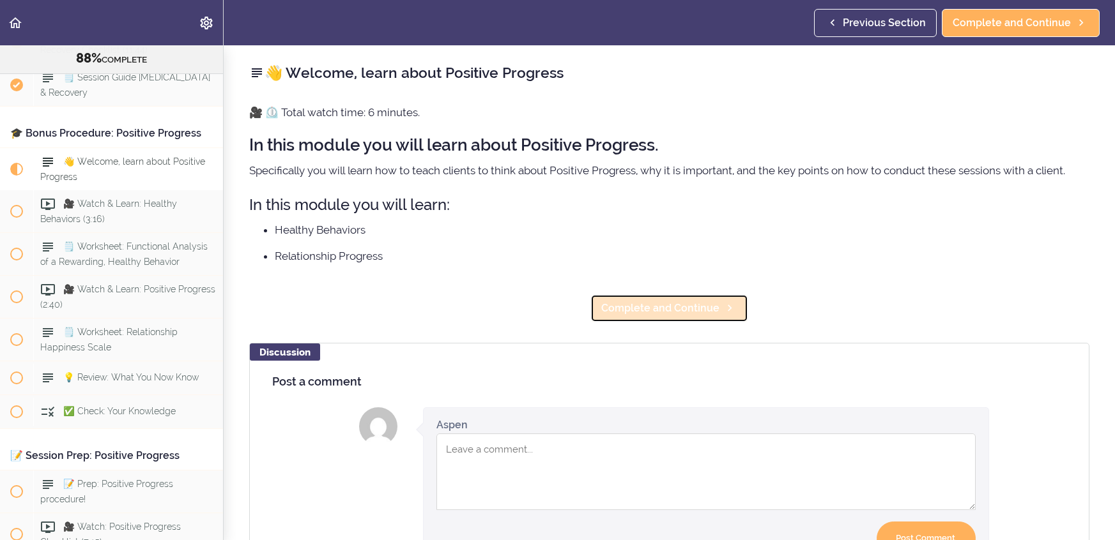
click at [619, 309] on span "Complete and Continue" at bounding box center [660, 308] width 118 height 15
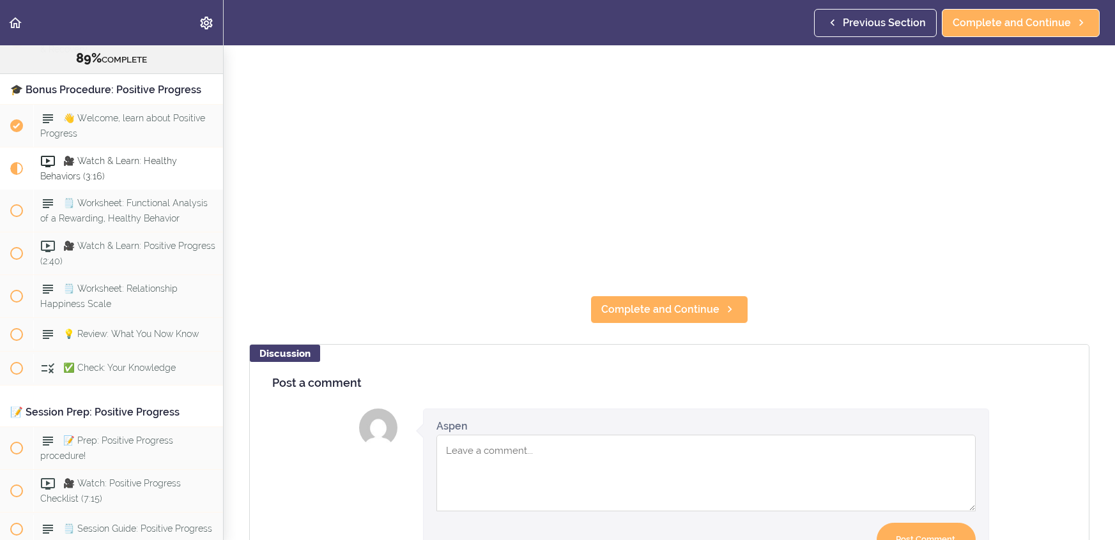
scroll to position [432, 0]
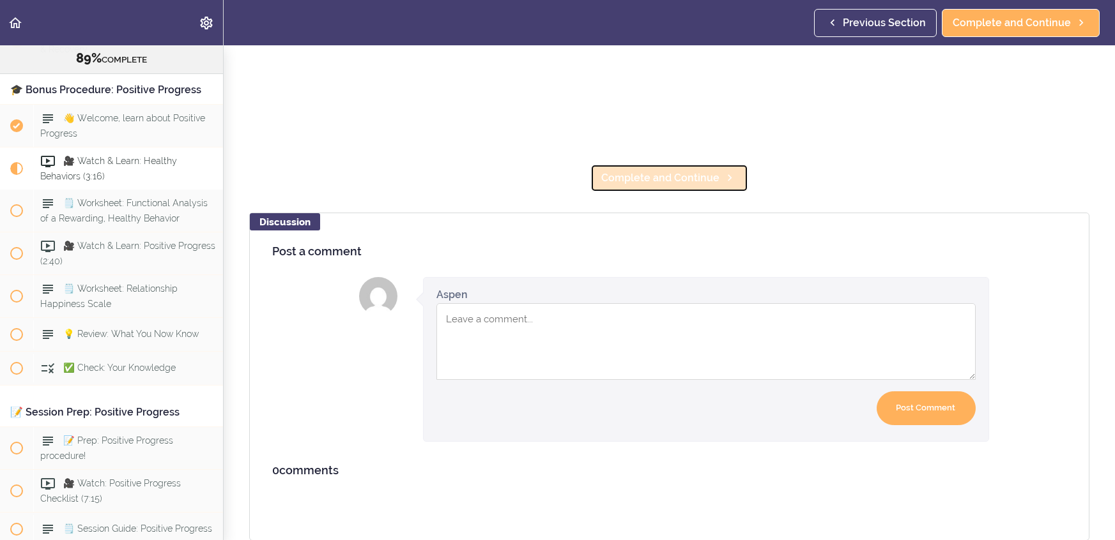
click at [634, 176] on span "Complete and Continue" at bounding box center [660, 178] width 118 height 15
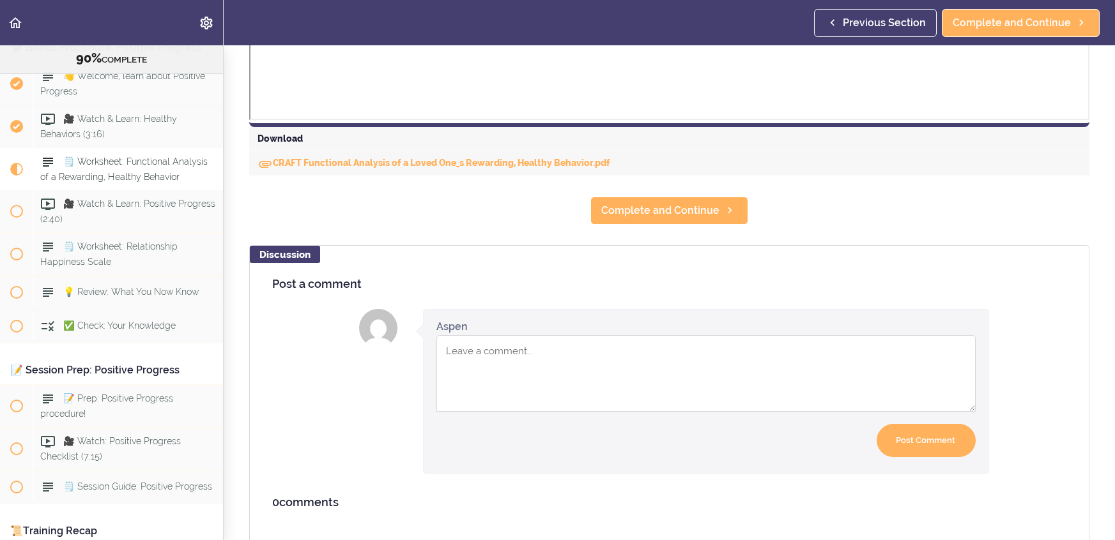
scroll to position [583, 0]
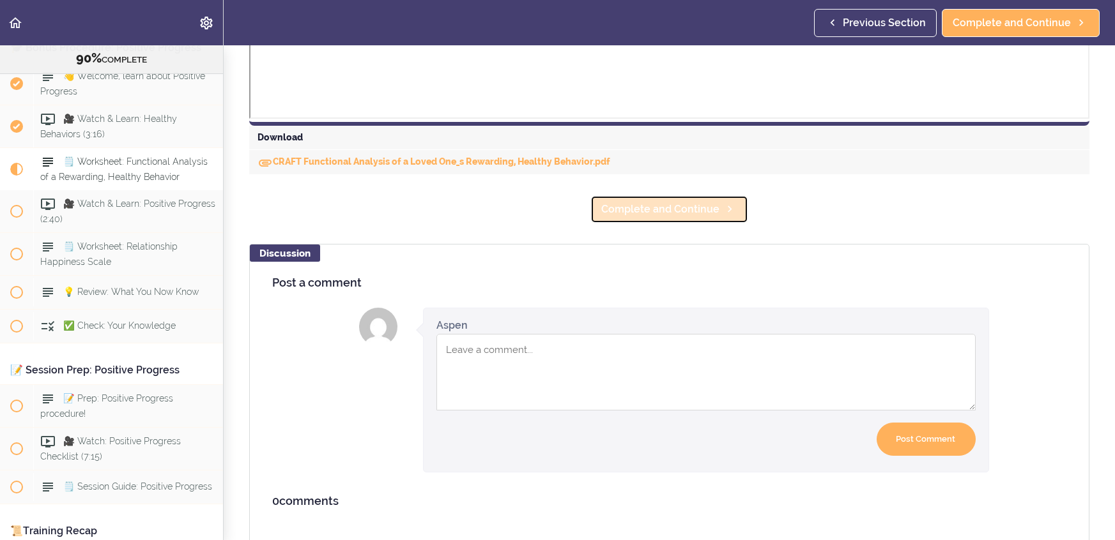
click at [717, 199] on link "Complete and Continue" at bounding box center [669, 209] width 158 height 28
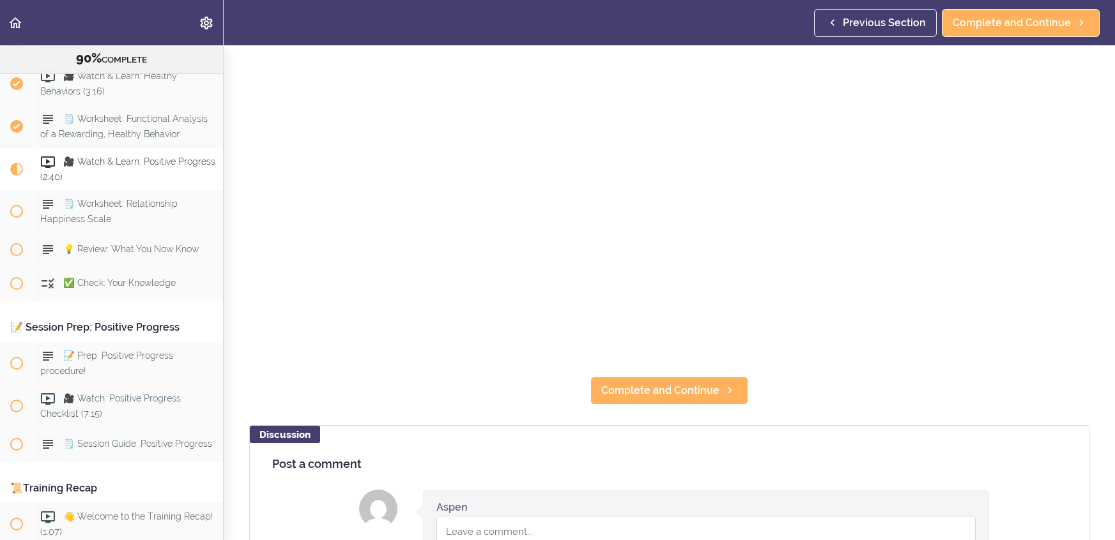
scroll to position [221, 0]
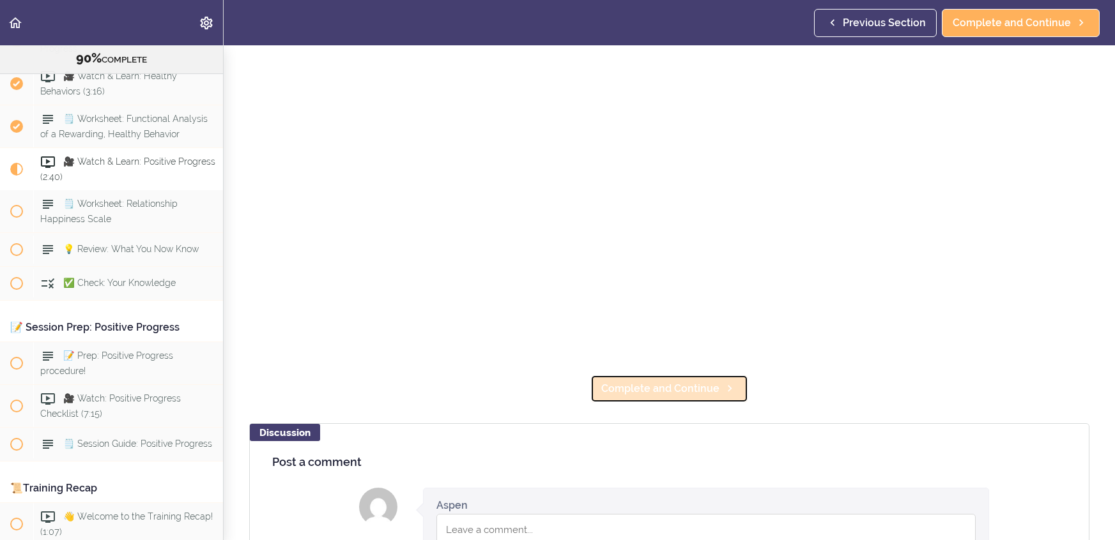
click at [716, 387] on span "Complete and Continue" at bounding box center [660, 388] width 118 height 15
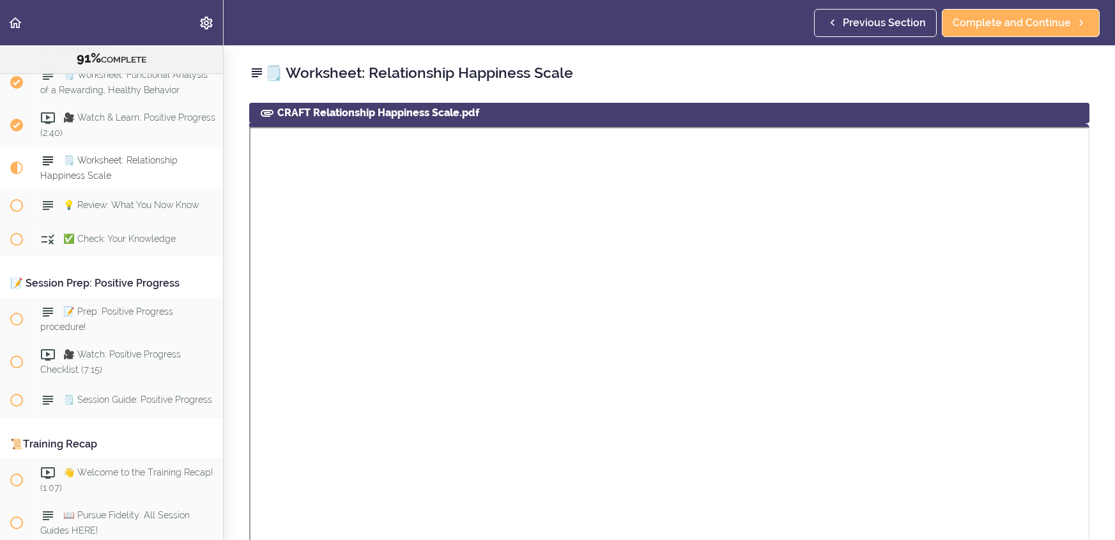
scroll to position [613, 0]
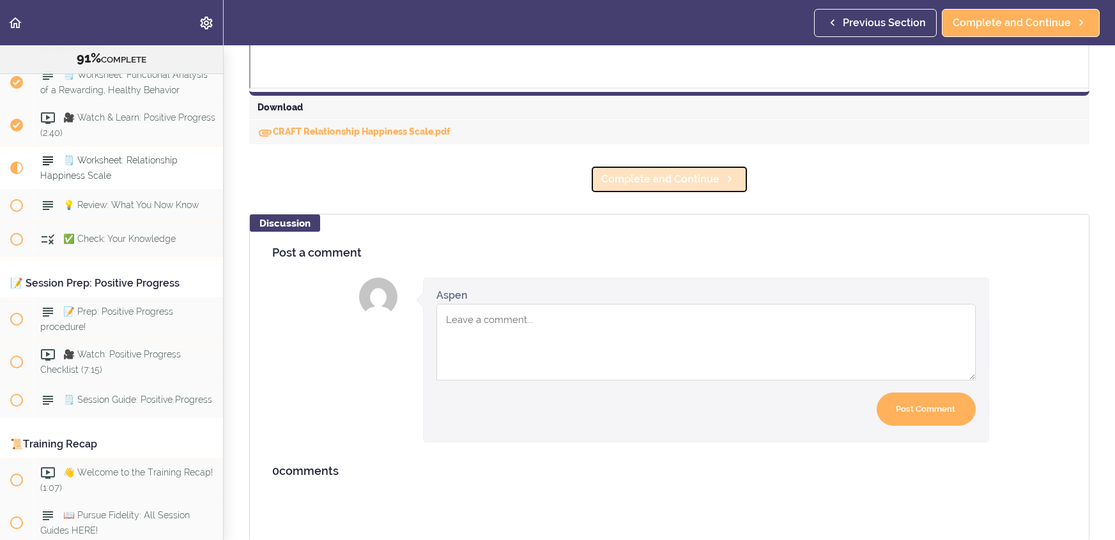
click at [696, 192] on link "Complete and Continue" at bounding box center [669, 179] width 158 height 28
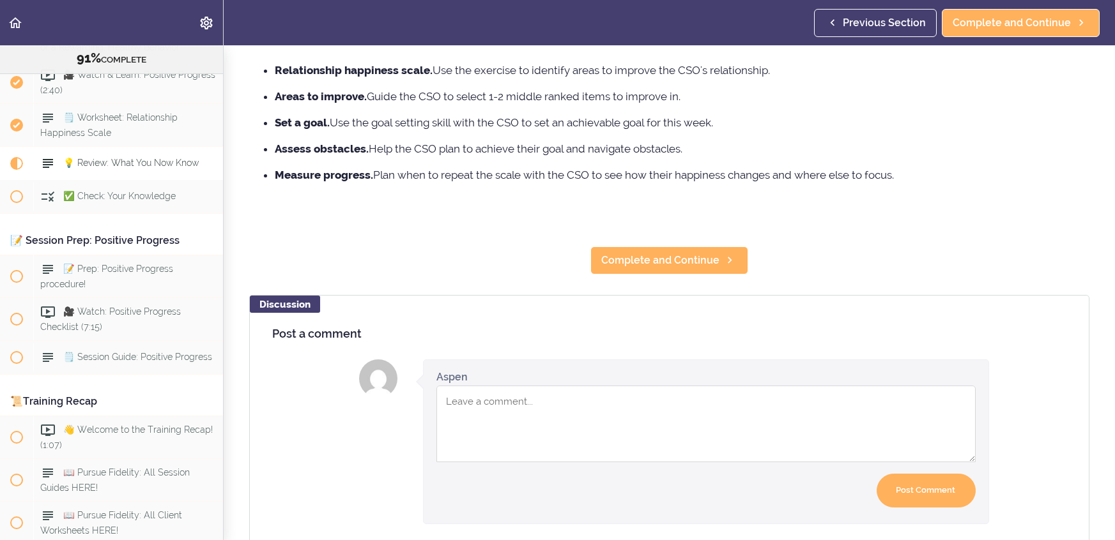
scroll to position [285, 0]
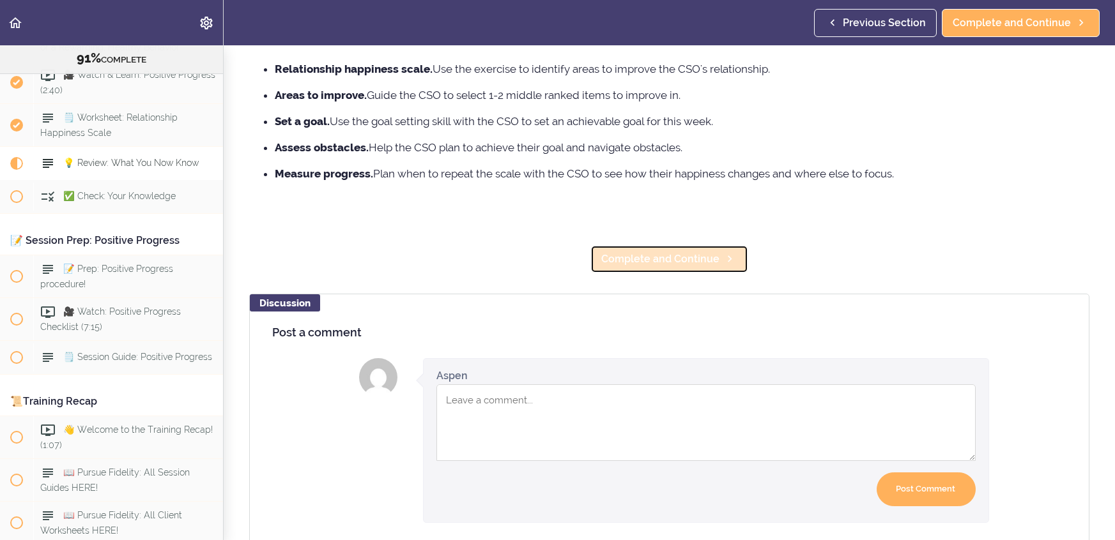
click at [684, 250] on link "Complete and Continue" at bounding box center [669, 259] width 158 height 28
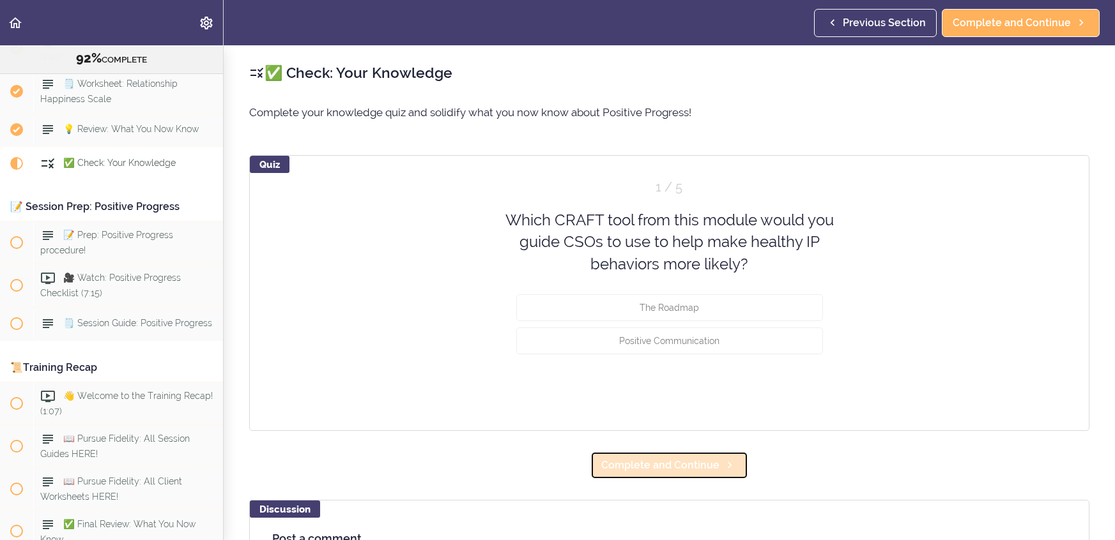
click at [688, 458] on span "Complete and Continue" at bounding box center [660, 465] width 118 height 15
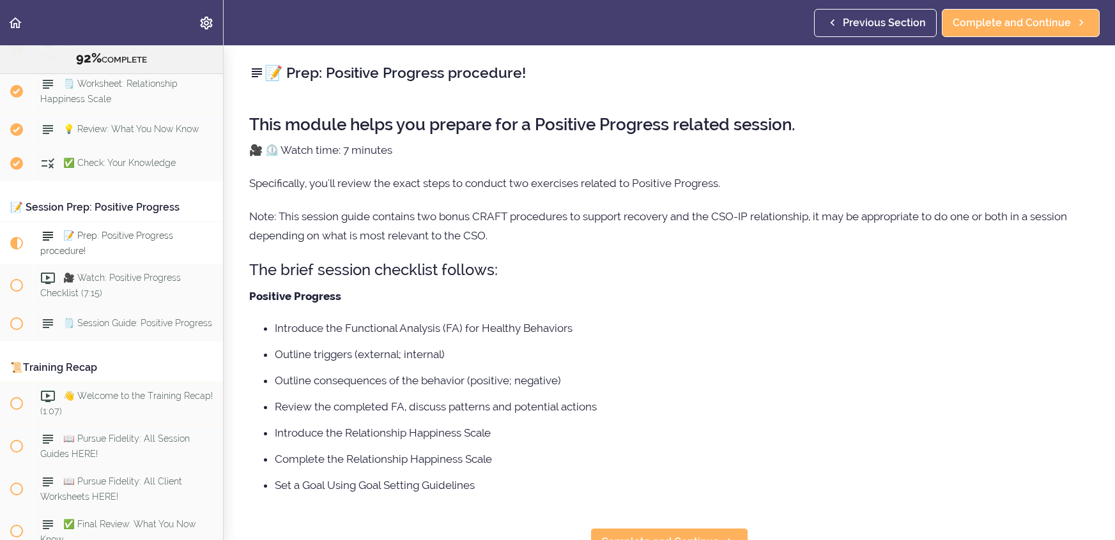
scroll to position [7993, 0]
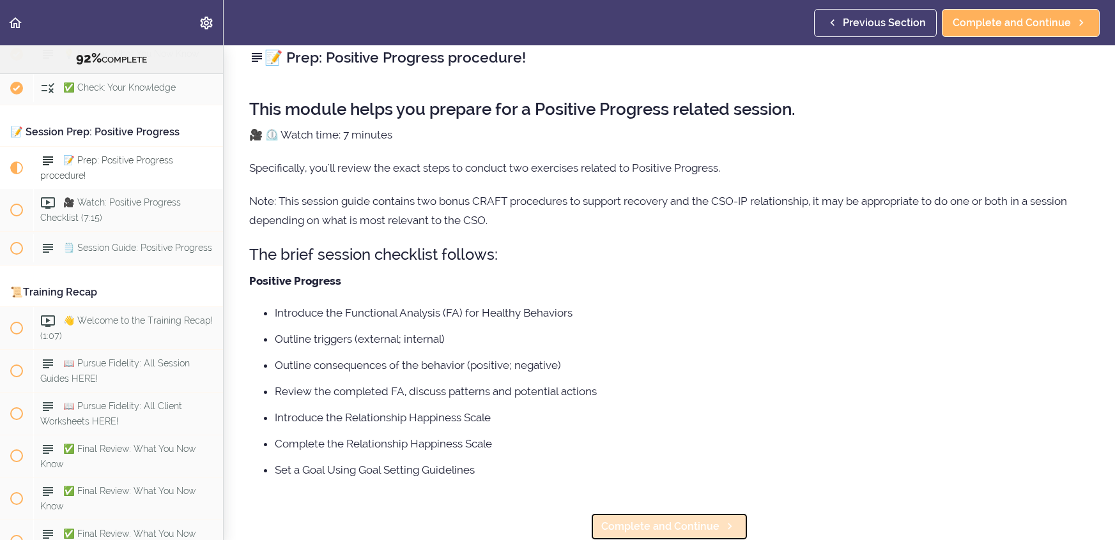
click at [693, 528] on span "Complete and Continue" at bounding box center [660, 526] width 118 height 15
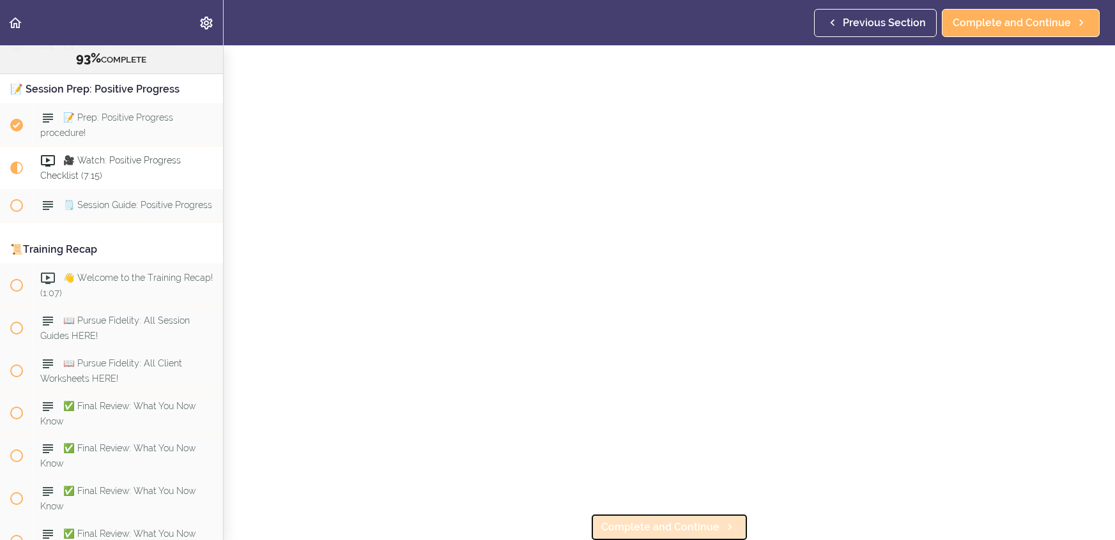
click at [689, 525] on span "Complete and Continue" at bounding box center [660, 527] width 118 height 15
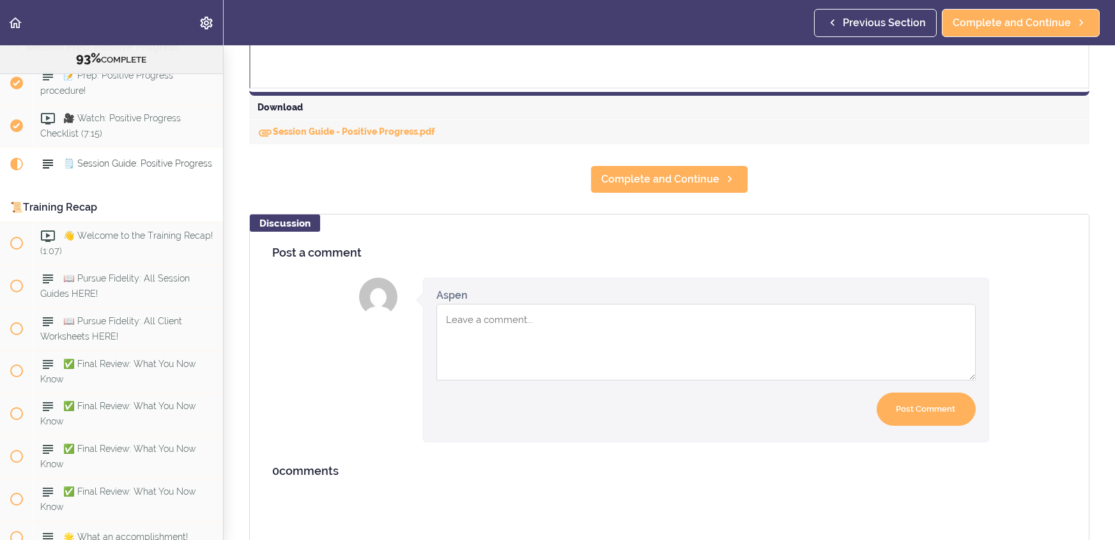
click at [699, 203] on section "Online Program: CRAFT Training for Professionals (Trainer-Led) 93% COMPLETE 📜In…" at bounding box center [557, 292] width 1115 height 495
click at [698, 192] on section "Online Program: CRAFT Training for Professionals (Trainer-Led) 93% COMPLETE 📜In…" at bounding box center [557, 292] width 1115 height 495
click at [698, 189] on link "Complete and Continue" at bounding box center [669, 179] width 158 height 28
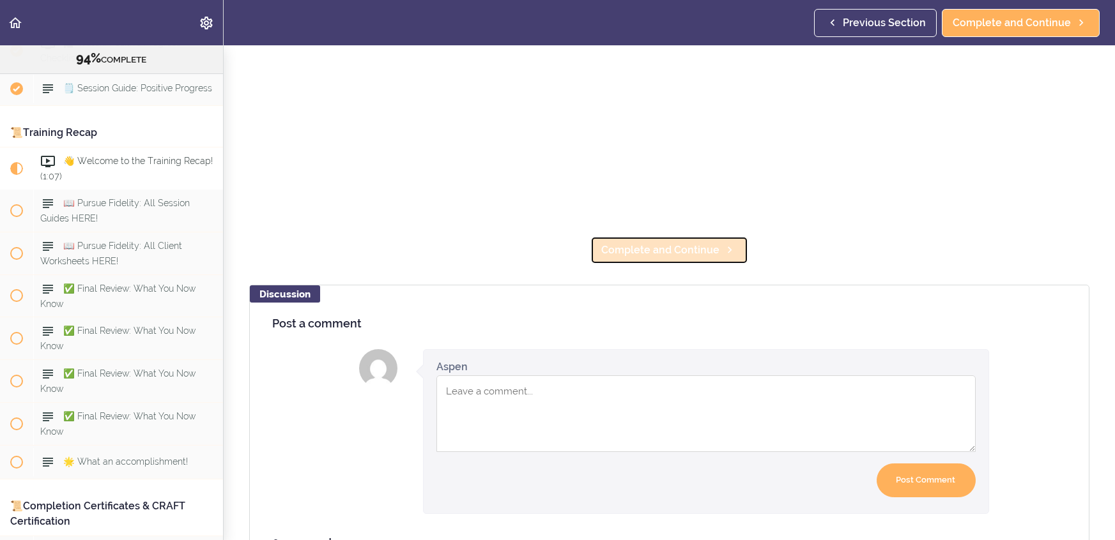
click at [691, 245] on span "Complete and Continue" at bounding box center [660, 250] width 118 height 15
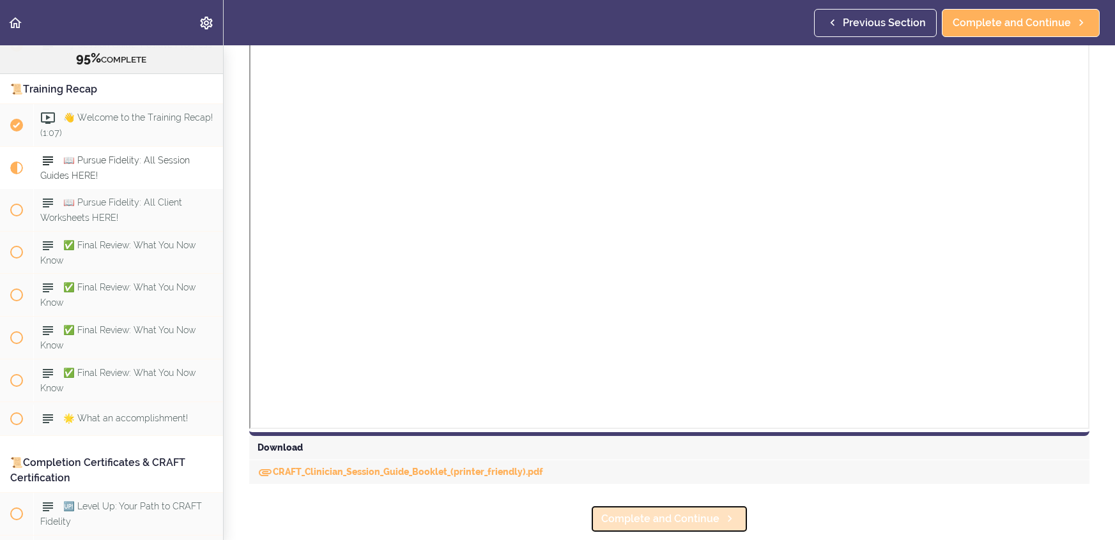
click at [624, 516] on span "Complete and Continue" at bounding box center [660, 519] width 118 height 15
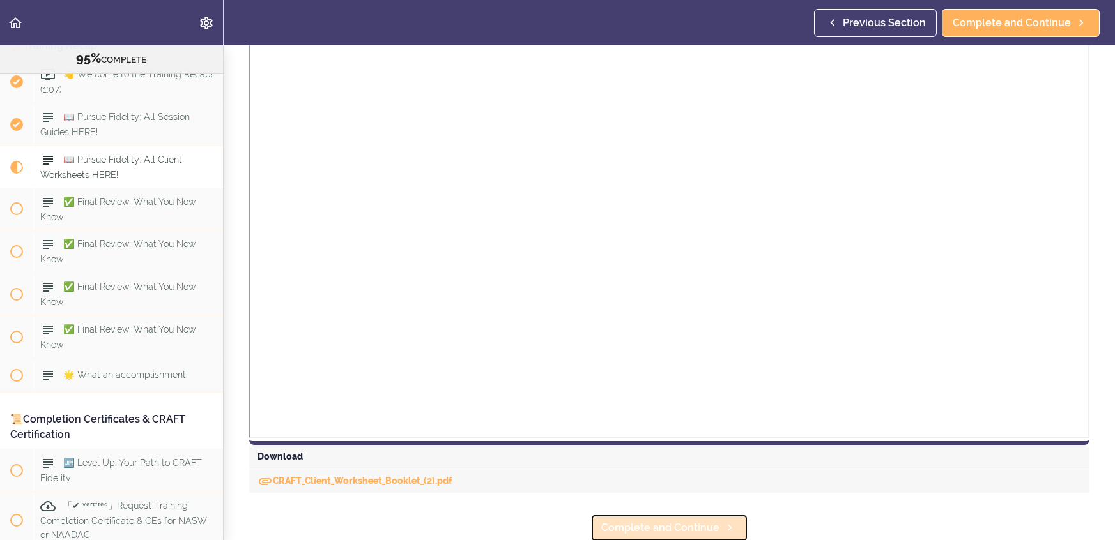
click at [682, 533] on span "Complete and Continue" at bounding box center [660, 528] width 118 height 15
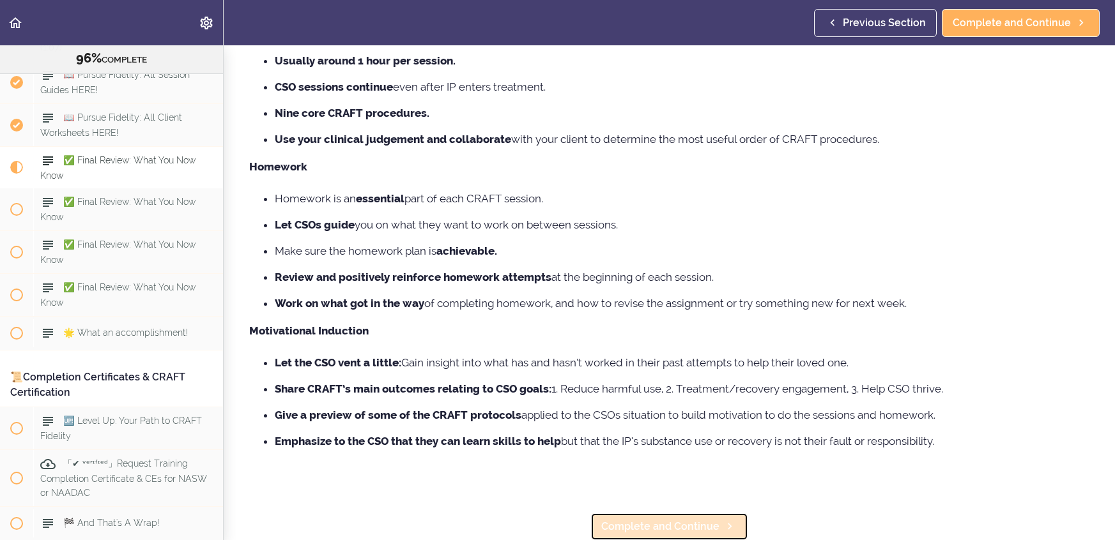
click at [683, 527] on span "Complete and Continue" at bounding box center [660, 526] width 118 height 15
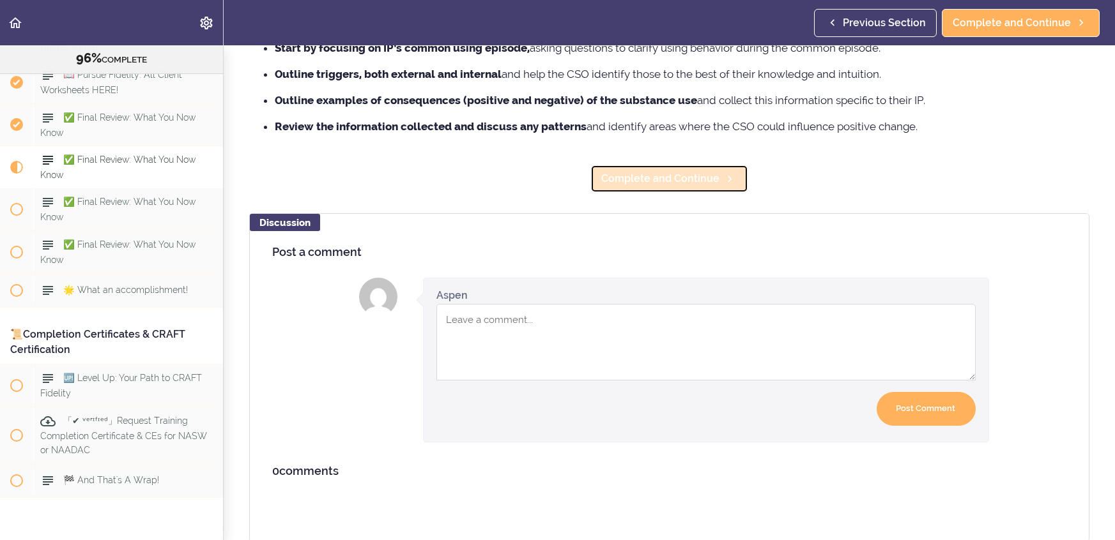
click at [709, 187] on link "Complete and Continue" at bounding box center [669, 179] width 158 height 28
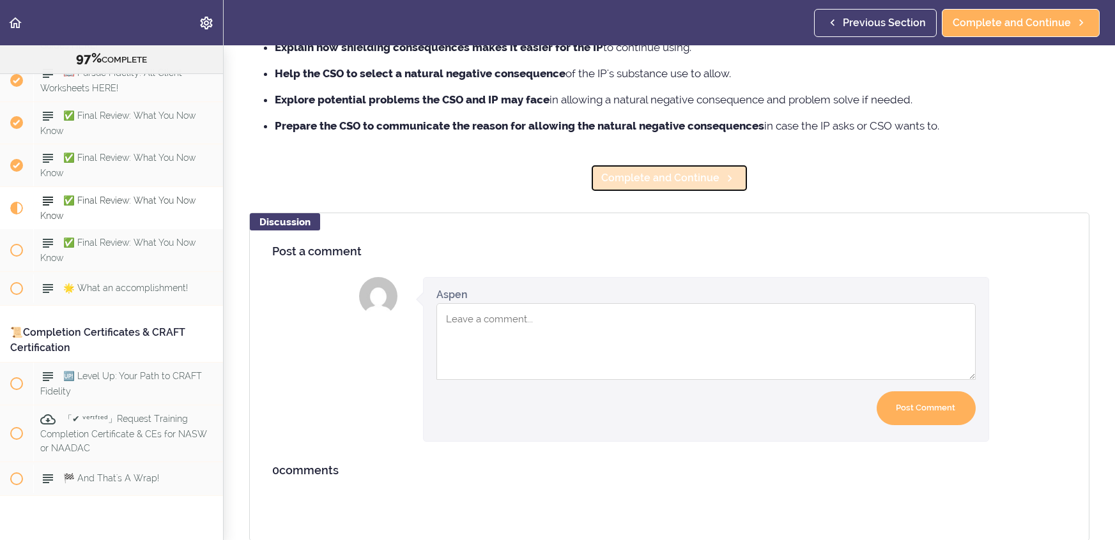
click at [699, 169] on link "Complete and Continue" at bounding box center [669, 178] width 158 height 28
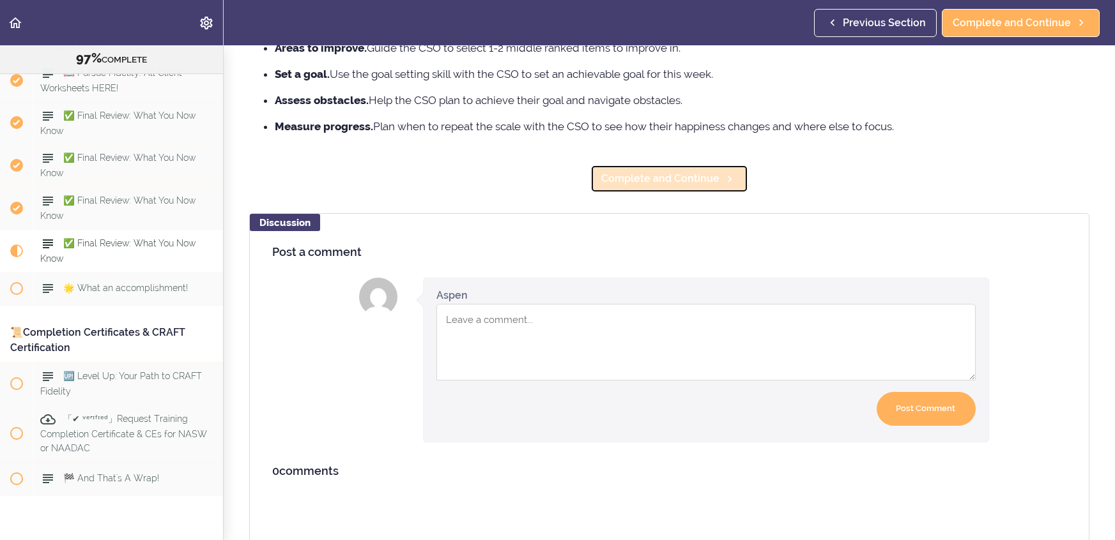
click at [686, 182] on span "Complete and Continue" at bounding box center [660, 178] width 118 height 15
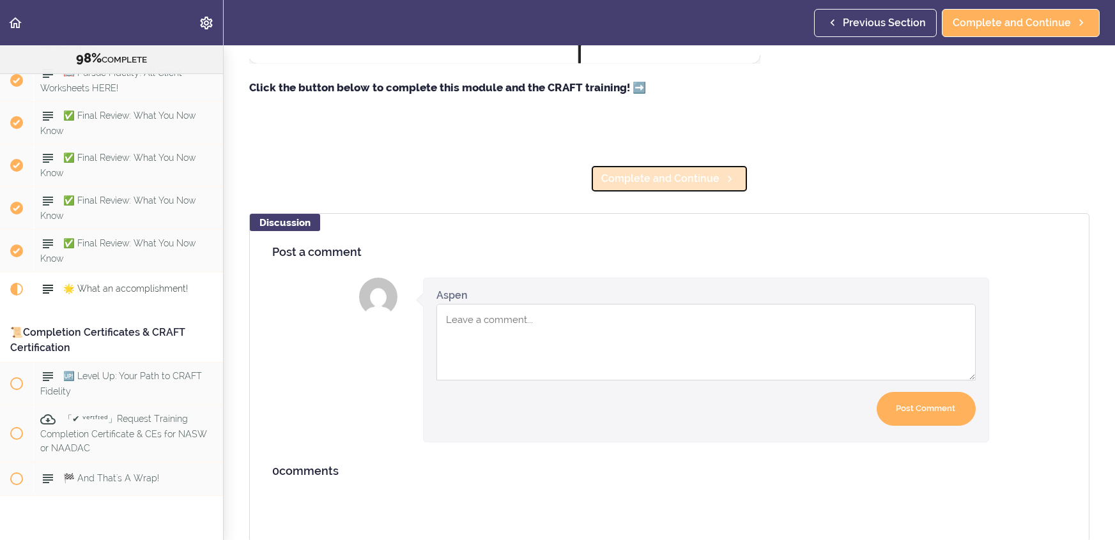
click at [643, 188] on link "Complete and Continue" at bounding box center [669, 179] width 158 height 28
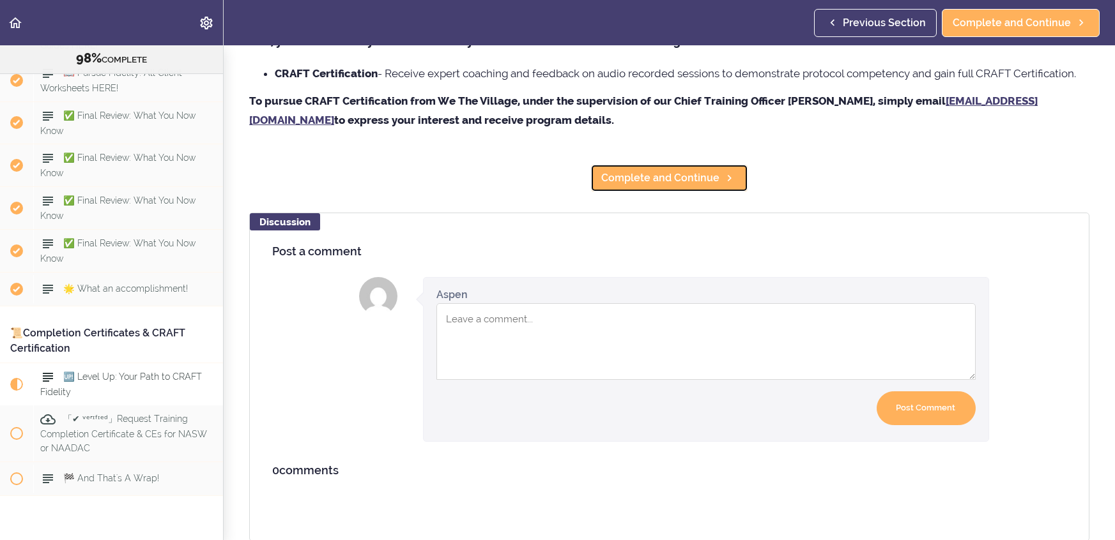
click at [612, 165] on link "Complete and Continue" at bounding box center [669, 178] width 158 height 28
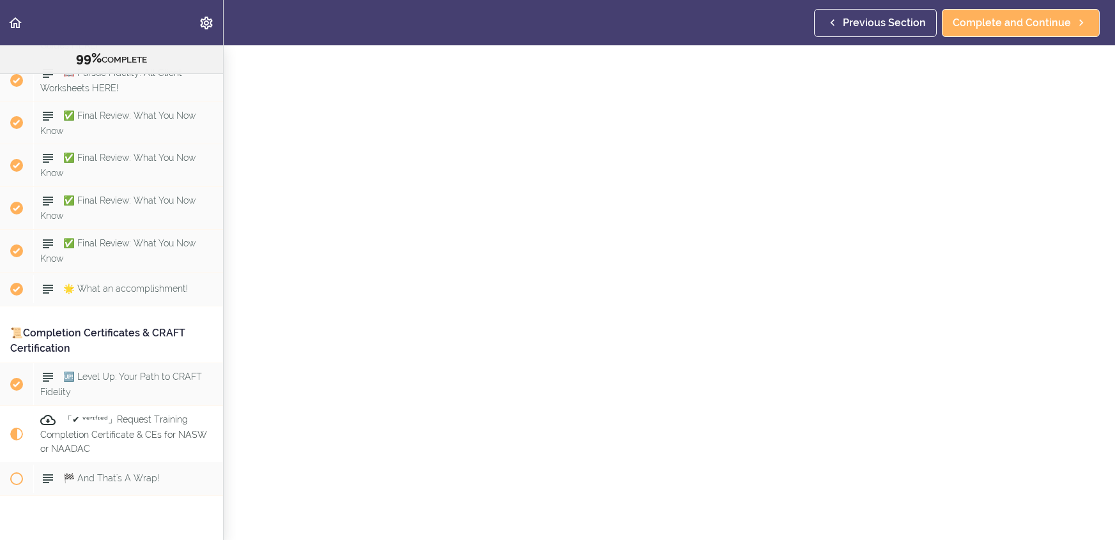
scroll to position [244, 0]
click at [631, 519] on span "Complete and Continue" at bounding box center [660, 526] width 118 height 15
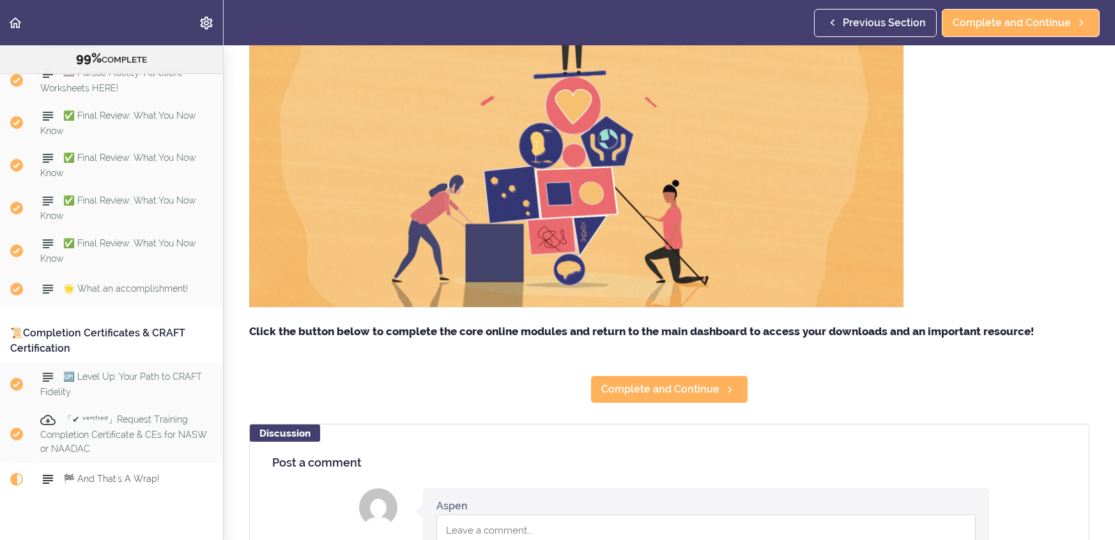
scroll to position [408, 0]
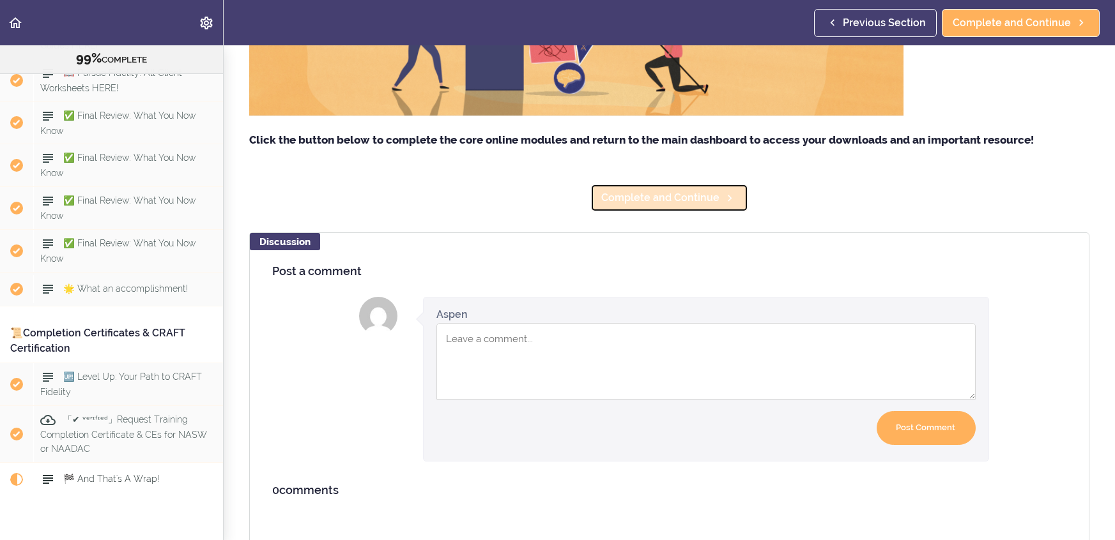
click at [662, 190] on span "Complete and Continue" at bounding box center [660, 197] width 118 height 15
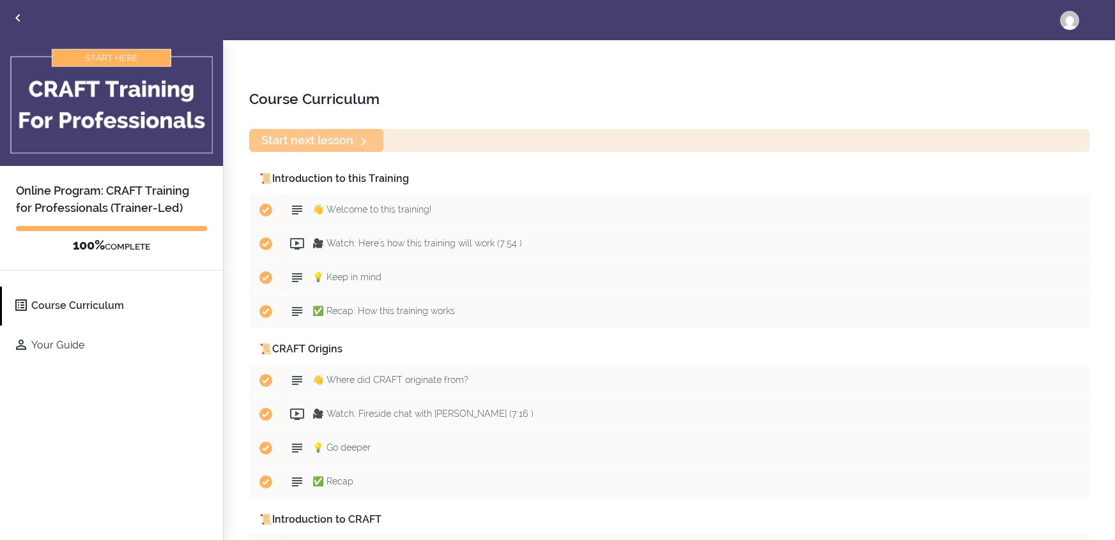
click at [314, 140] on div "Start next lesson" at bounding box center [669, 140] width 840 height 22
drag, startPoint x: 315, startPoint y: 141, endPoint x: 497, endPoint y: 125, distance: 182.7
click at [497, 125] on div "Course Curriculum Start next lesson 📜Introduction to this Training Available in…" at bounding box center [669, 291] width 891 height 502
click at [16, 22] on icon "Back to courses" at bounding box center [17, 17] width 15 height 15
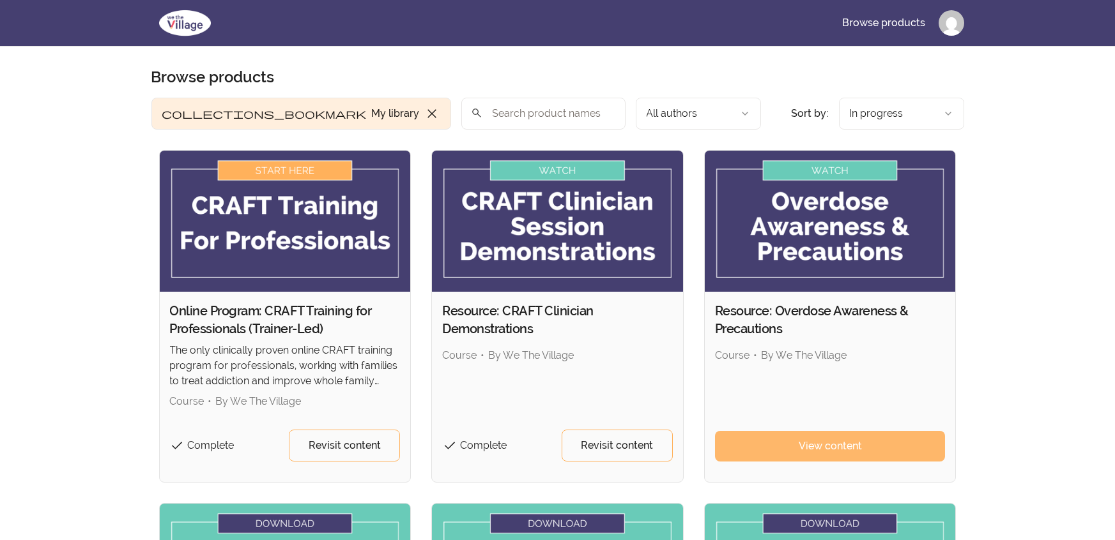
click at [814, 436] on link "View content" at bounding box center [830, 446] width 231 height 31
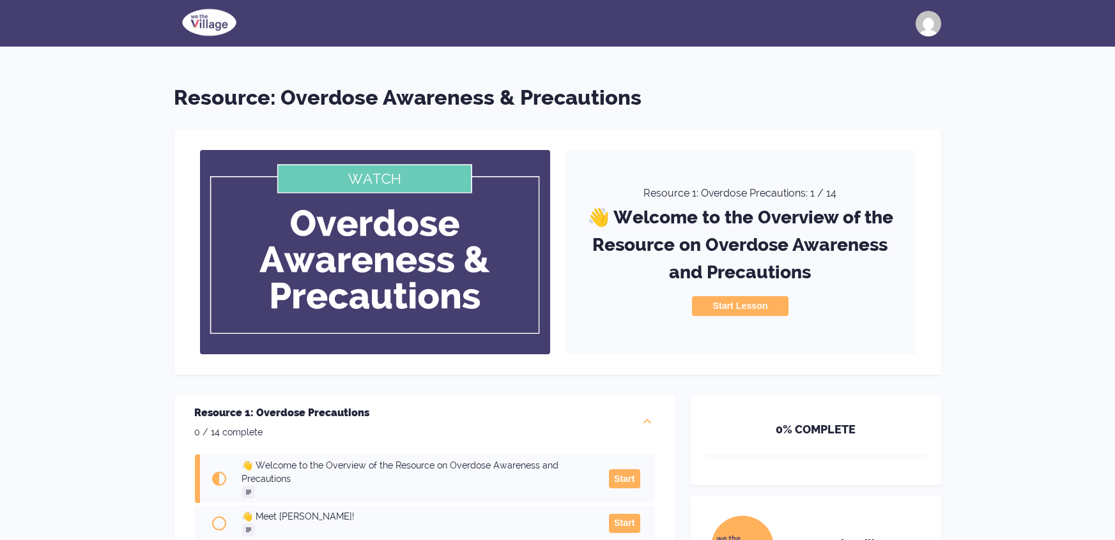
scroll to position [509, 0]
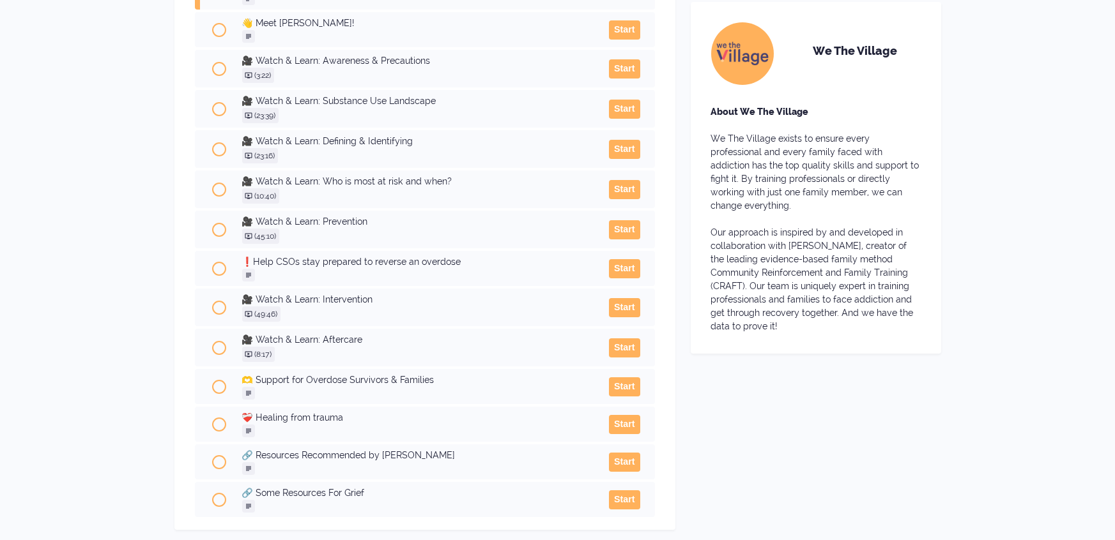
click at [814, 436] on div "0 % COMPLETE We The Village About We The Village We The Village exists to ensur…" at bounding box center [816, 221] width 250 height 639
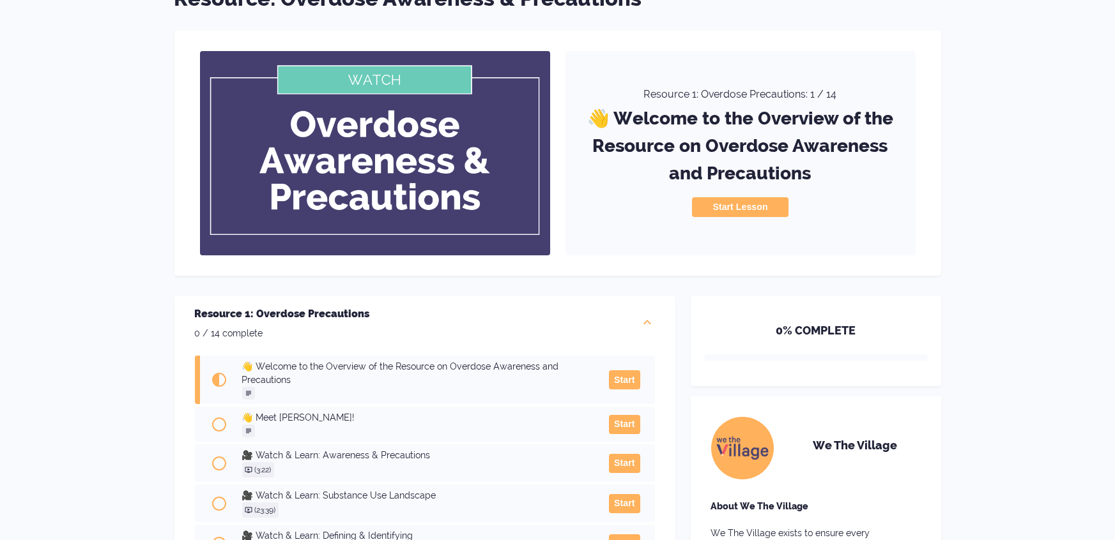
scroll to position [102, 0]
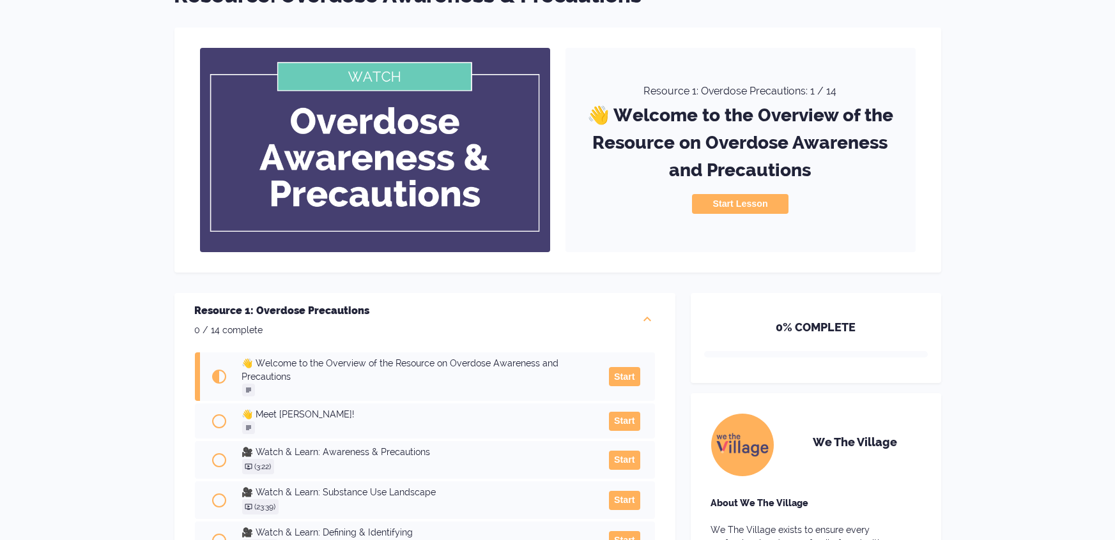
click at [719, 198] on button "Start Lesson" at bounding box center [740, 203] width 96 height 19
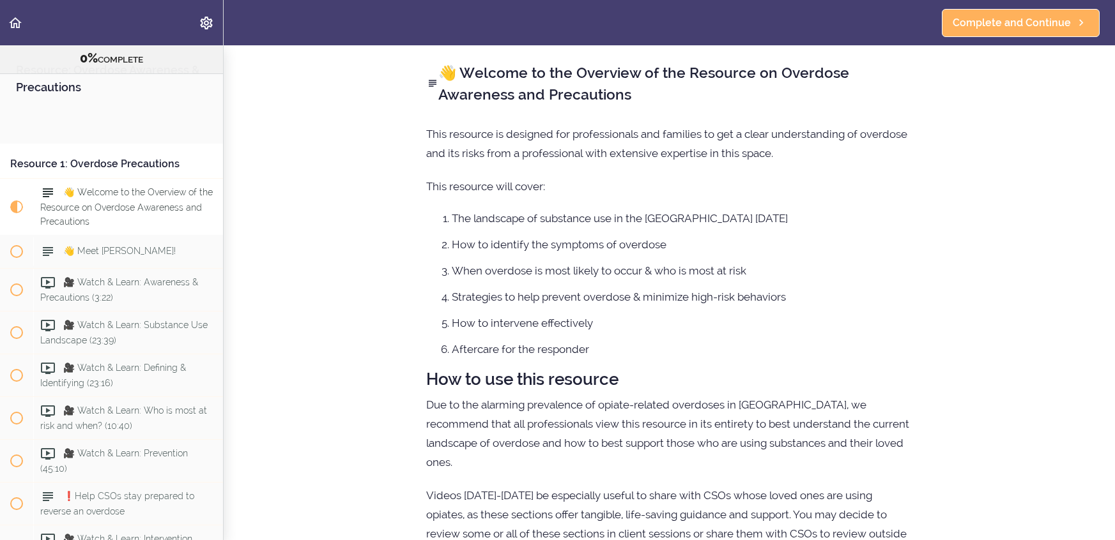
scroll to position [102, 0]
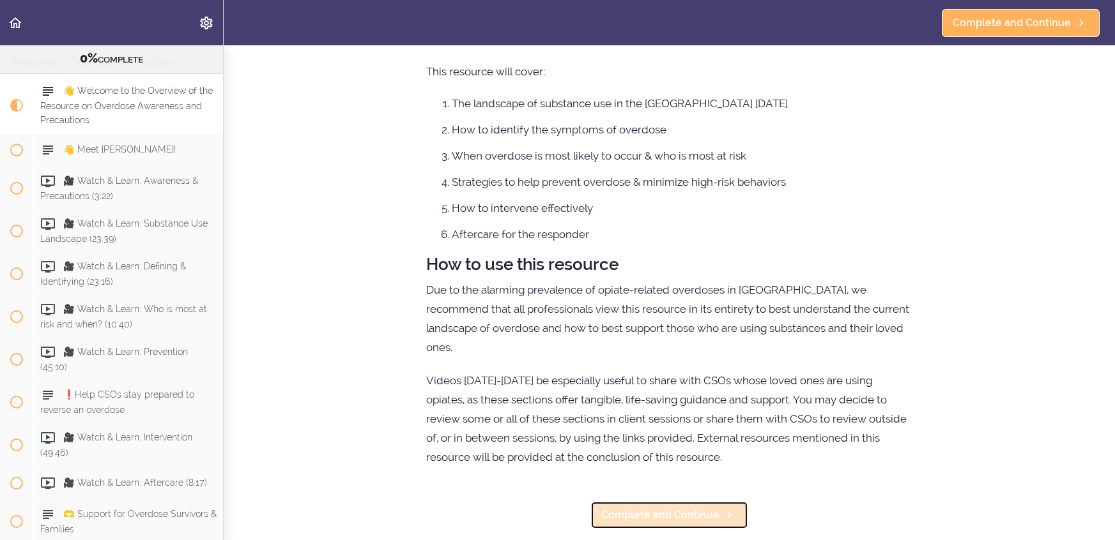
click at [645, 508] on span "Complete and Continue" at bounding box center [660, 515] width 118 height 15
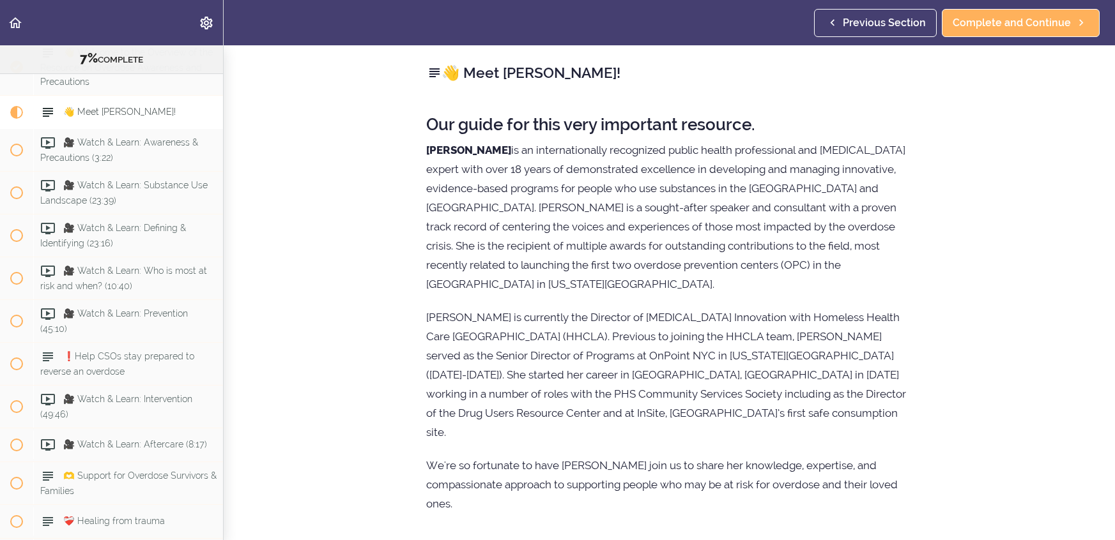
scroll to position [142, 0]
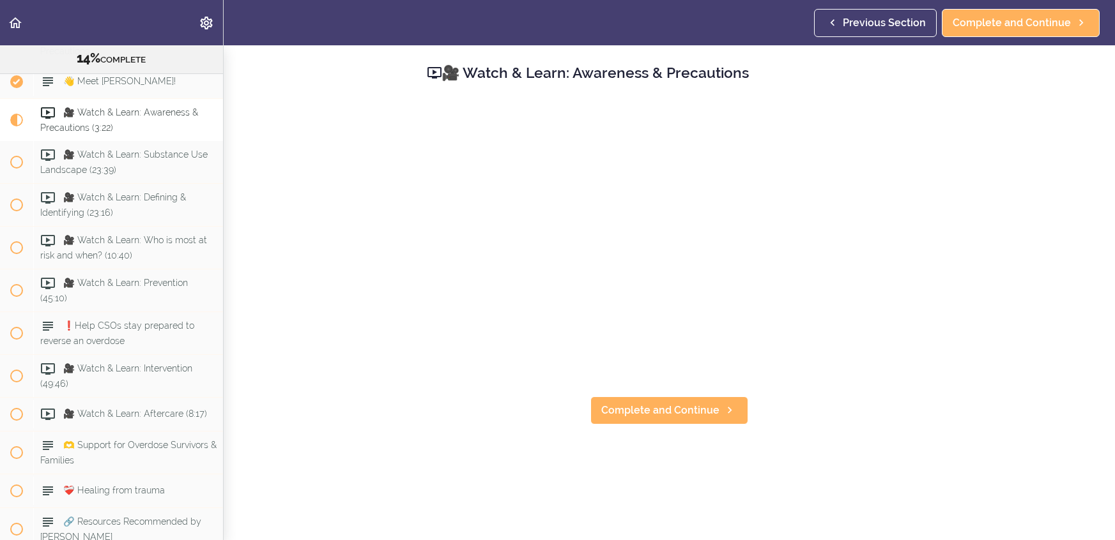
scroll to position [177, 0]
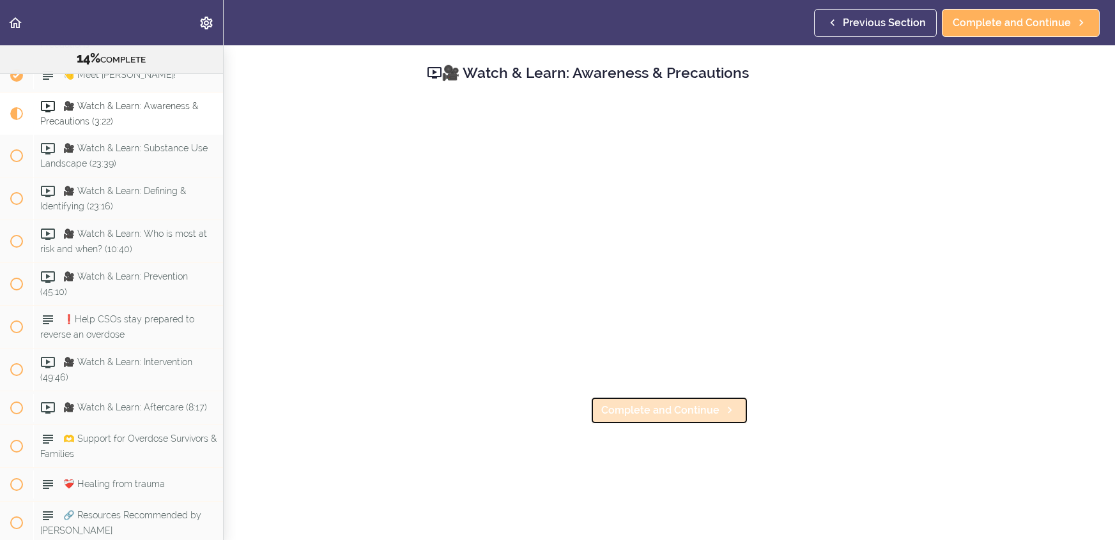
click at [681, 408] on span "Complete and Continue" at bounding box center [660, 410] width 118 height 15
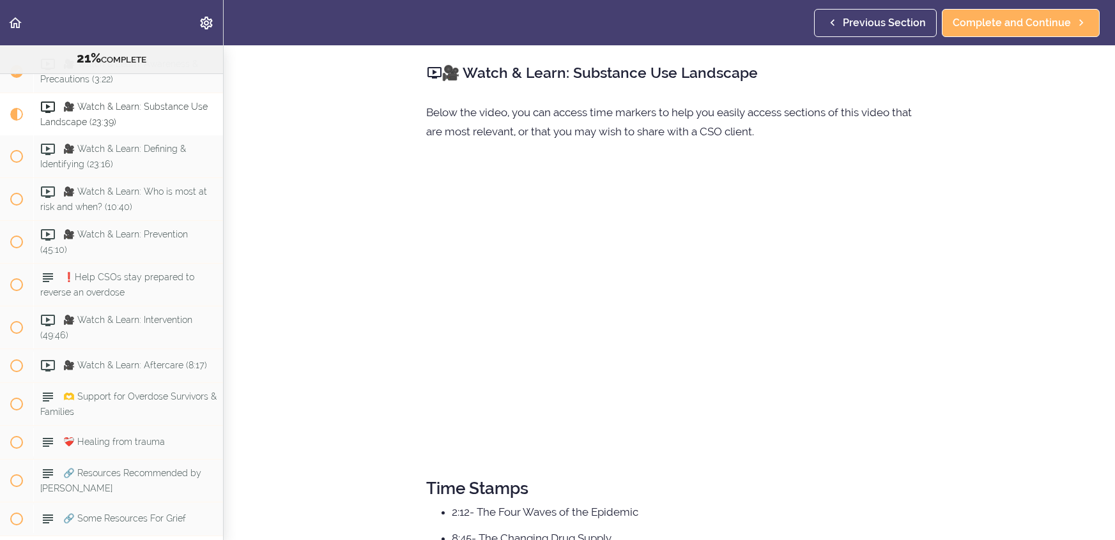
scroll to position [173, 0]
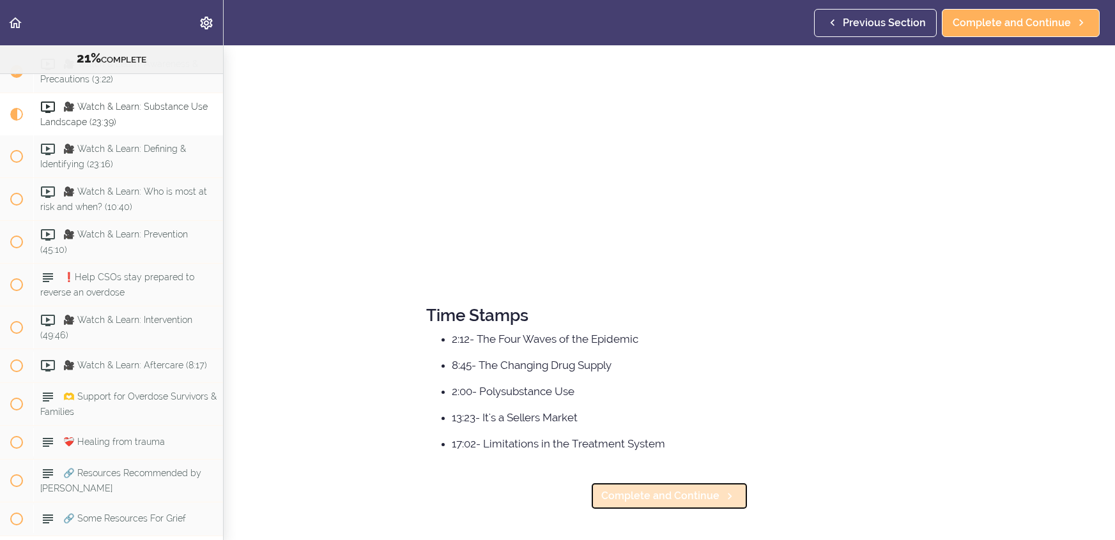
click at [661, 496] on span "Complete and Continue" at bounding box center [660, 496] width 118 height 15
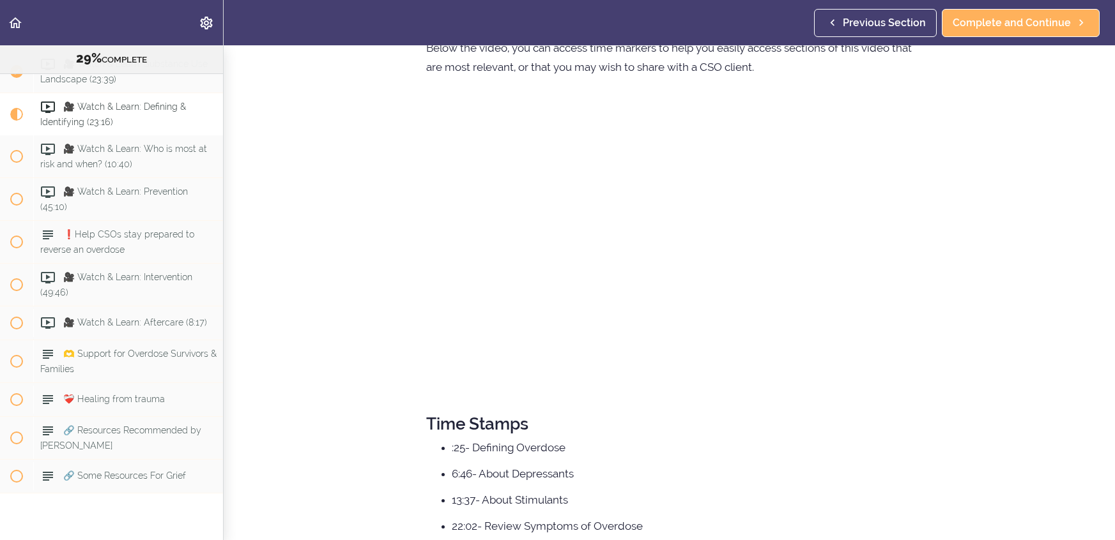
scroll to position [180, 0]
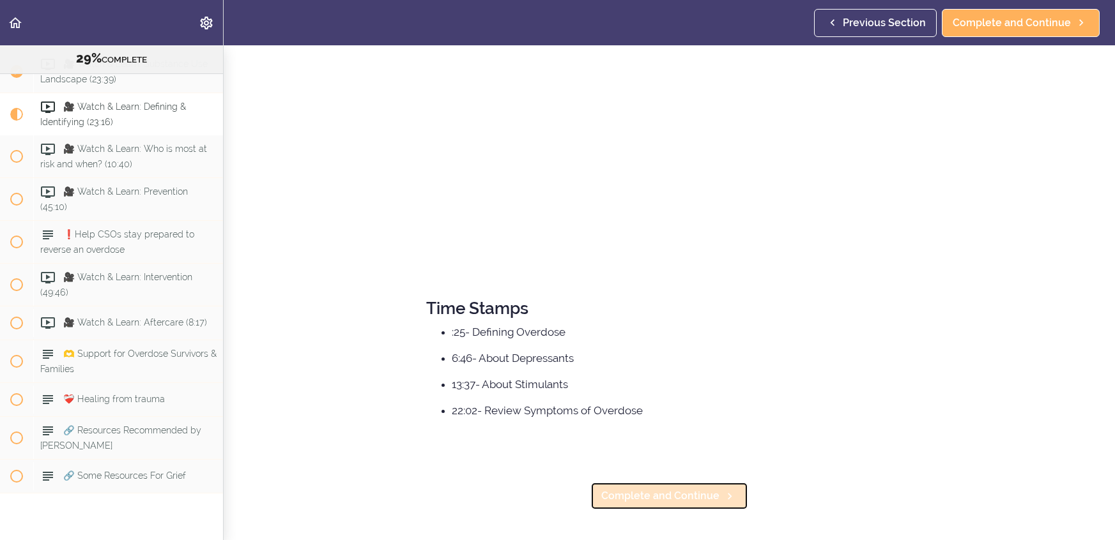
click at [656, 502] on span "Complete and Continue" at bounding box center [660, 496] width 118 height 15
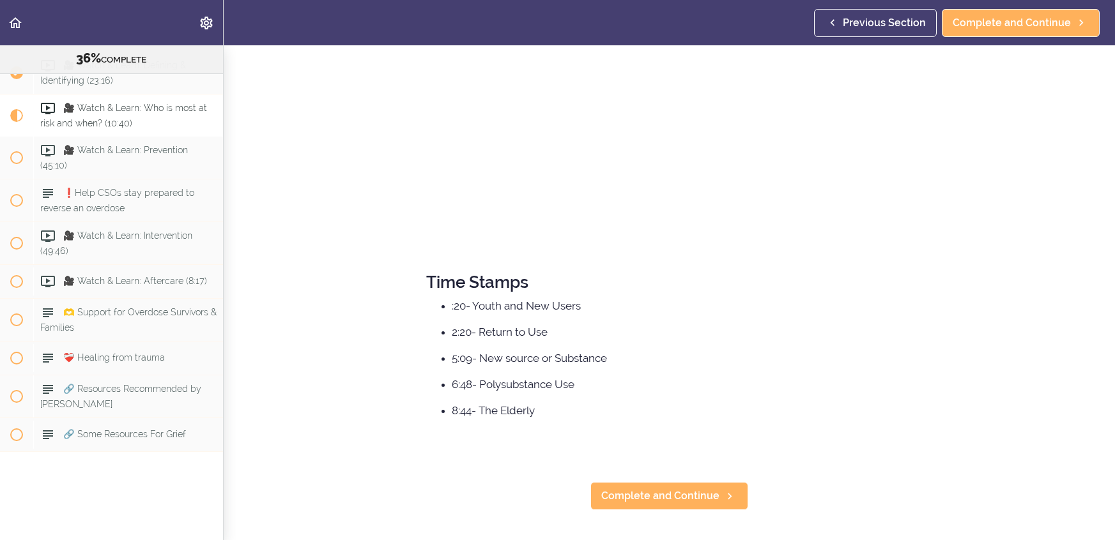
scroll to position [205, 0]
click at [656, 501] on span "Complete and Continue" at bounding box center [660, 497] width 118 height 15
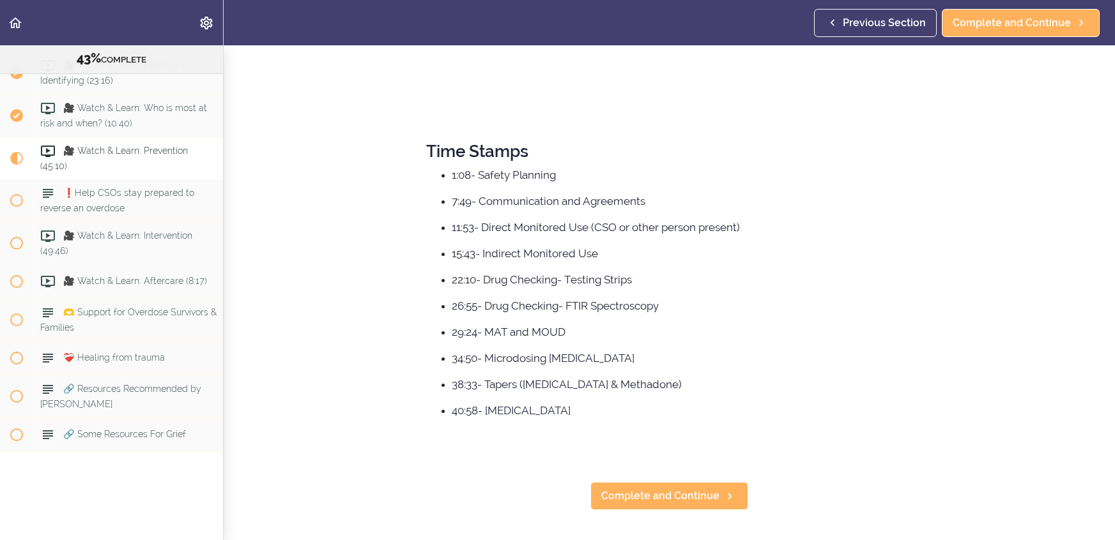
scroll to position [334, 0]
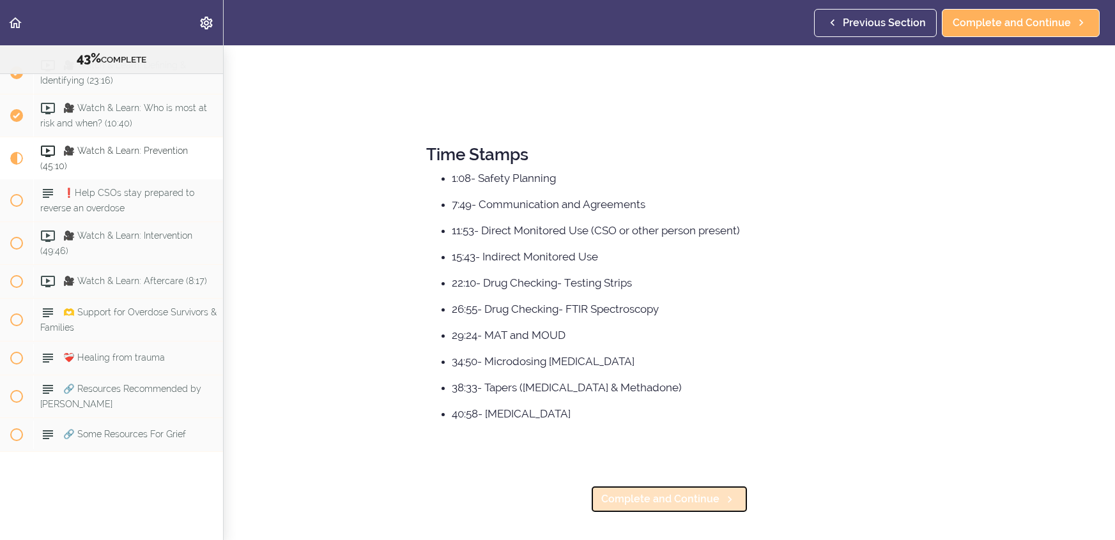
click at [655, 501] on span "Complete and Continue" at bounding box center [660, 499] width 118 height 15
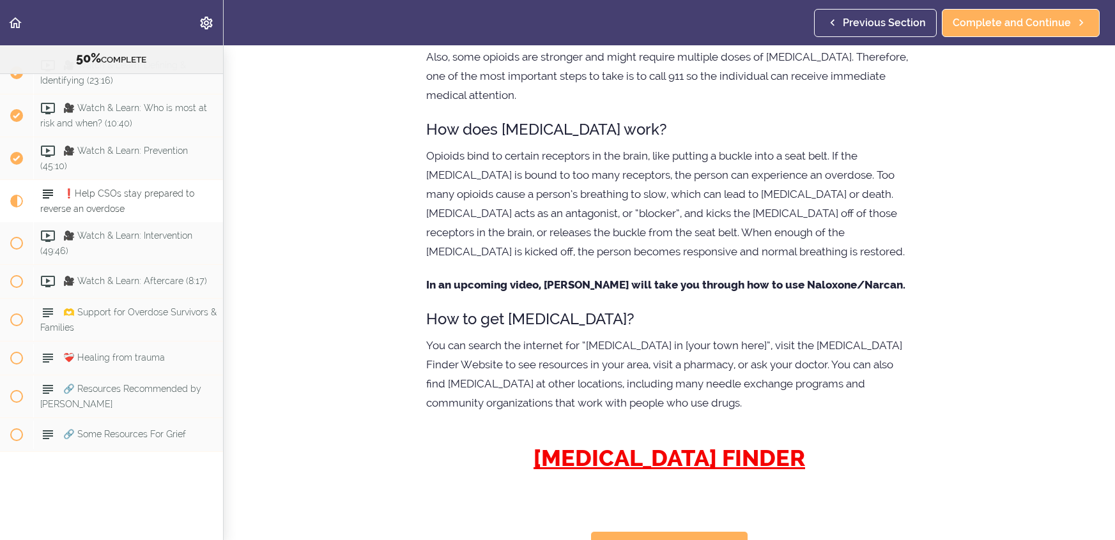
scroll to position [462, 0]
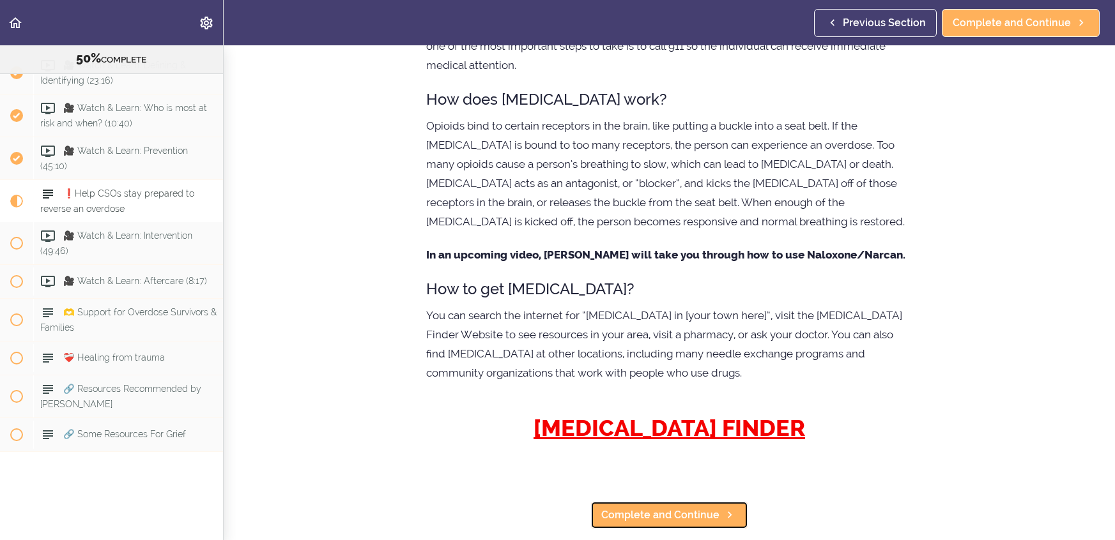
click at [655, 508] on span "Complete and Continue" at bounding box center [660, 515] width 118 height 15
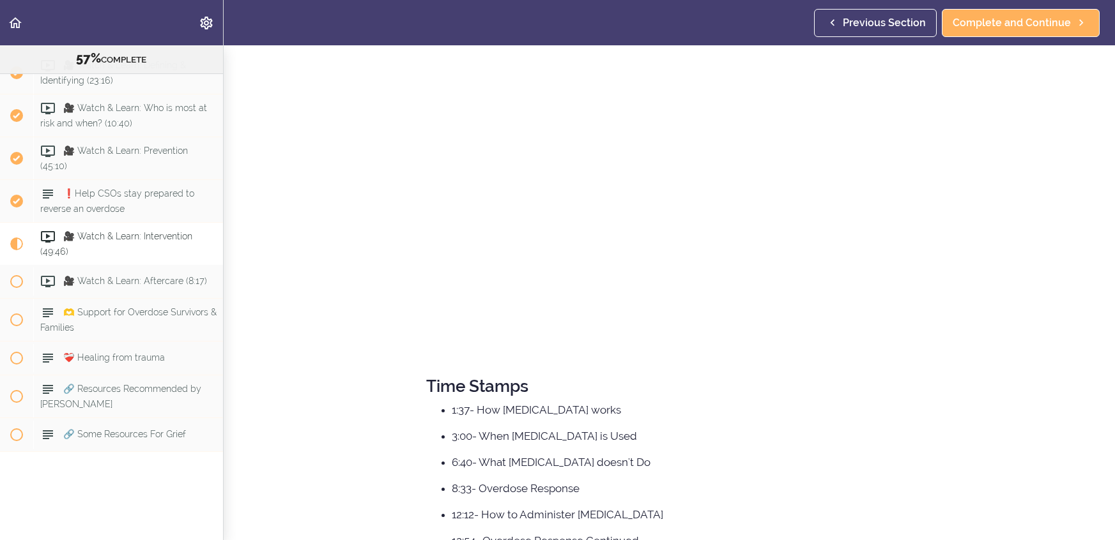
scroll to position [337, 0]
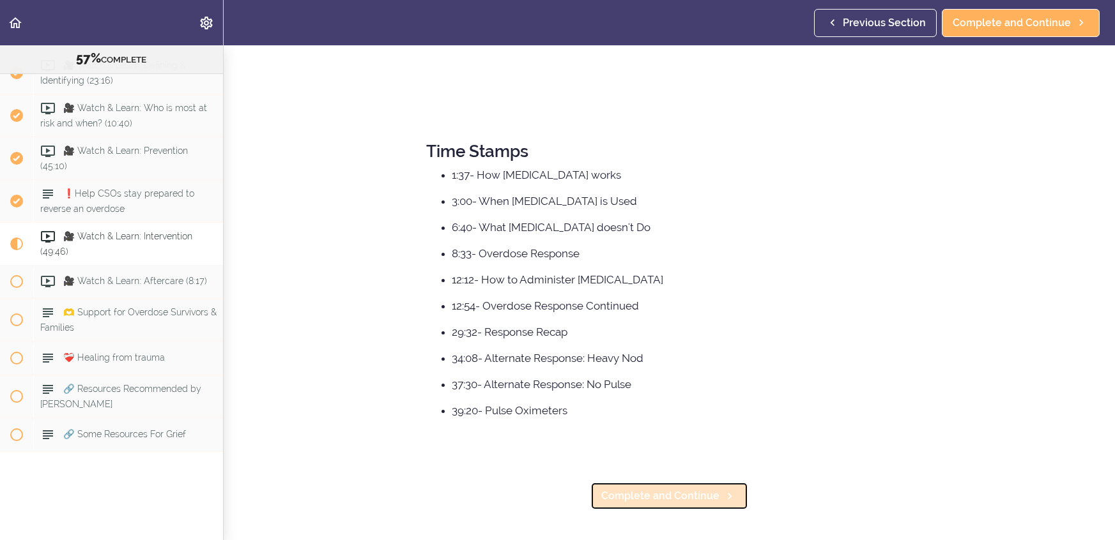
click at [652, 492] on span "Complete and Continue" at bounding box center [660, 496] width 118 height 15
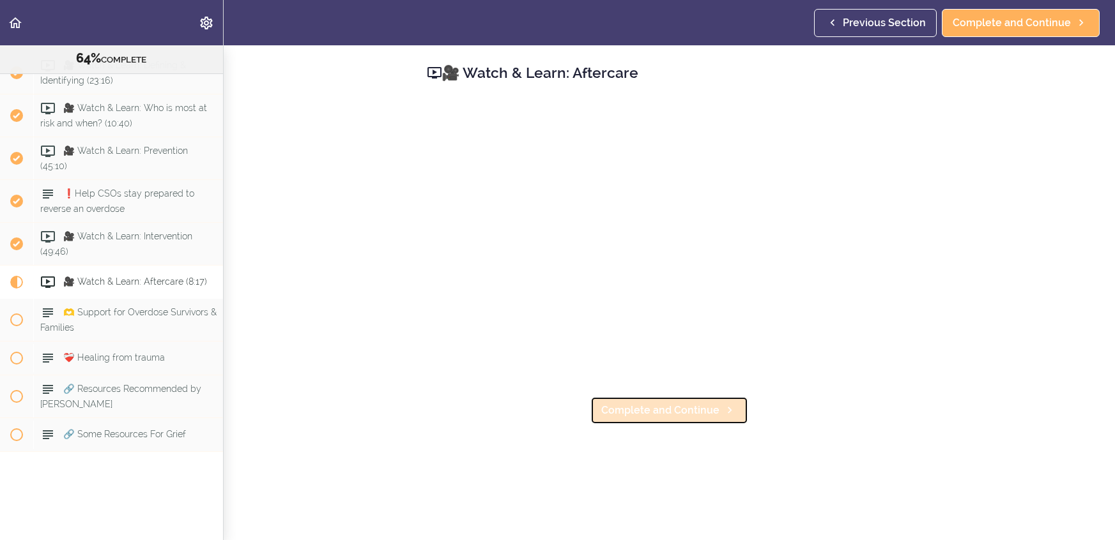
click at [676, 415] on span "Complete and Continue" at bounding box center [660, 410] width 118 height 15
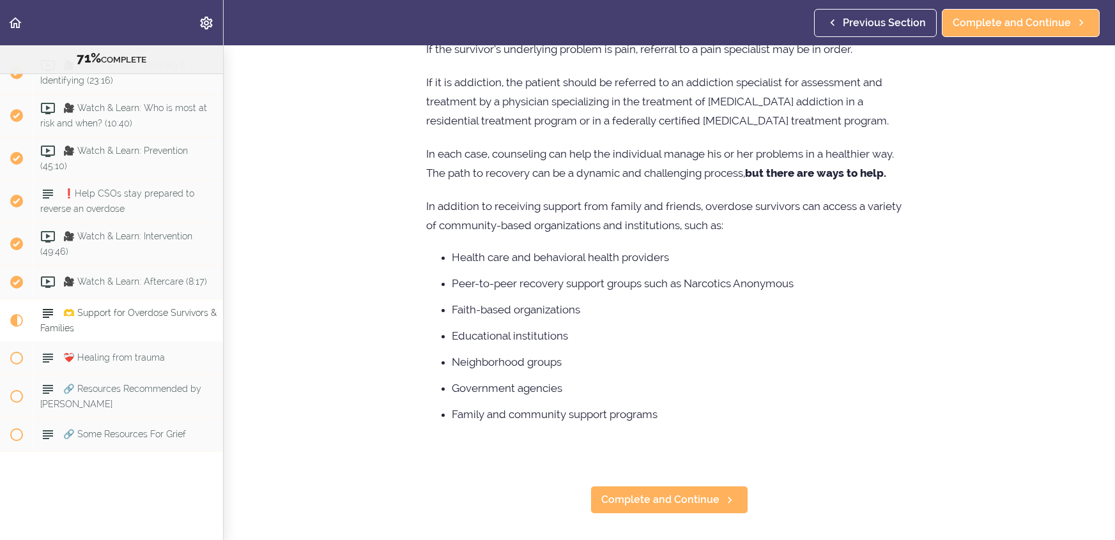
scroll to position [533, 0]
click at [648, 506] on span "Complete and Continue" at bounding box center [660, 501] width 118 height 15
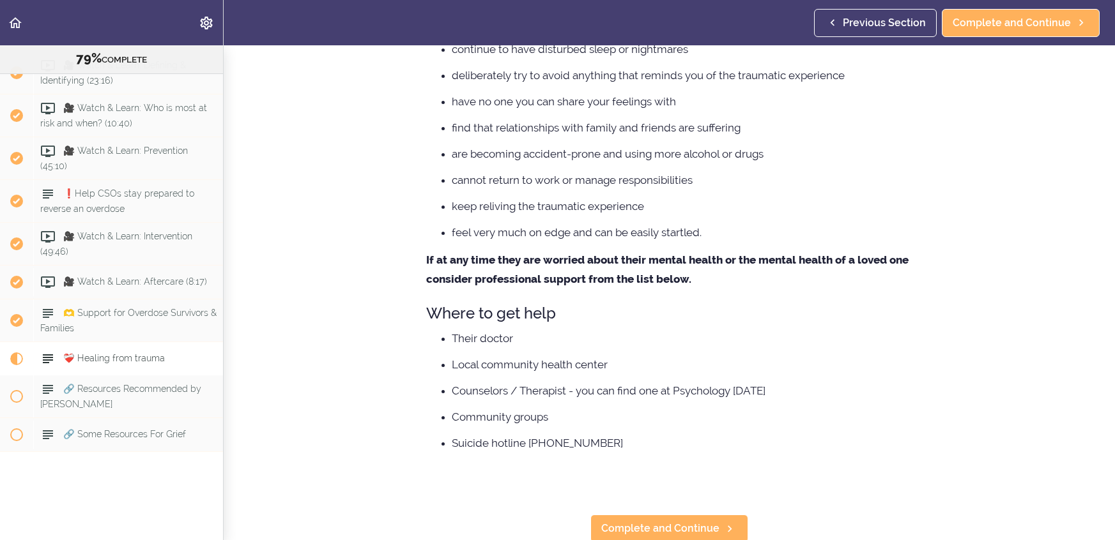
scroll to position [3269, 0]
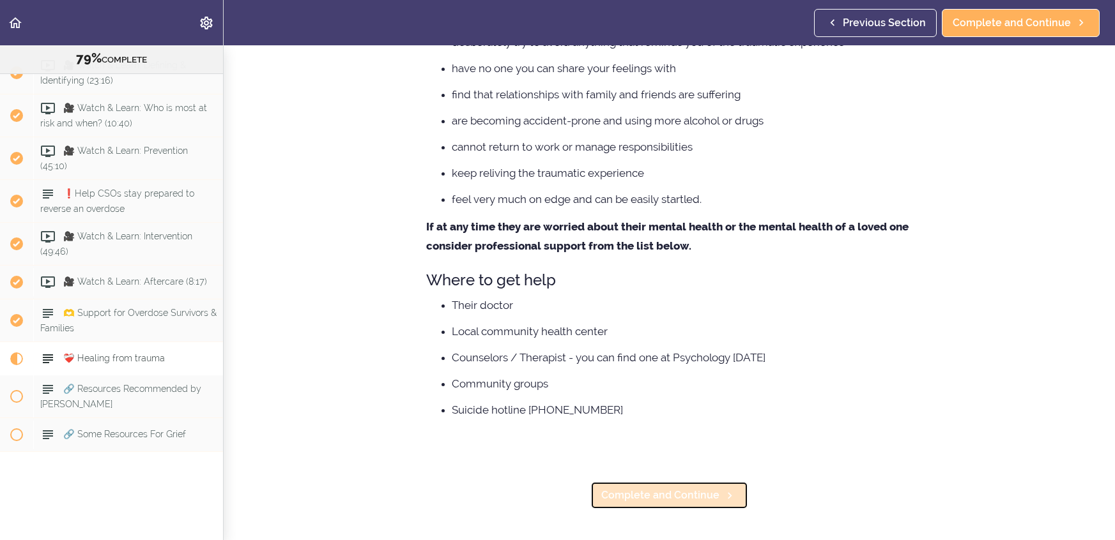
click at [649, 507] on link "Complete and Continue" at bounding box center [669, 496] width 158 height 28
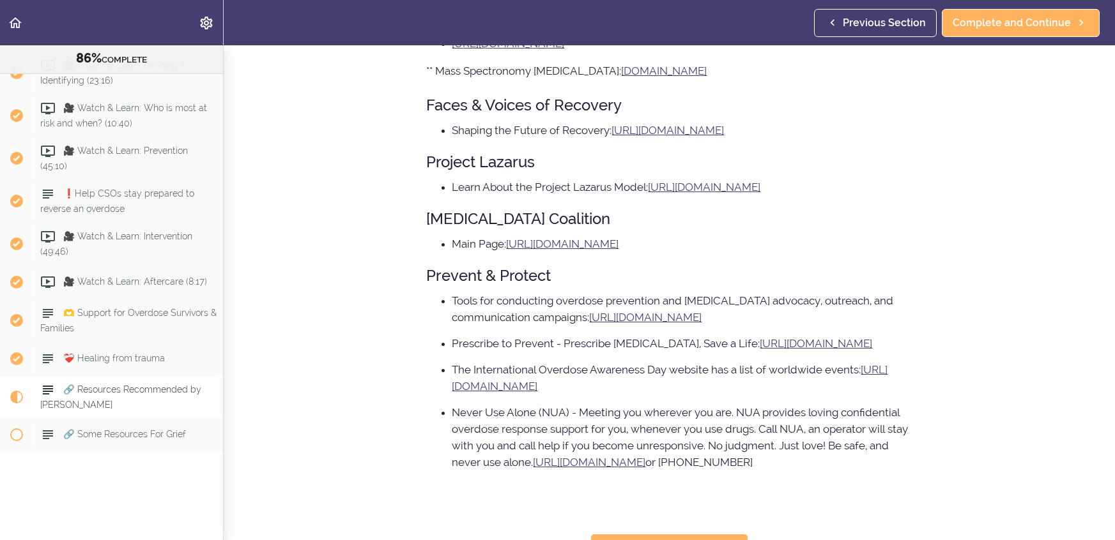
scroll to position [632, 0]
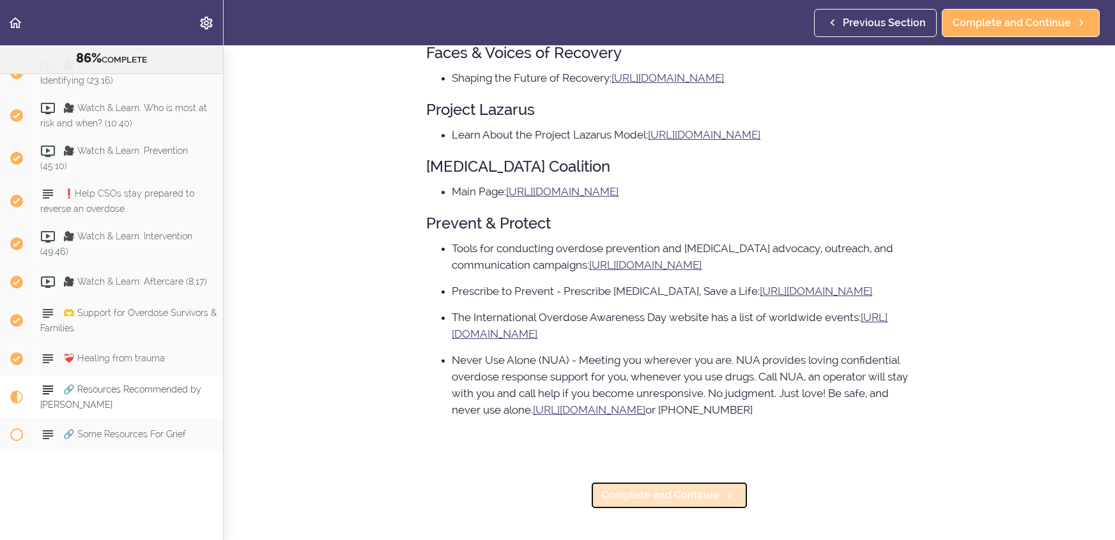
click at [667, 503] on link "Complete and Continue" at bounding box center [669, 496] width 158 height 28
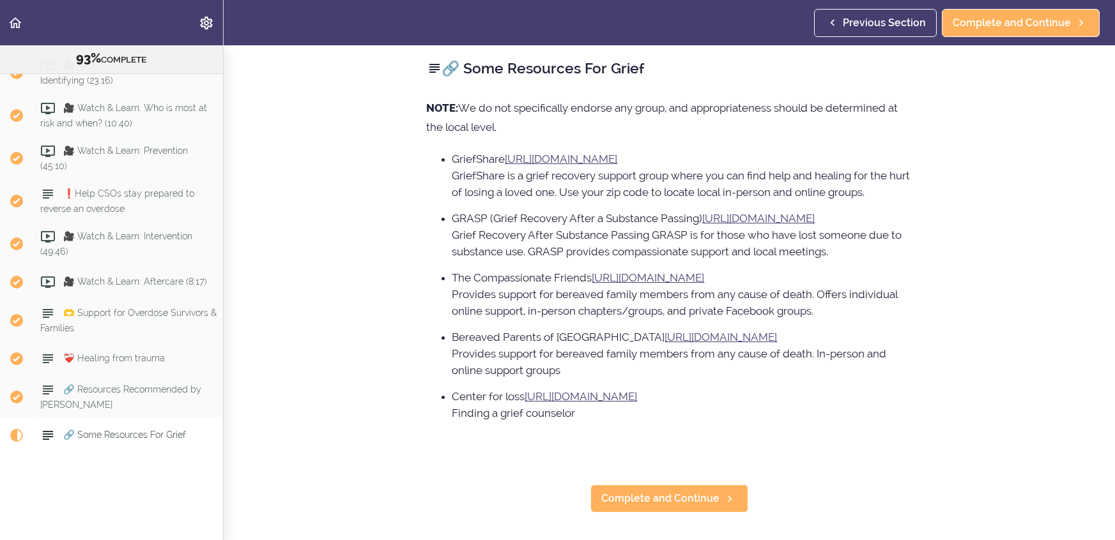
scroll to position [7, 0]
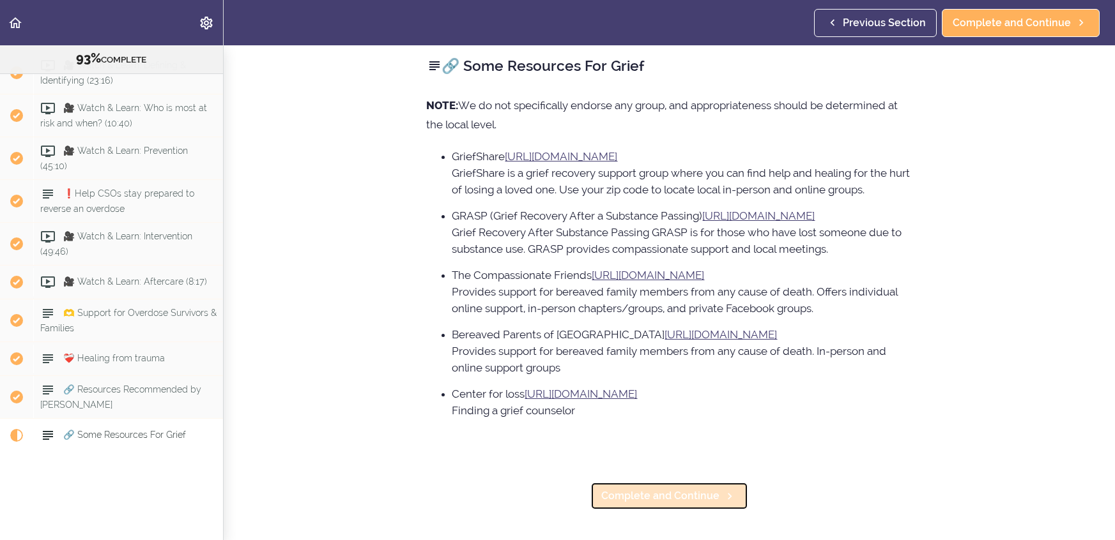
click at [667, 503] on span "Complete and Continue" at bounding box center [660, 496] width 118 height 15
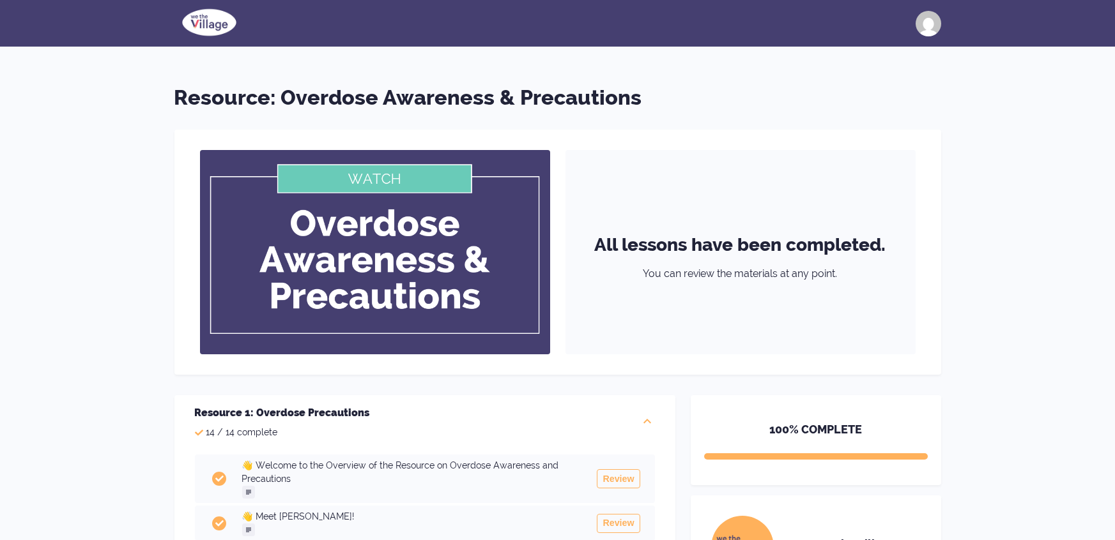
click at [225, 21] on img at bounding box center [209, 22] width 70 height 32
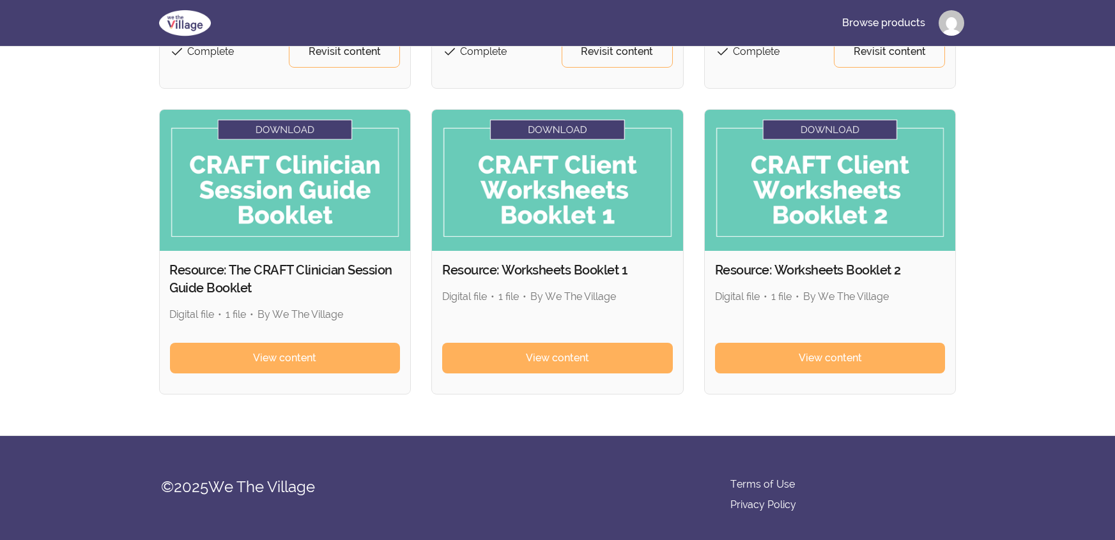
scroll to position [407, 0]
